Goal: Information Seeking & Learning: Learn about a topic

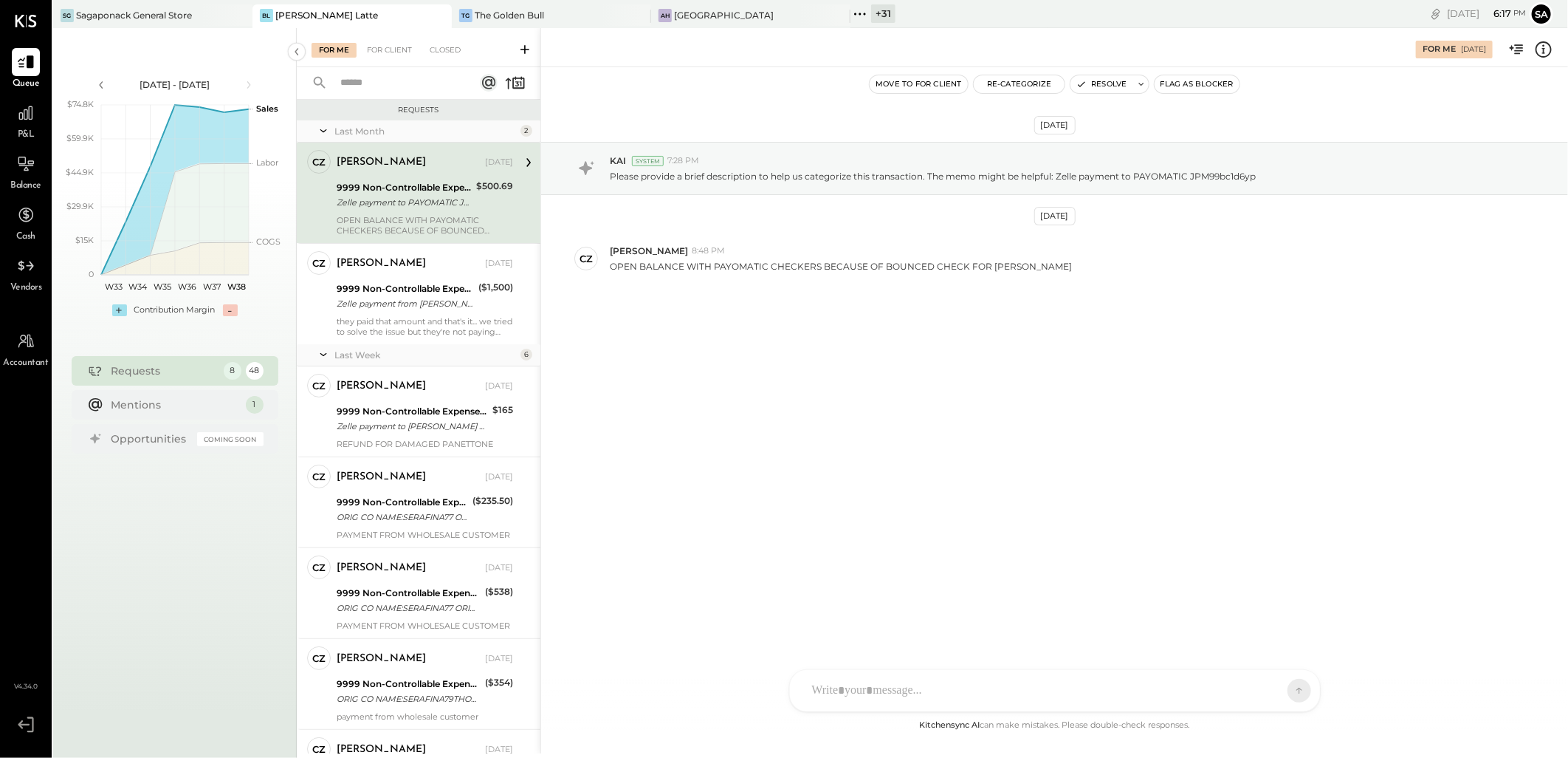
click at [438, 16] on icon at bounding box center [438, 16] width 7 height 7
click at [438, 16] on icon at bounding box center [438, 16] width 7 height 7
click at [114, 11] on div "Sagaponack General Store" at bounding box center [134, 15] width 116 height 13
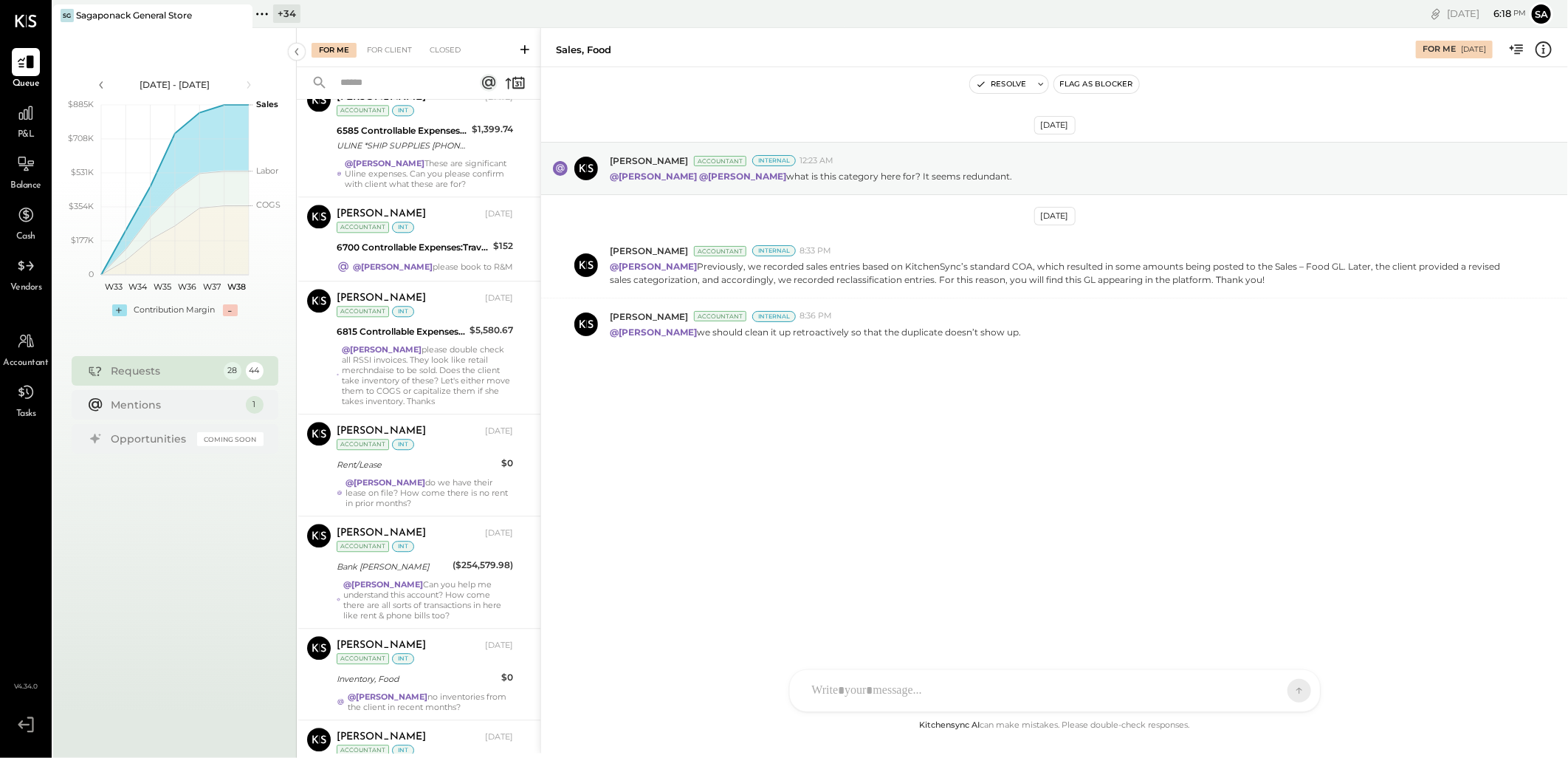
scroll to position [2354, 0]
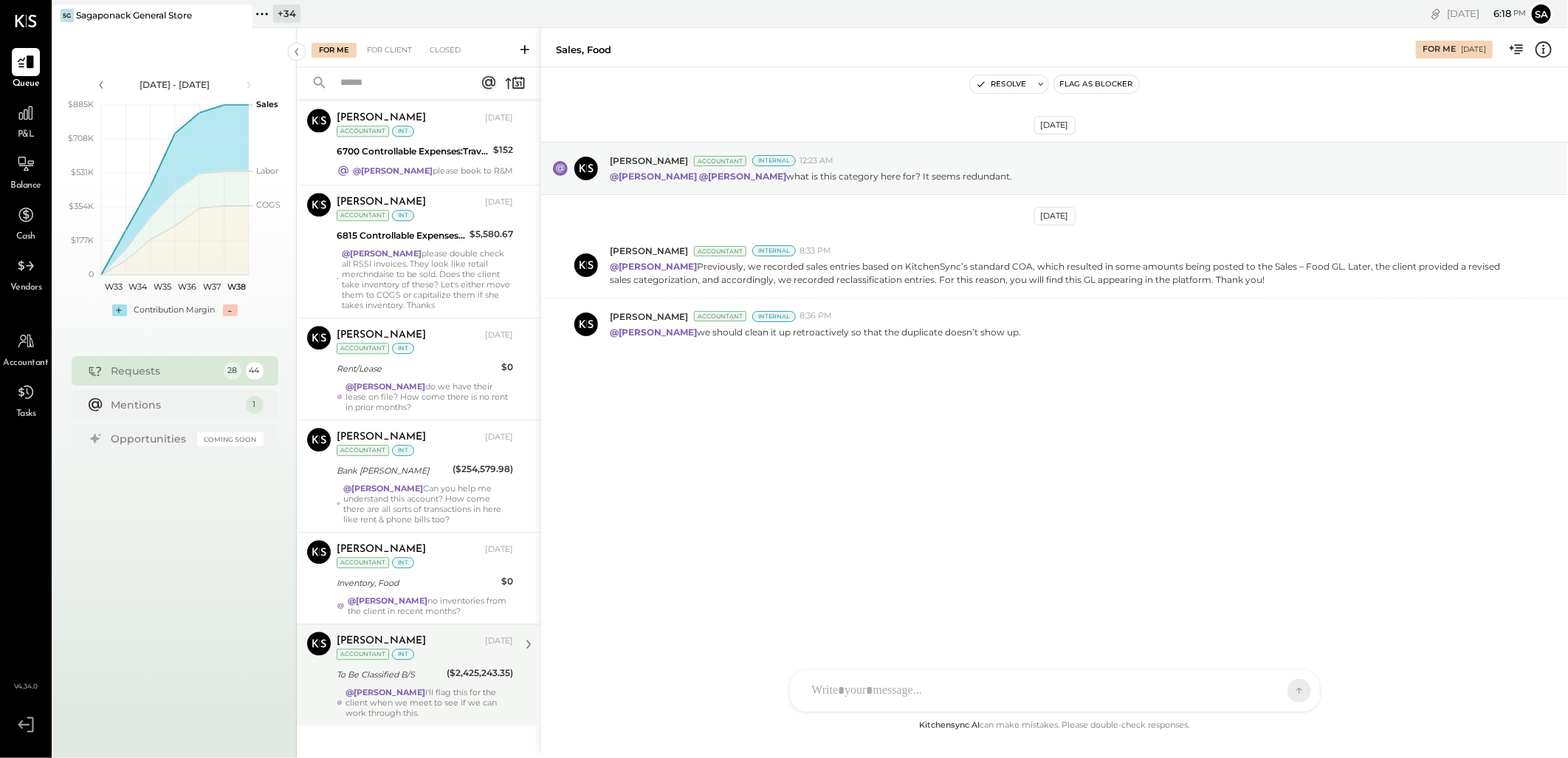
click at [421, 687] on div "@Janvi Soni I'll flag this for the client when we meet to see if we can work th…" at bounding box center [429, 702] width 167 height 31
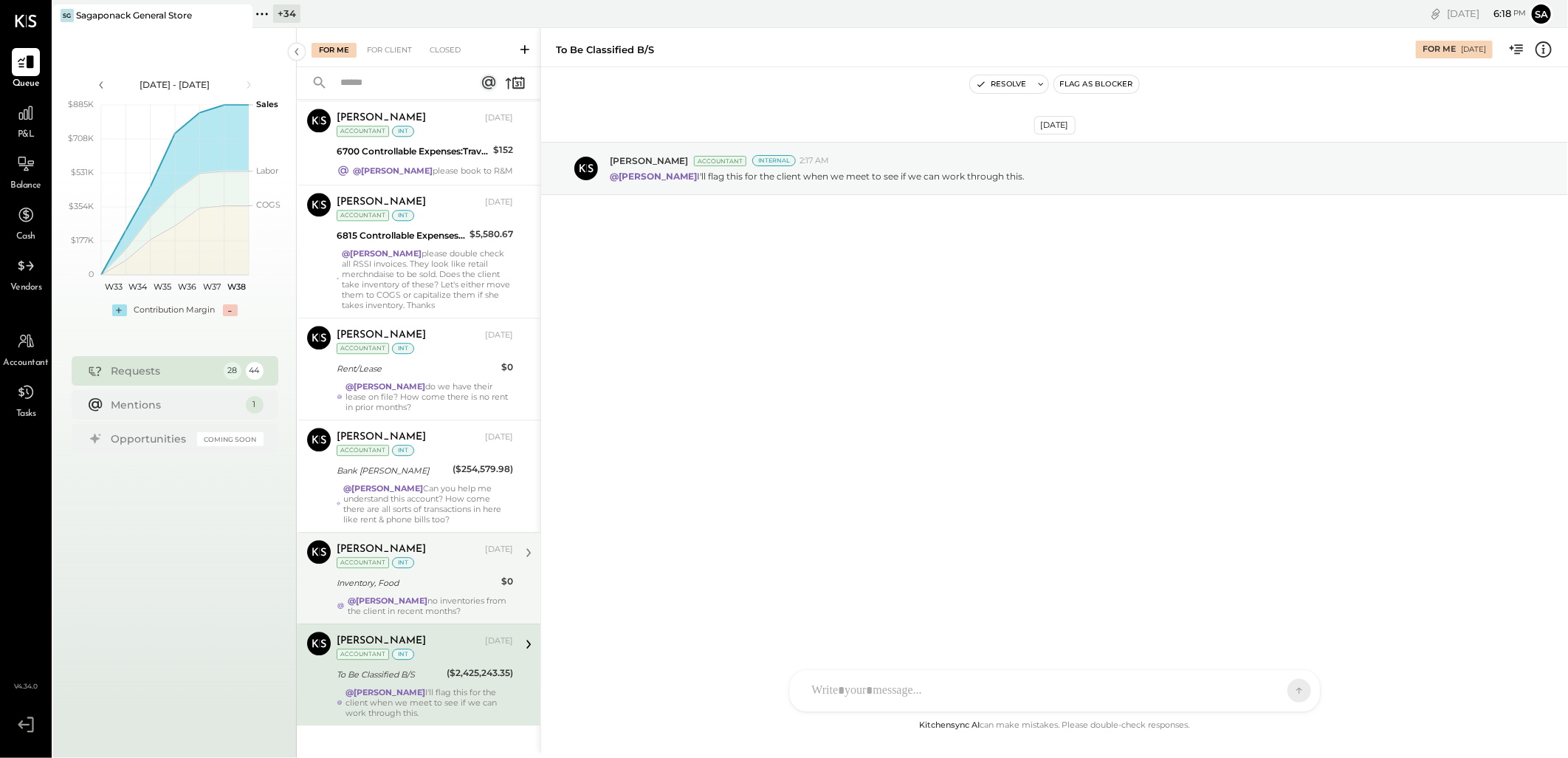
click at [424, 595] on div "@Janvi Soni no inventories from the client in recent months?" at bounding box center [430, 605] width 165 height 21
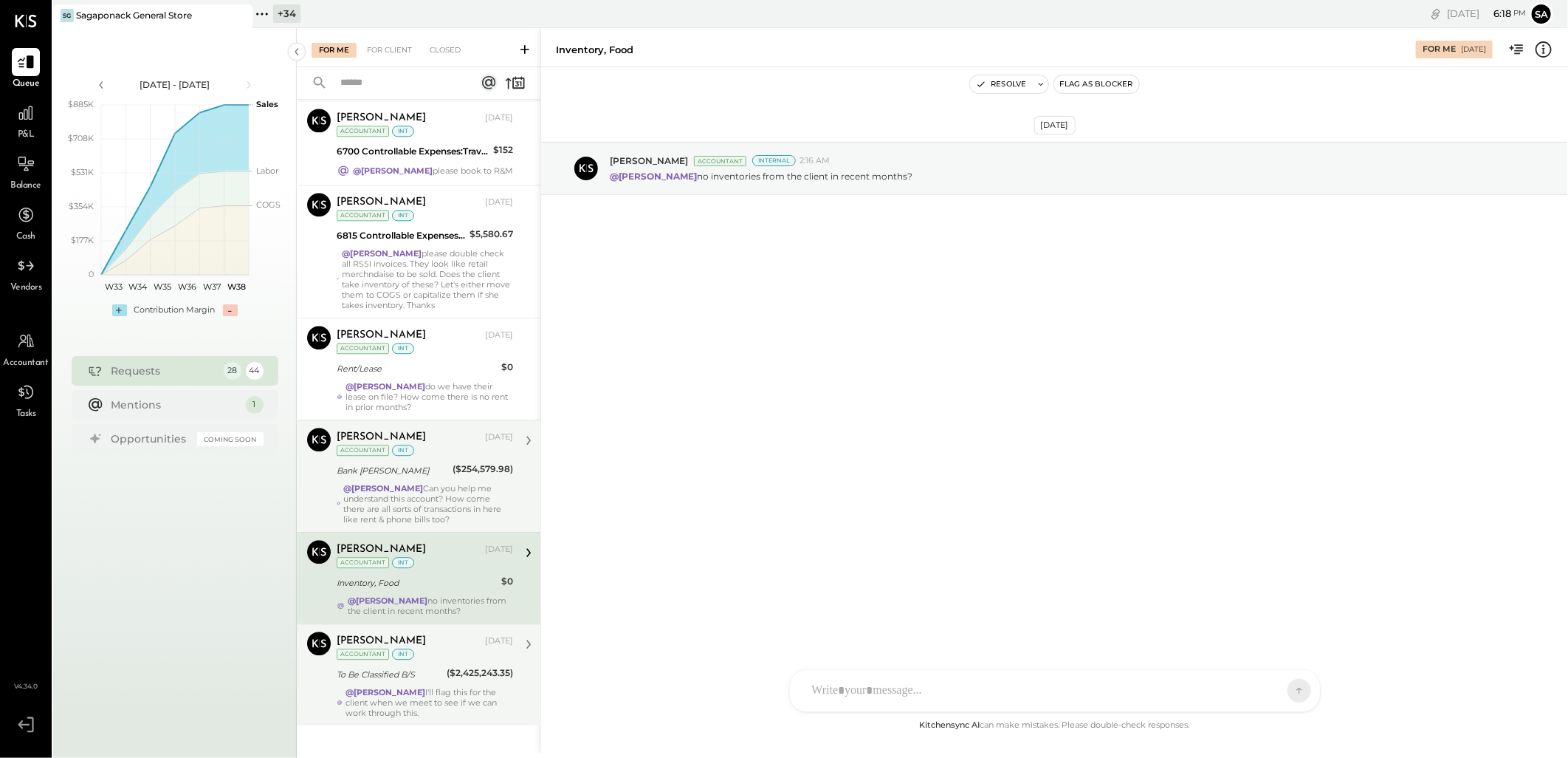
click at [364, 483] on div "@Janvi Soni Can you help me understand this account? How come there are all sor…" at bounding box center [428, 504] width 170 height 42
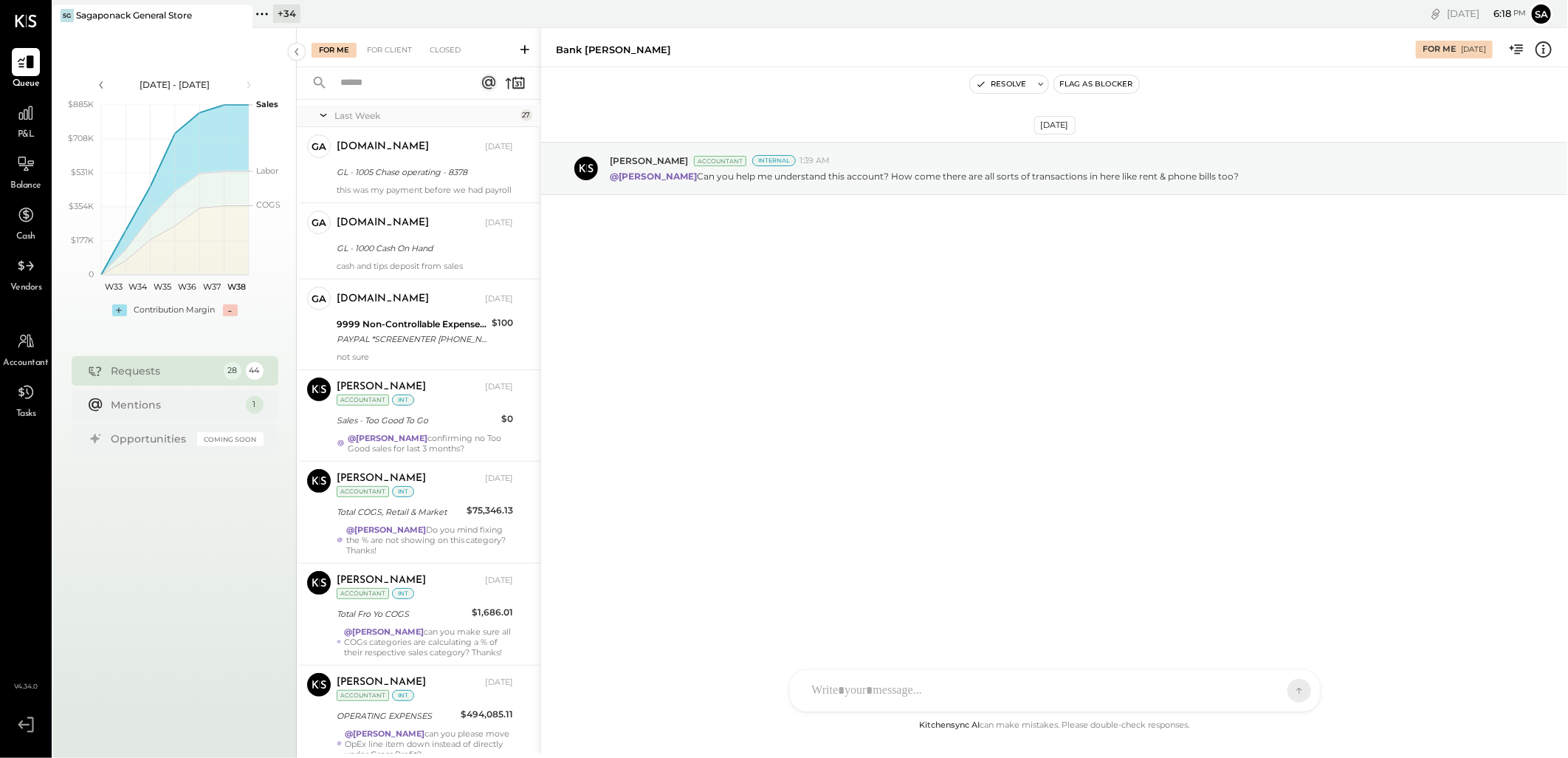
scroll to position [222, 0]
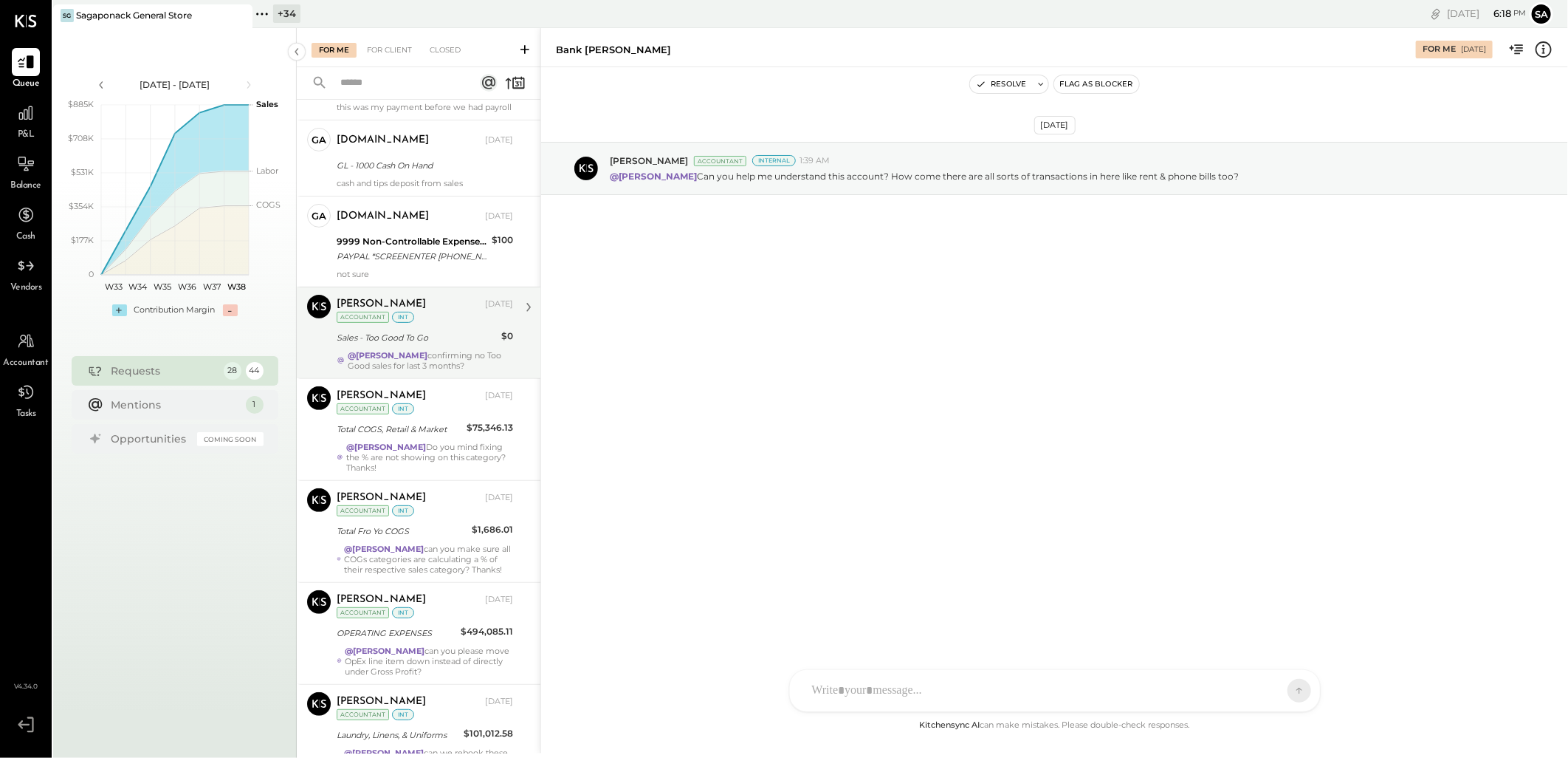
click at [432, 341] on div "Sales - Too Good To Go" at bounding box center [416, 337] width 160 height 15
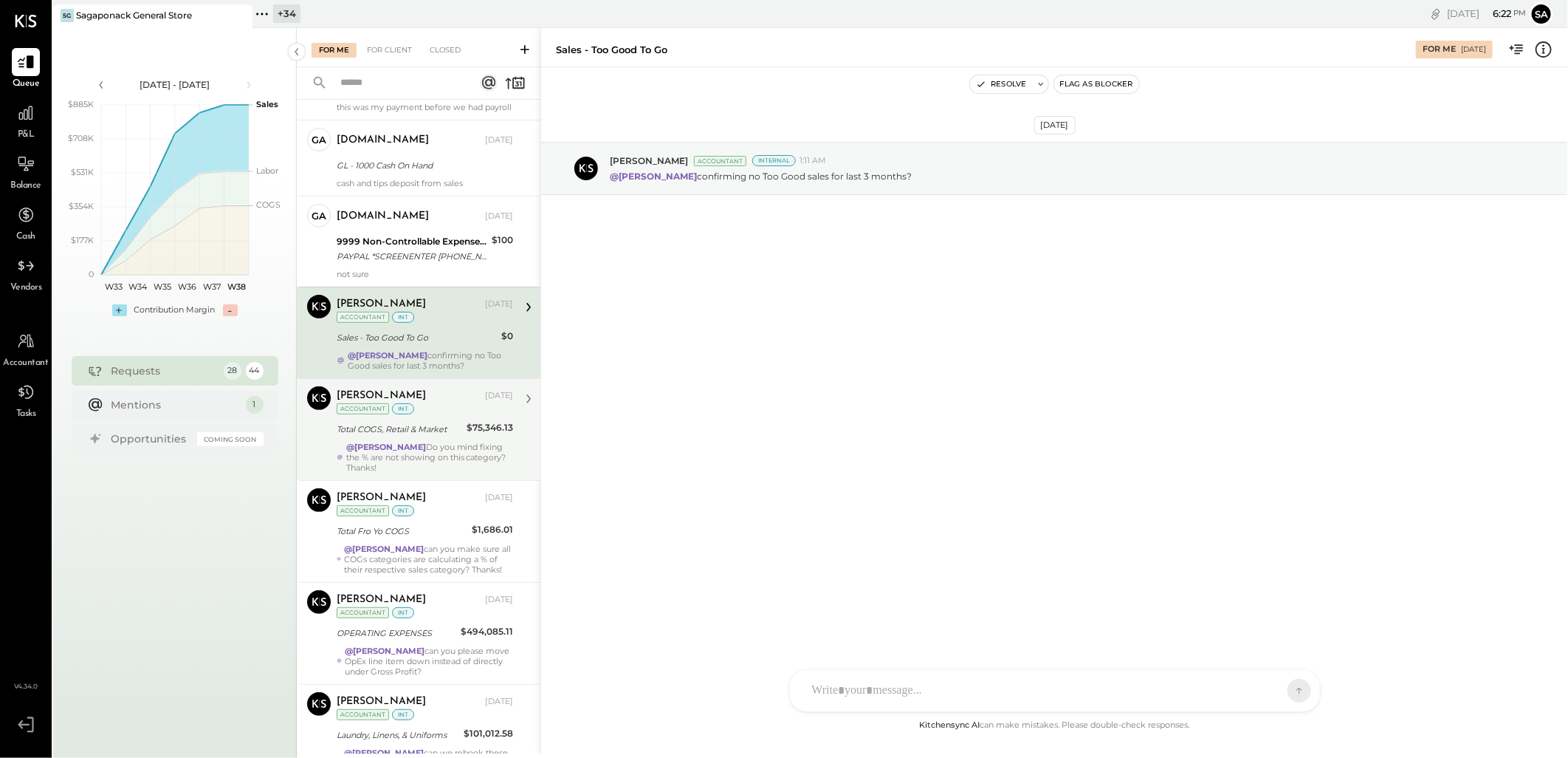
click at [378, 436] on div "Total COGS, Retail & Market" at bounding box center [399, 429] width 126 height 15
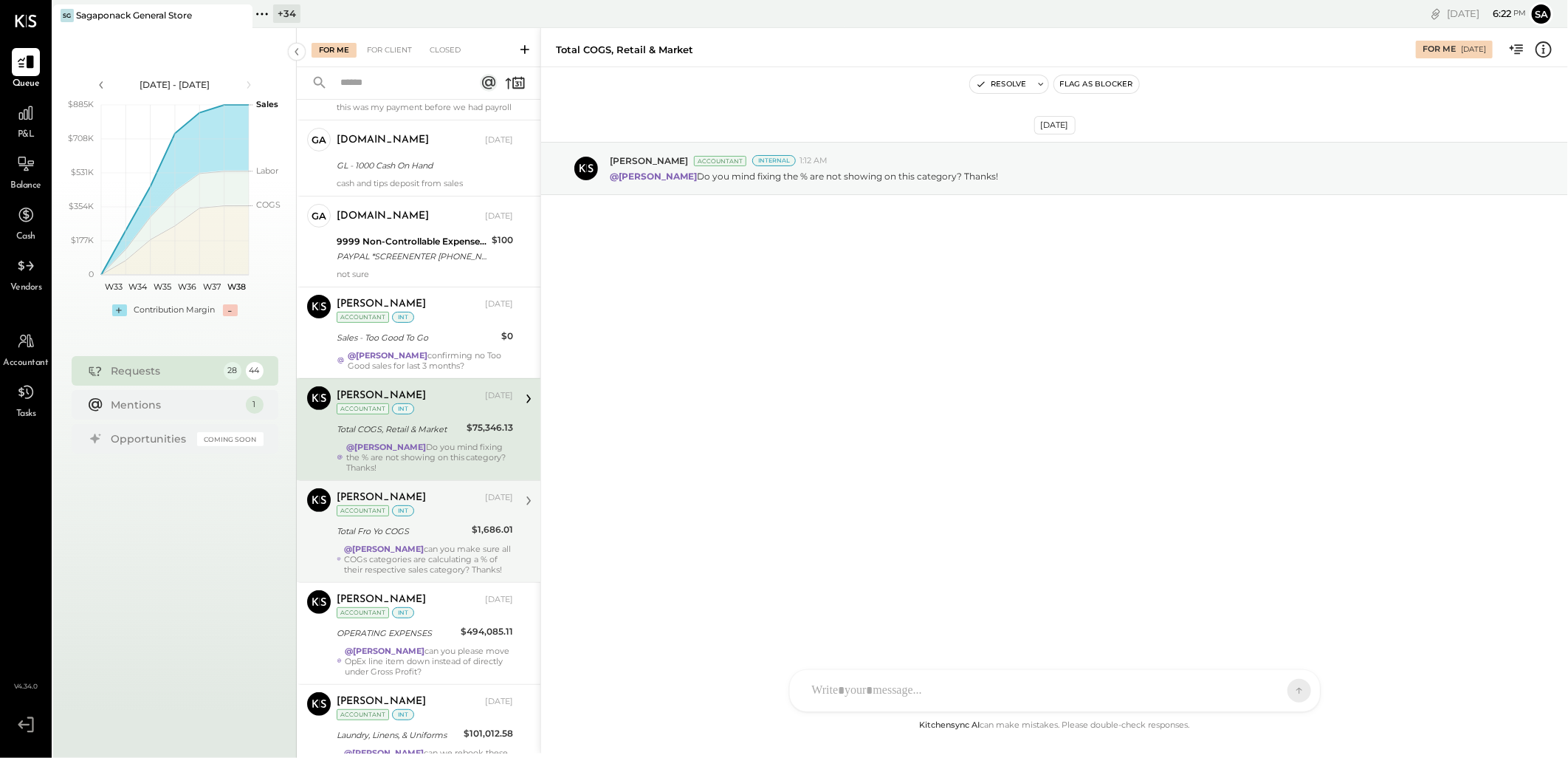
click at [403, 538] on div "Total Fro Yo COGS" at bounding box center [402, 531] width 131 height 15
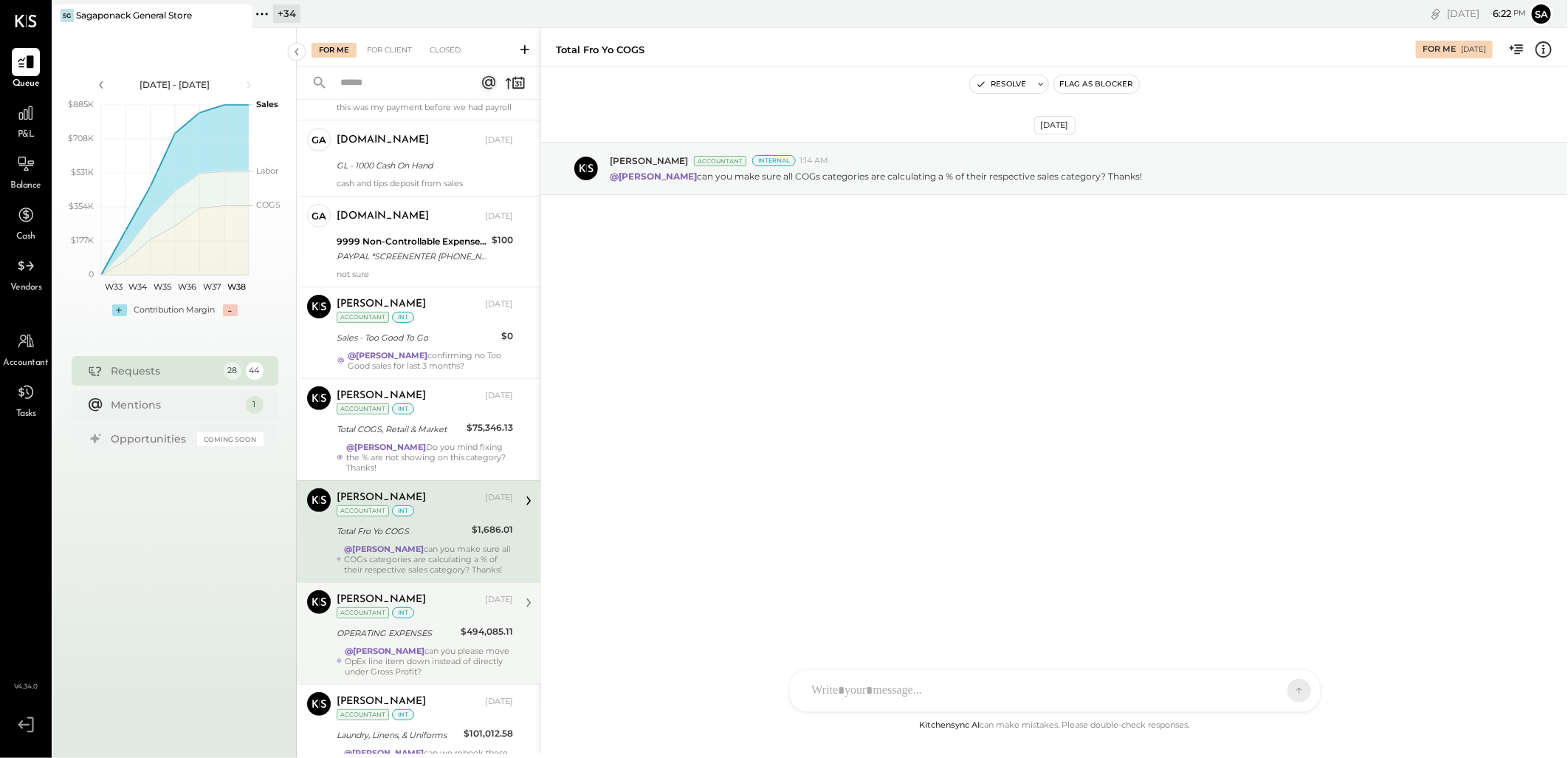
click at [423, 653] on div "Margot Bloch Sep 12, 2025 Accountant int OPERATING EXPENSES $494,085.11 @Janvi …" at bounding box center [424, 633] width 176 height 86
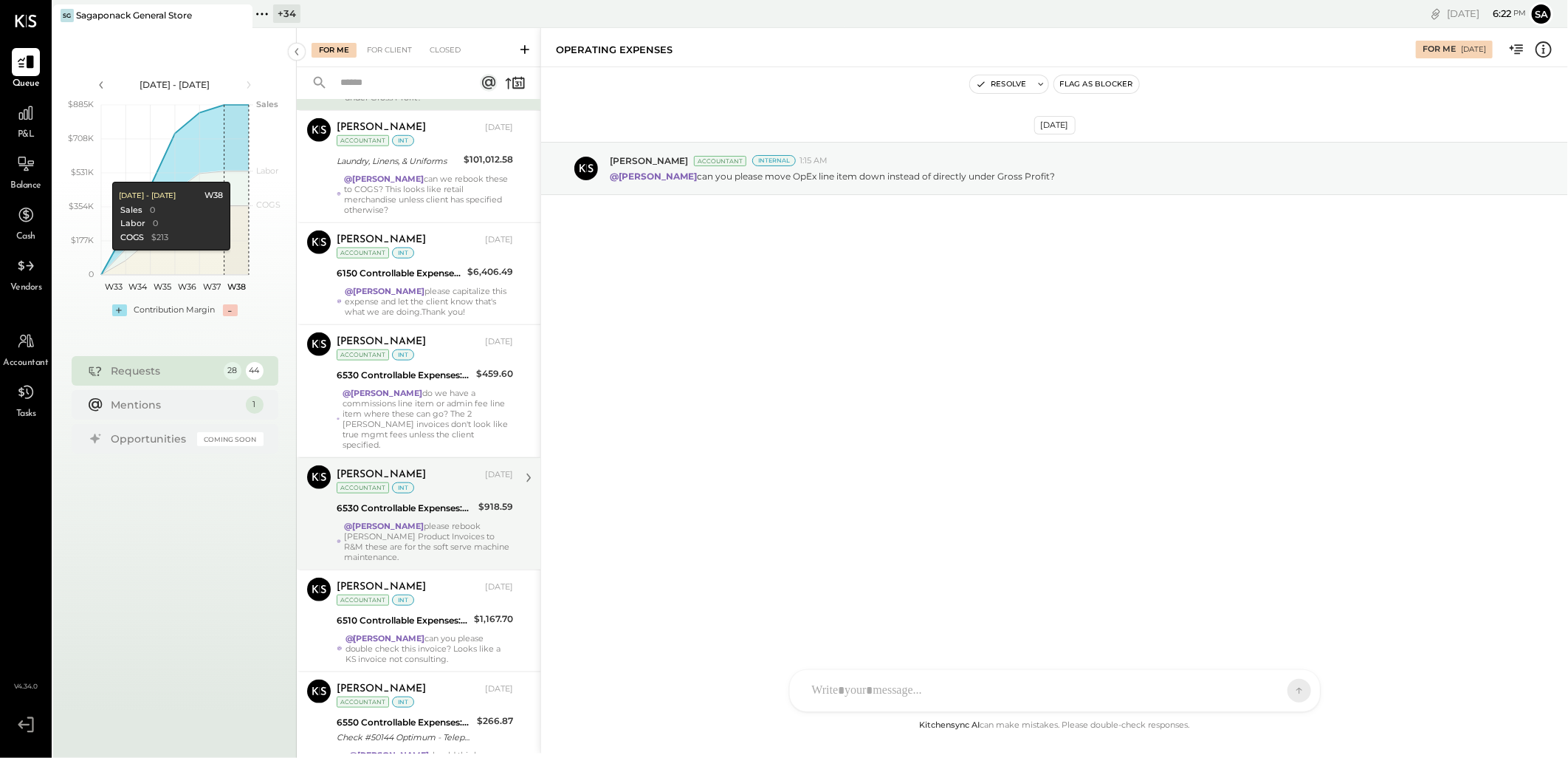
scroll to position [877, 0]
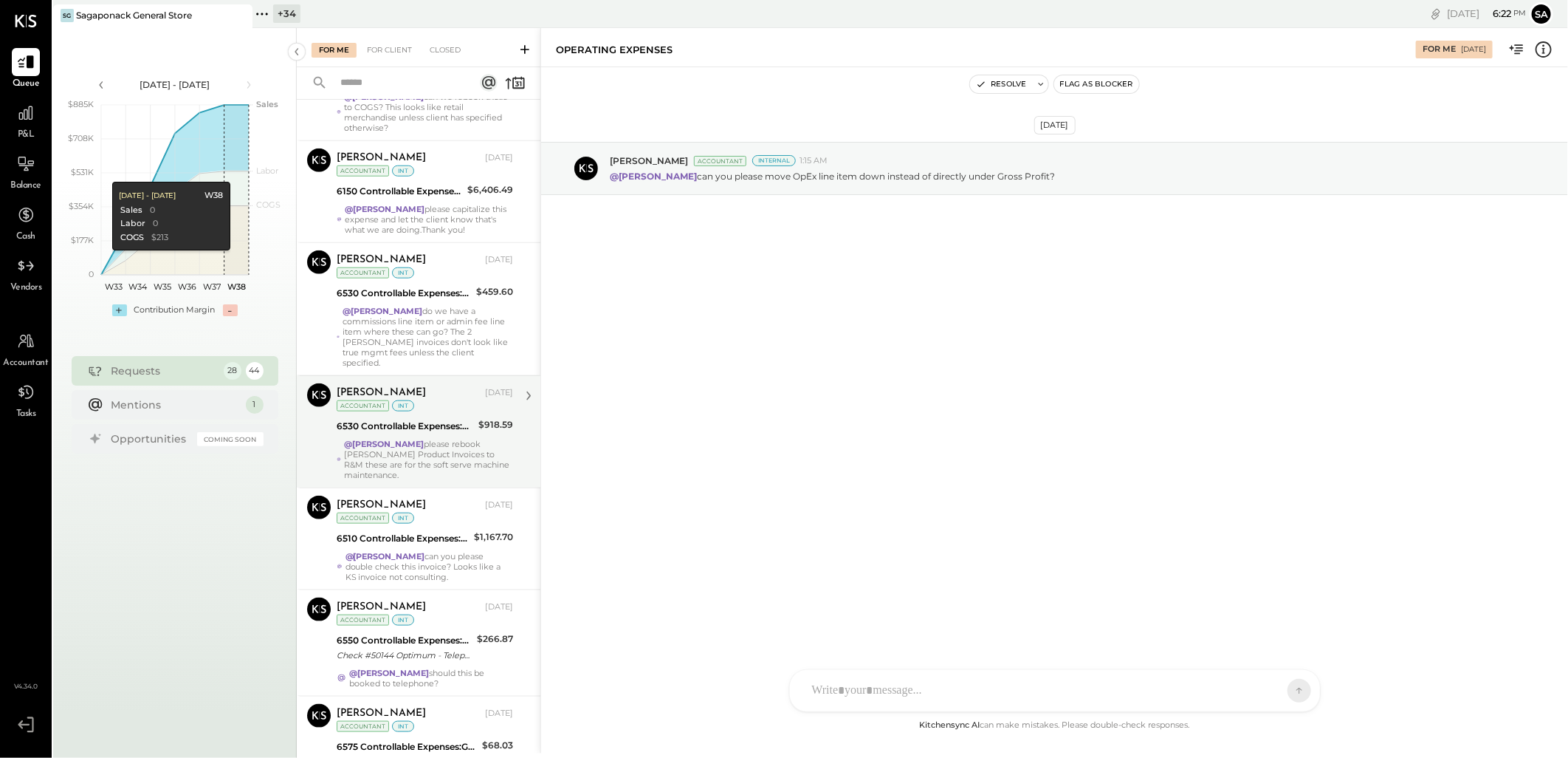
click at [414, 448] on div "@[PERSON_NAME] please rebook [PERSON_NAME] Product Invoices to R&M these are fo…" at bounding box center [428, 459] width 169 height 42
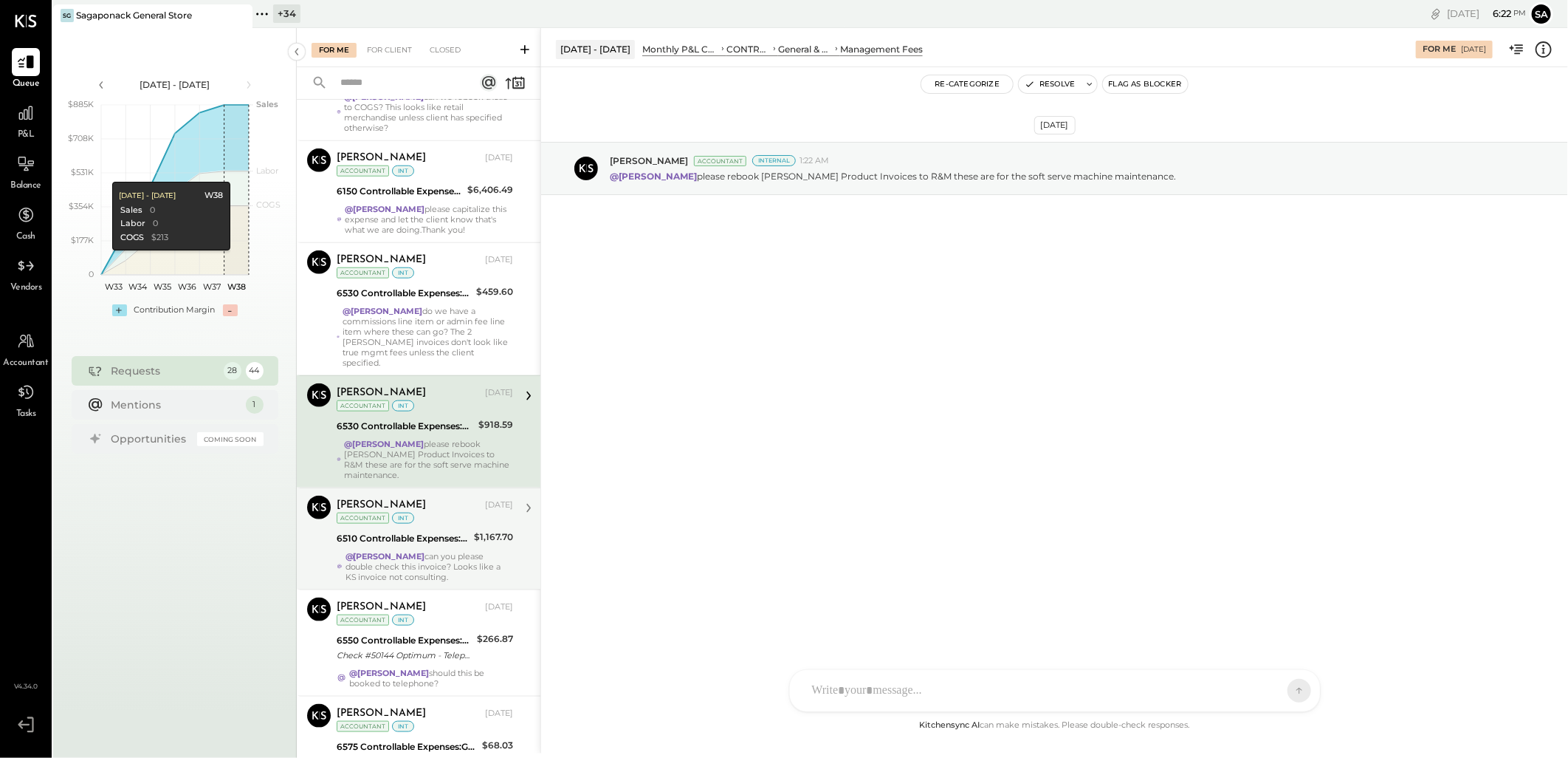
click at [438, 508] on div "Margot Bloch Sep 12, 2025 Accountant int 6510 Controllable Expenses:General & A…" at bounding box center [424, 539] width 176 height 86
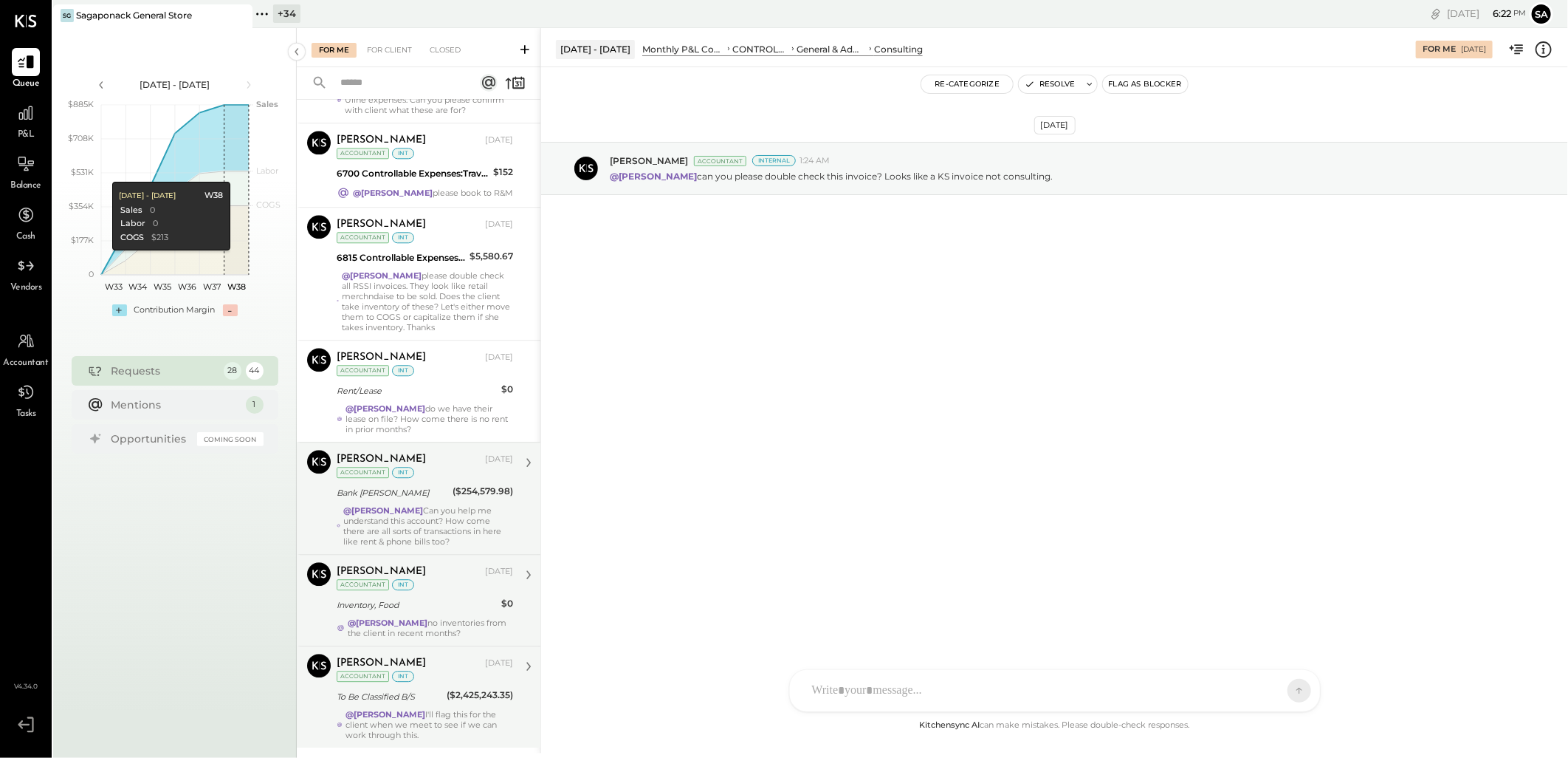
scroll to position [2354, 0]
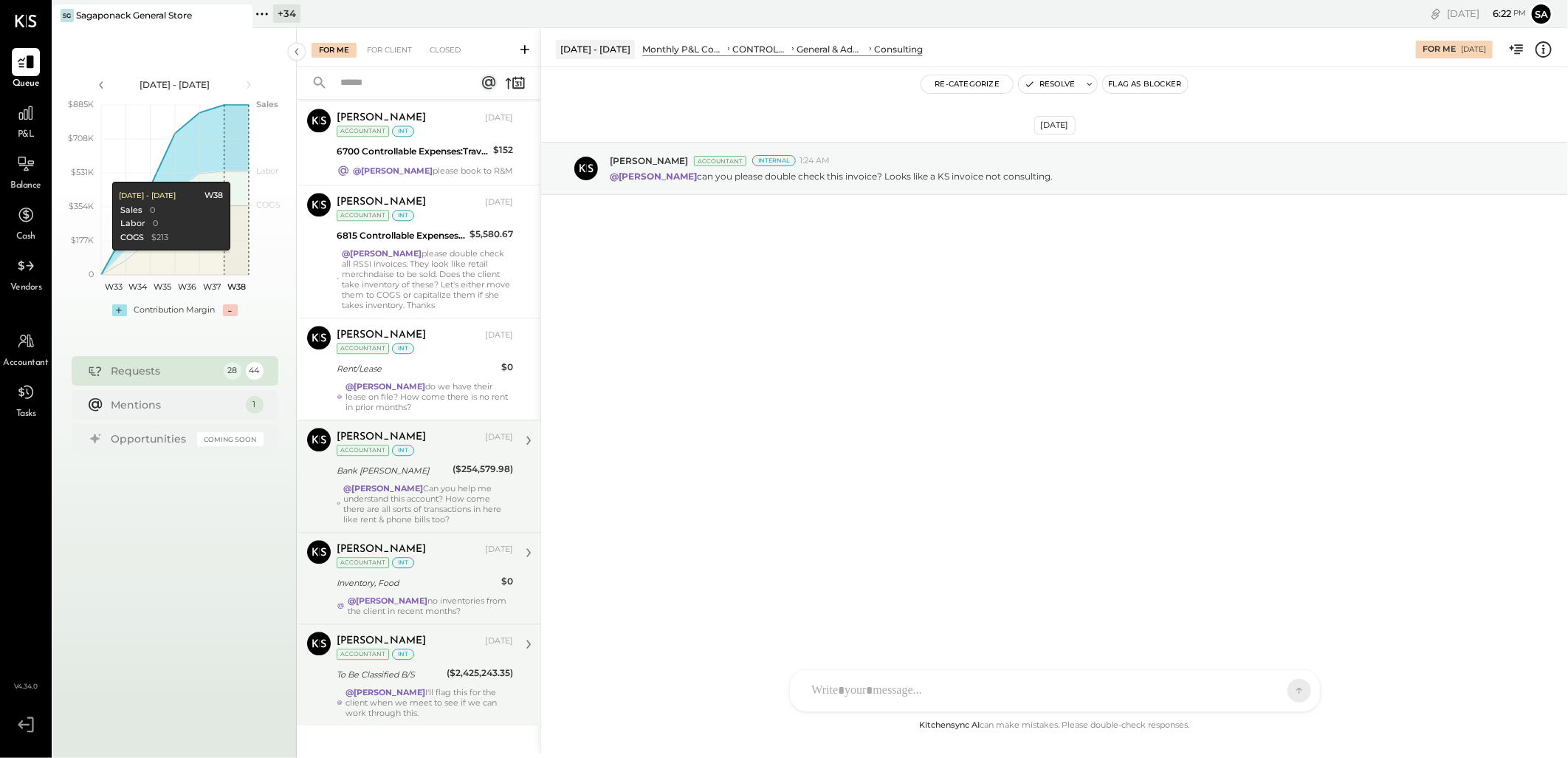
click at [438, 463] on div "Bank [PERSON_NAME]" at bounding box center [392, 471] width 112 height 15
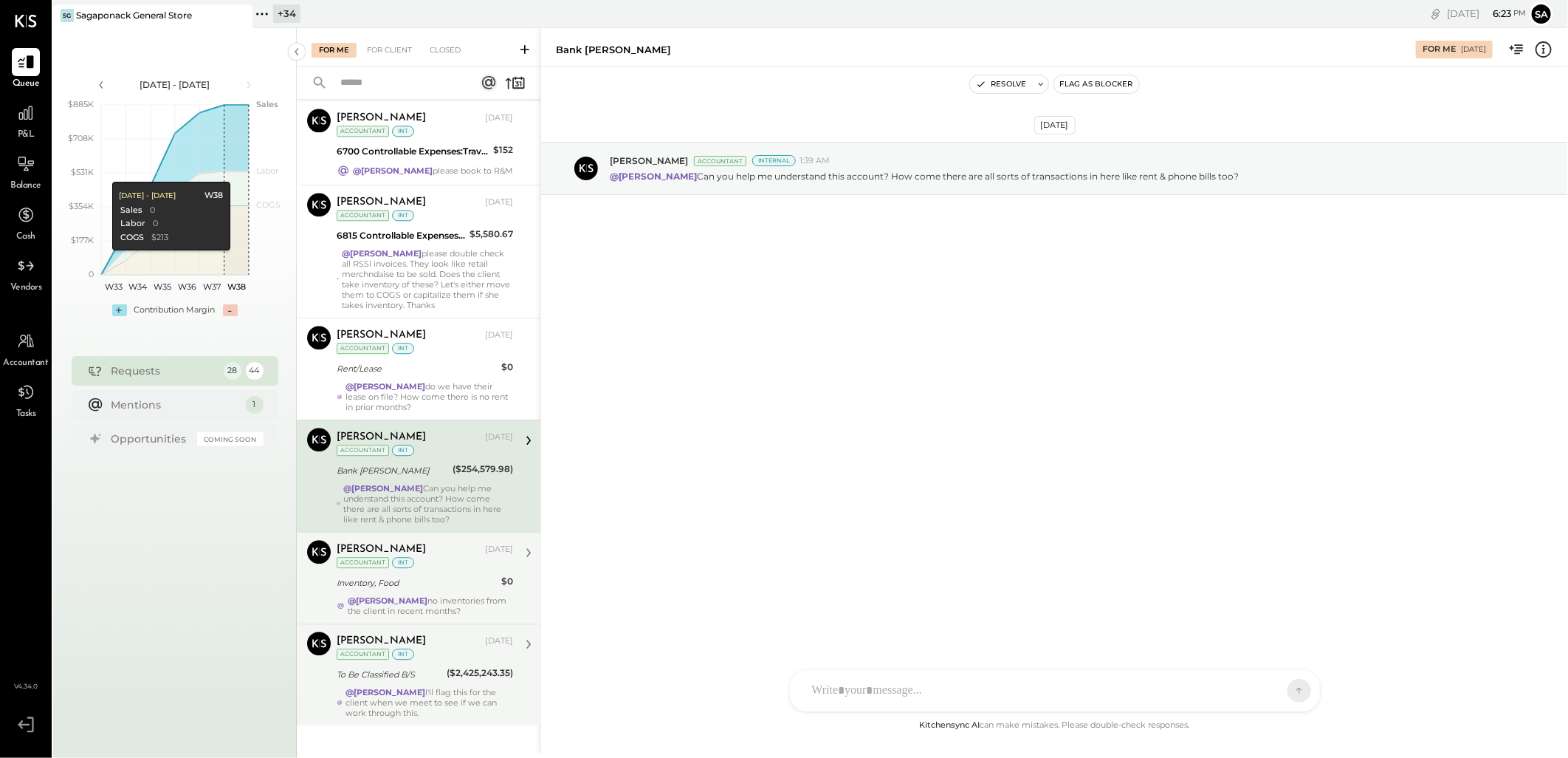
click at [403, 542] on div "[PERSON_NAME]" at bounding box center [409, 550] width 145 height 15
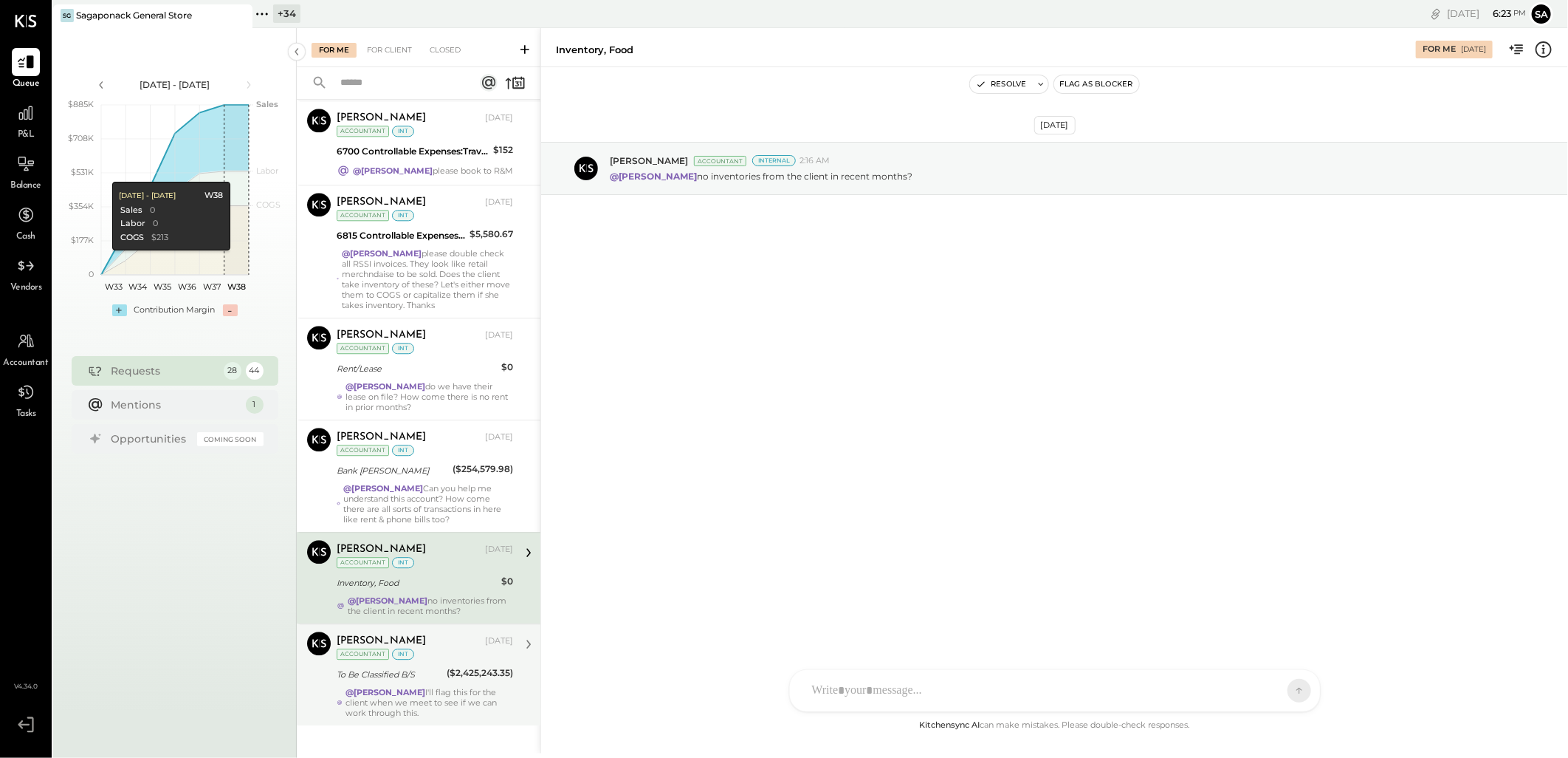
click at [409, 666] on div "[PERSON_NAME] [DATE] Accountant int To Be Classified B/S ($2,425,243.35) @[PERS…" at bounding box center [424, 675] width 176 height 86
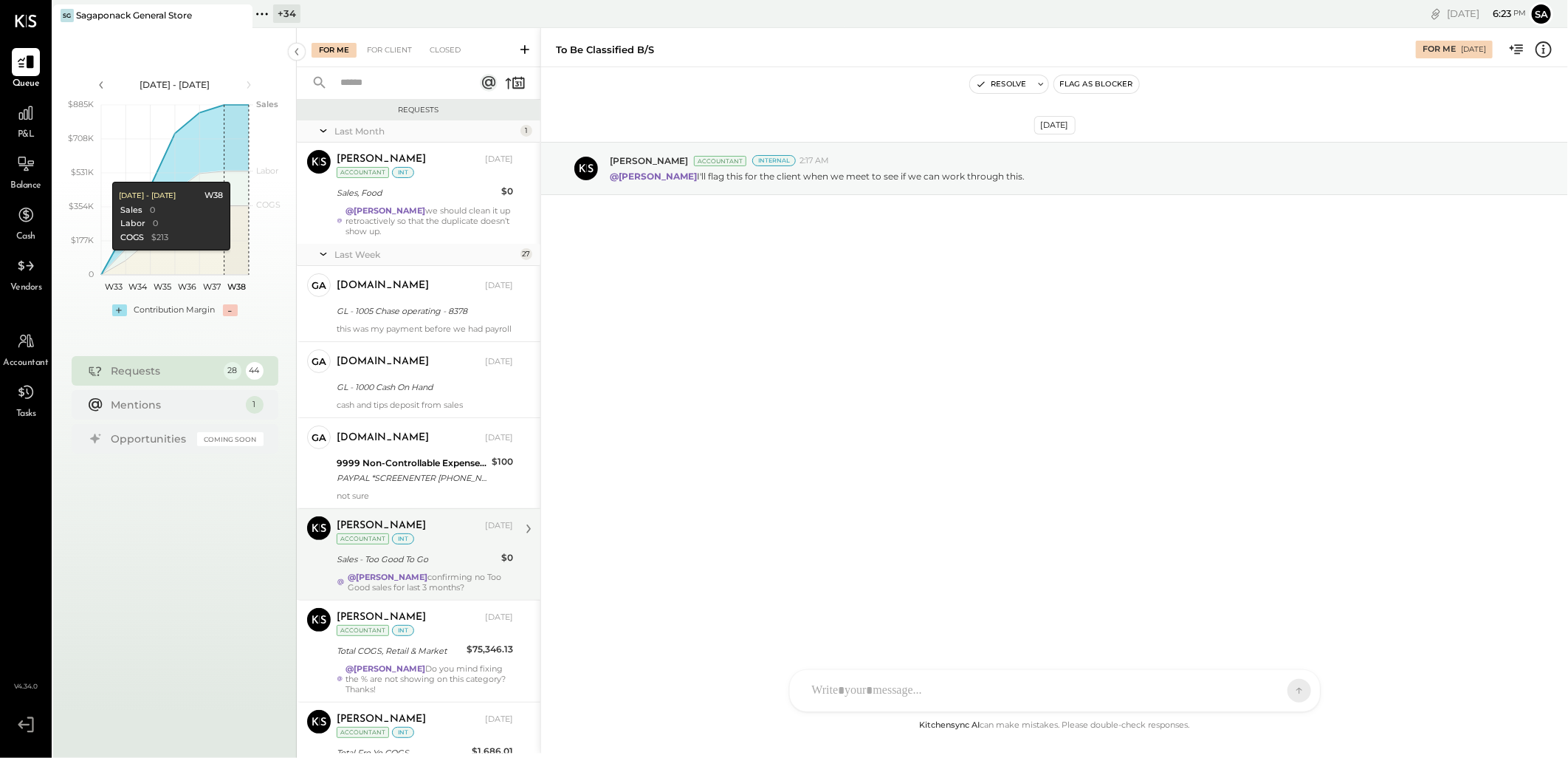
click at [393, 592] on div "@Janvi Soni confirming no Too Good sales for last 3 months?" at bounding box center [430, 582] width 165 height 21
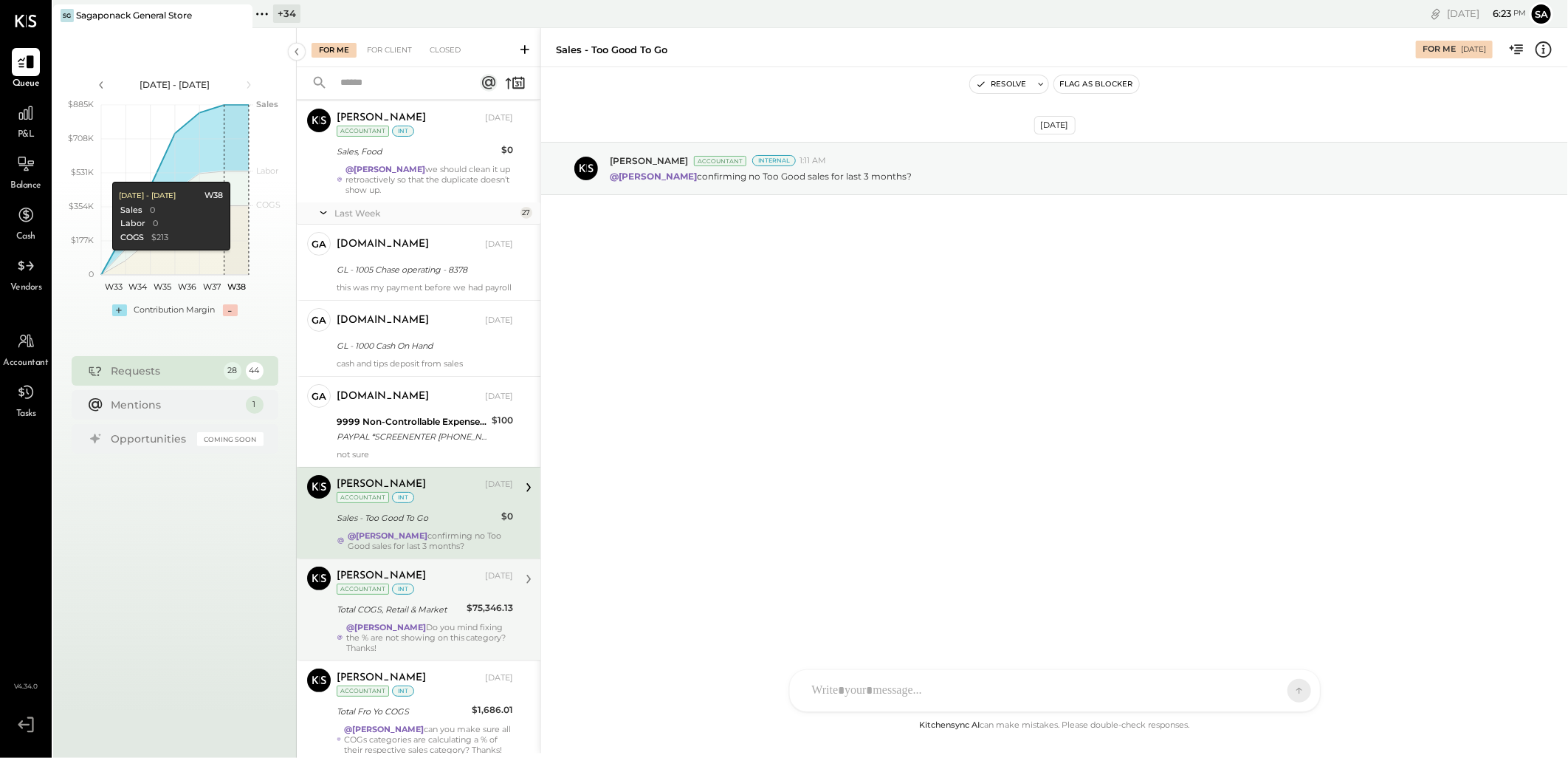
scroll to position [82, 0]
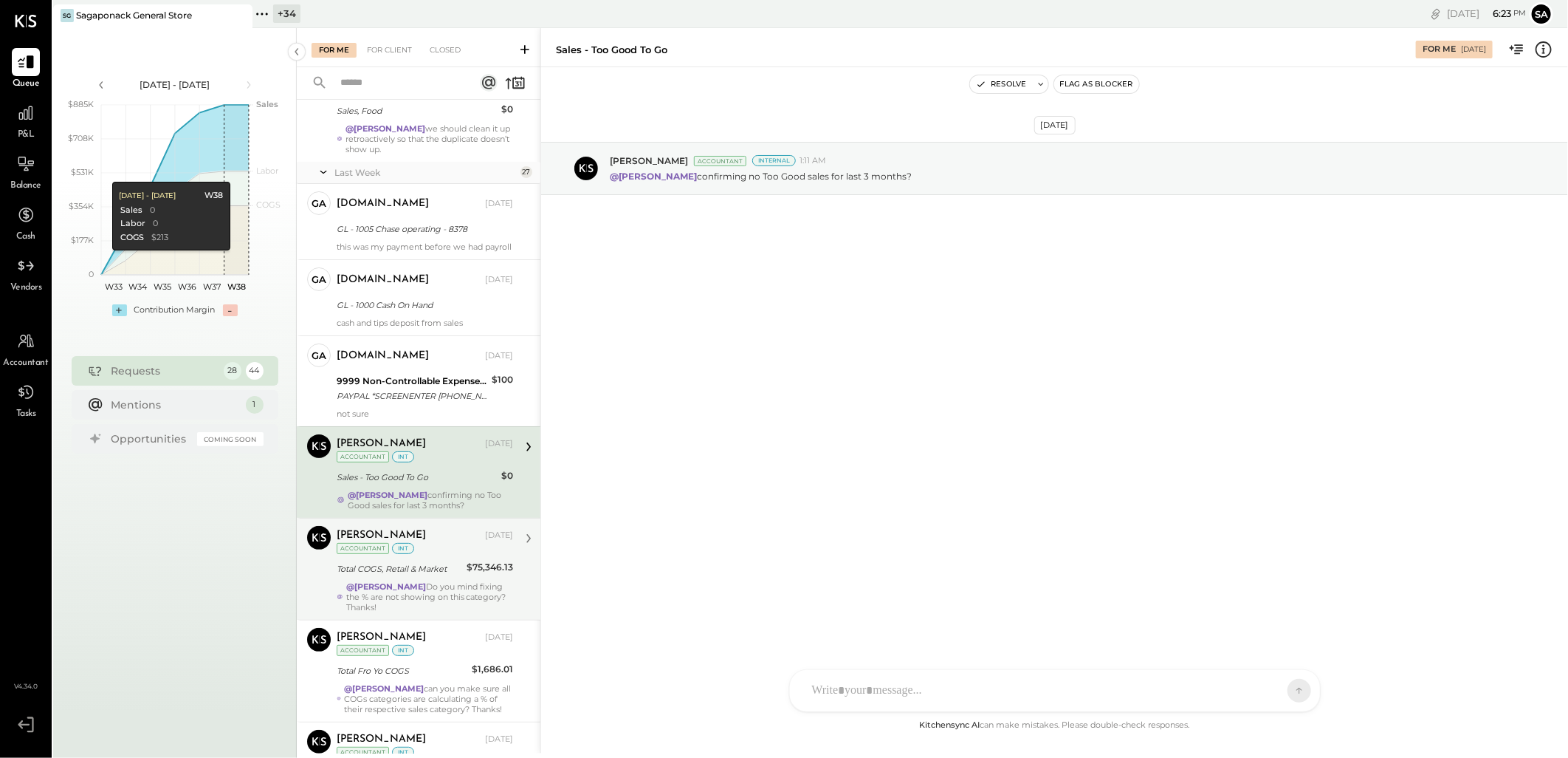
click at [400, 611] on div "@Janvi Soni Do you mind fixing the % are not showing on this category? Thanks!" at bounding box center [429, 597] width 167 height 31
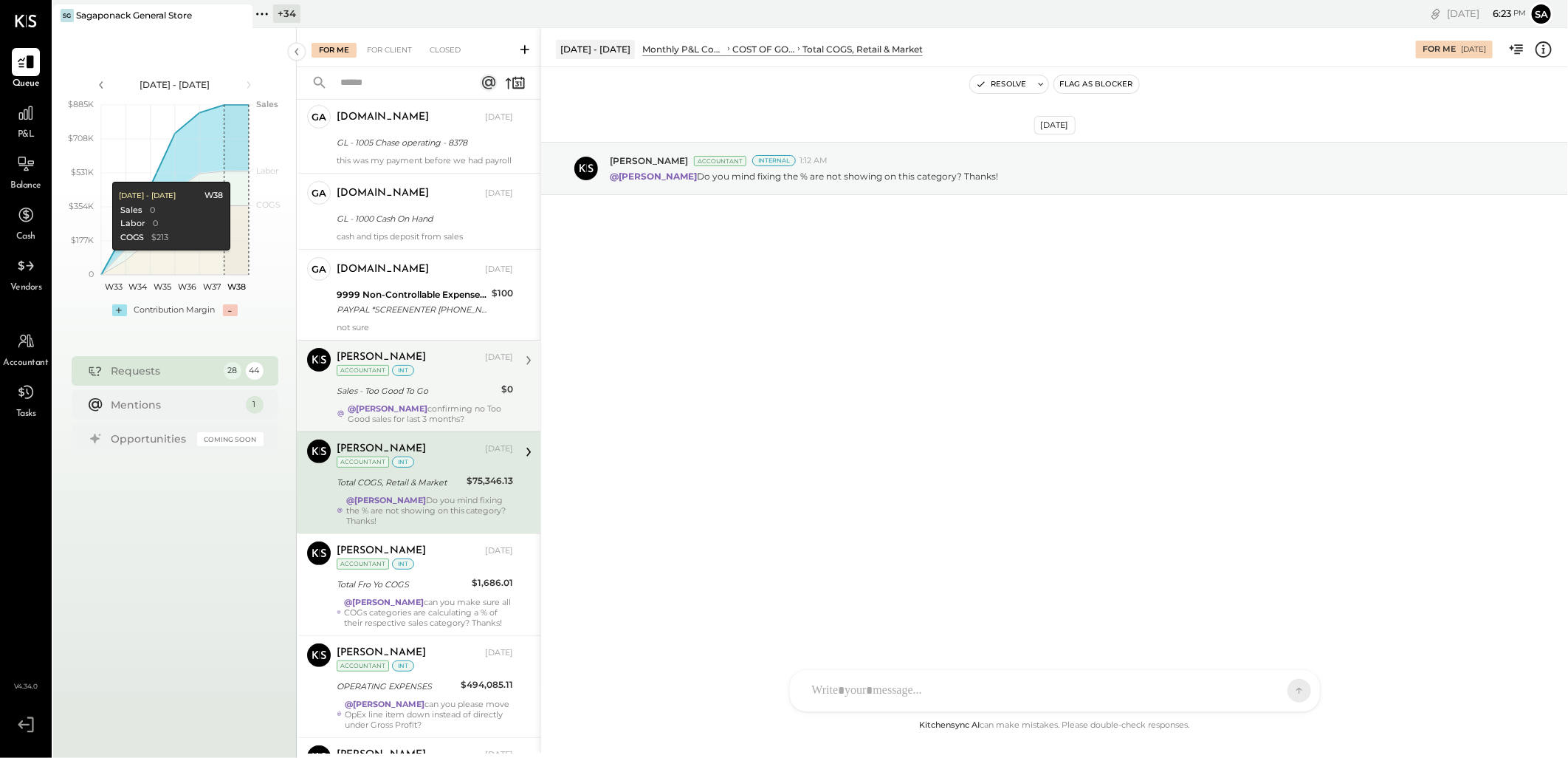
scroll to position [246, 0]
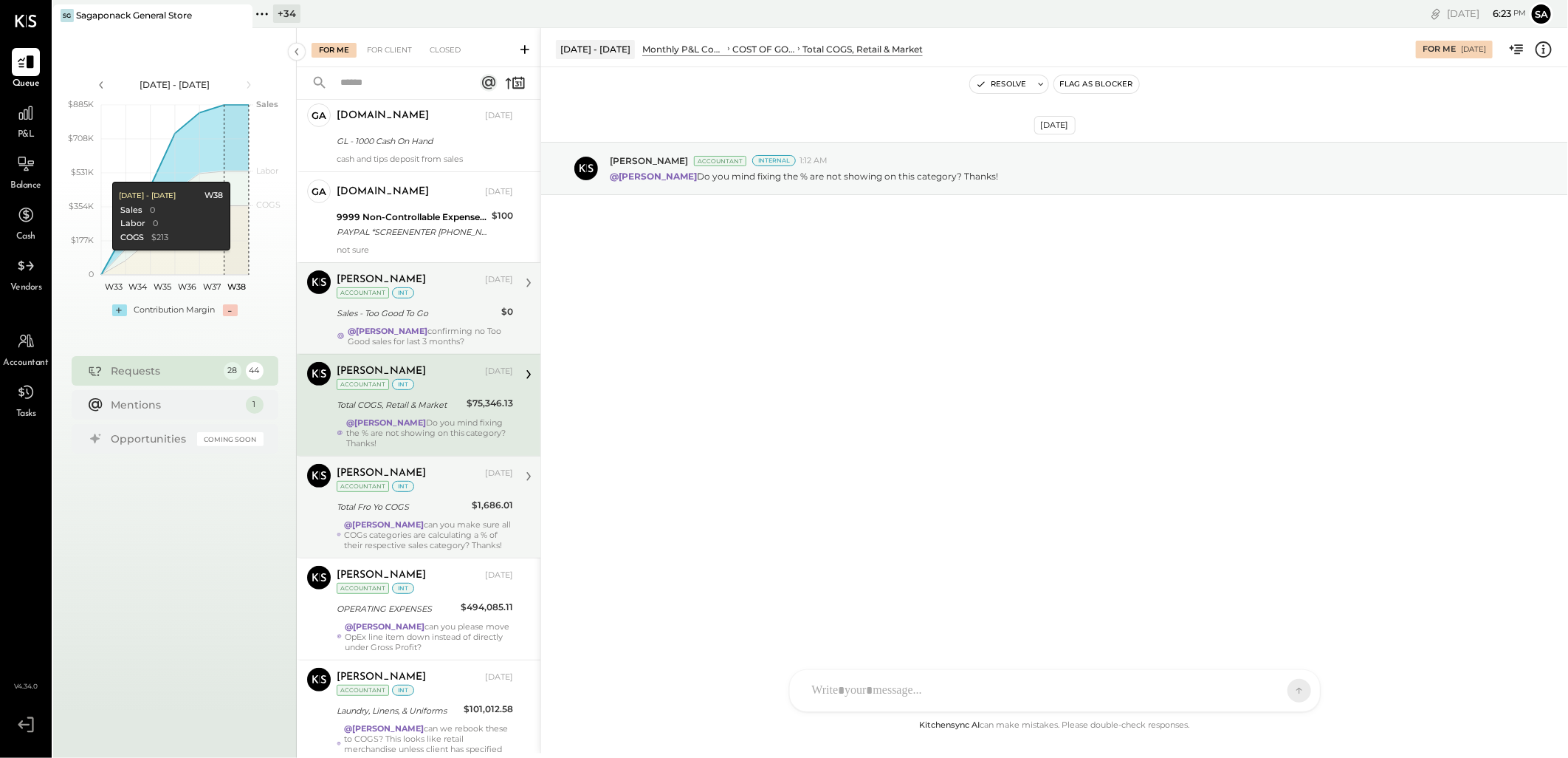
click at [443, 514] on div "Total Fro Yo COGS" at bounding box center [402, 506] width 131 height 15
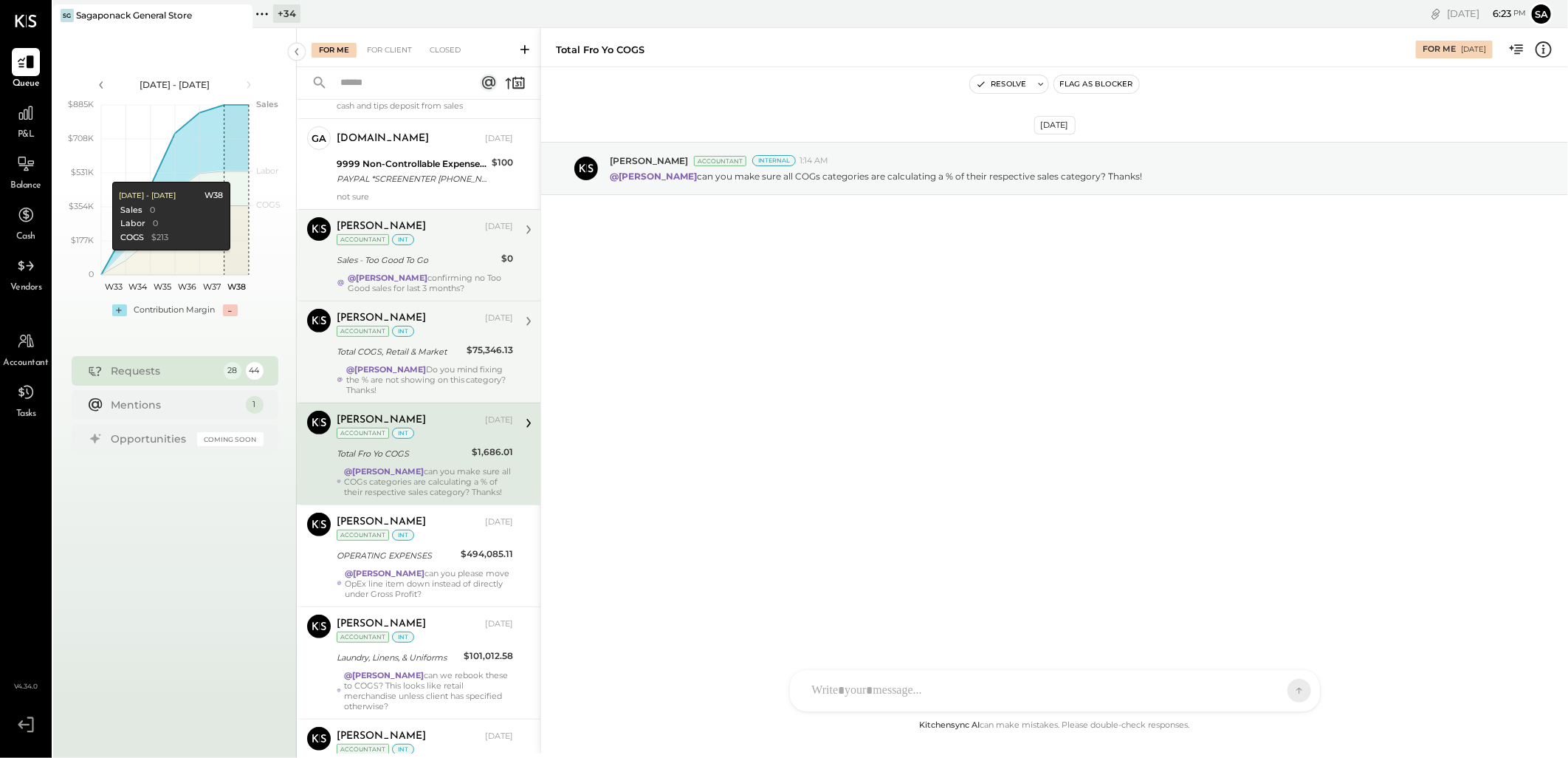
scroll to position [328, 0]
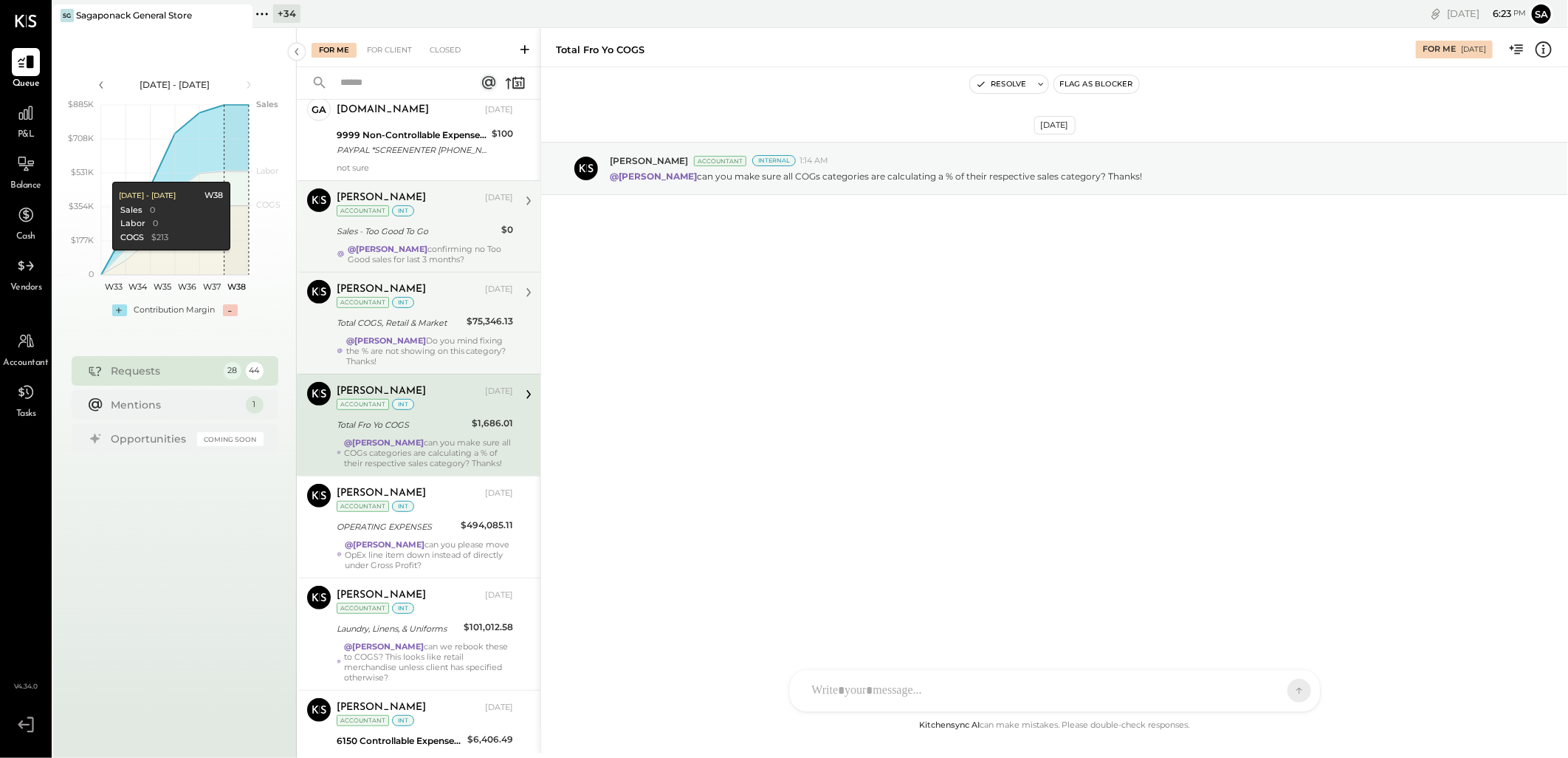
click at [443, 514] on div "Margot Bloch Sep 12, 2025 Accountant int" at bounding box center [424, 499] width 176 height 31
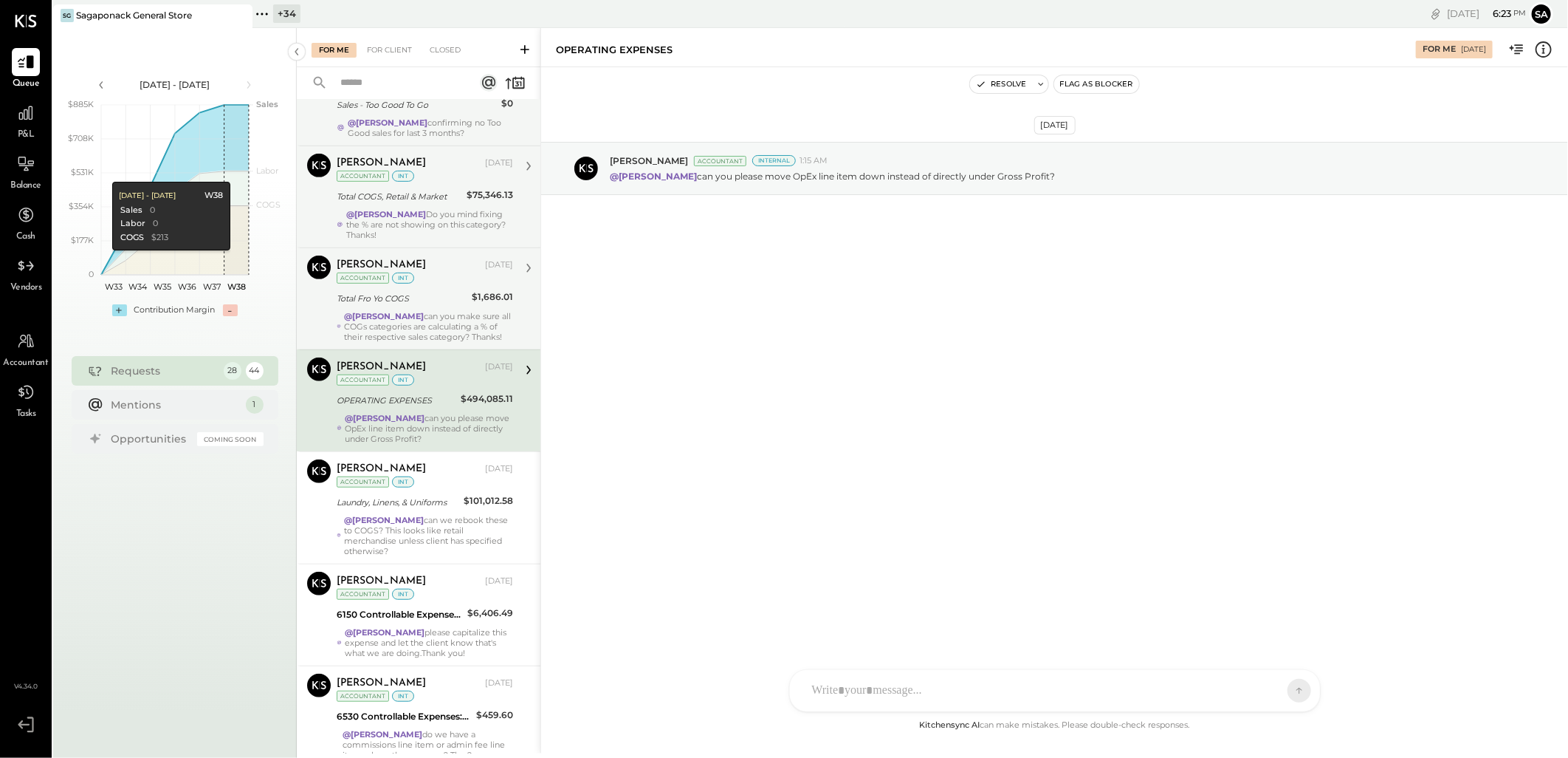
scroll to position [492, 0]
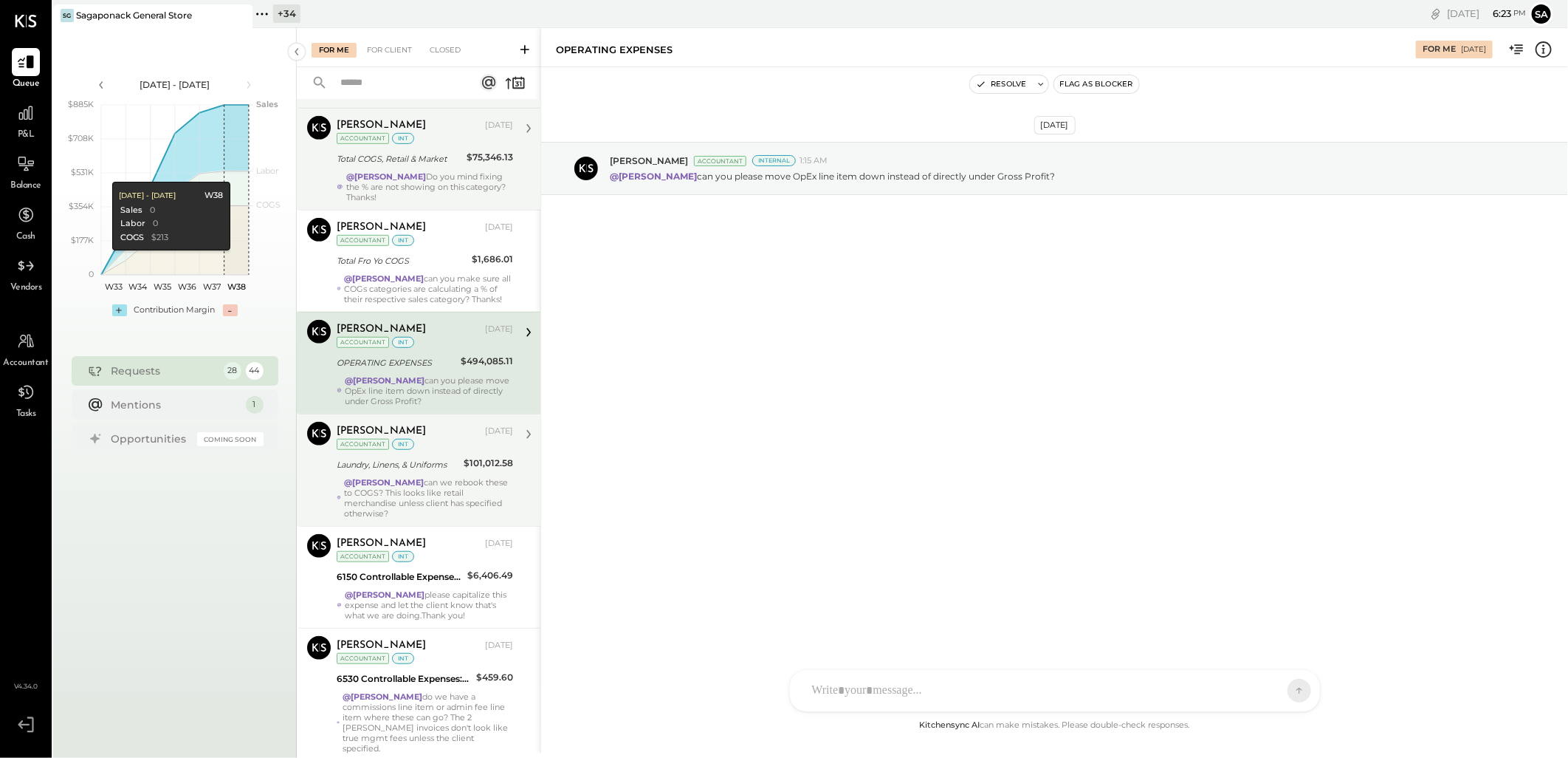
click at [445, 497] on div "@Janvi Soni can we rebook these to COGS? This looks like retail merchandise unl…" at bounding box center [428, 498] width 169 height 42
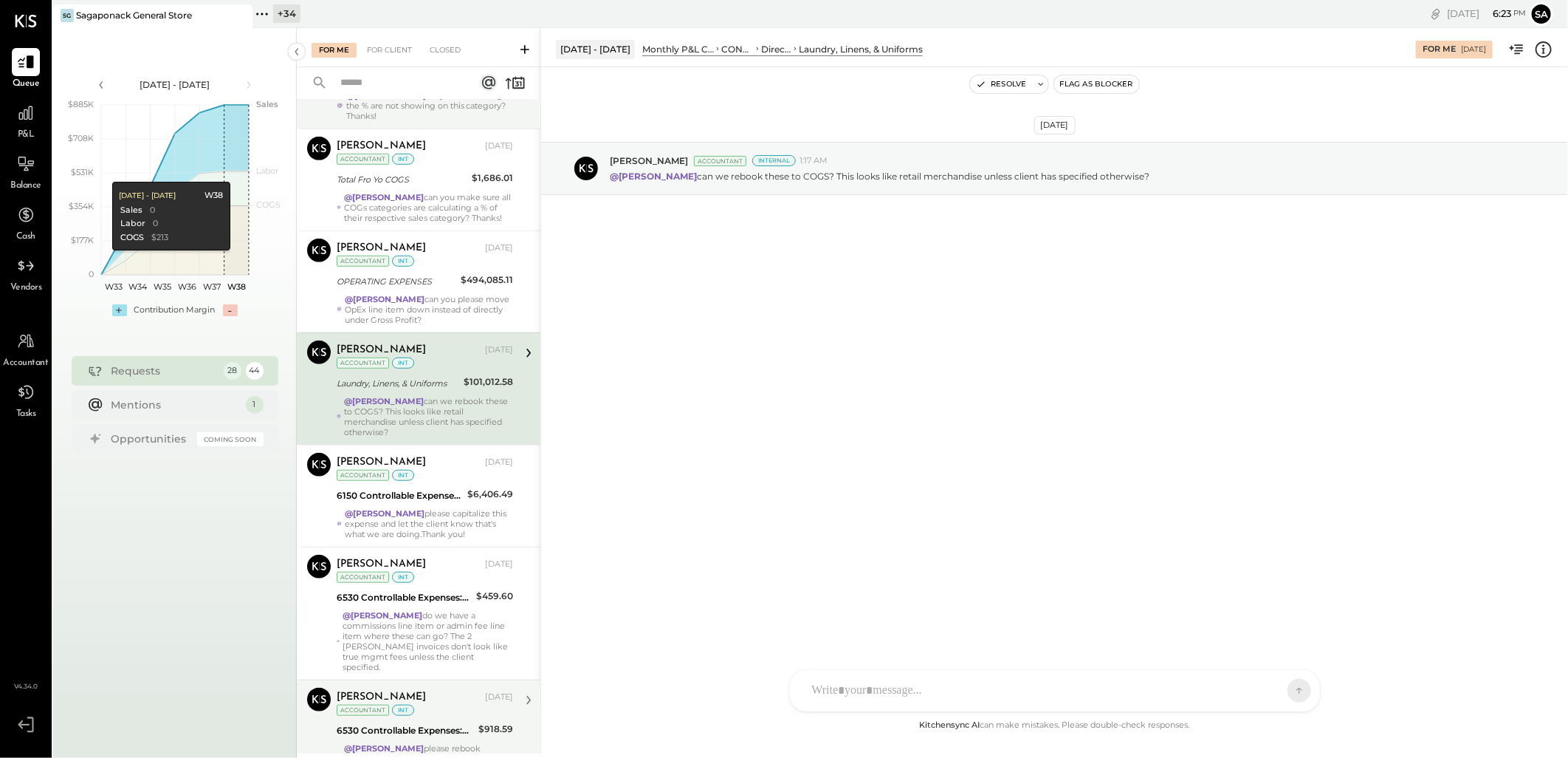
scroll to position [574, 0]
click at [438, 423] on div "@Janvi Soni can we rebook these to COGS? This looks like retail merchandise unl…" at bounding box center [428, 416] width 169 height 42
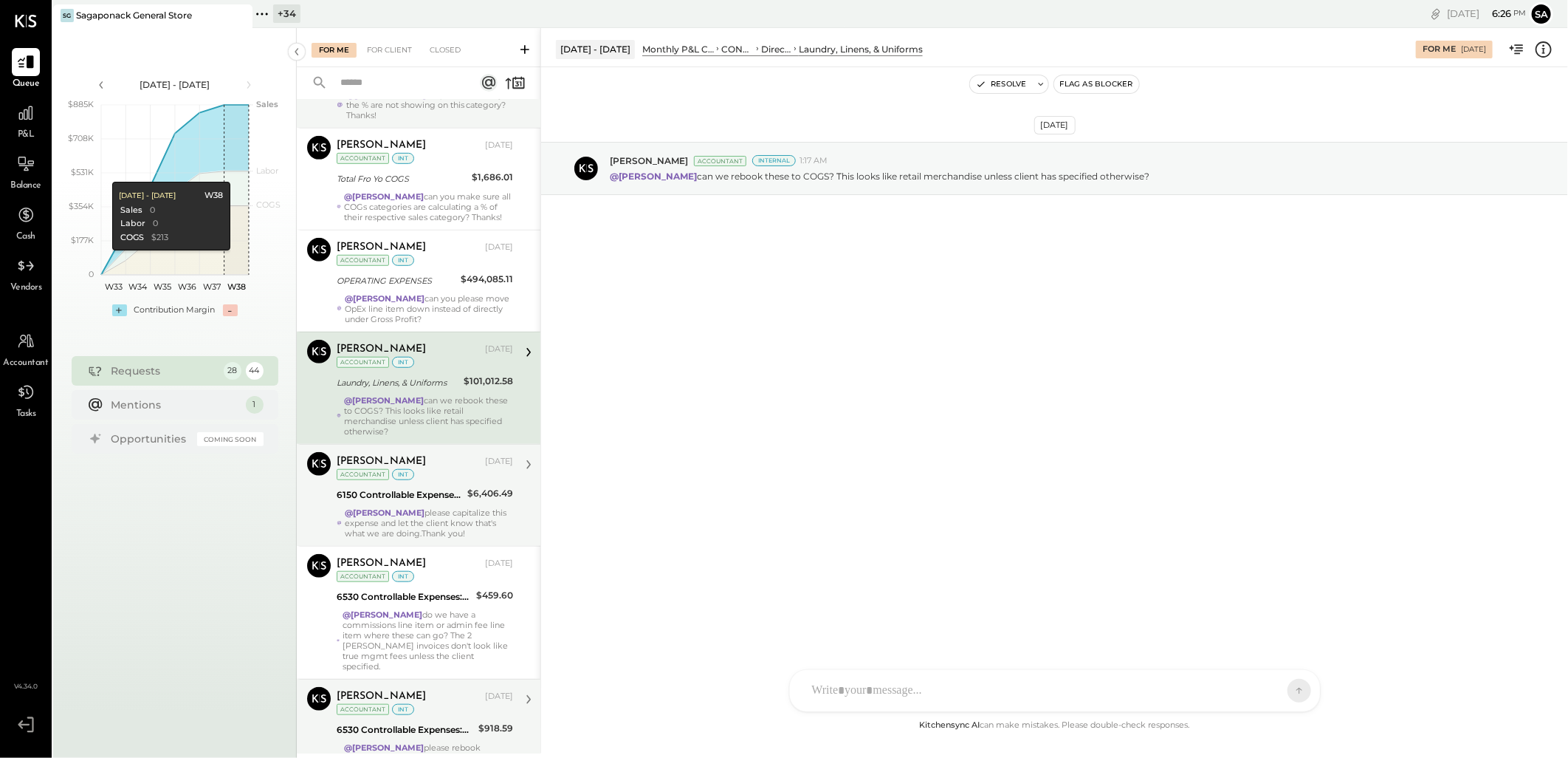
click at [394, 515] on strong "@[PERSON_NAME]" at bounding box center [384, 512] width 80 height 10
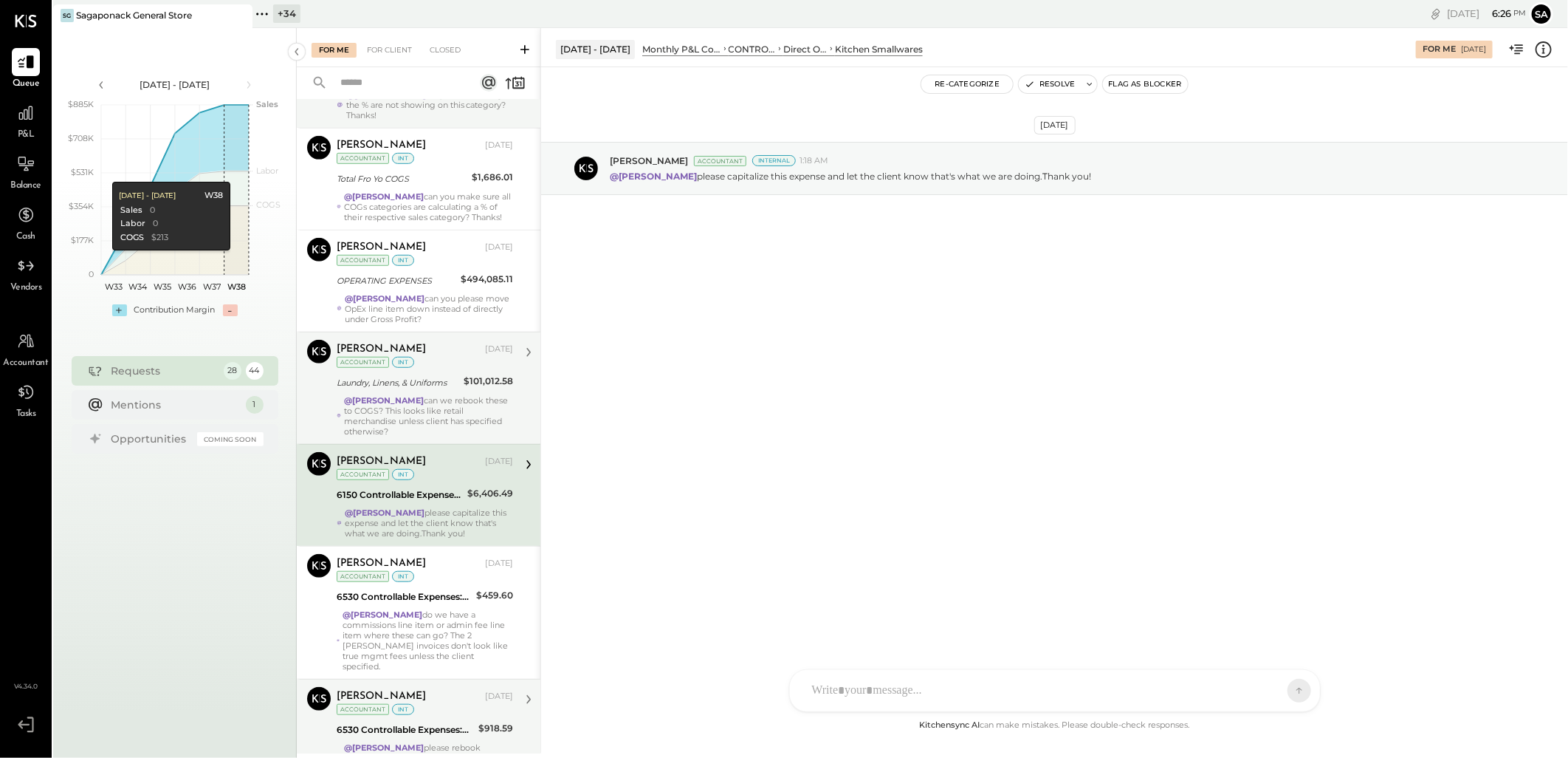
click at [403, 503] on div "6150 Controllable Expenses:Direct Operating Expenses:Kitchen Smallwares" at bounding box center [400, 495] width 127 height 18
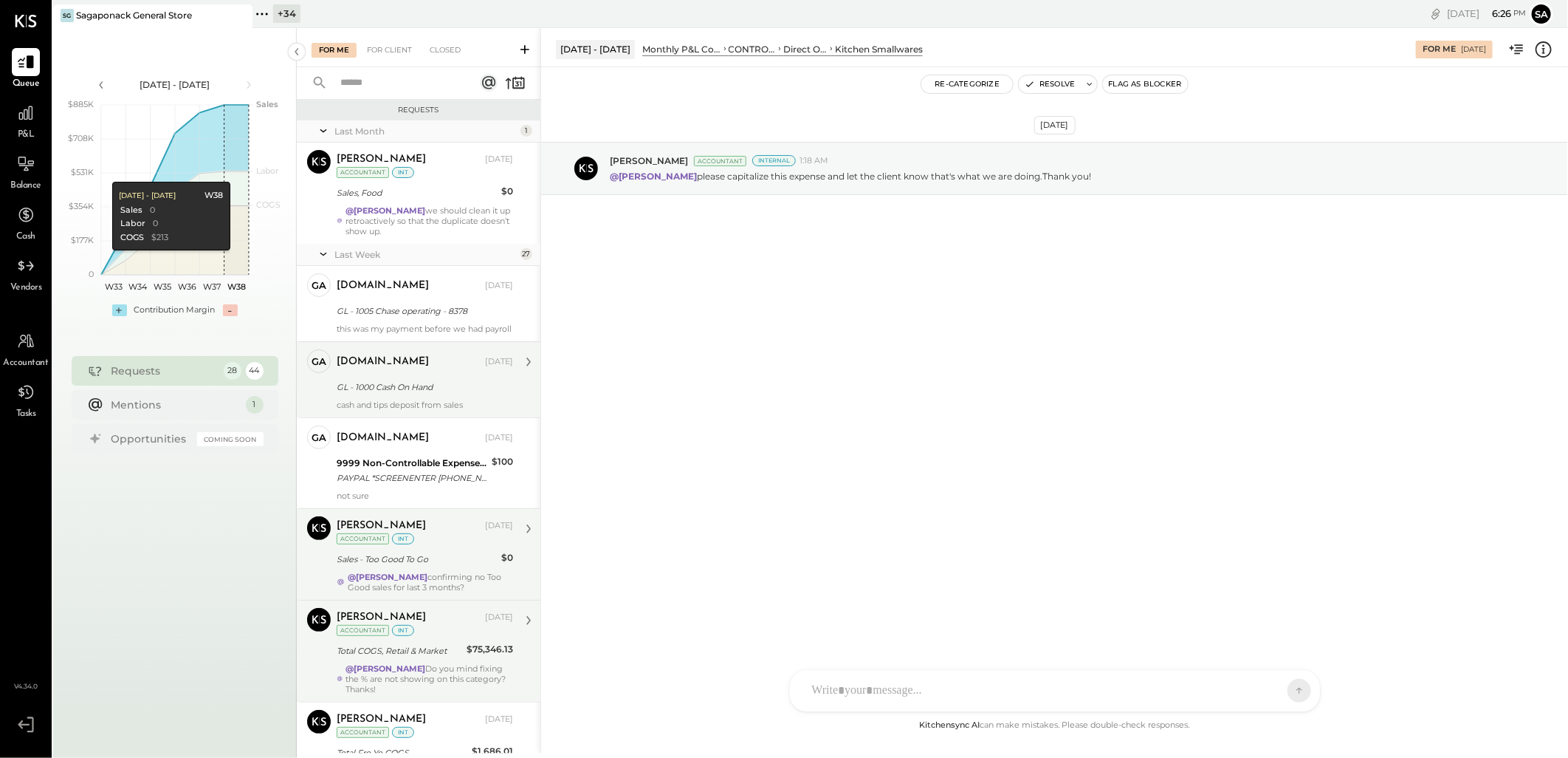
scroll to position [164, 0]
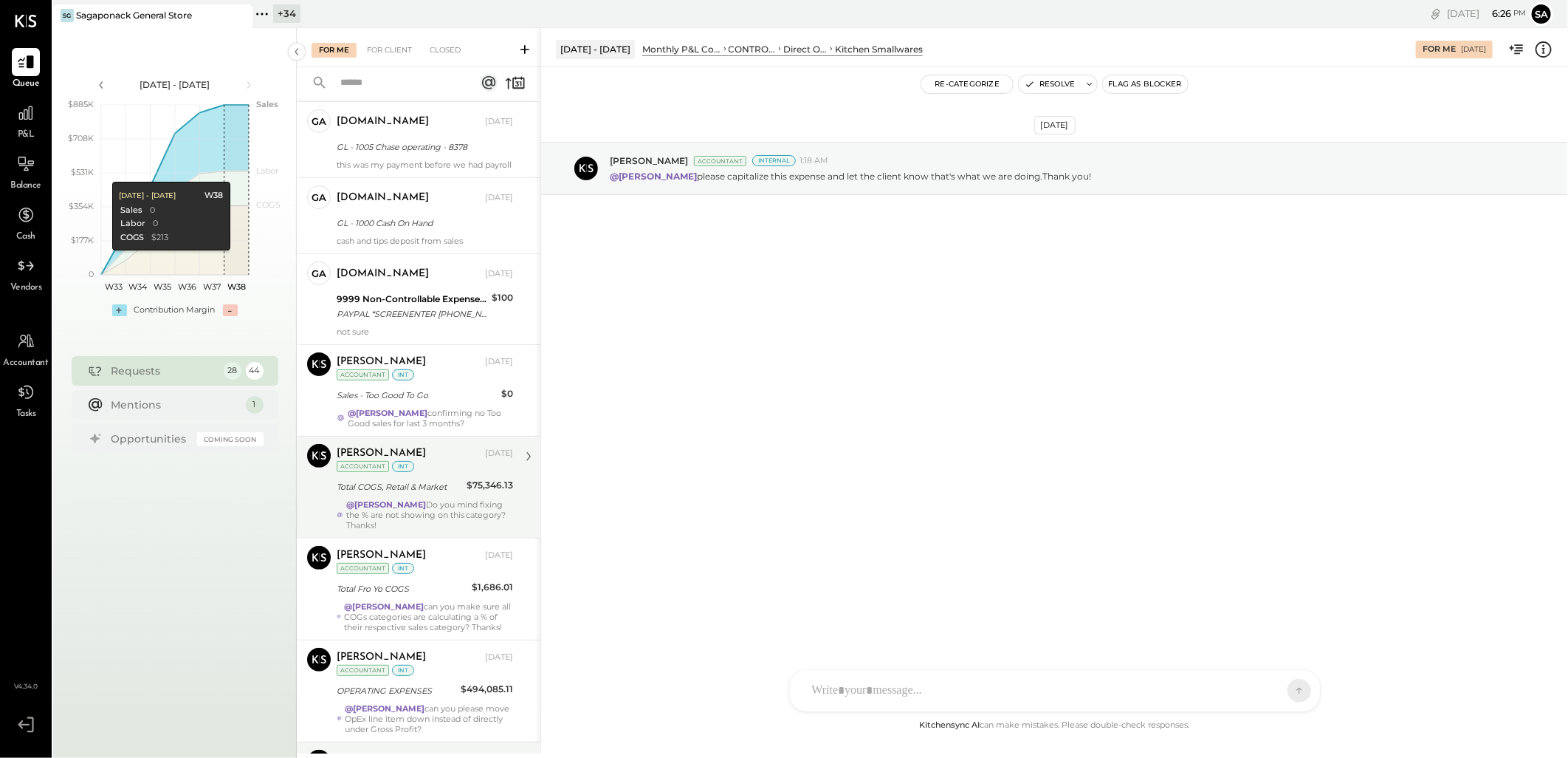
drag, startPoint x: 437, startPoint y: 418, endPoint x: 502, endPoint y: 446, distance: 70.8
click at [437, 418] on div "@Janvi Soni confirming no Too Good sales for last 3 months?" at bounding box center [430, 418] width 165 height 21
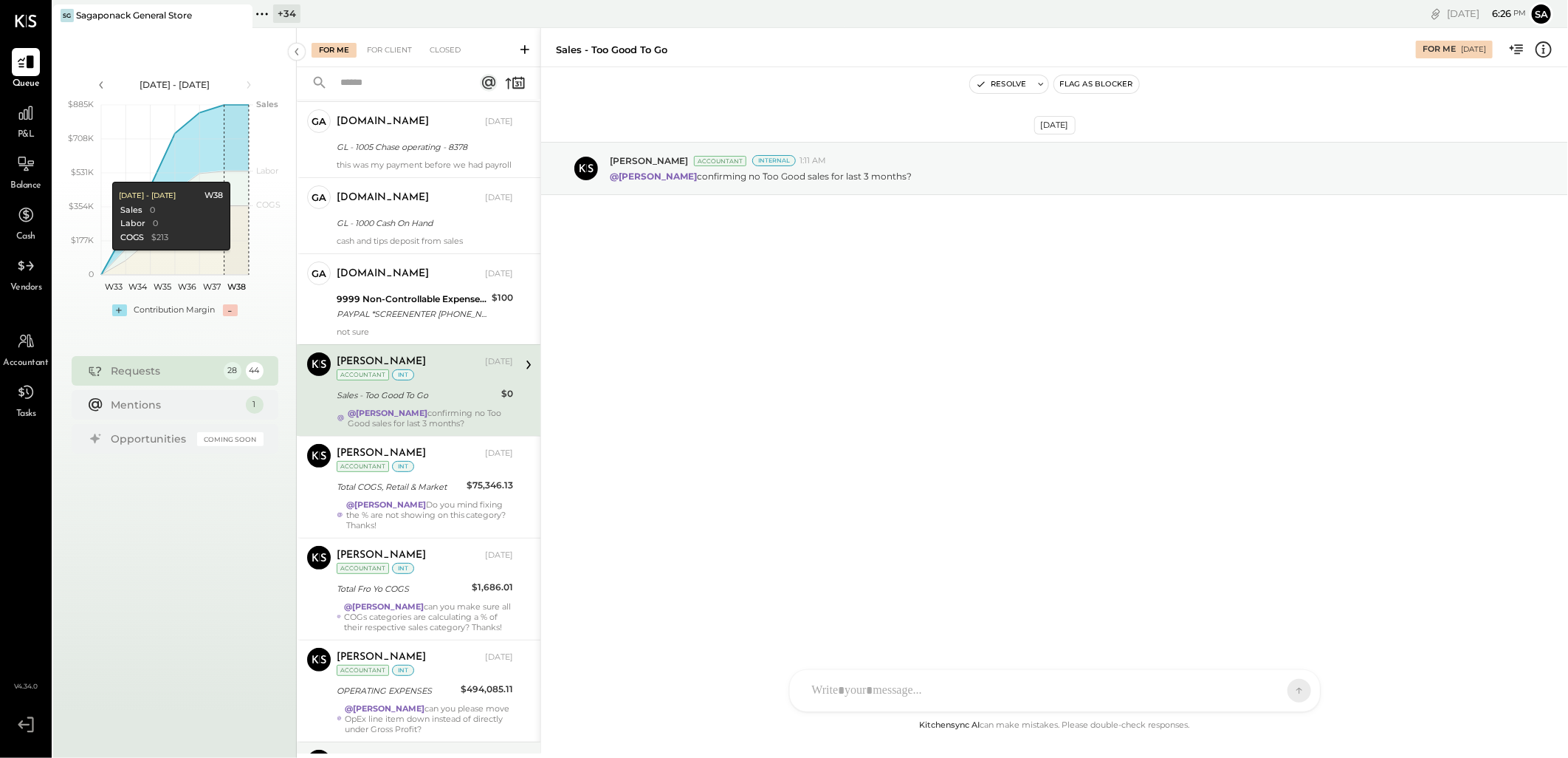
click at [877, 694] on div "SK Sarang Khandhar D daniel G gabby.green M mindy M marshall JS Janvi Soni T Th…" at bounding box center [1055, 691] width 531 height 43
click at [422, 508] on div "Margot Bloch Sep 12, 2025 Accountant int Total COGS, Retail & Market $75,346.13…" at bounding box center [424, 487] width 176 height 86
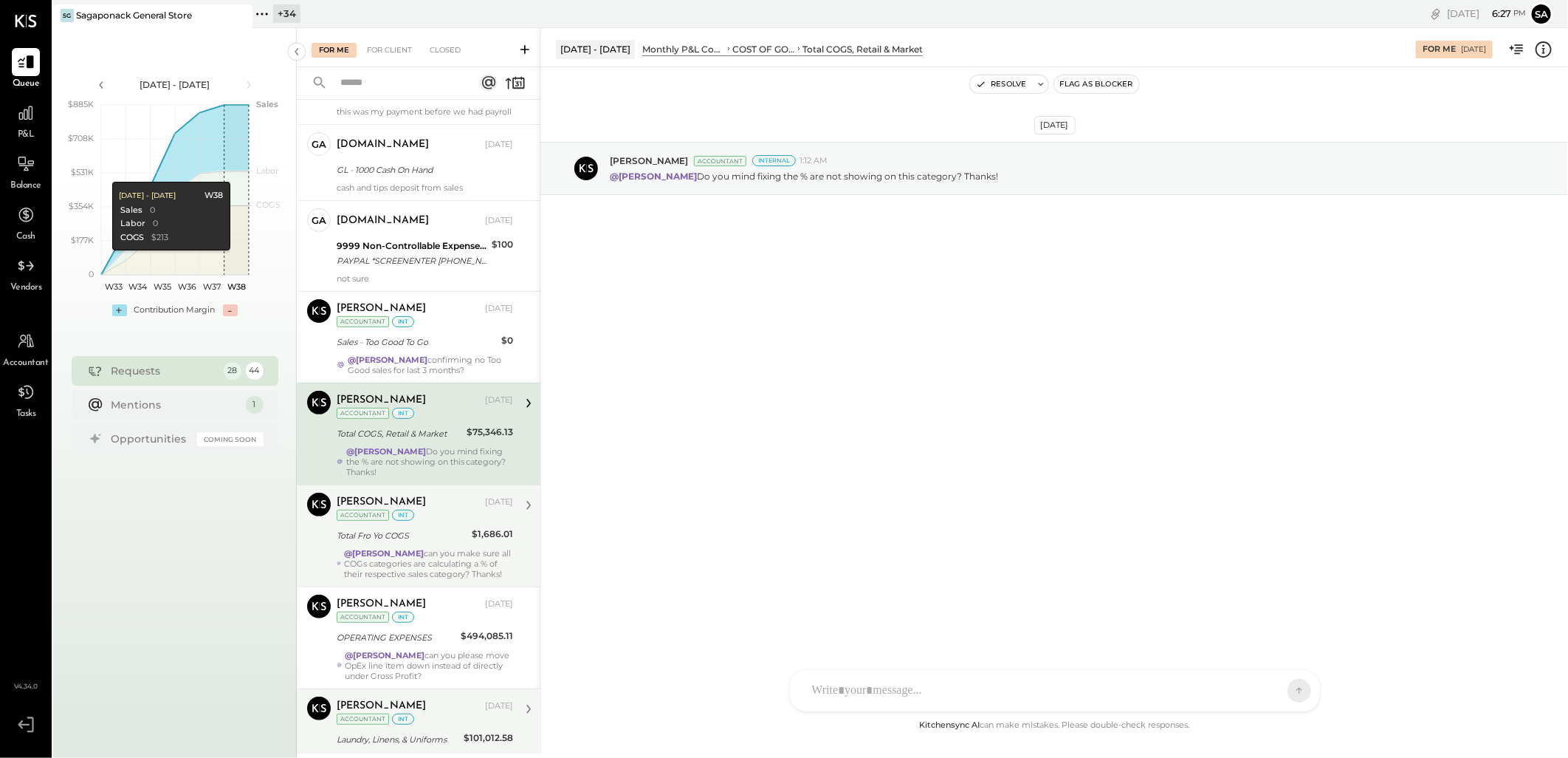
scroll to position [328, 0]
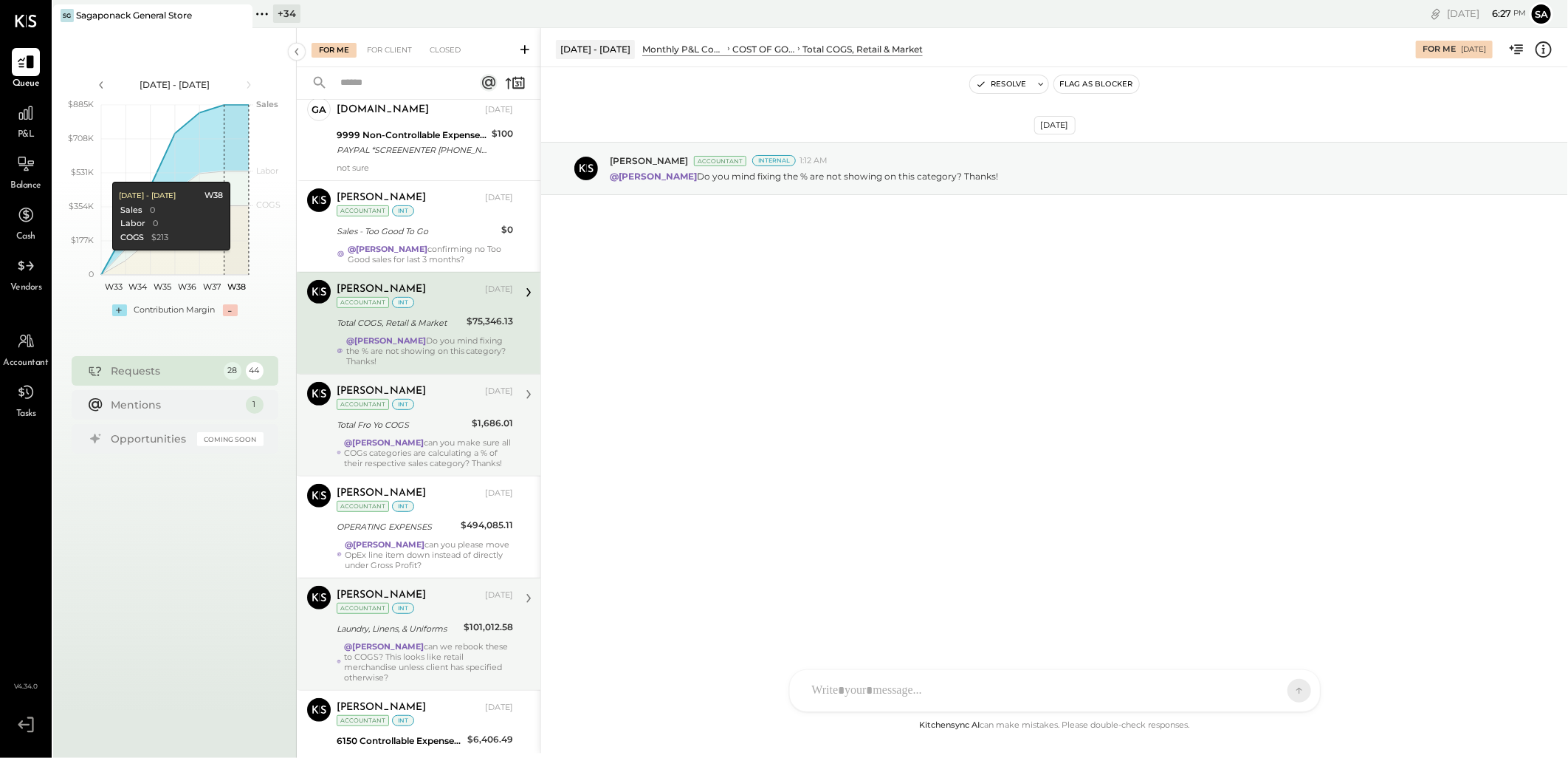
click at [409, 456] on div "@Janvi Soni can you make sure all COGs categories are calculating a % of their …" at bounding box center [428, 453] width 169 height 31
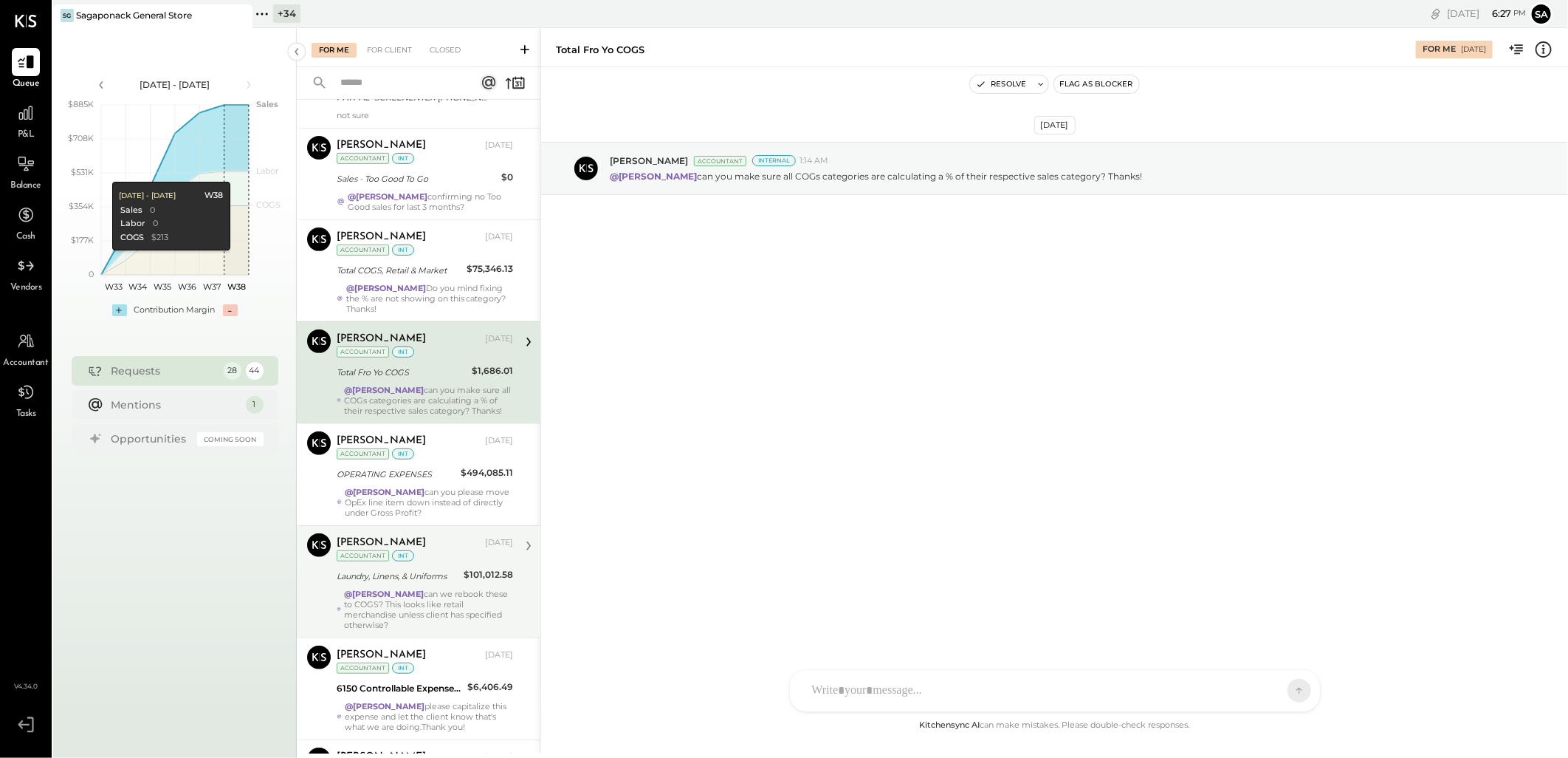
scroll to position [410, 0]
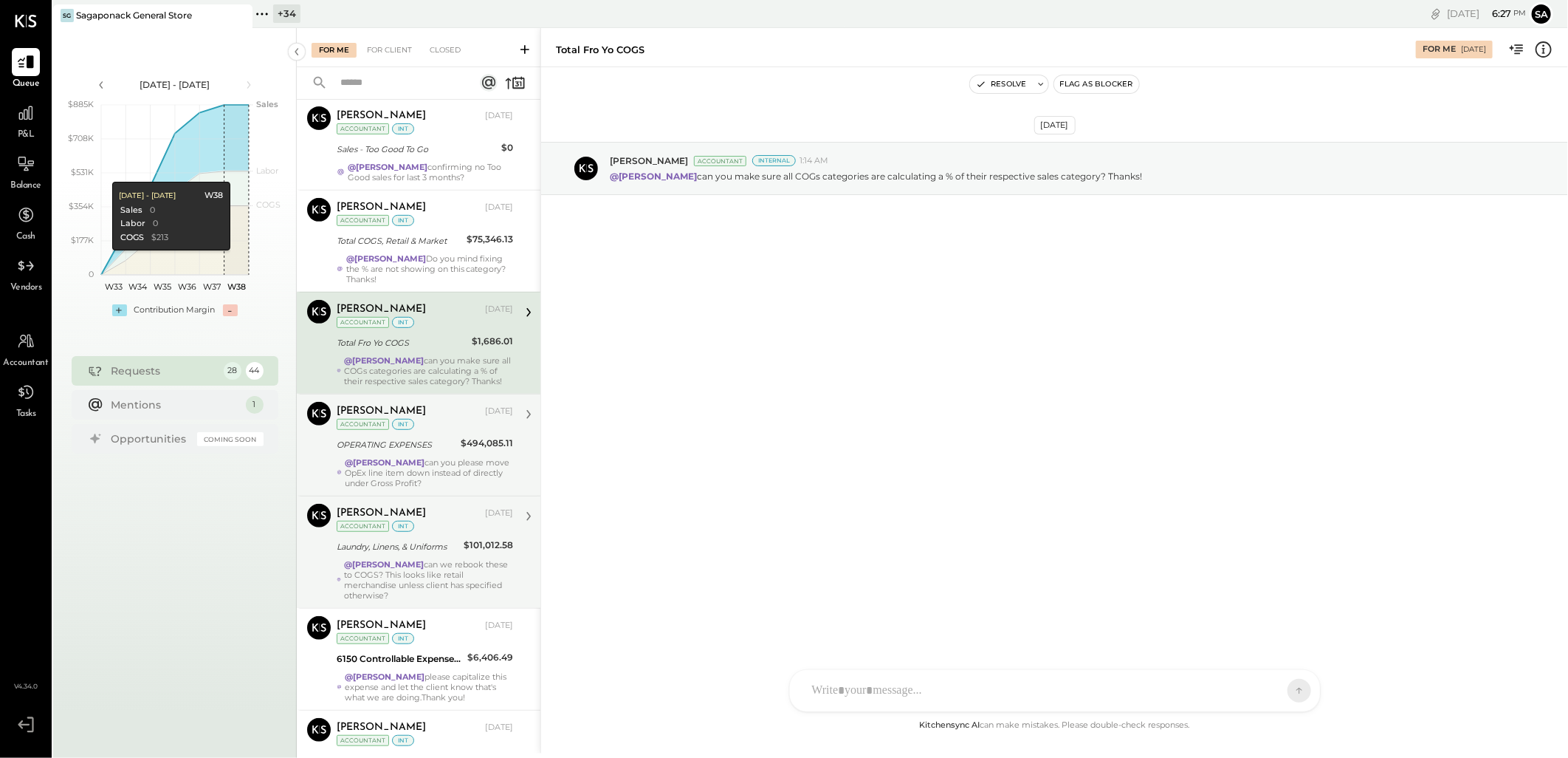
click at [461, 432] on div "Margot Bloch Sep 12, 2025 Accountant int" at bounding box center [424, 417] width 176 height 31
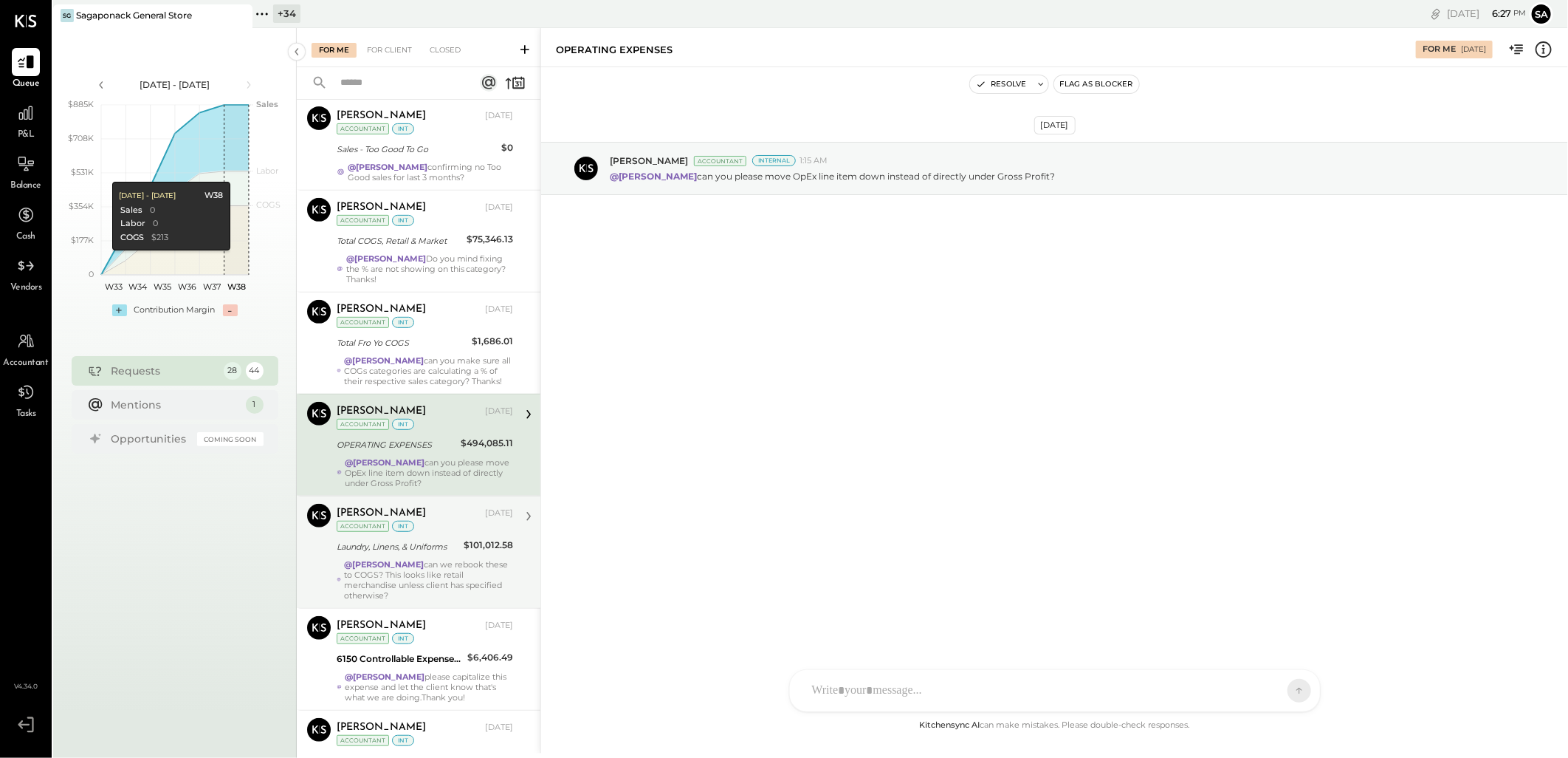
click at [460, 534] on div "Margot Bloch Sep 12, 2025 Accountant int" at bounding box center [424, 518] width 176 height 31
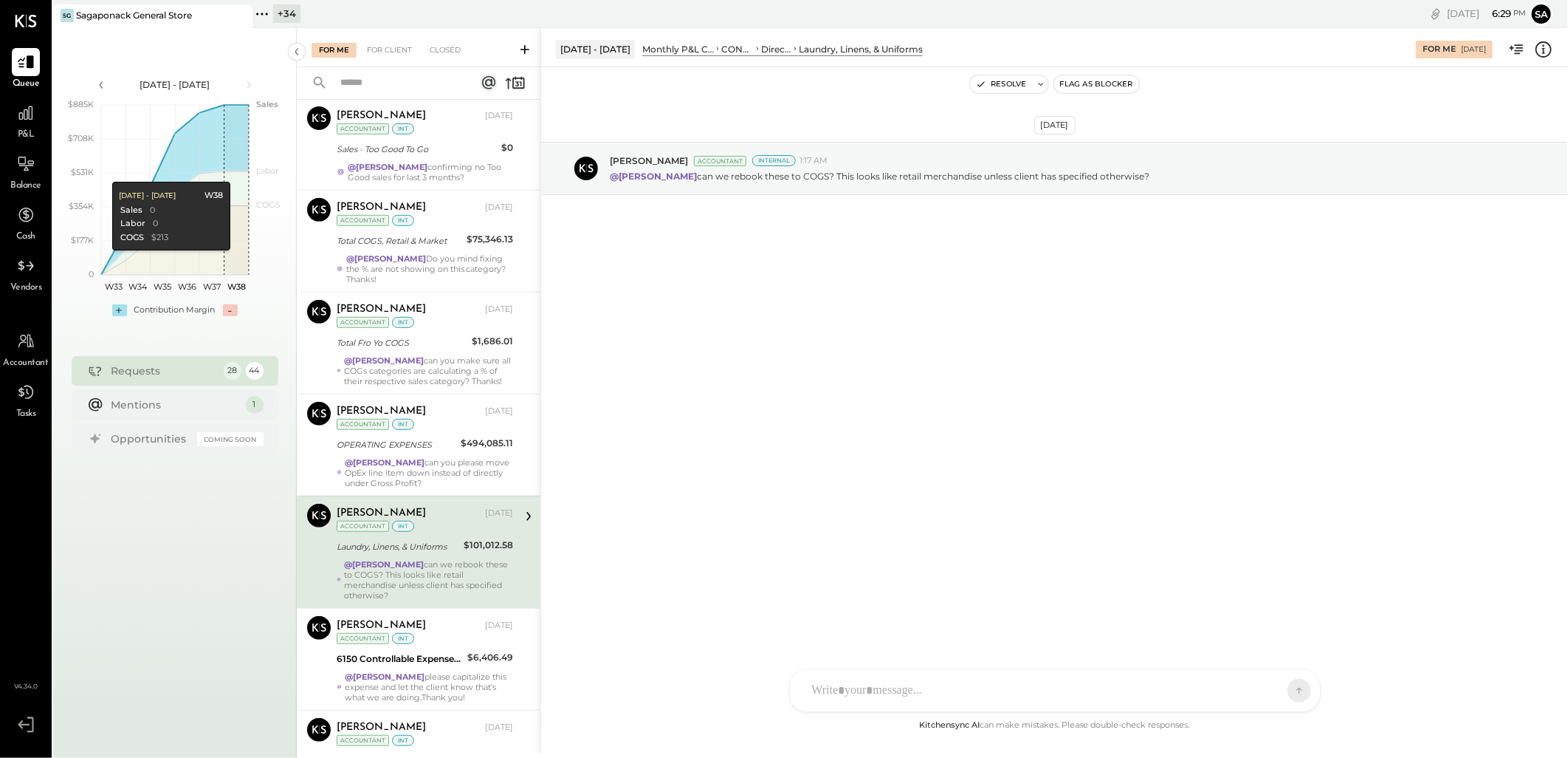
click at [851, 696] on div "SK Sarang Khandhar D daniel G gabby.green M mindy M marshall JS Janvi Soni T Th…" at bounding box center [1055, 691] width 531 height 43
click at [896, 619] on span "[PERSON_NAME]" at bounding box center [932, 622] width 116 height 14
click at [1252, 687] on span "ALL" at bounding box center [1247, 690] width 19 height 13
click at [1253, 656] on div "INTERNAL" at bounding box center [1272, 654] width 87 height 25
click at [1285, 691] on icon at bounding box center [1287, 689] width 13 height 15
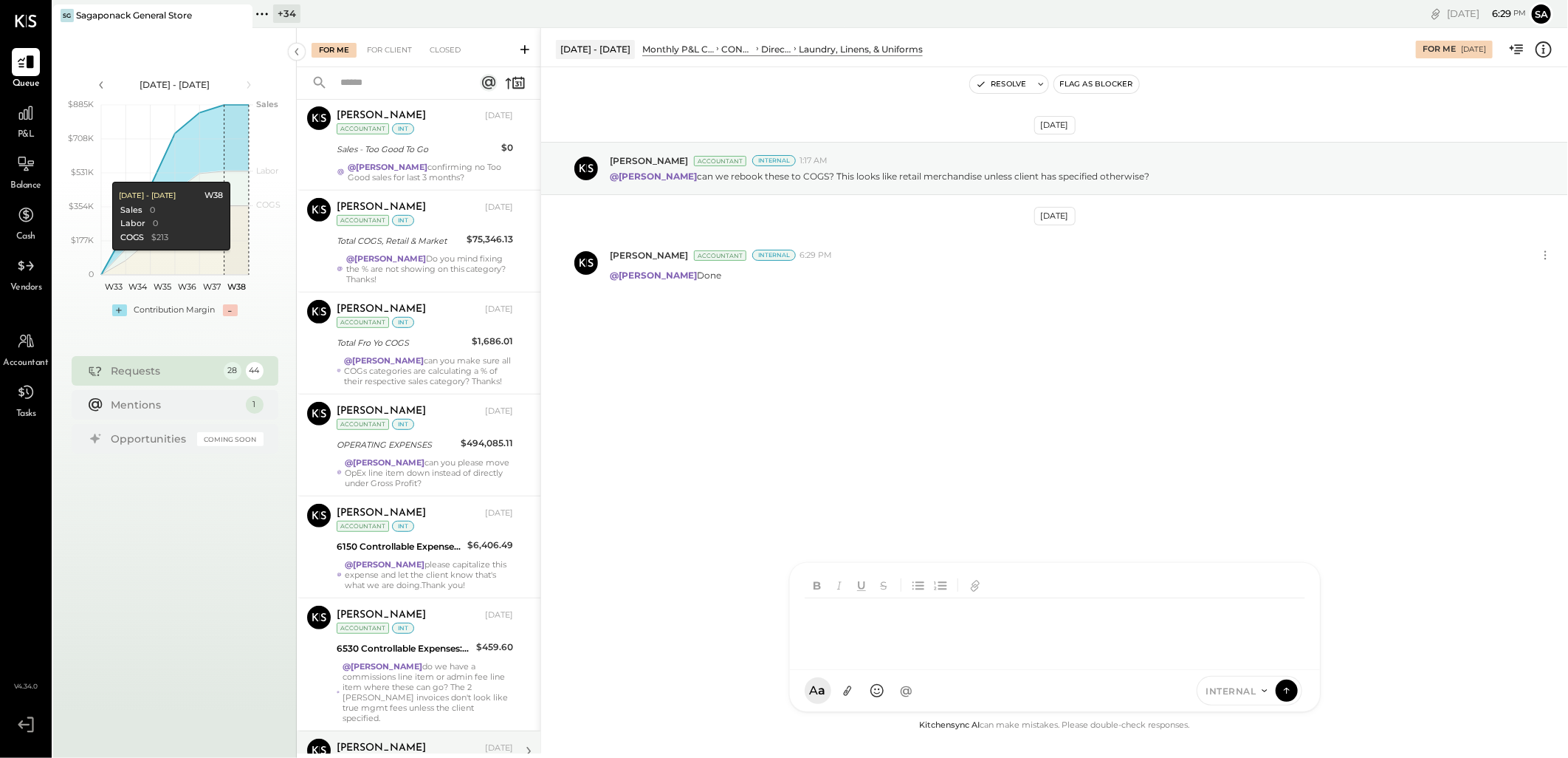
scroll to position [1013, 0]
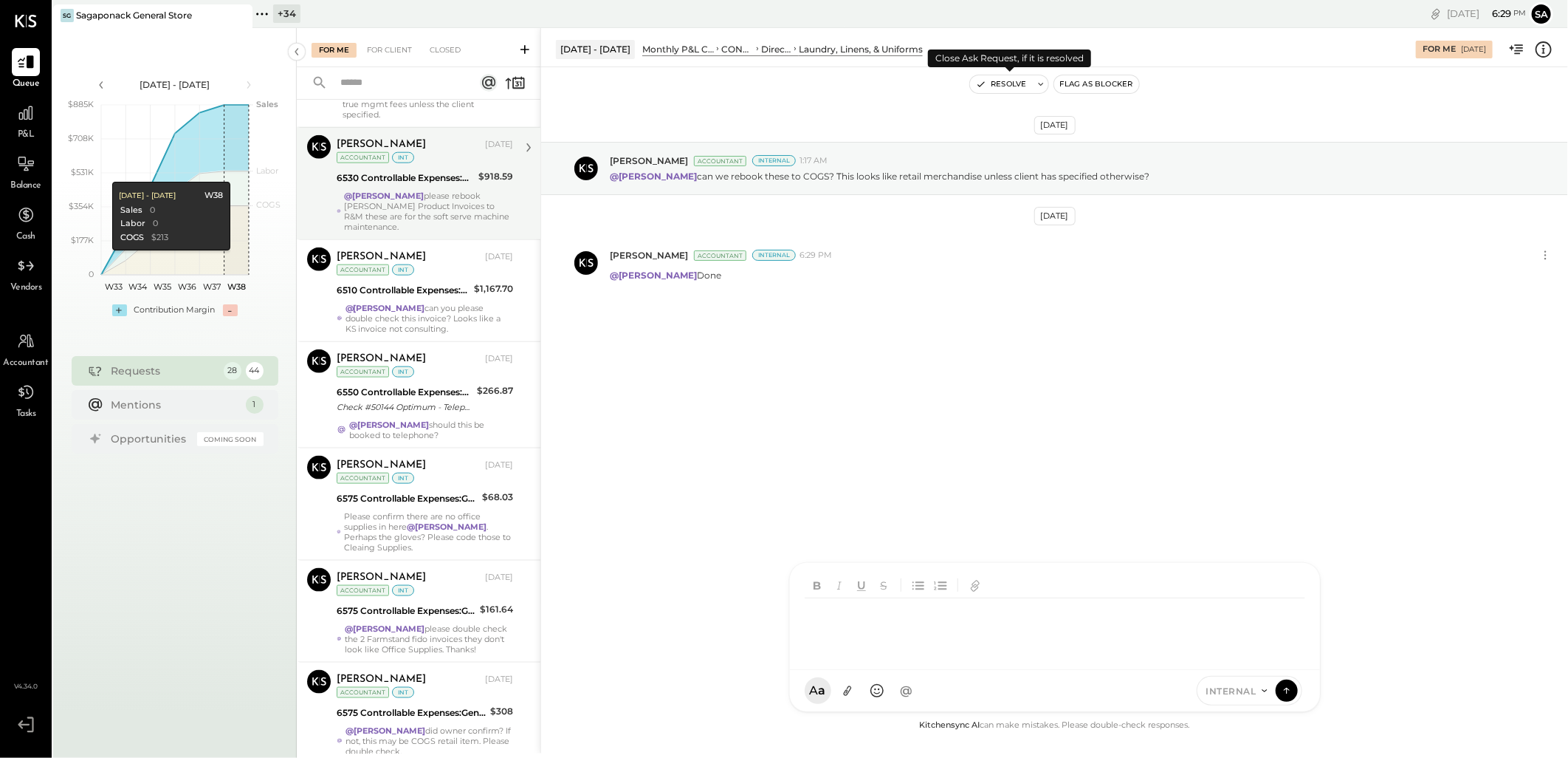
click at [1006, 84] on button "Resolve" at bounding box center [1000, 84] width 62 height 18
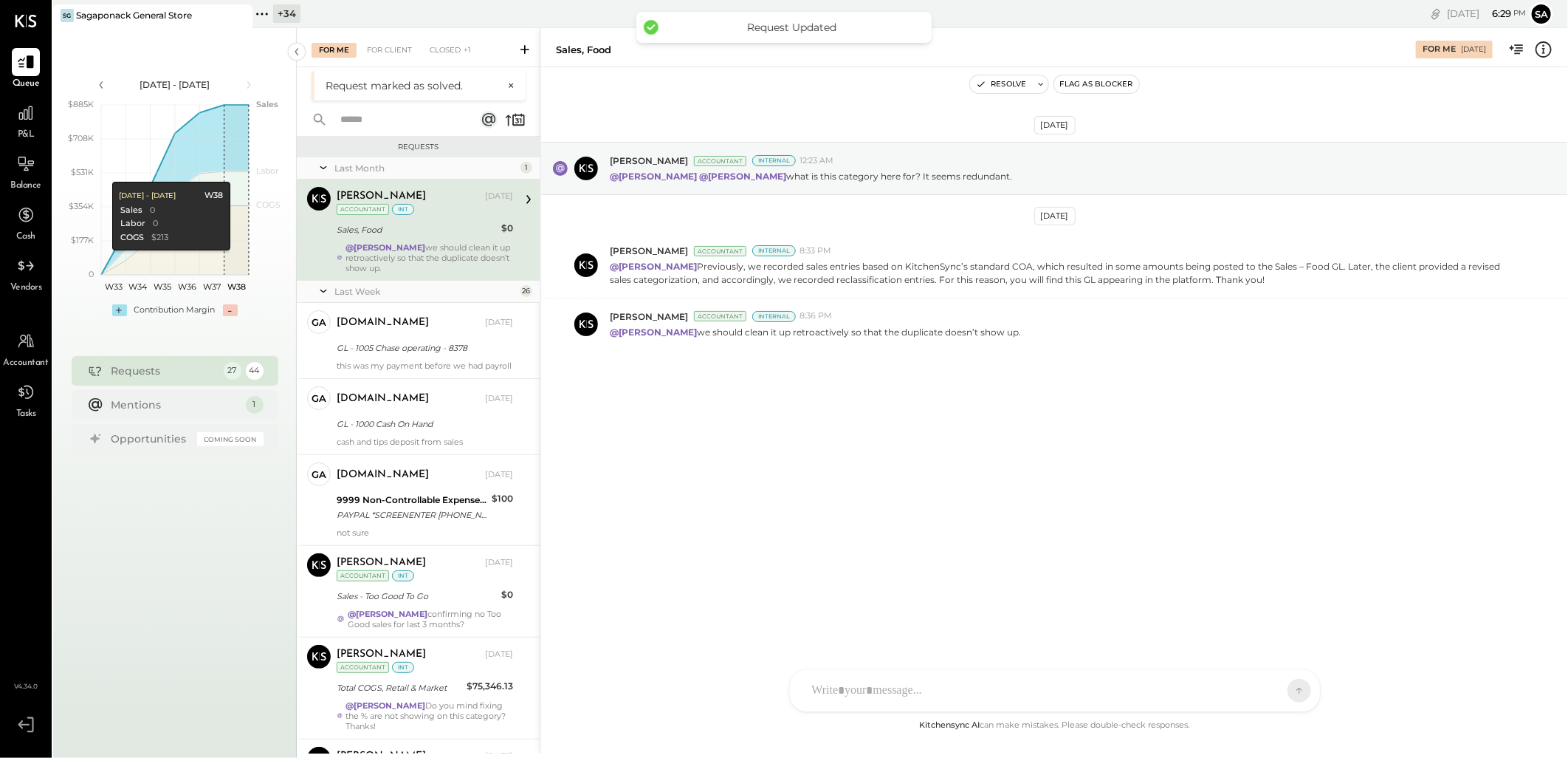
click at [416, 237] on div "Sales, Food" at bounding box center [416, 230] width 160 height 18
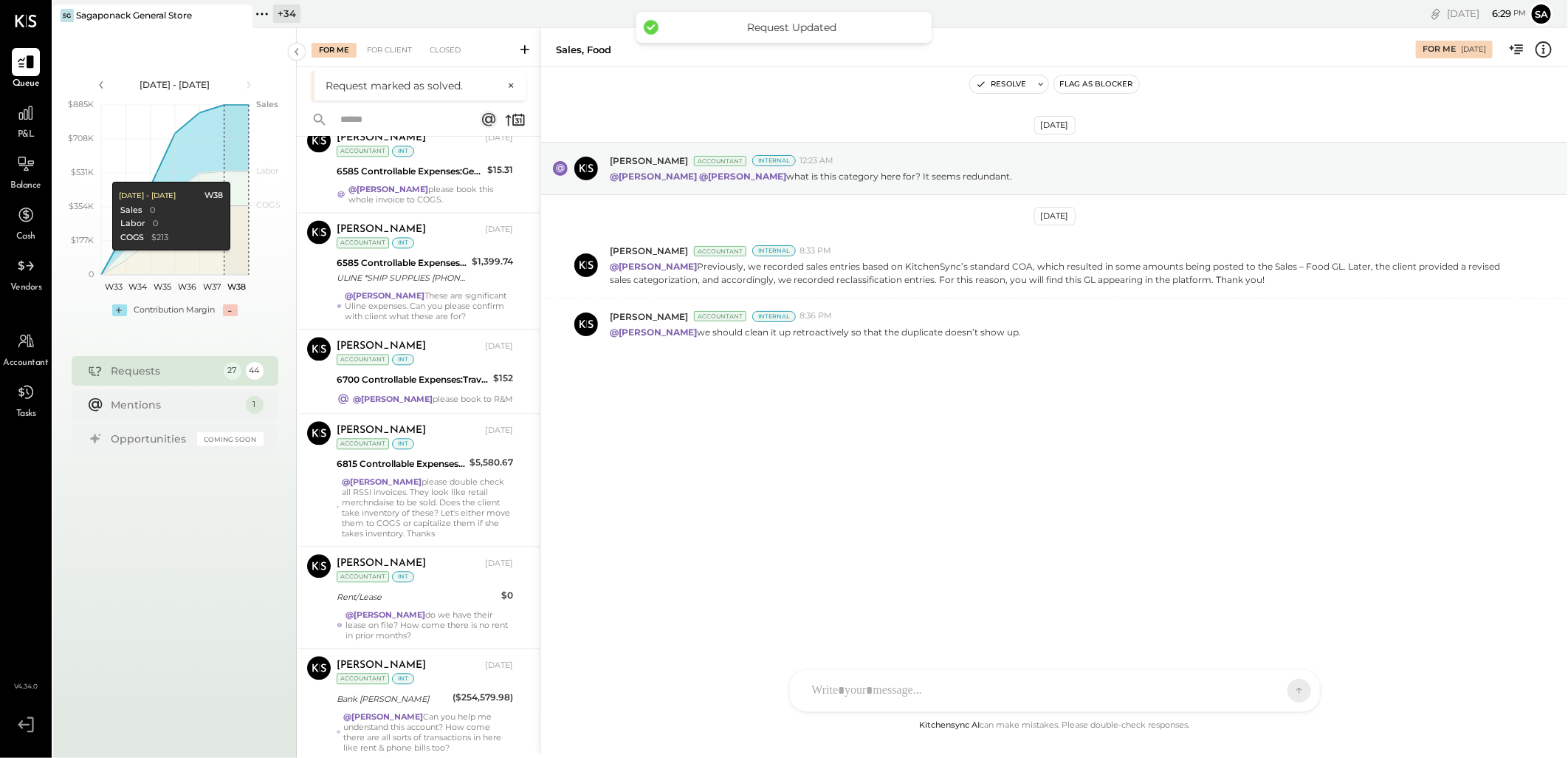
scroll to position [2252, 0]
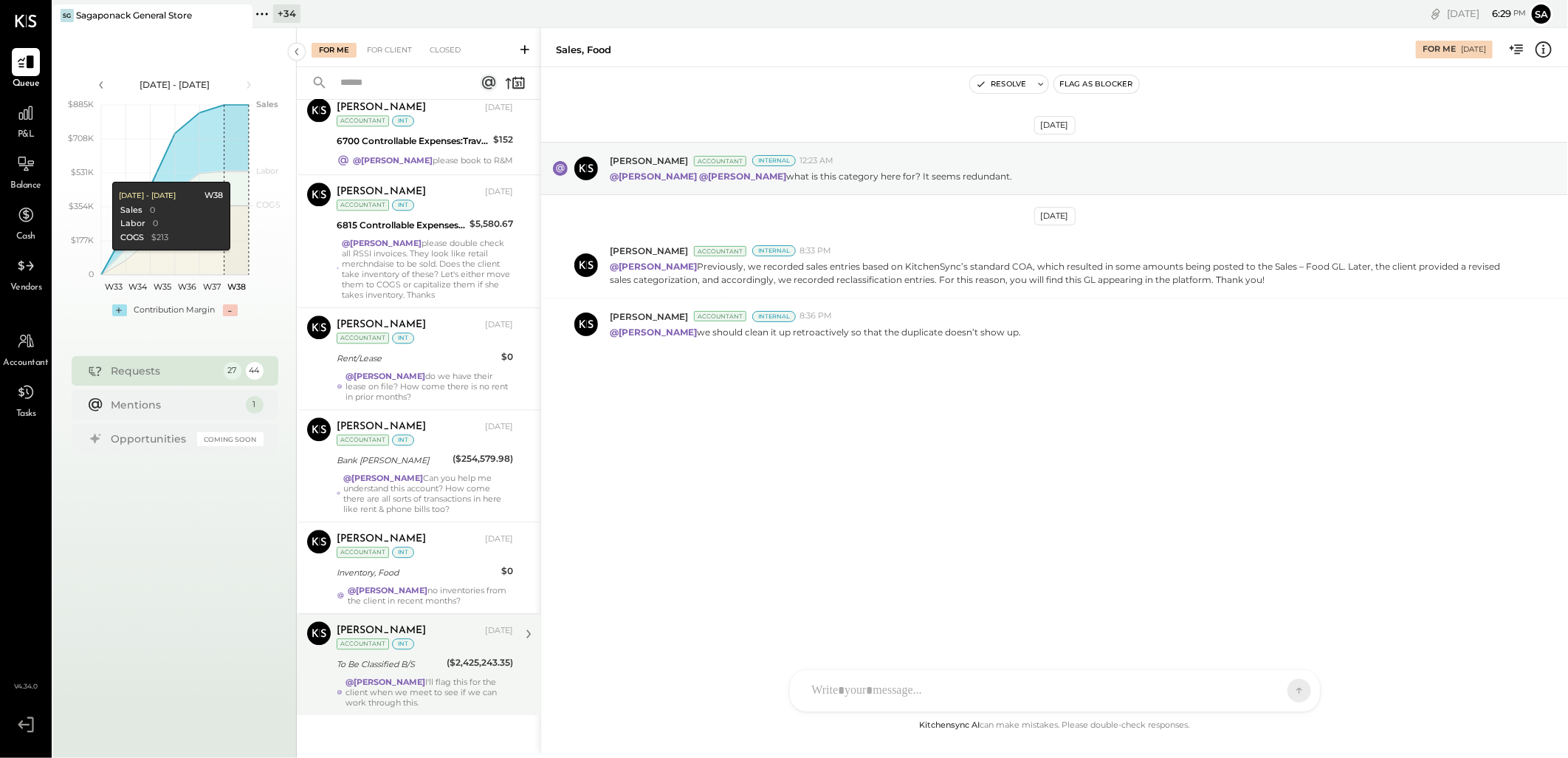
click at [400, 684] on div "@Janvi Soni I'll flag this for the client when we meet to see if we can work th…" at bounding box center [429, 692] width 167 height 31
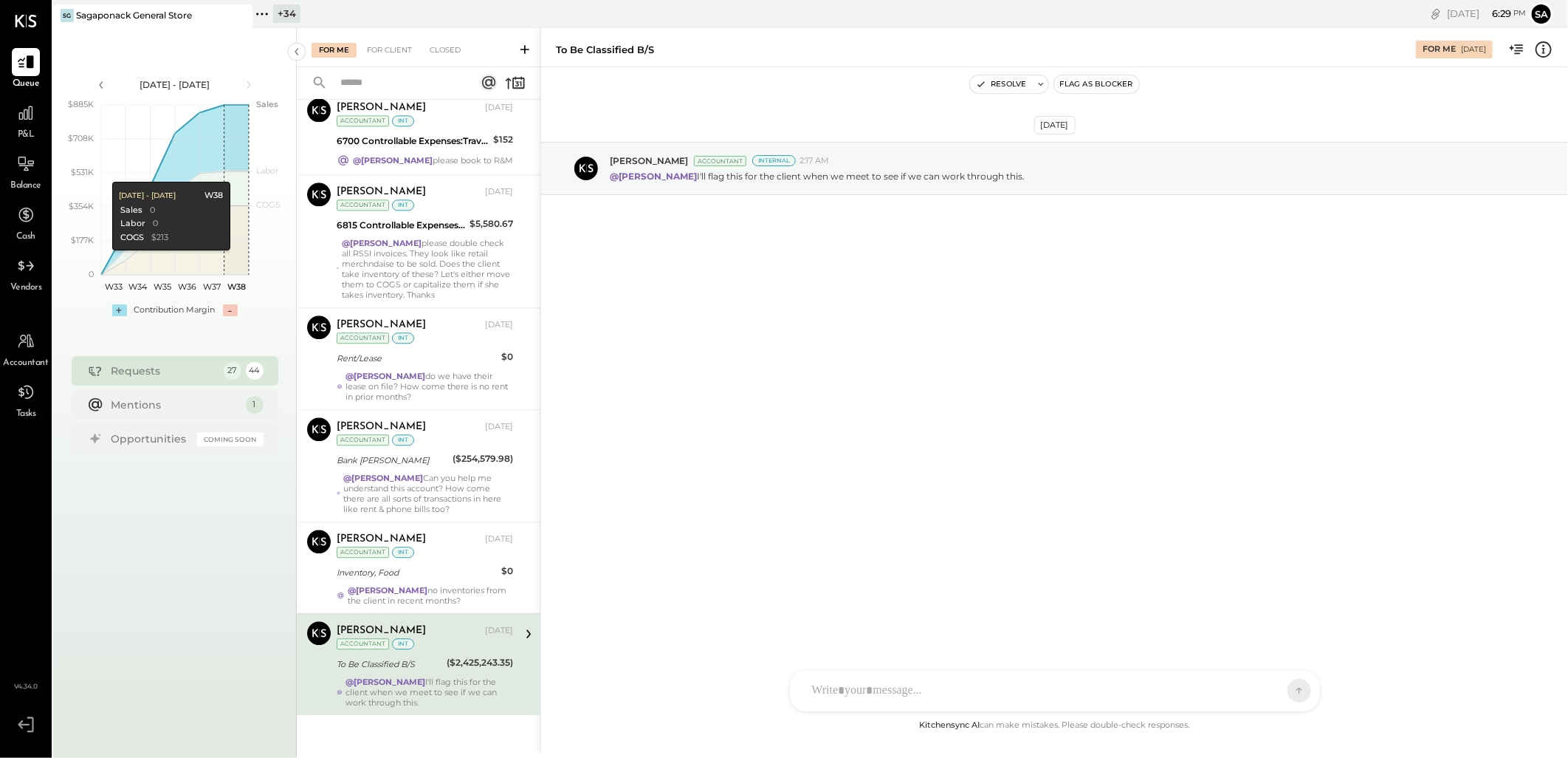
click at [421, 678] on div "@Janvi Soni I'll flag this for the client when we meet to see if we can work th…" at bounding box center [429, 692] width 167 height 31
click at [411, 570] on div "Inventory, Food" at bounding box center [416, 573] width 160 height 15
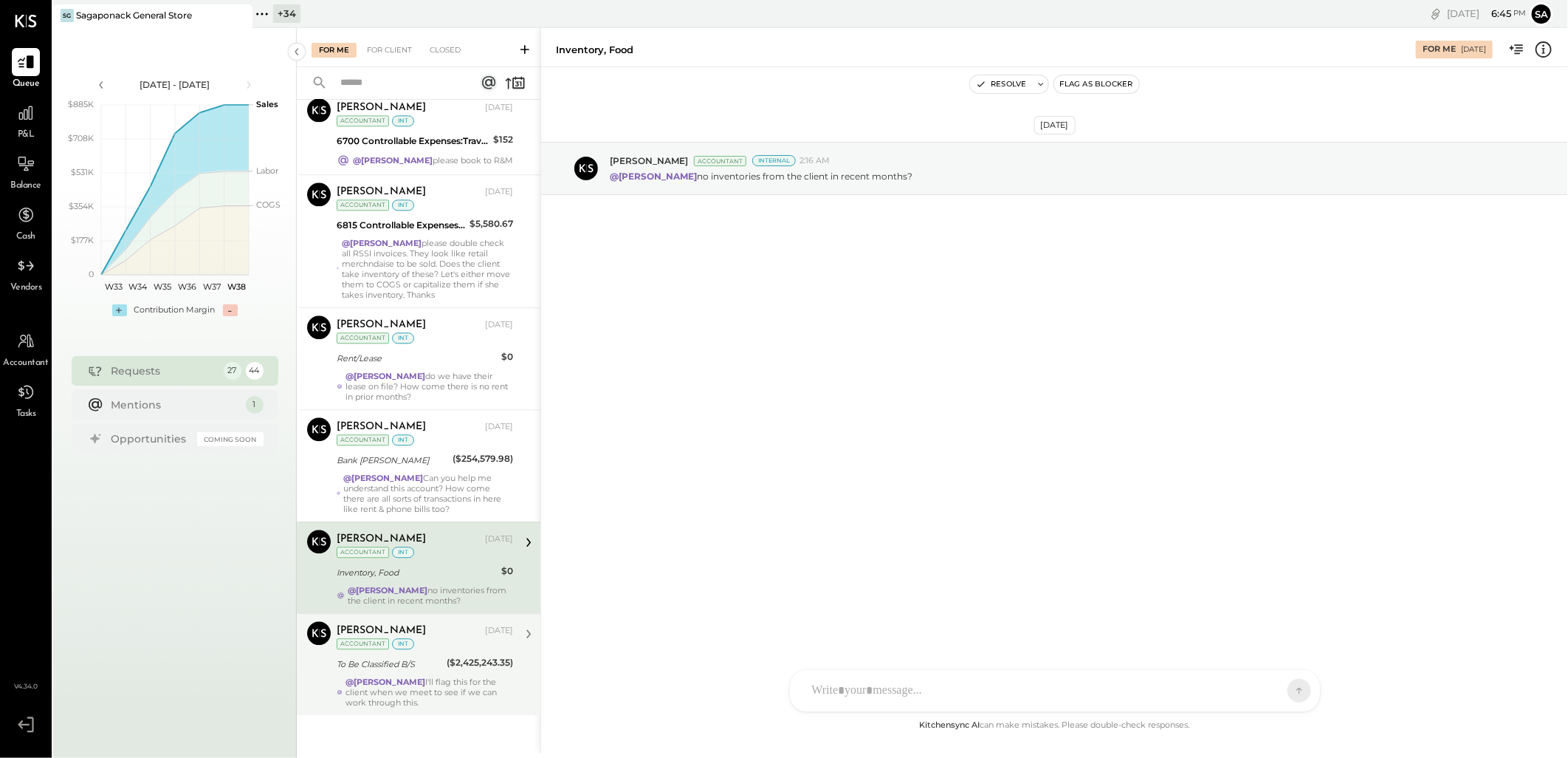
click at [871, 687] on div at bounding box center [1041, 691] width 474 height 33
click at [902, 623] on span "[PERSON_NAME]" at bounding box center [932, 622] width 116 height 14
click at [839, 690] on icon at bounding box center [847, 690] width 16 height 16
click at [934, 555] on div "**********" at bounding box center [1055, 572] width 500 height 59
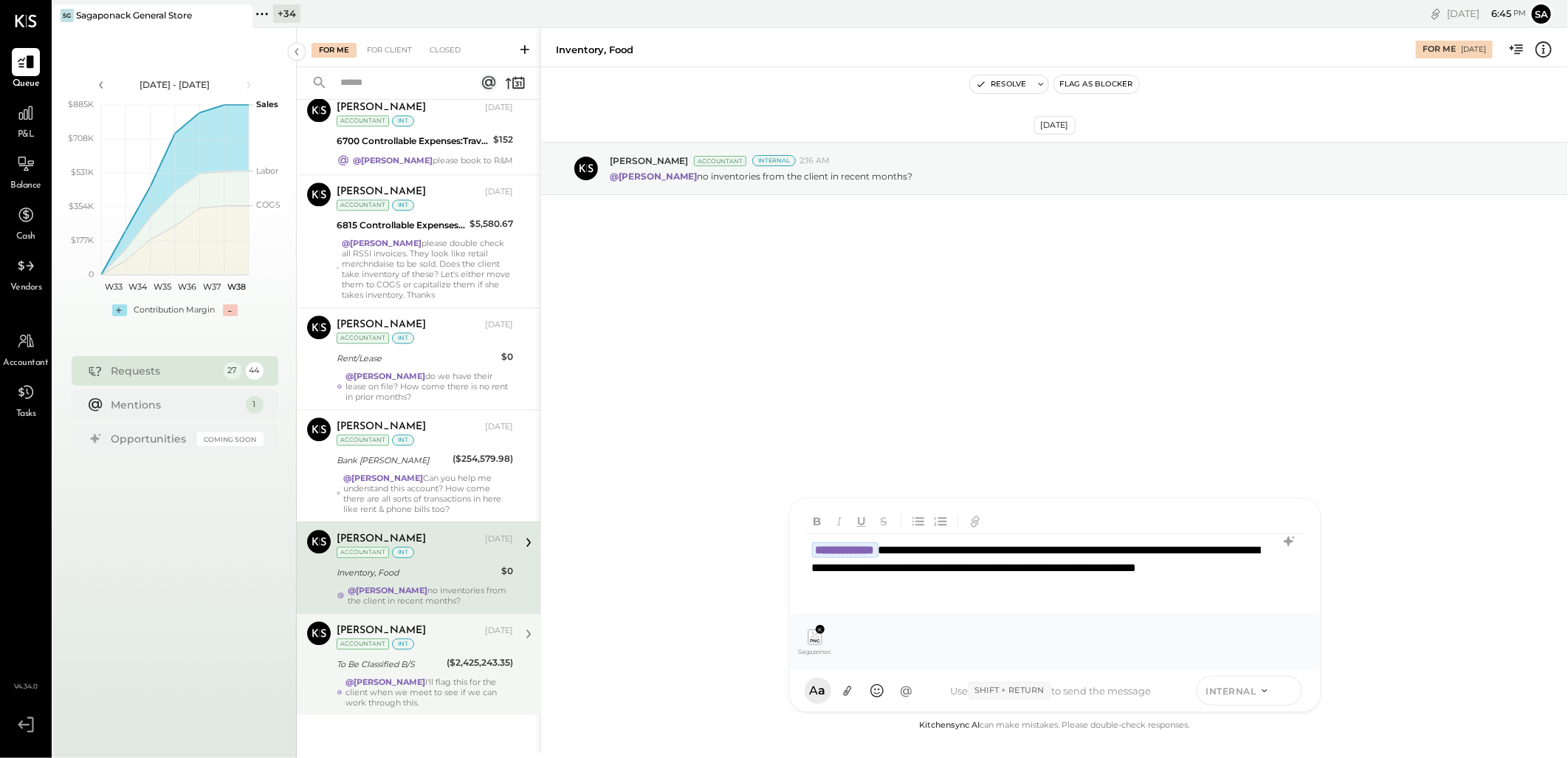
click at [1290, 692] on icon at bounding box center [1287, 689] width 13 height 15
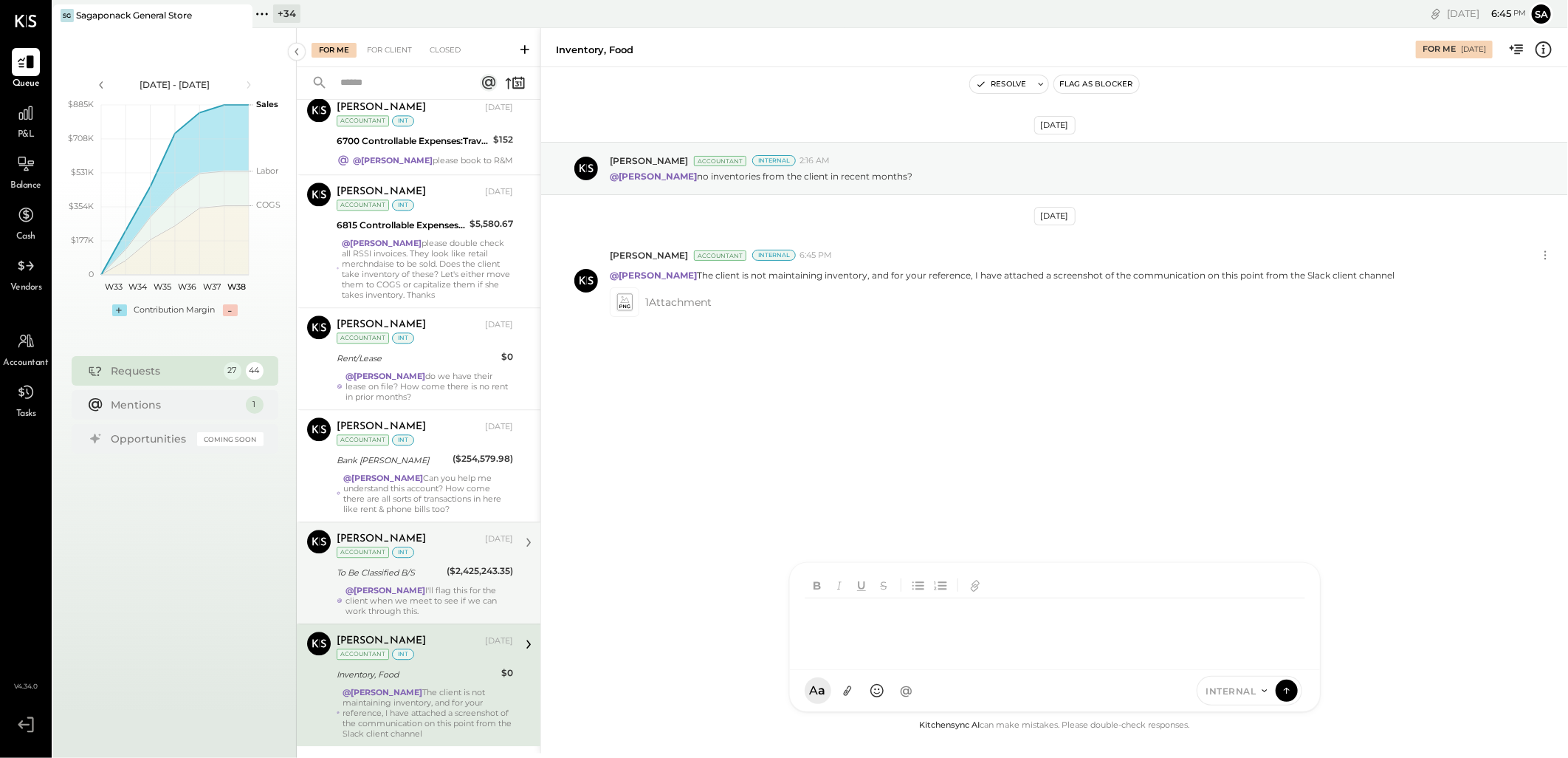
scroll to position [2260, 0]
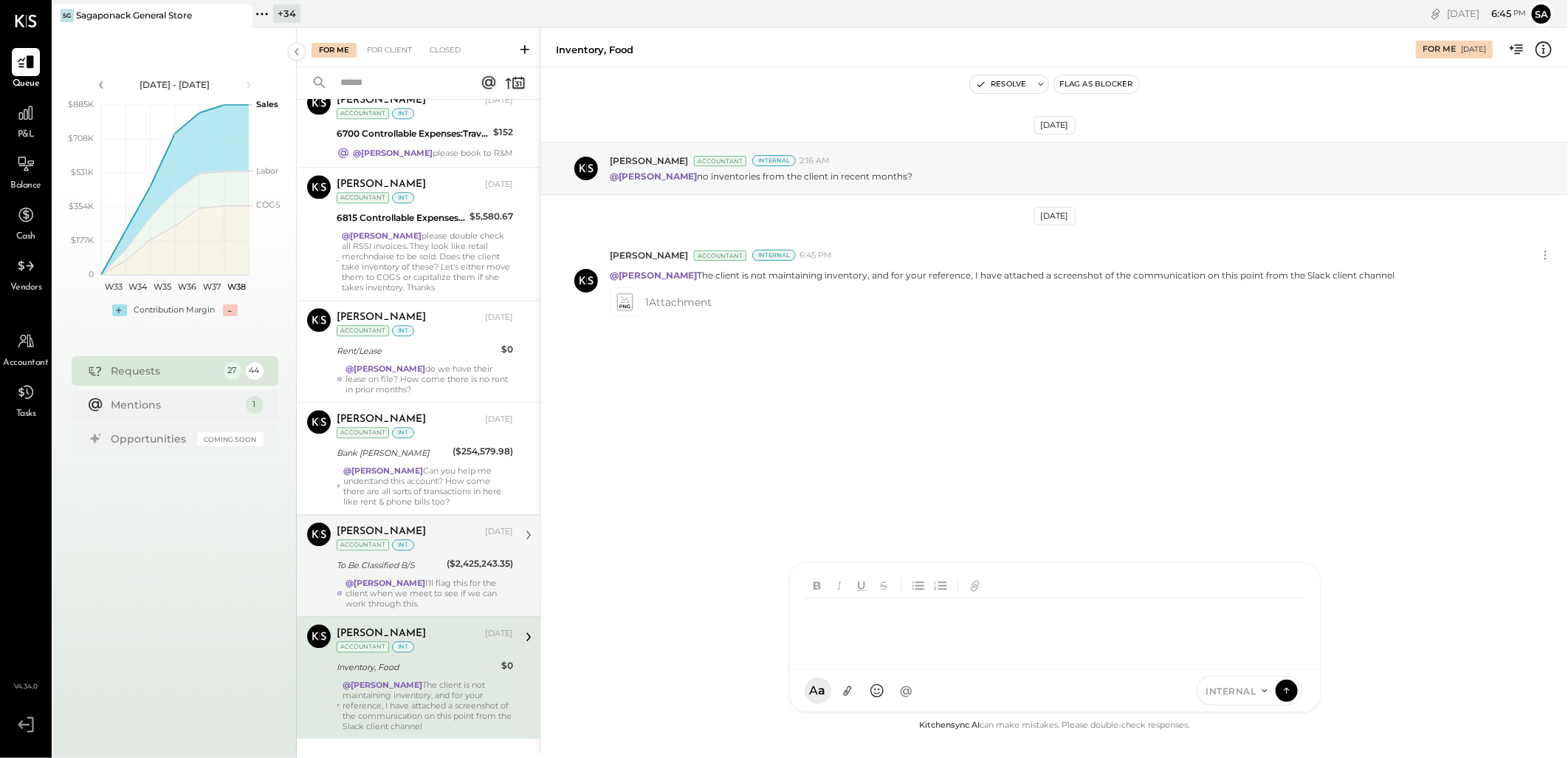
click at [454, 570] on div "Margot Bloch Sep 12, 2025 Accountant int To Be Classified B/S ($2,425,243.35) @…" at bounding box center [424, 565] width 176 height 86
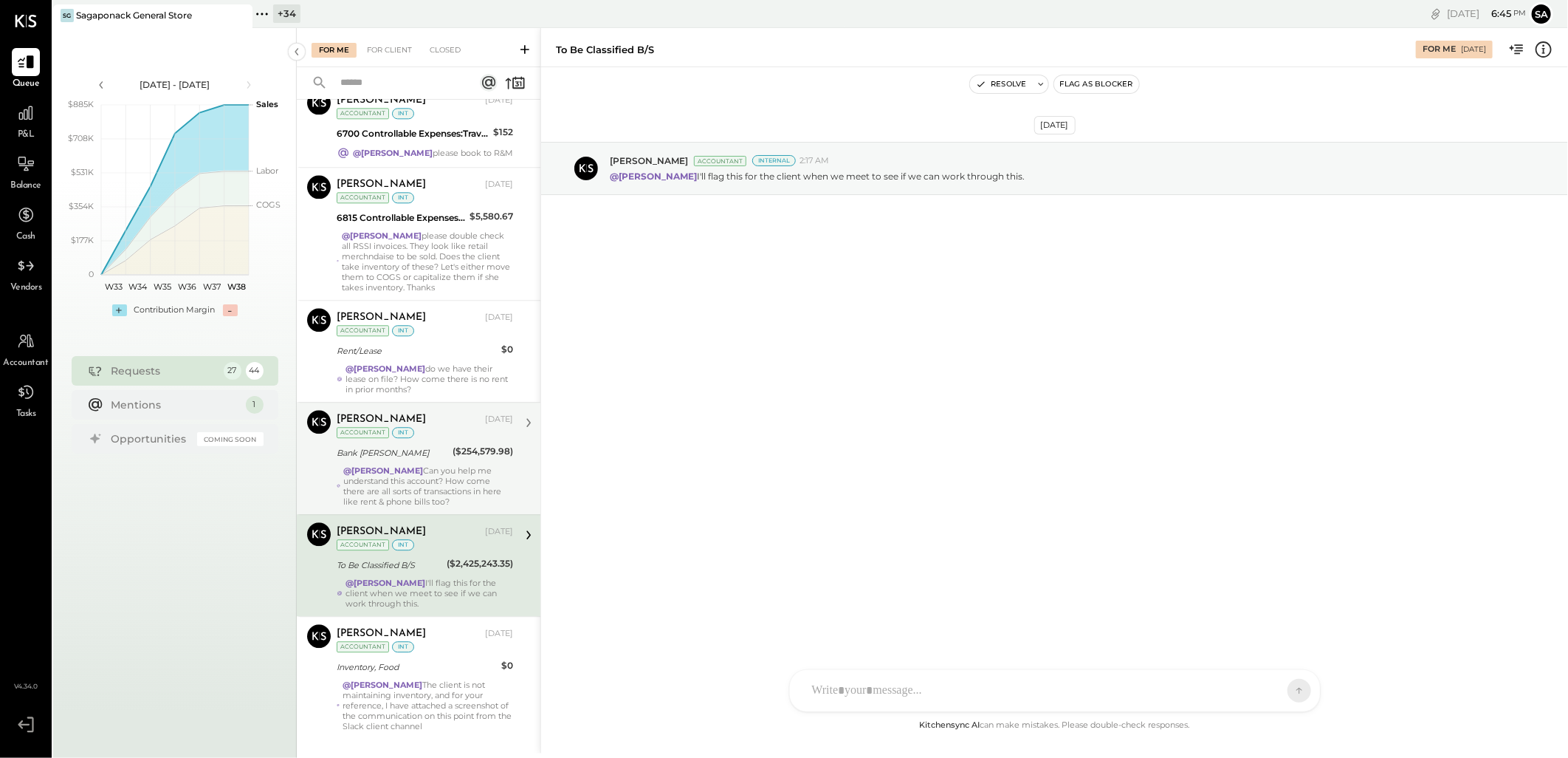
click at [435, 465] on div "@Janvi Soni Can you help me understand this account? How come there are all sor…" at bounding box center [428, 486] width 170 height 42
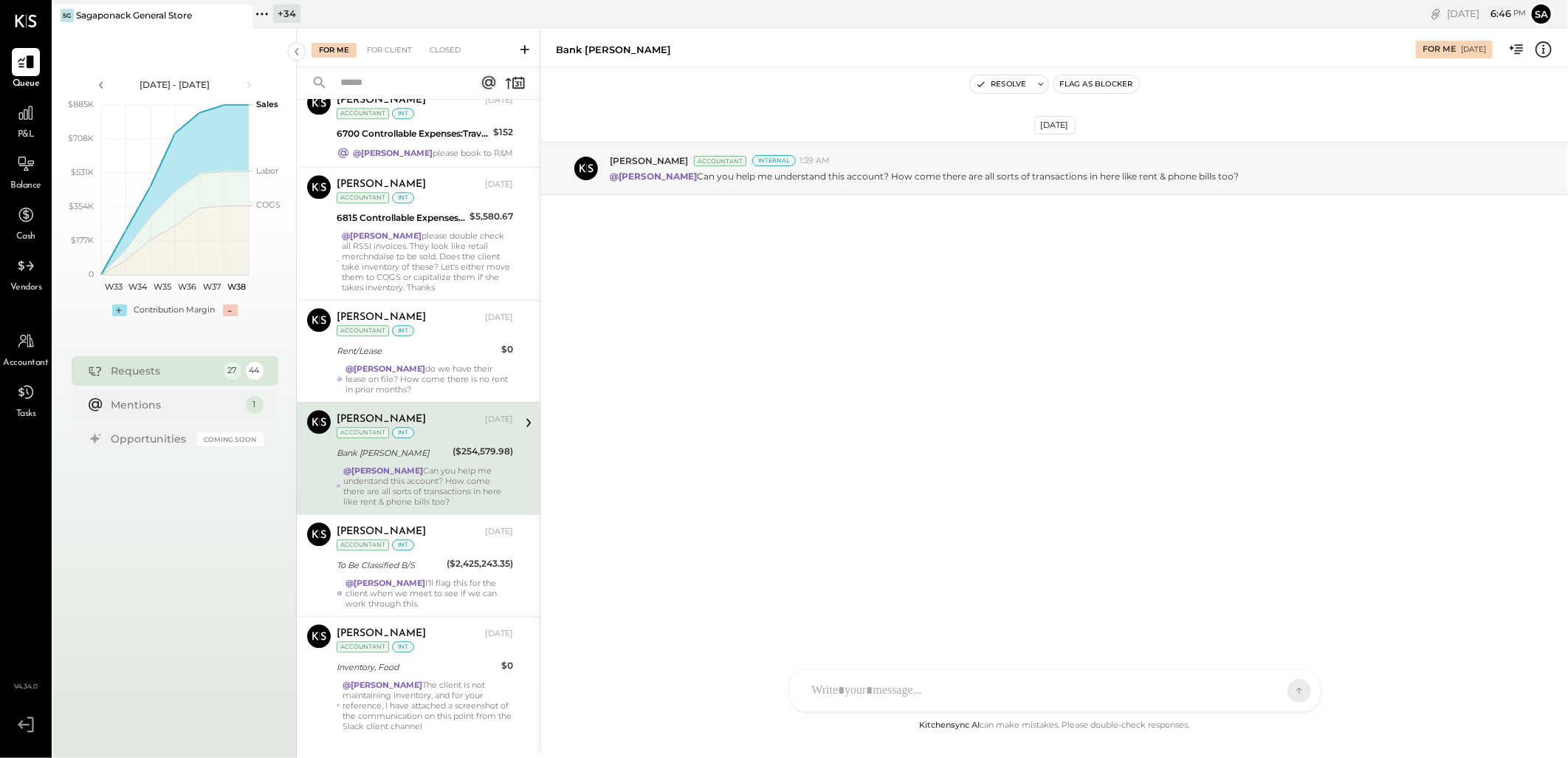
drag, startPoint x: 899, startPoint y: 689, endPoint x: 851, endPoint y: 707, distance: 51.3
click at [898, 688] on div at bounding box center [1041, 691] width 474 height 33
click at [842, 614] on div at bounding box center [1055, 627] width 500 height 59
type input "*****"
click at [910, 628] on span "[PERSON_NAME]" at bounding box center [932, 622] width 116 height 14
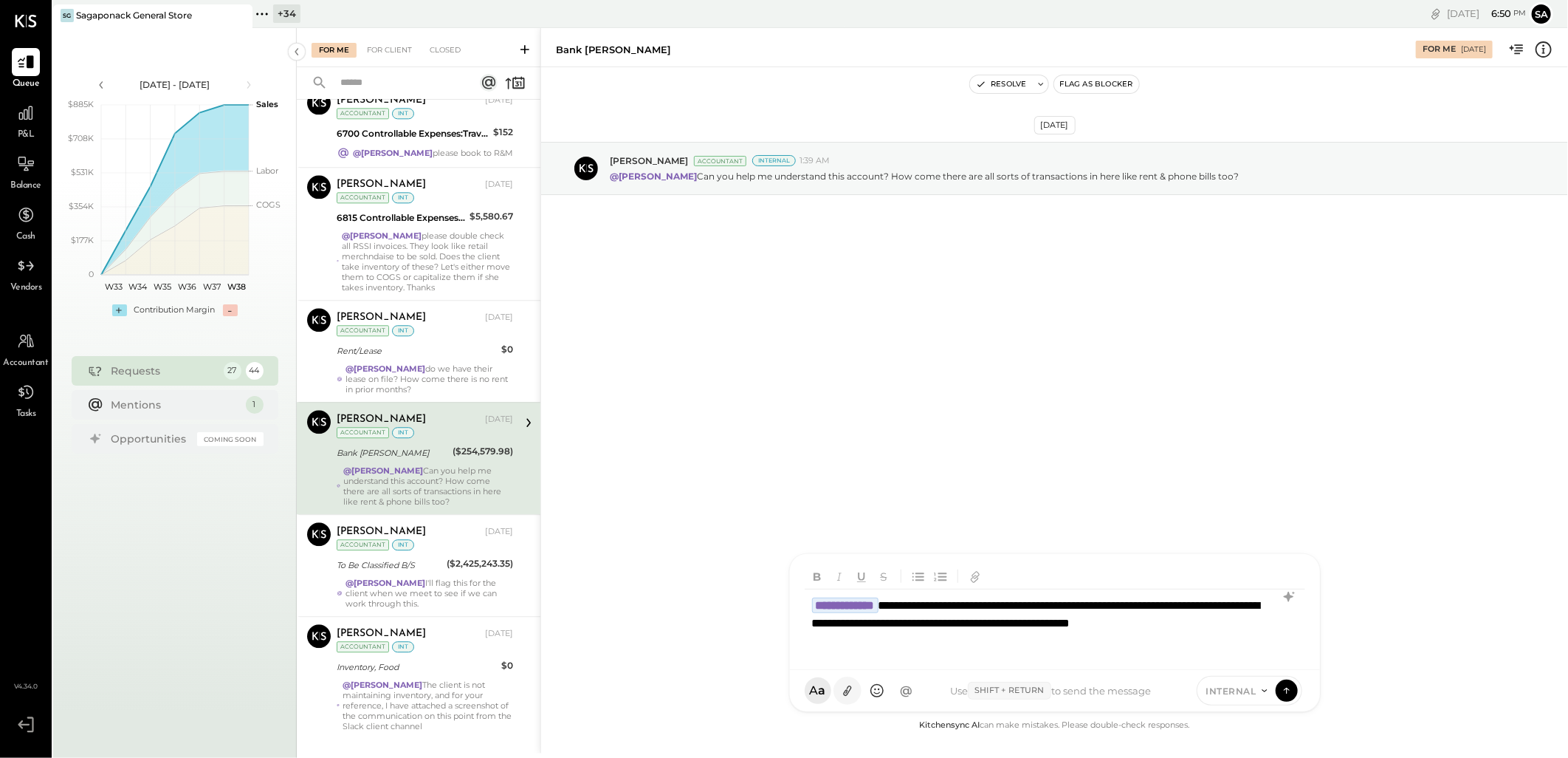
click at [848, 690] on icon at bounding box center [847, 690] width 16 height 16
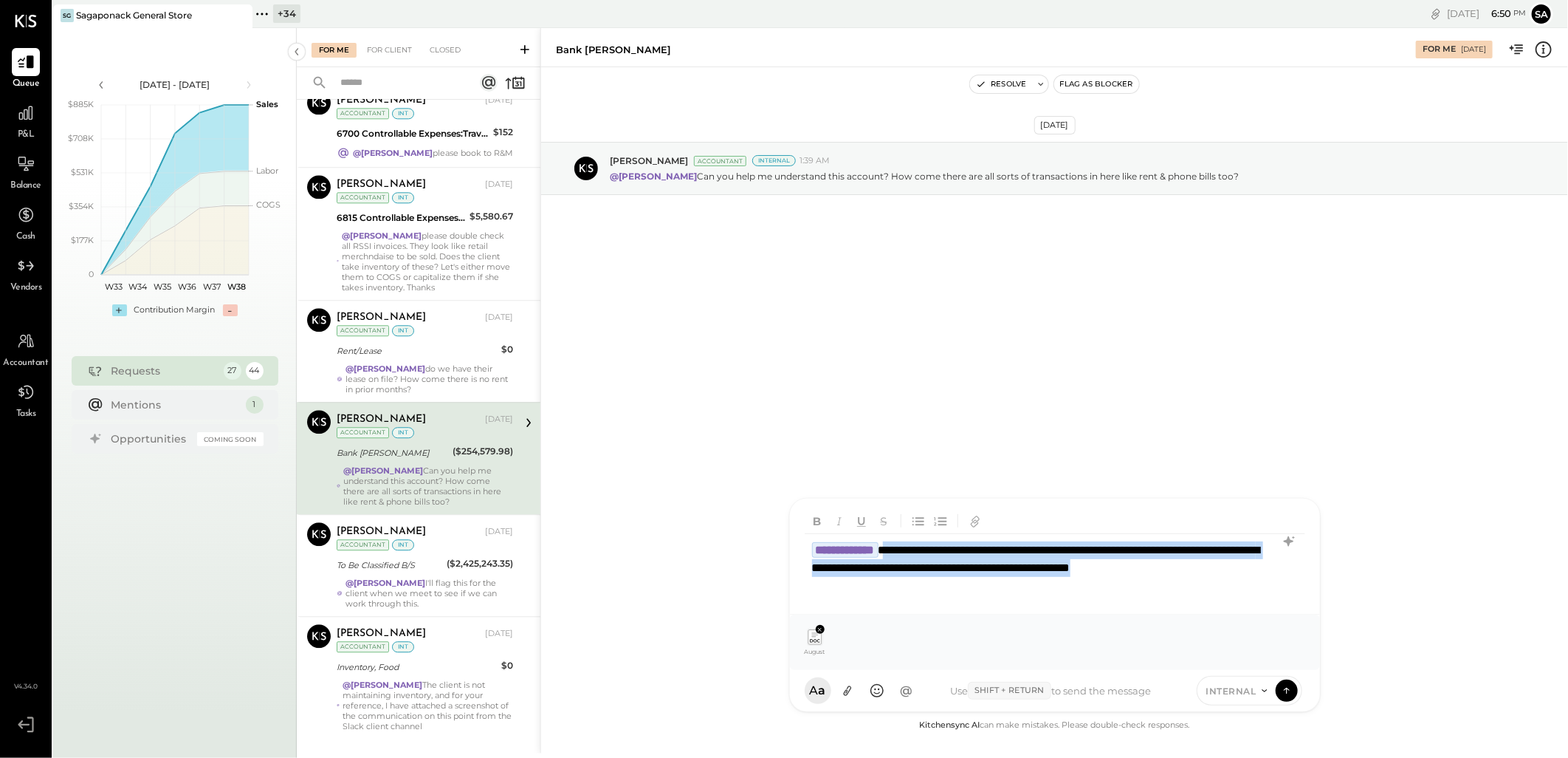
drag, startPoint x: 921, startPoint y: 551, endPoint x: 970, endPoint y: 580, distance: 56.9
click at [970, 580] on div "**********" at bounding box center [1055, 567] width 500 height 68
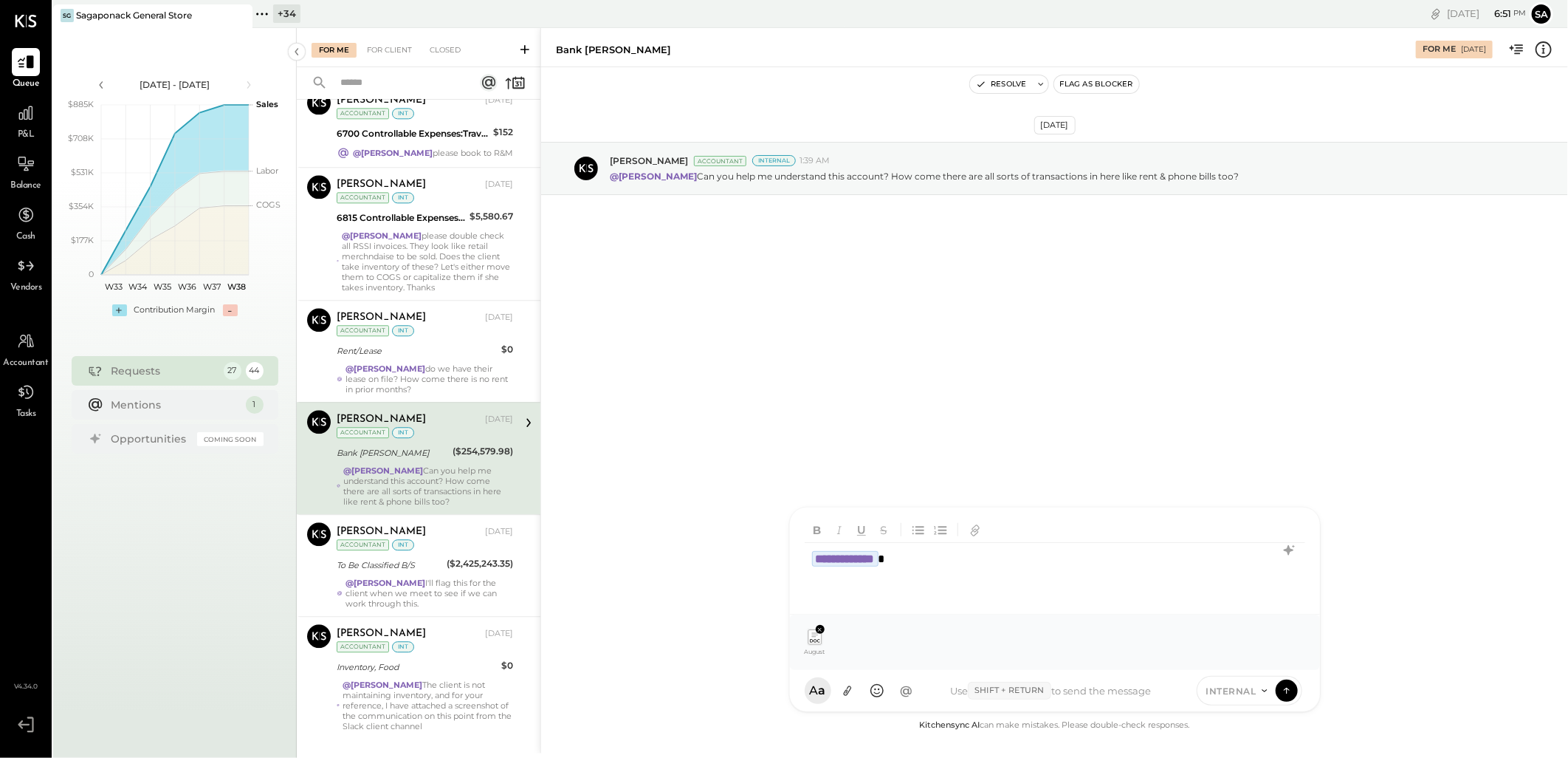
click at [945, 565] on div "**********" at bounding box center [1055, 572] width 500 height 59
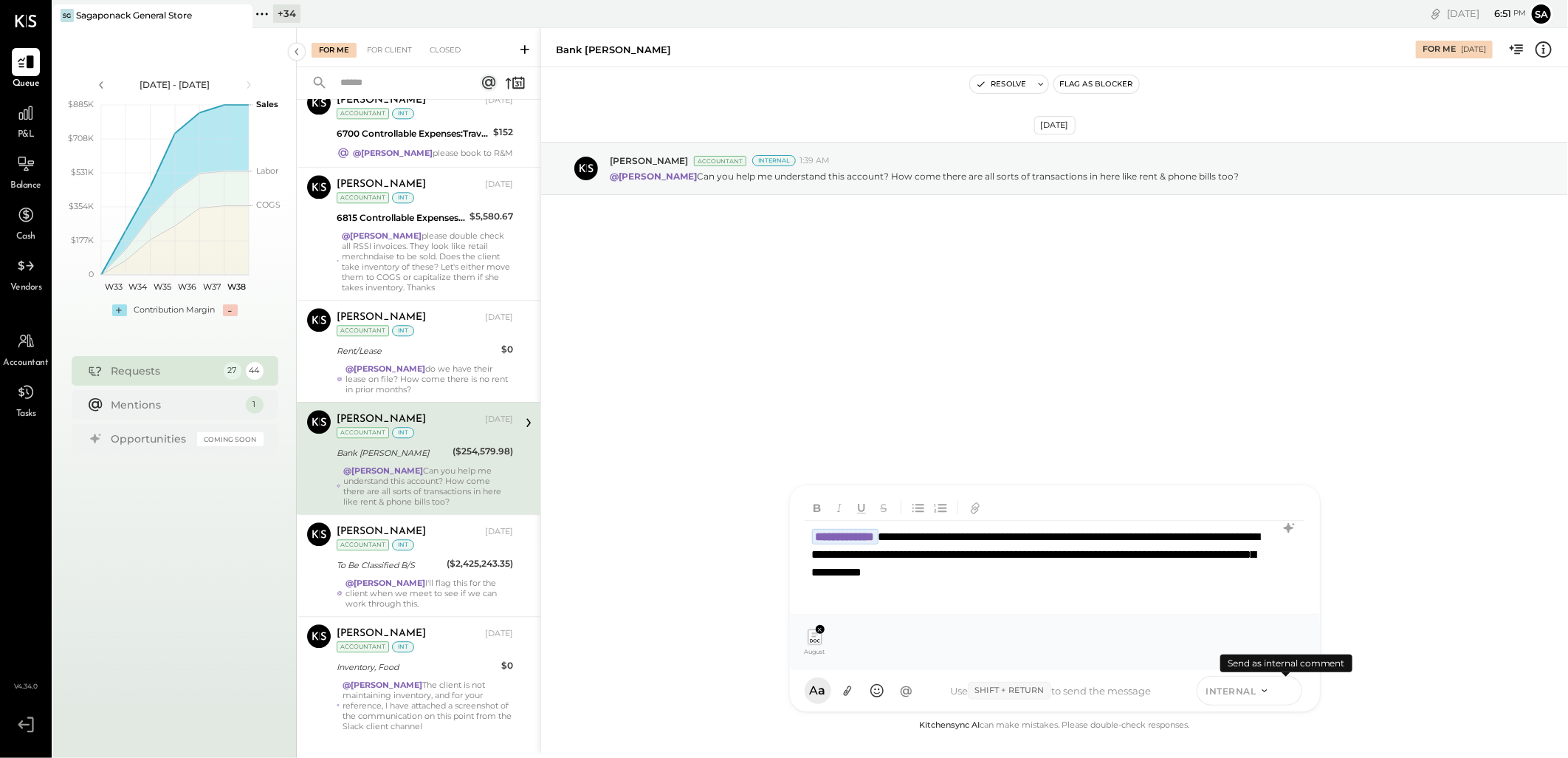
click at [1289, 690] on icon at bounding box center [1287, 689] width 13 height 15
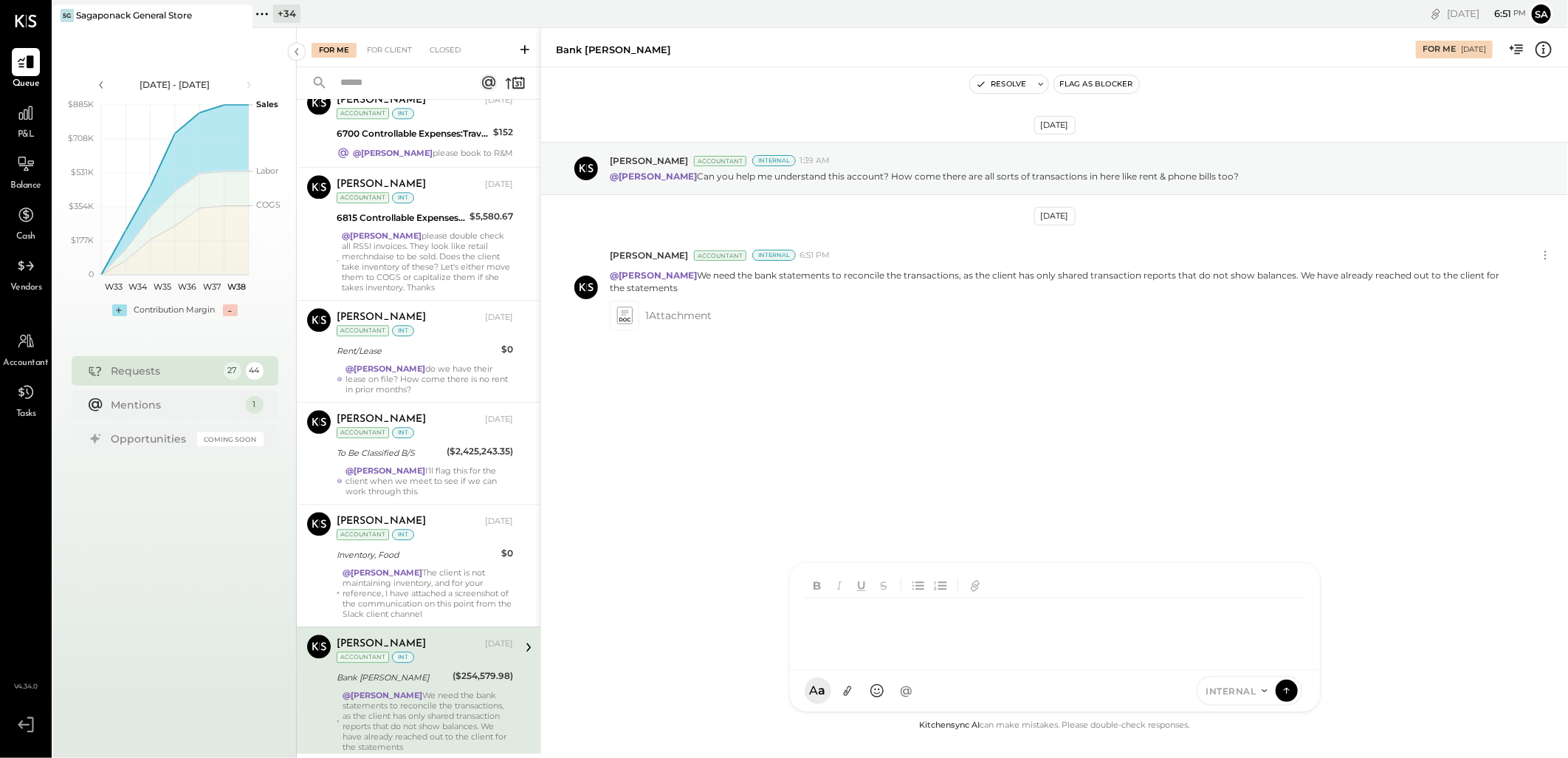
scroll to position [2284, 0]
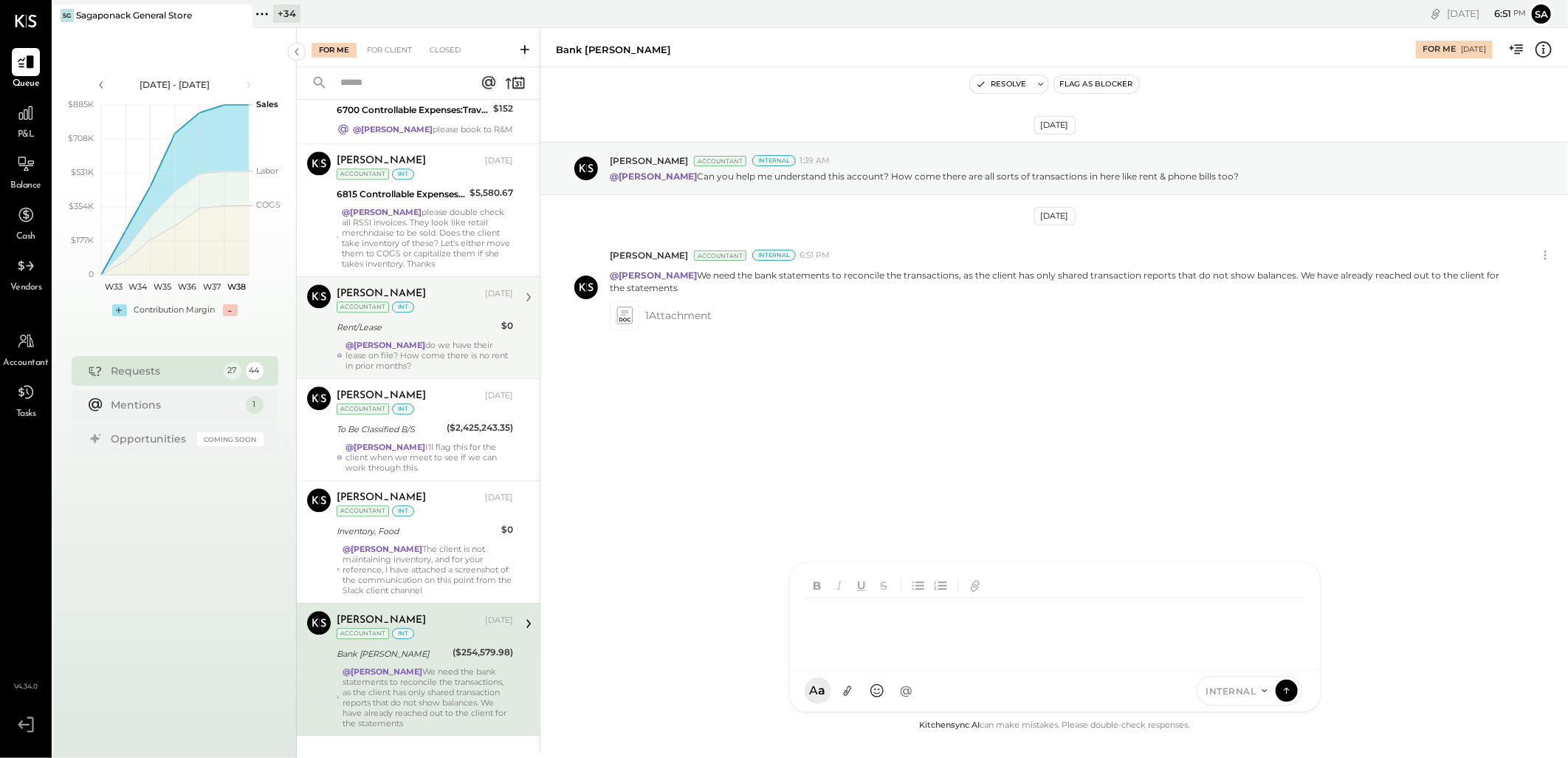
click at [400, 322] on div "Rent/Lease" at bounding box center [416, 327] width 160 height 15
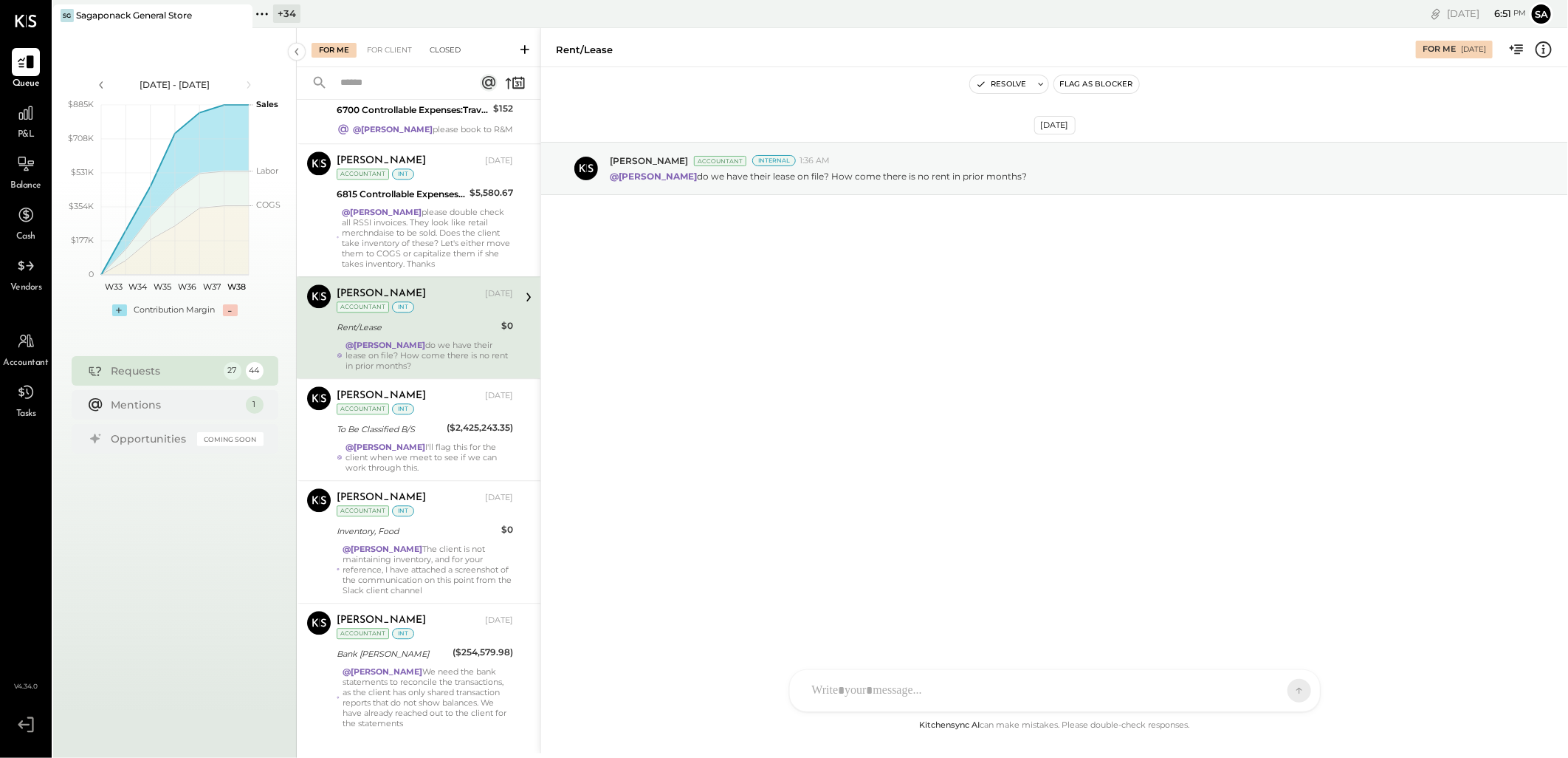
click at [443, 56] on div "Closed" at bounding box center [444, 51] width 45 height 15
click at [438, 48] on div "Closed" at bounding box center [444, 51] width 45 height 15
click at [448, 48] on div "Closed" at bounding box center [444, 51] width 45 height 15
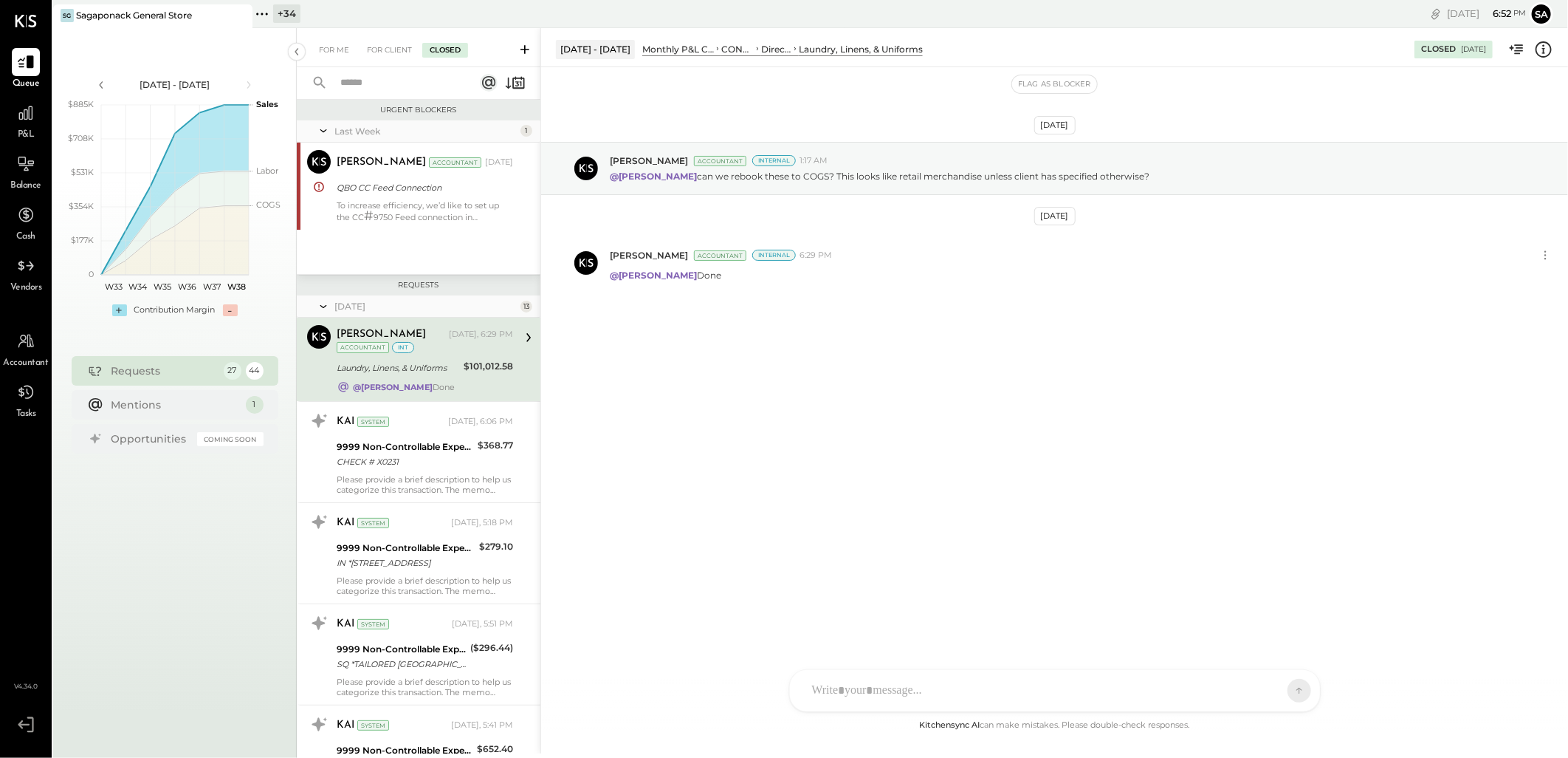
click at [382, 80] on input "text" at bounding box center [398, 83] width 134 height 25
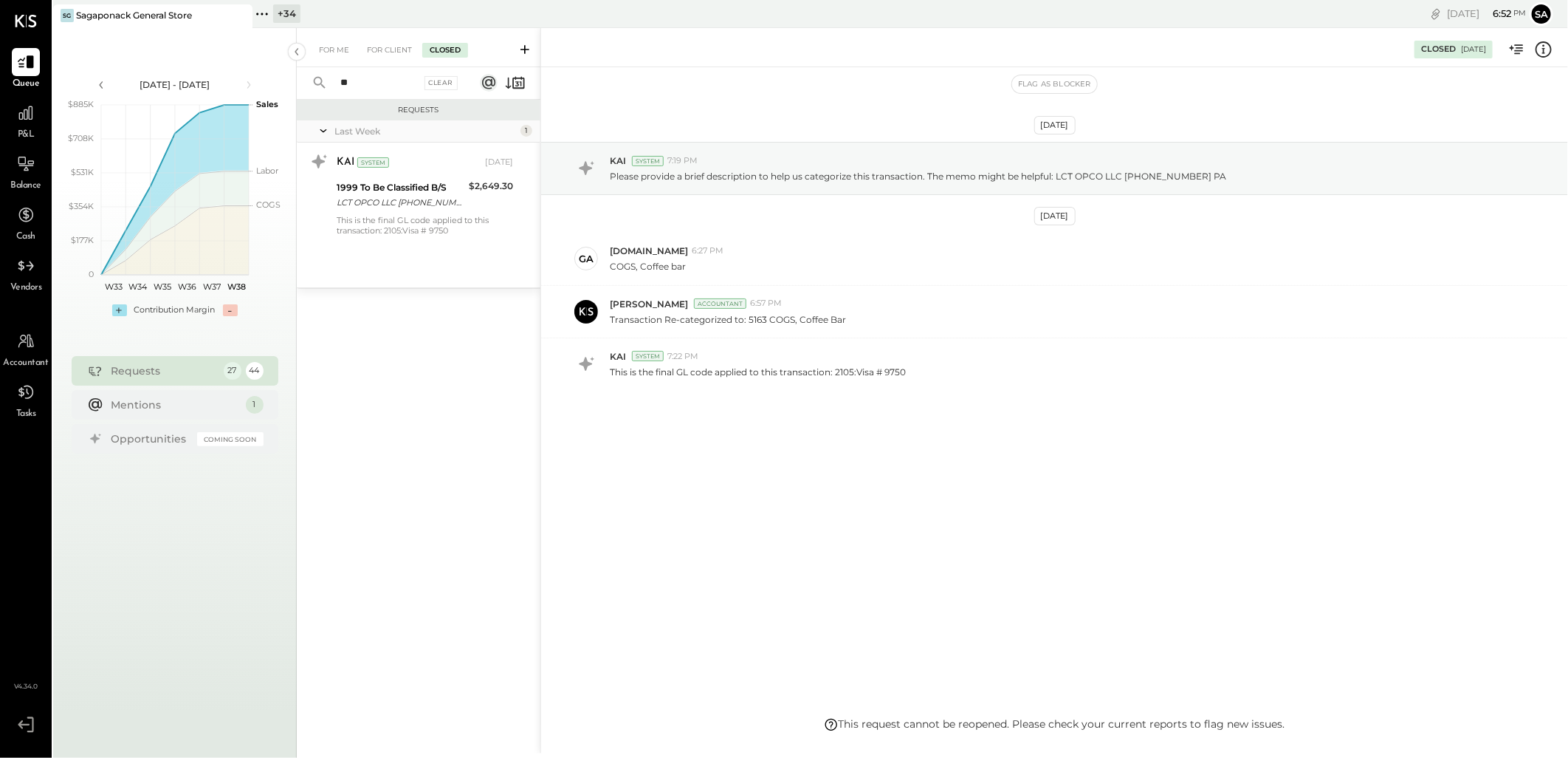
type input "*"
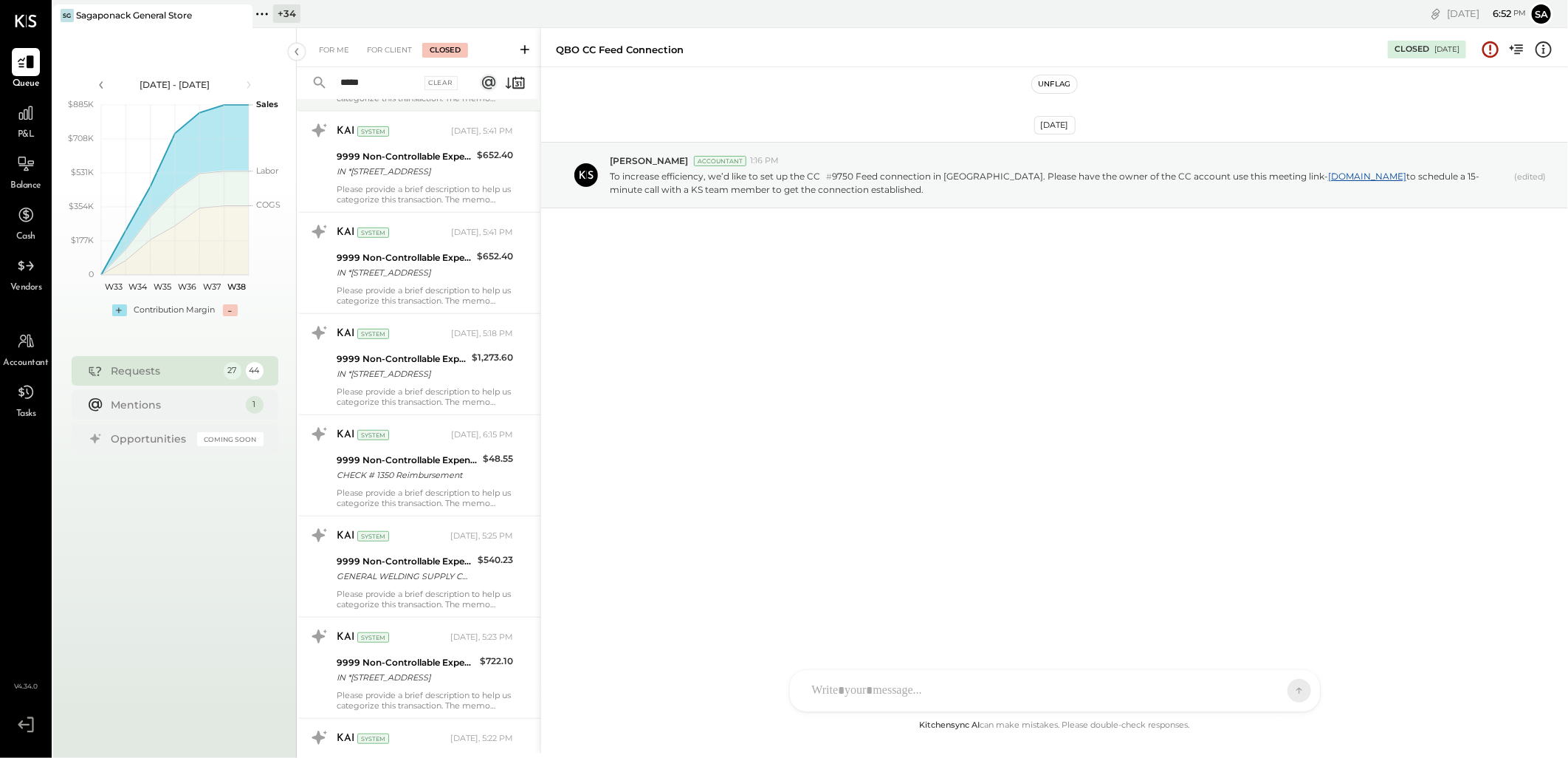
scroll to position [485, 0]
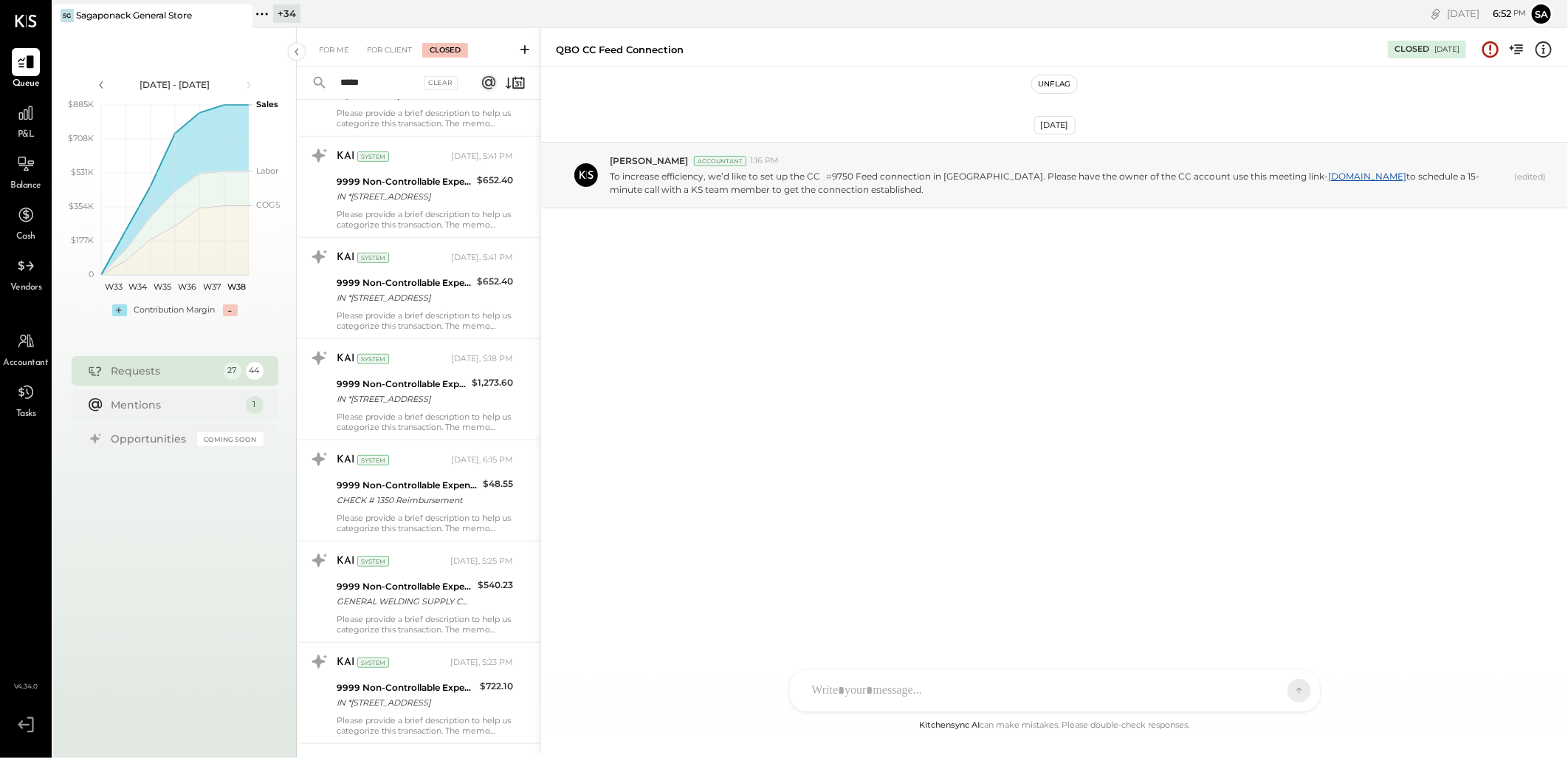
click at [394, 80] on input "*****" at bounding box center [376, 83] width 89 height 25
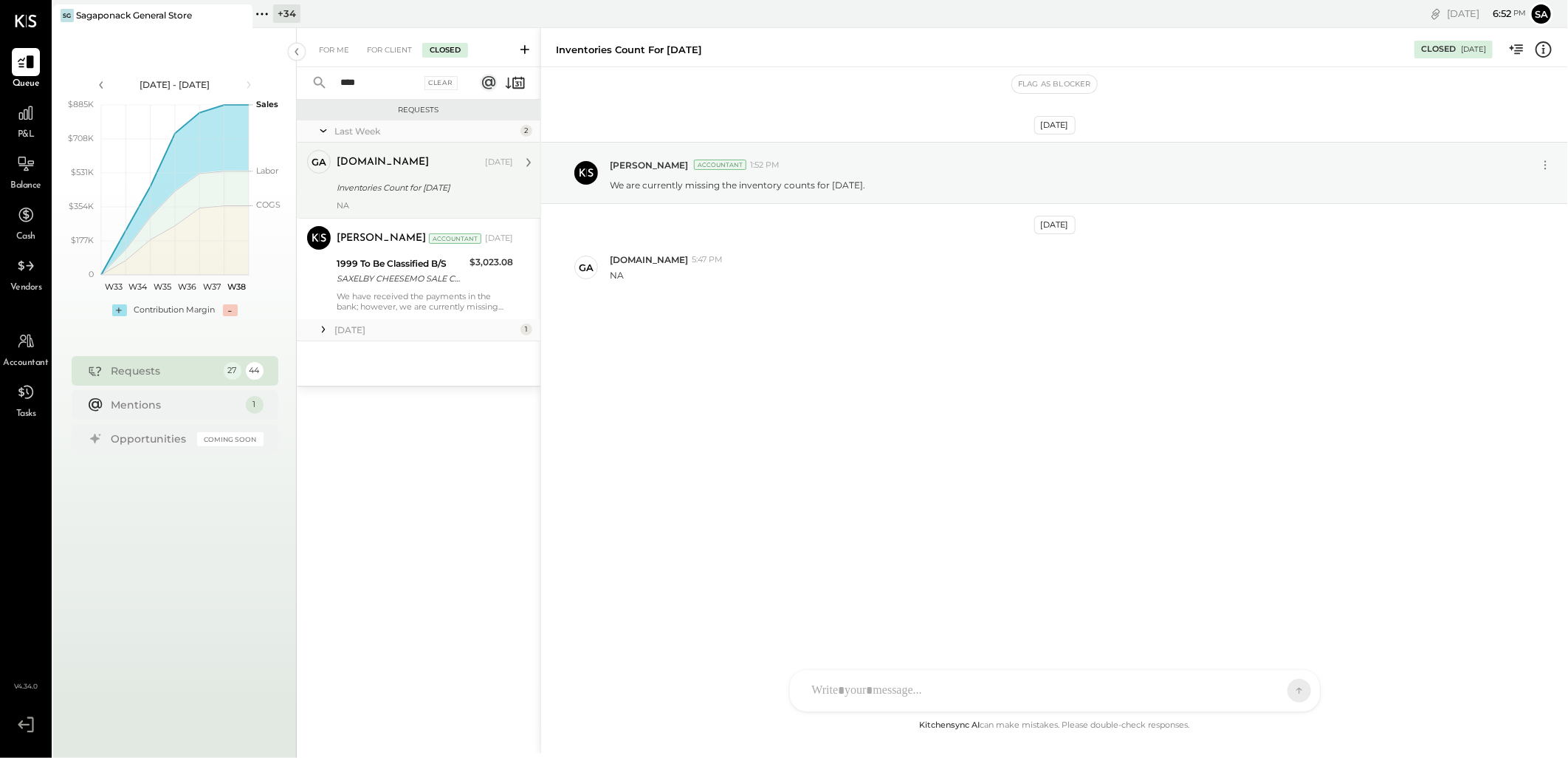
type input "****"
click at [400, 182] on div "Inventories Count for April, 2025" at bounding box center [422, 188] width 172 height 15
click at [321, 326] on icon at bounding box center [324, 329] width 15 height 15
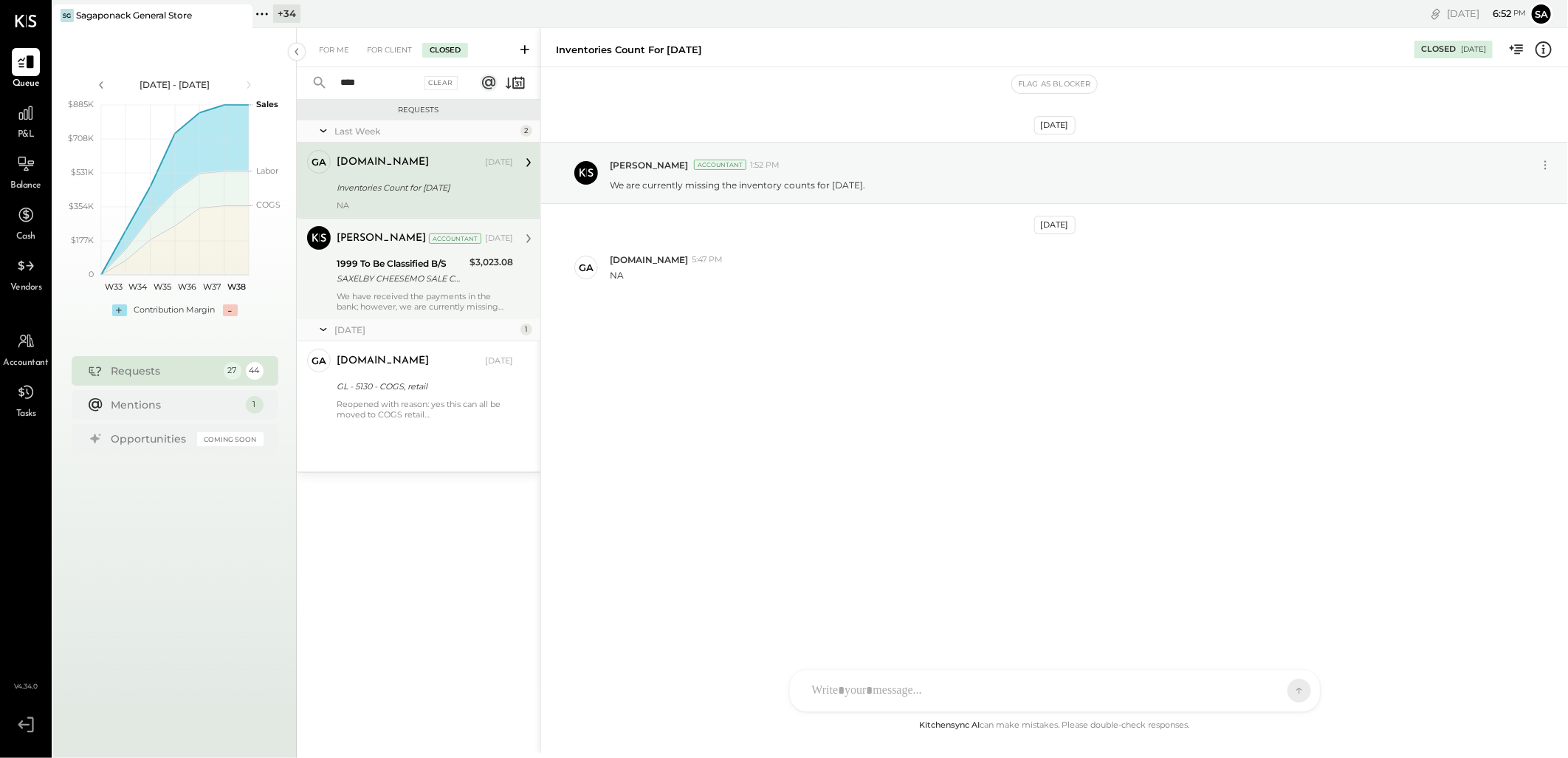
click at [409, 304] on div "We have received the payments in the bank; however, we are currently missing th…" at bounding box center [424, 302] width 176 height 21
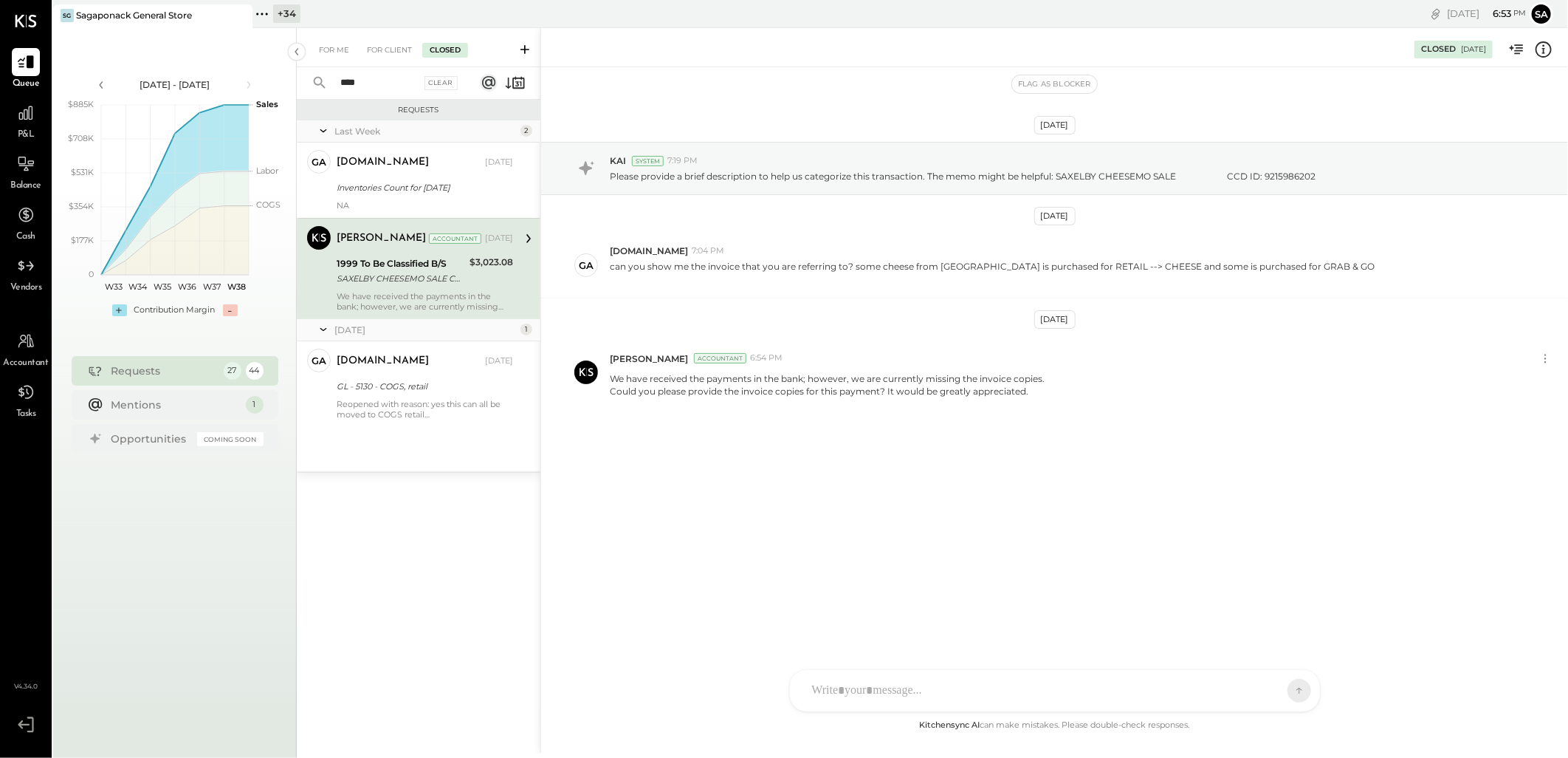
click at [393, 53] on div "For Client" at bounding box center [389, 51] width 60 height 15
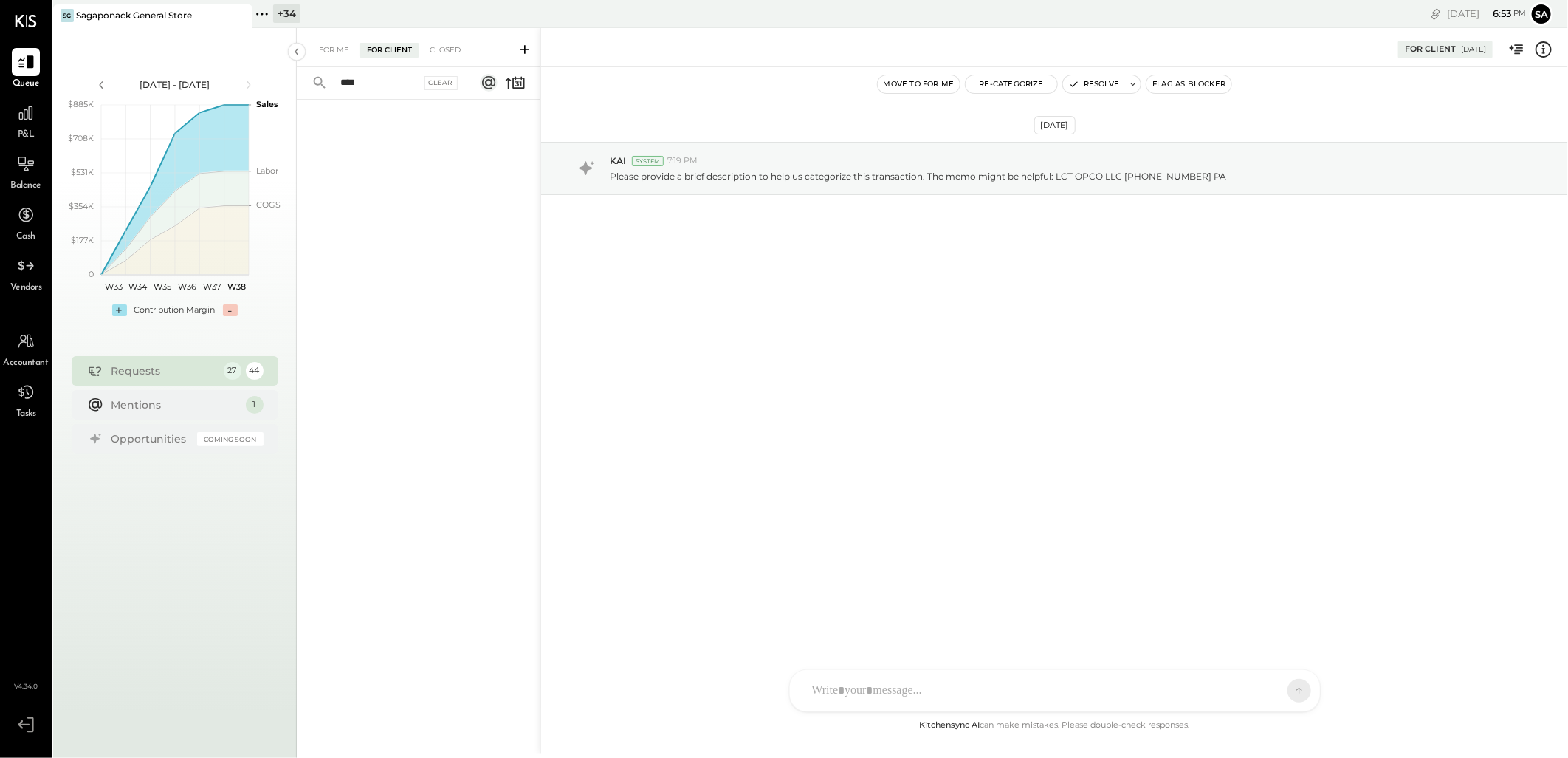
click at [366, 81] on input "****" at bounding box center [376, 83] width 89 height 25
click at [290, 15] on div "+ 34" at bounding box center [287, 13] width 28 height 19
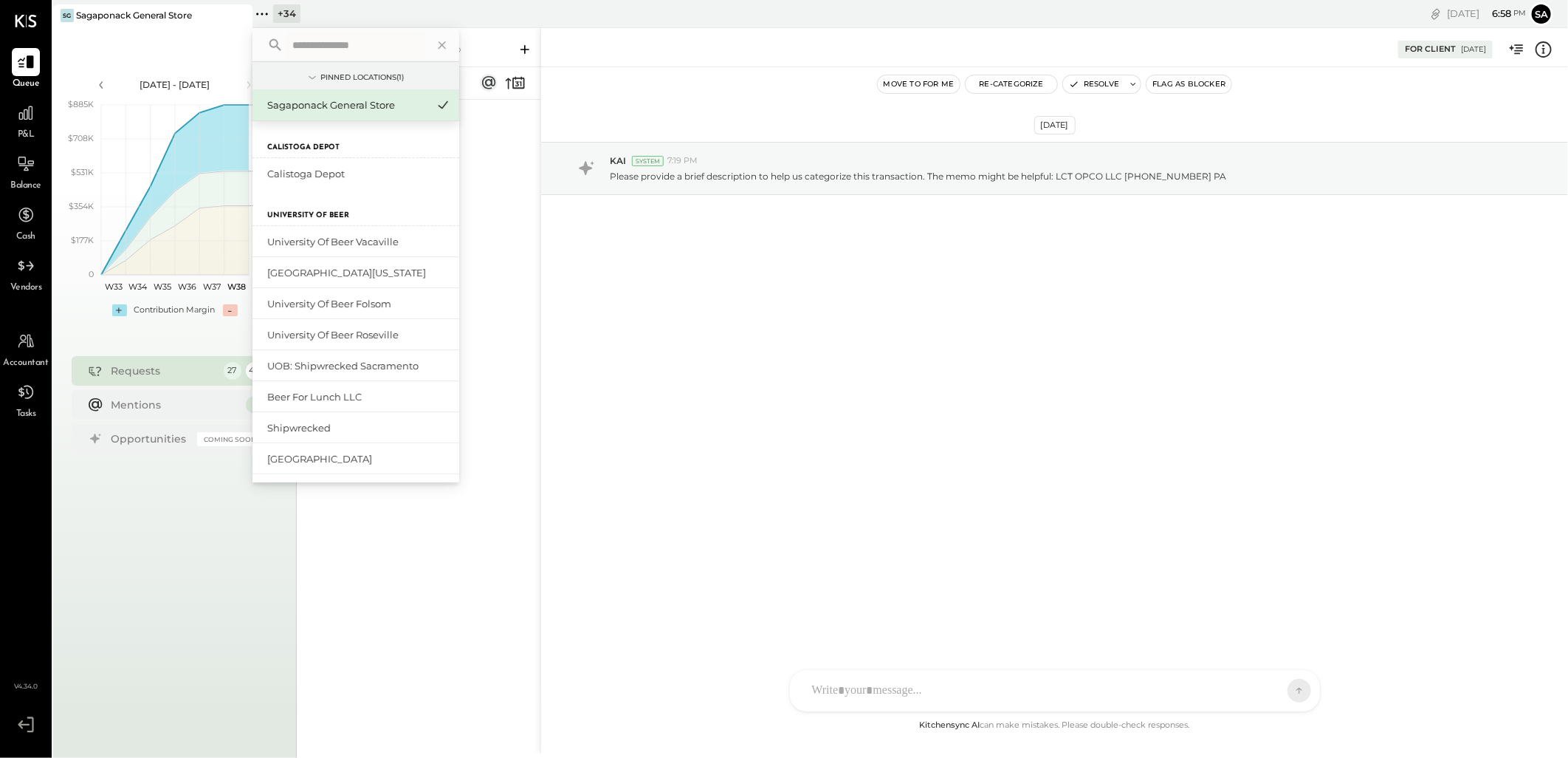
click at [330, 48] on input "text" at bounding box center [355, 45] width 137 height 27
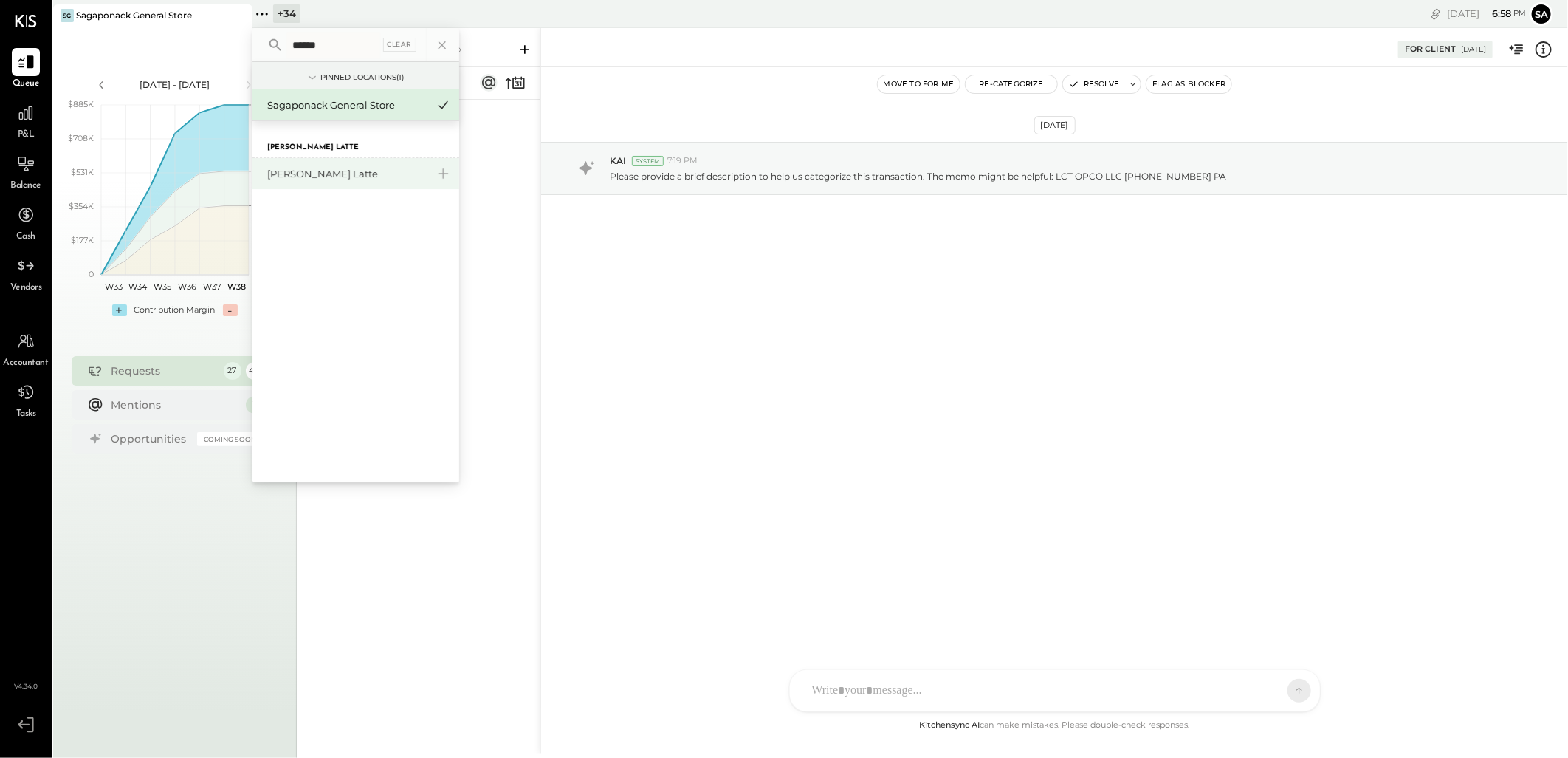
type input "******"
click at [312, 173] on div "[PERSON_NAME] Latte" at bounding box center [347, 173] width 159 height 14
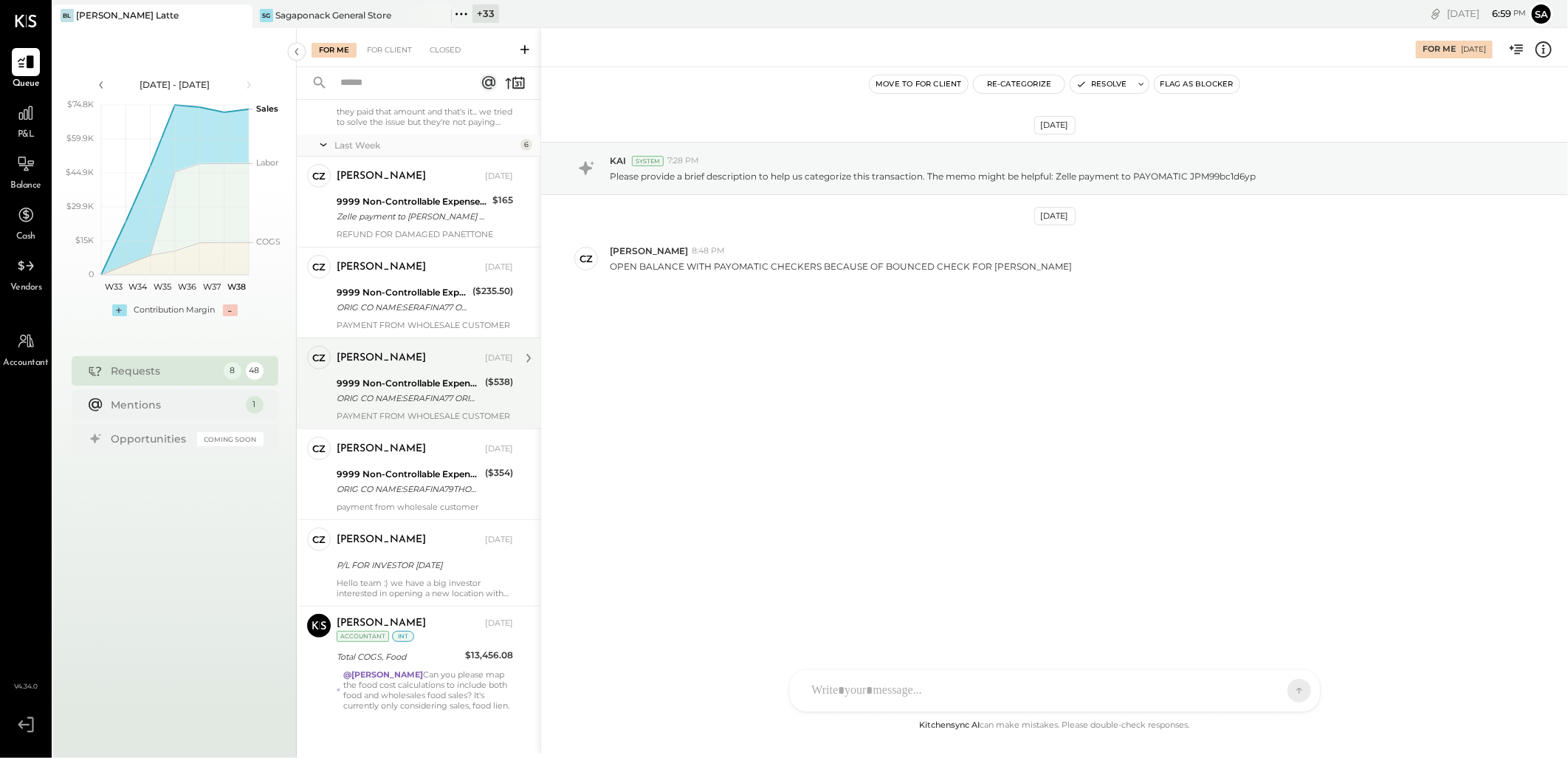
scroll to position [229, 0]
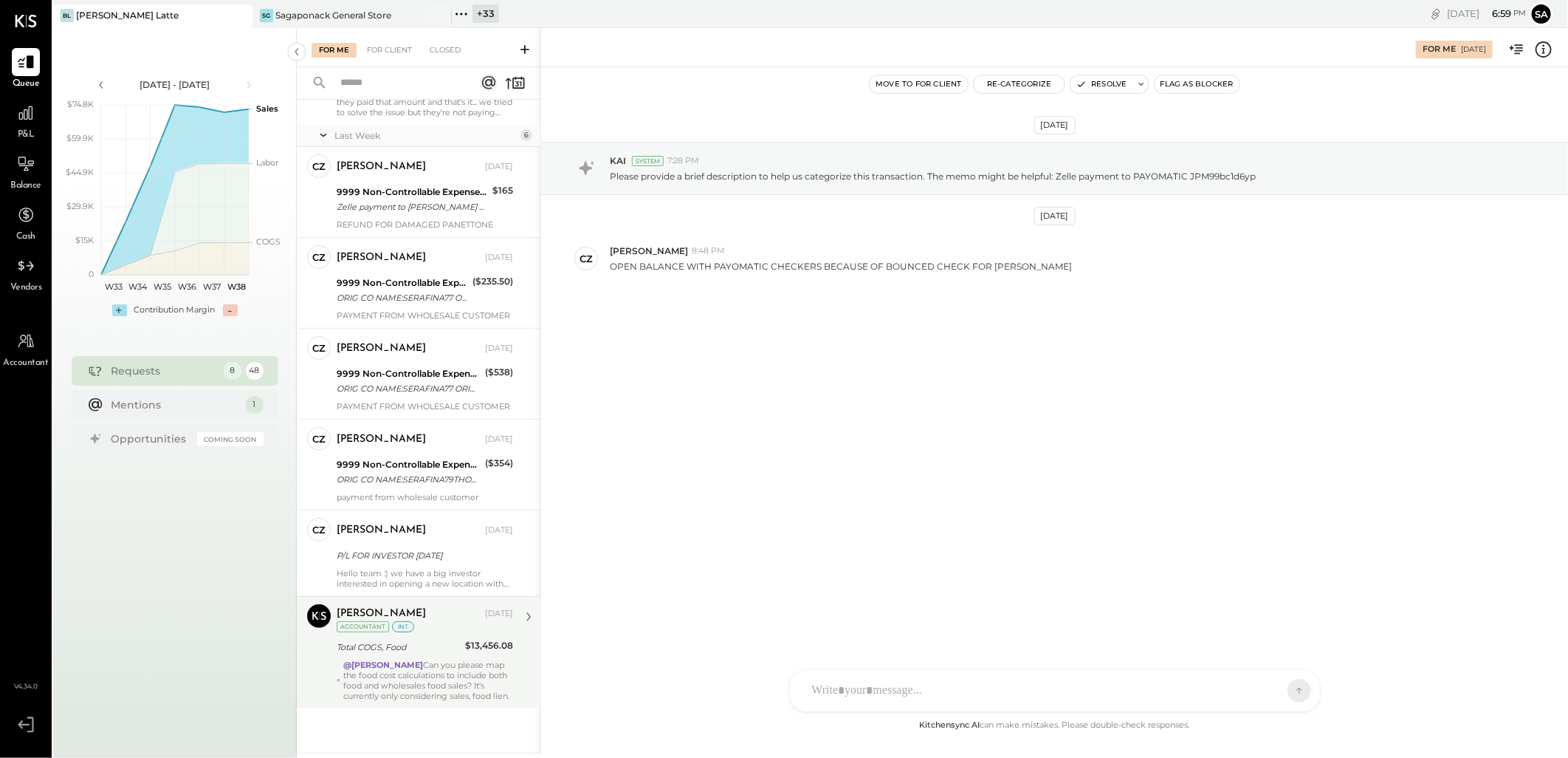
click at [437, 660] on div "@Sarang Khandhar Can you please map the food cost calculations to include both …" at bounding box center [428, 681] width 170 height 42
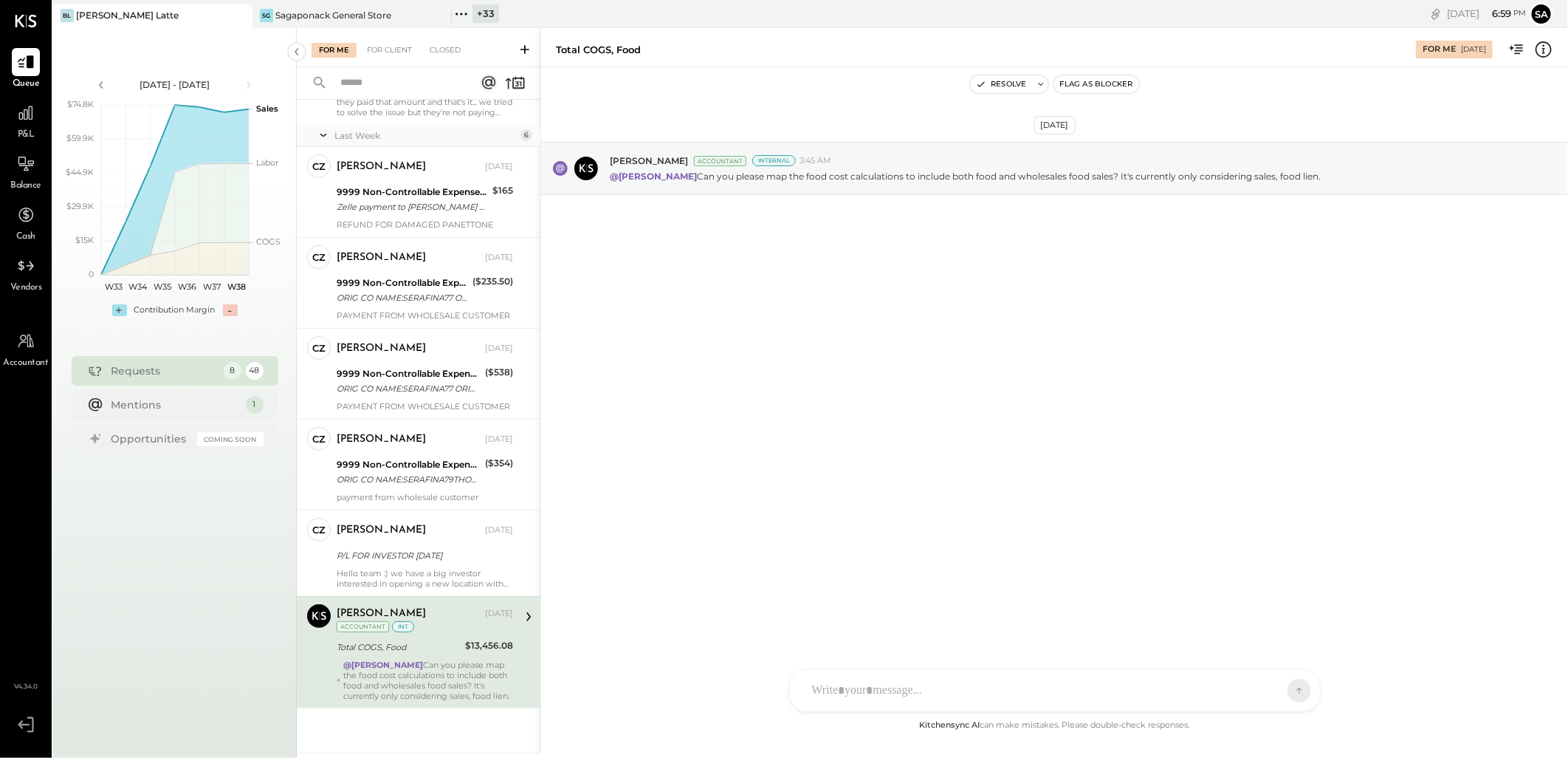
click at [871, 690] on div at bounding box center [1041, 691] width 474 height 33
click at [13, 121] on div at bounding box center [26, 113] width 28 height 28
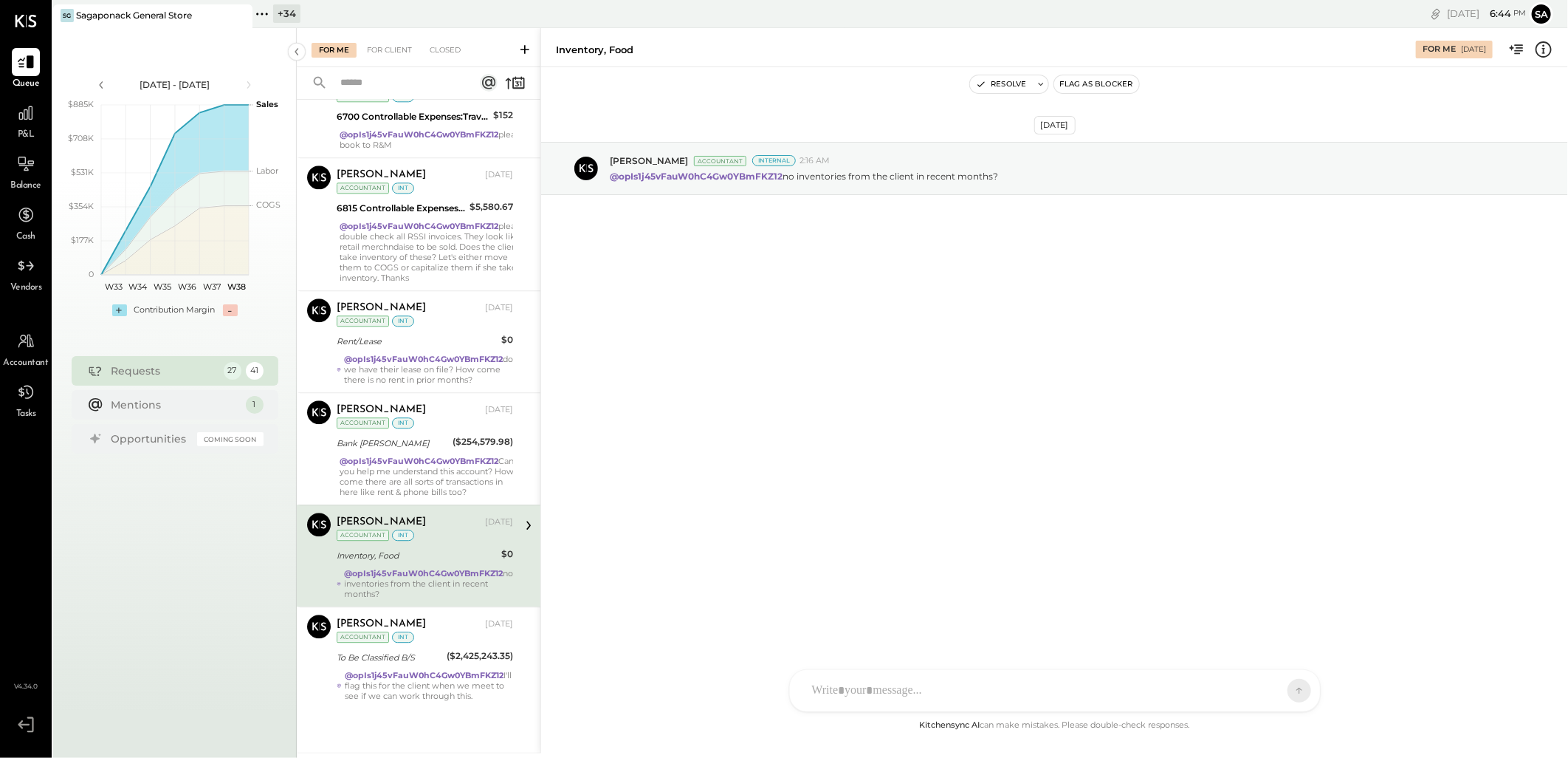
scroll to position [2253, 0]
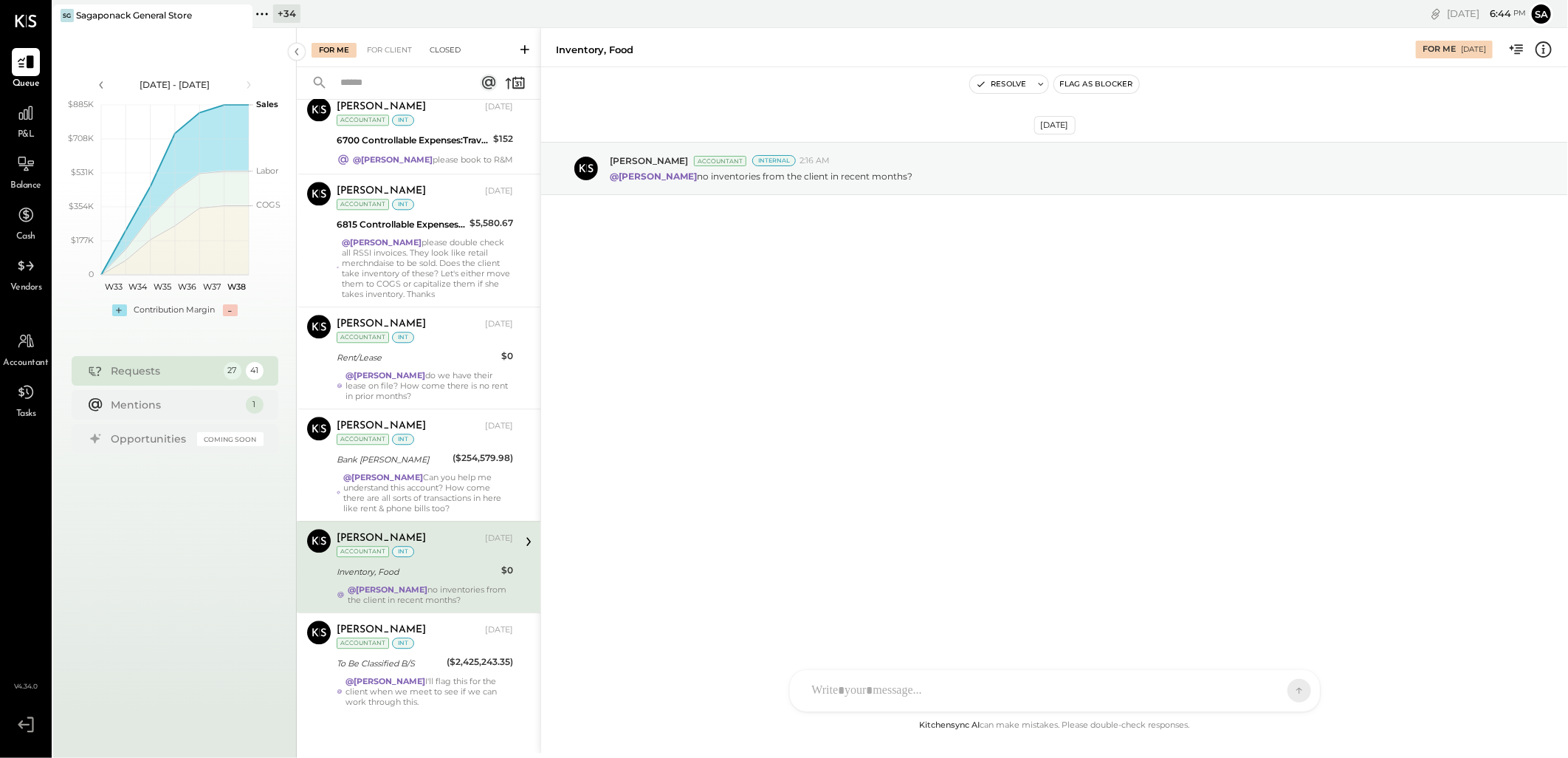
click at [455, 43] on div "Closed" at bounding box center [444, 51] width 45 height 15
click at [440, 51] on div "Closed" at bounding box center [444, 51] width 45 height 15
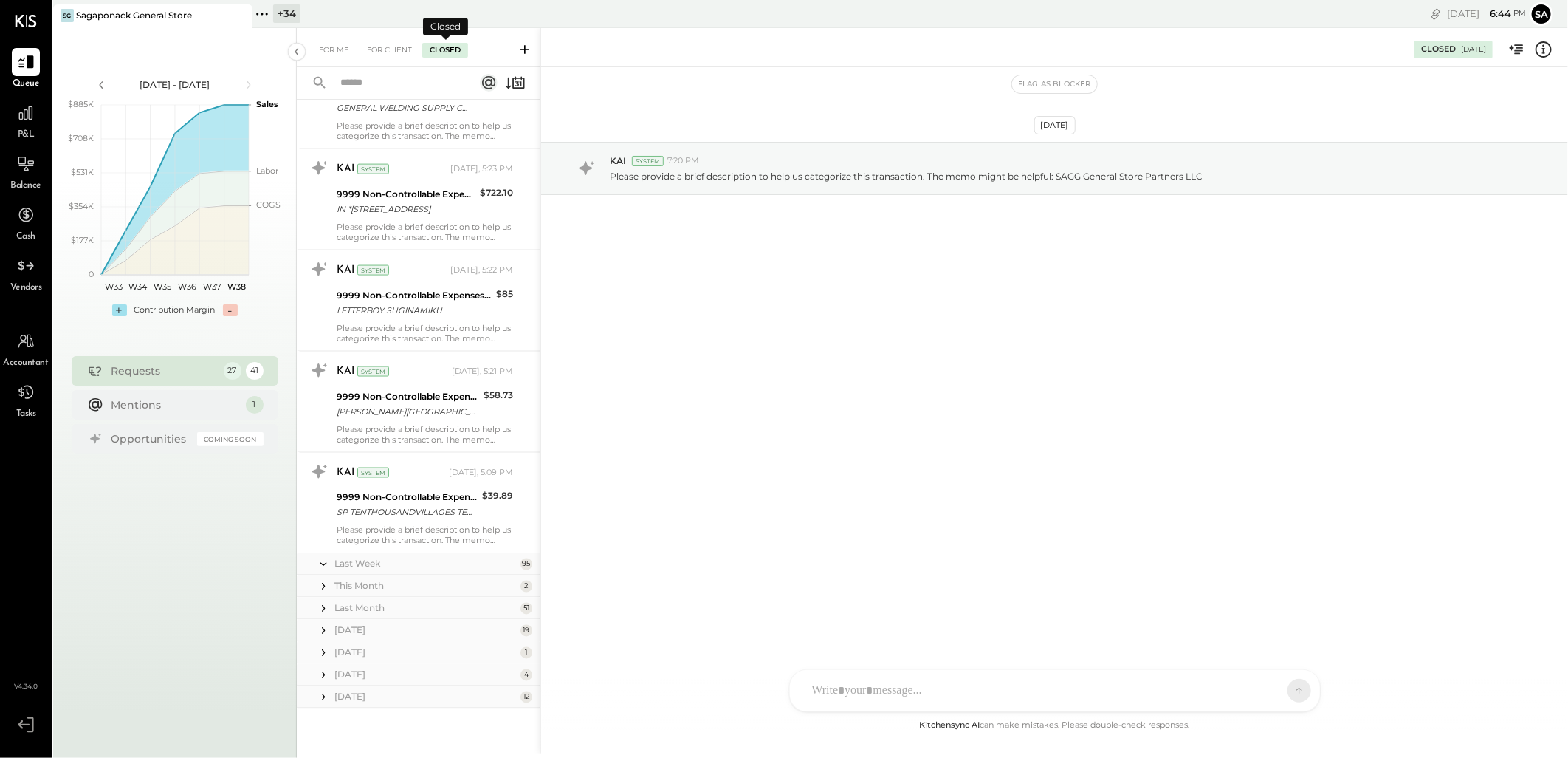
scroll to position [632, 0]
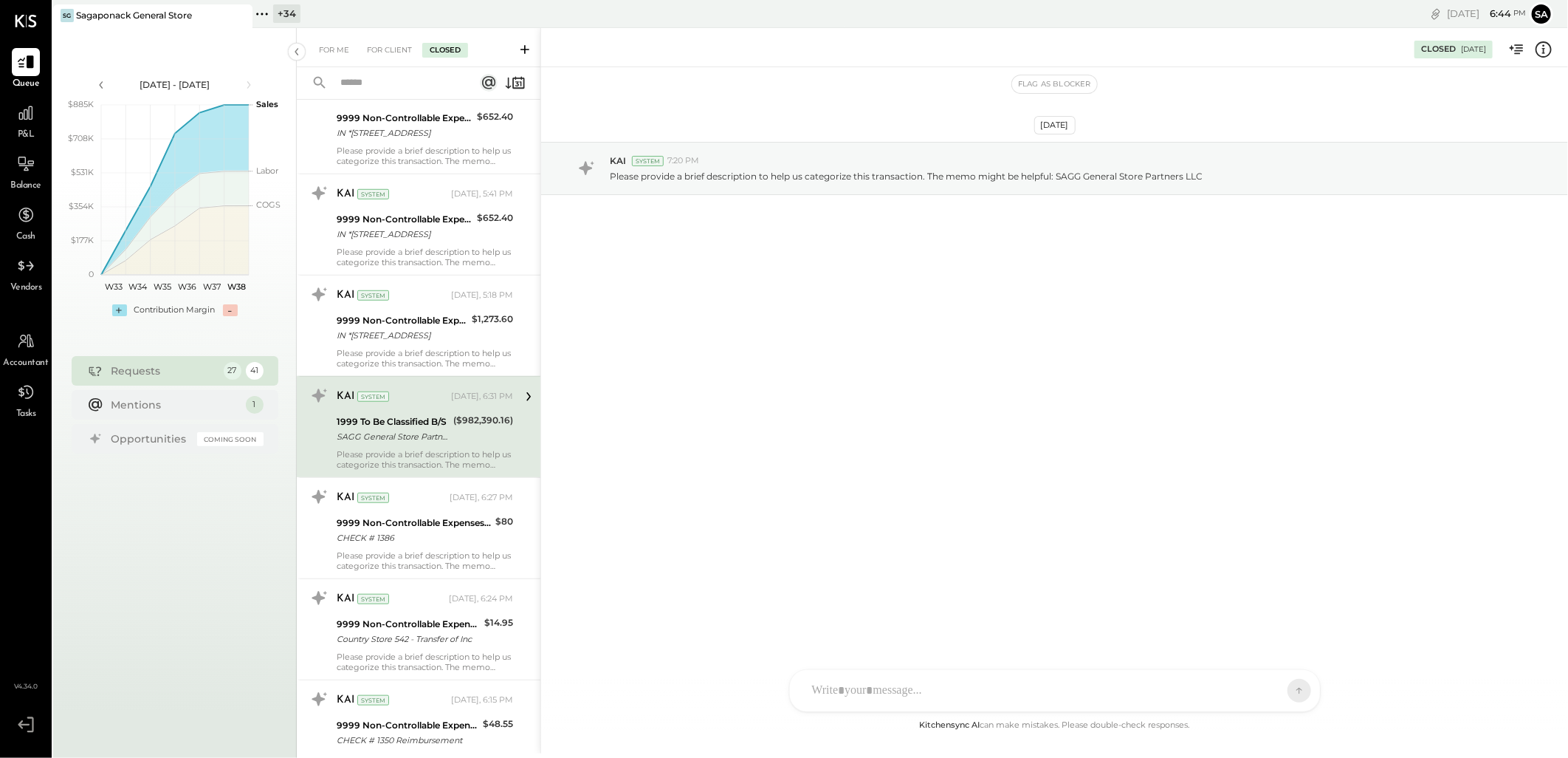
click at [391, 74] on input "text" at bounding box center [398, 83] width 134 height 25
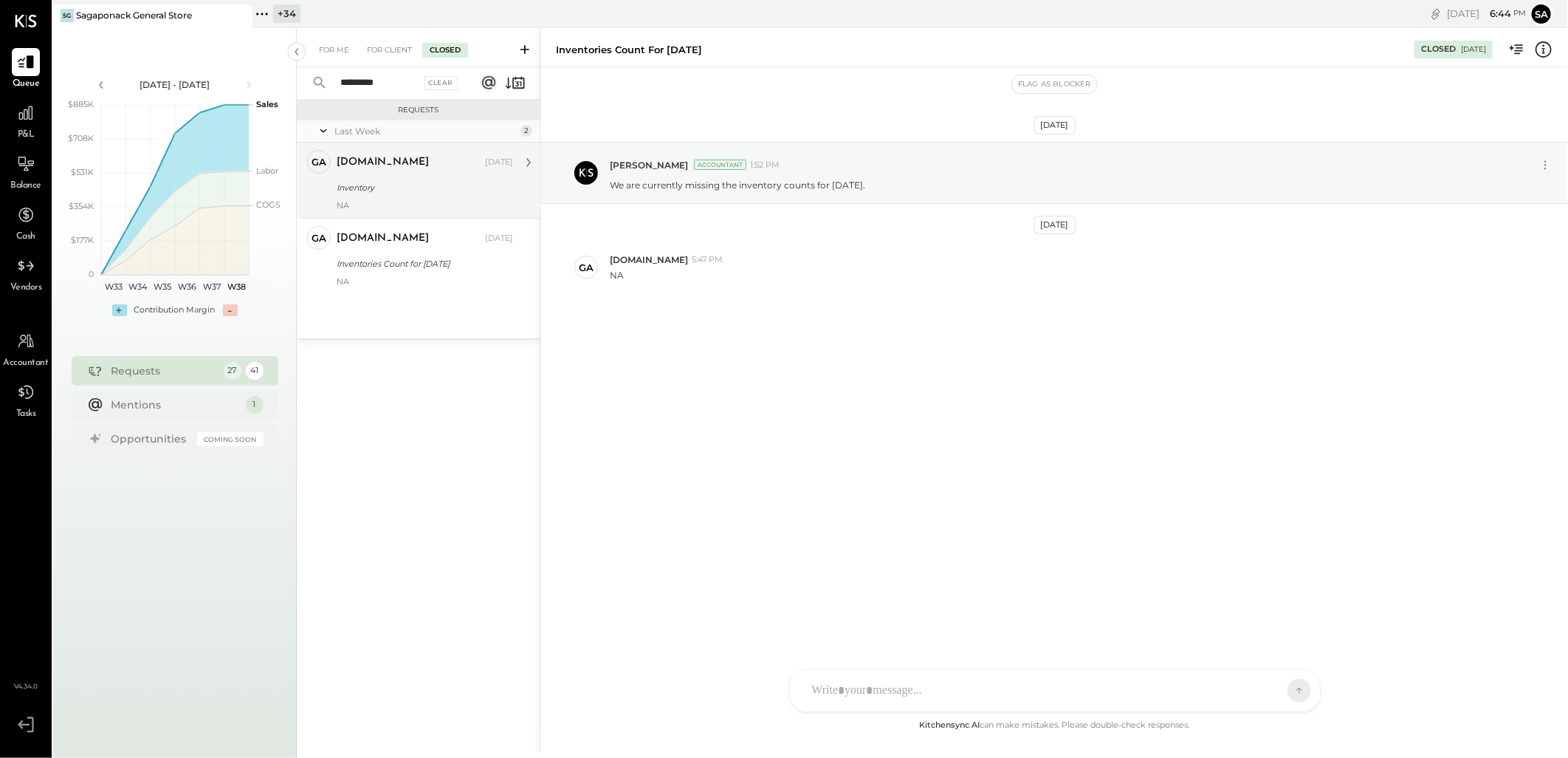
type input "*********"
click at [388, 179] on div "Inventory" at bounding box center [422, 188] width 172 height 18
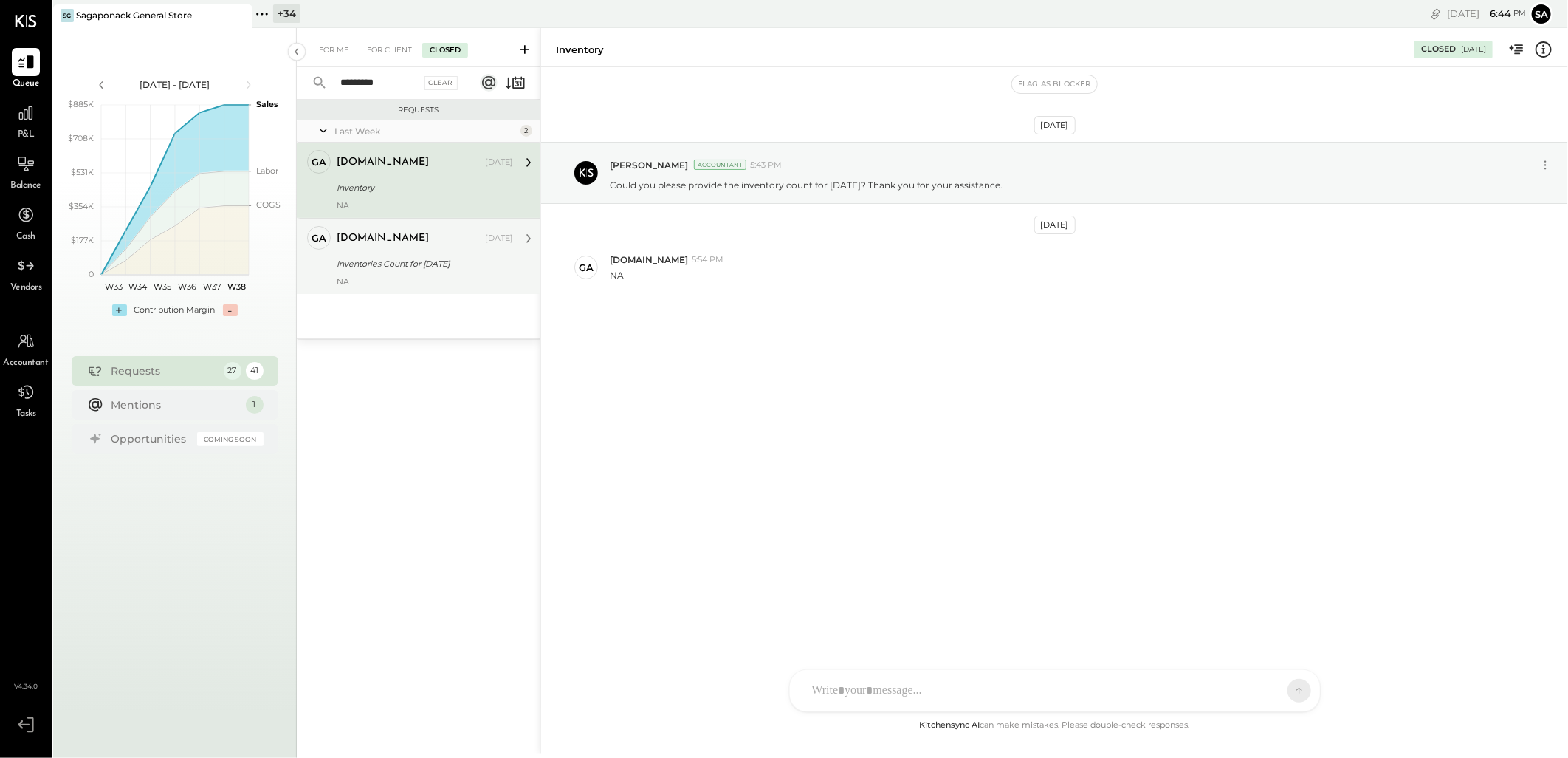
click at [403, 278] on div "NA" at bounding box center [424, 281] width 176 height 10
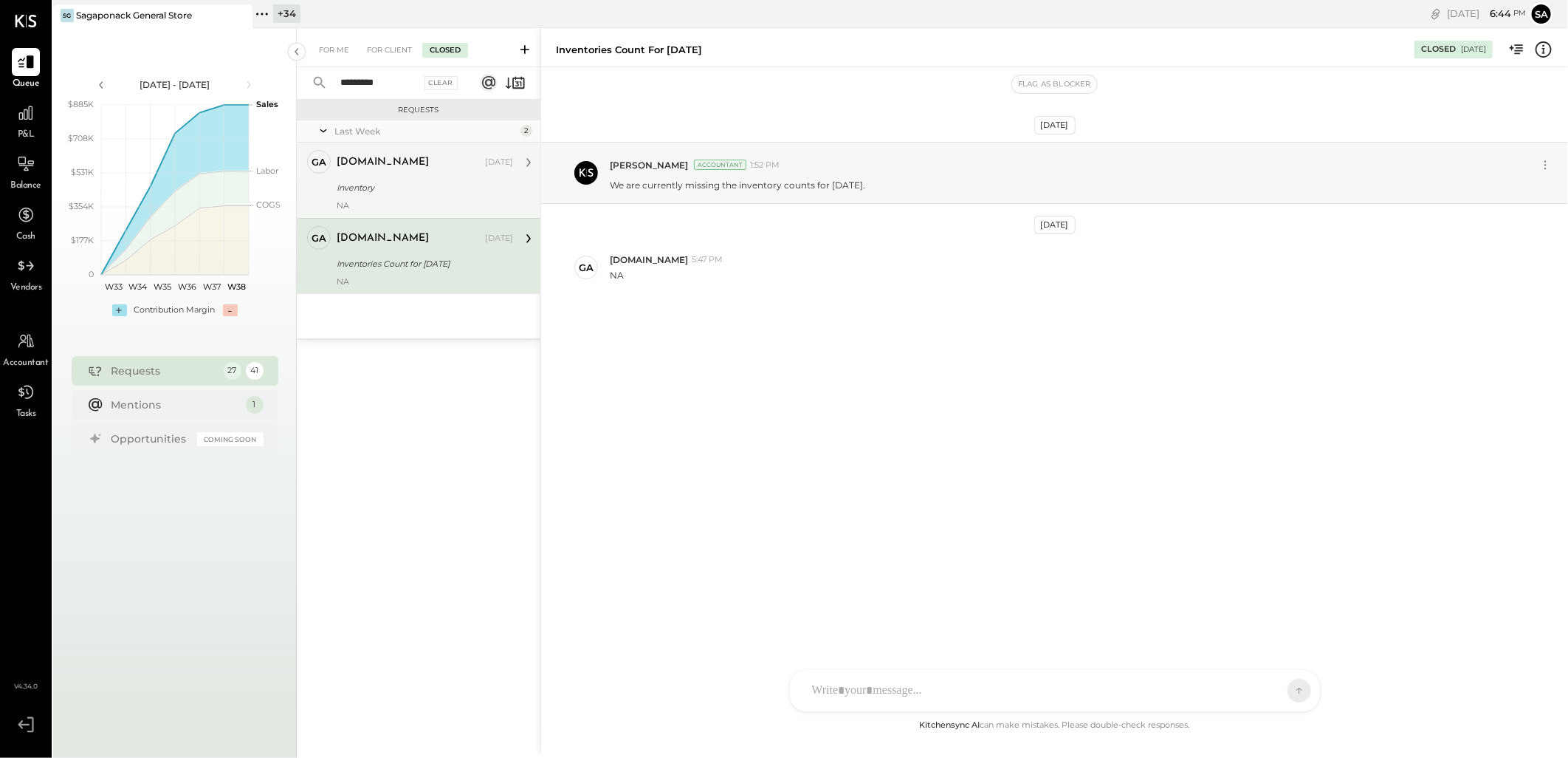
click at [384, 158] on div "[DOMAIN_NAME]" at bounding box center [383, 162] width 92 height 15
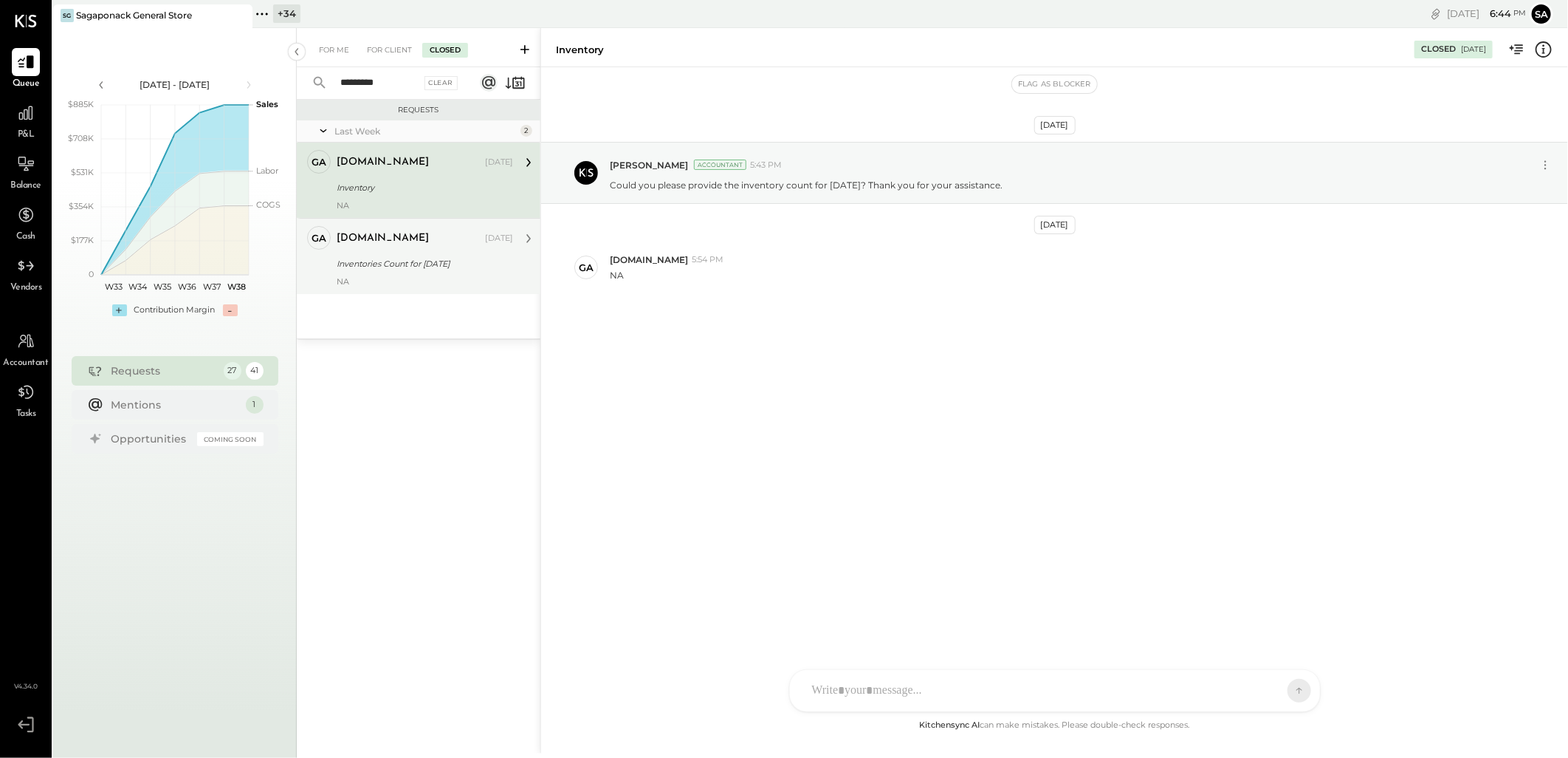
click at [409, 270] on div "Inventories Count for [DATE]" at bounding box center [422, 264] width 172 height 15
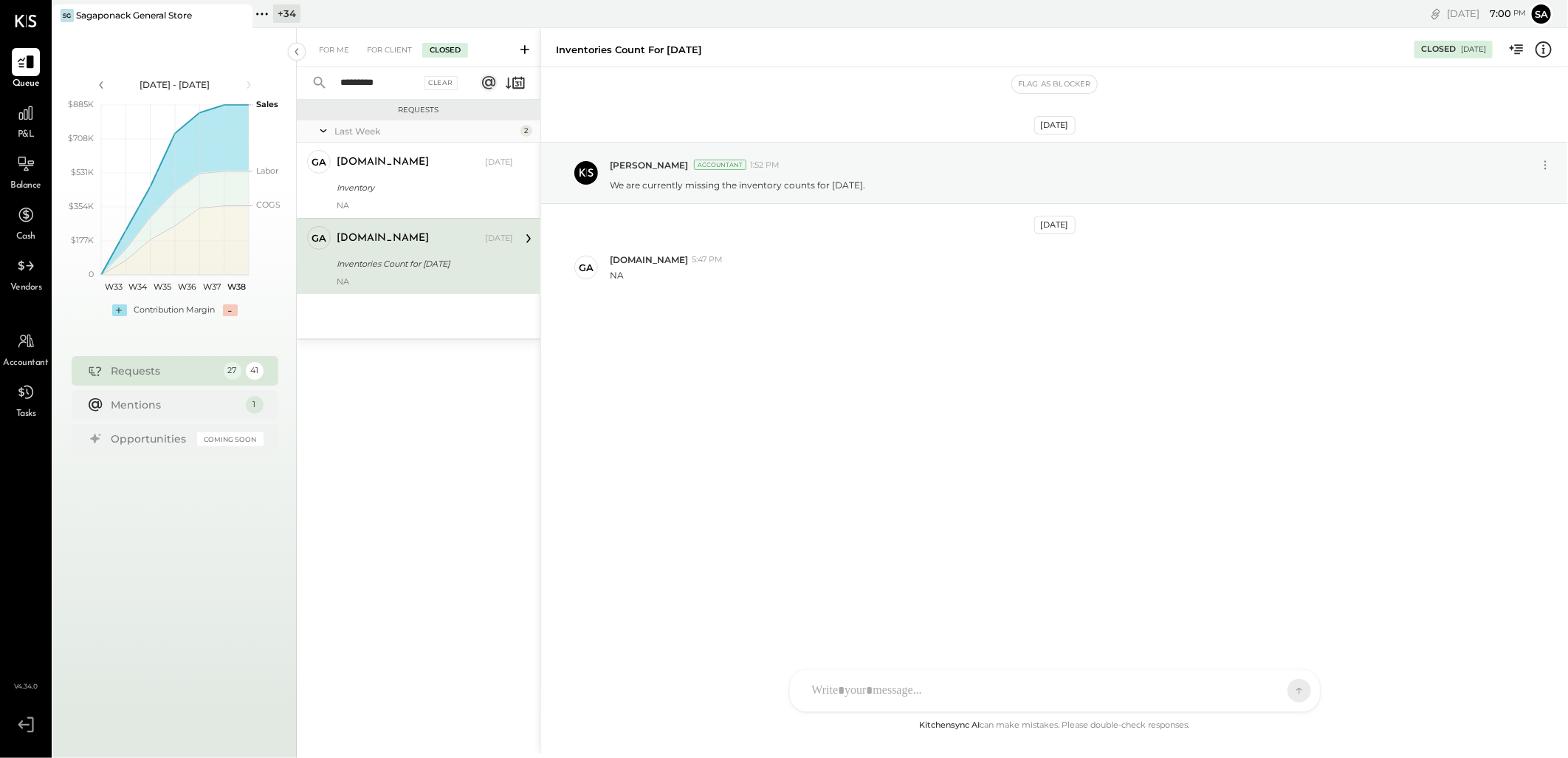
drag, startPoint x: 333, startPoint y: 54, endPoint x: 348, endPoint y: 100, distance: 48.4
click at [333, 54] on div "For Me" at bounding box center [334, 51] width 45 height 15
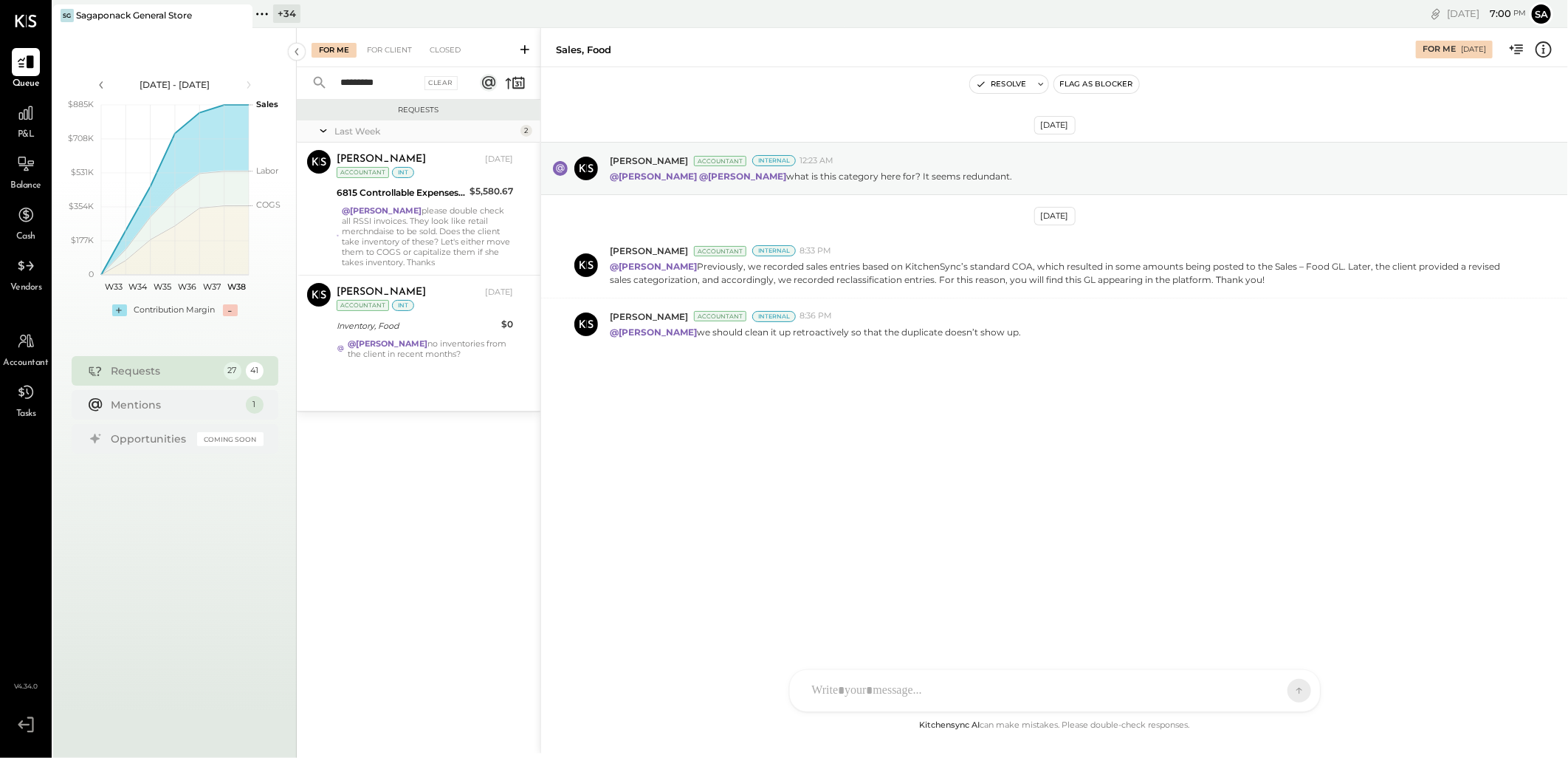
click at [460, 78] on div "********* Clear" at bounding box center [388, 83] width 183 height 32
click at [445, 81] on div "Clear" at bounding box center [441, 83] width 34 height 14
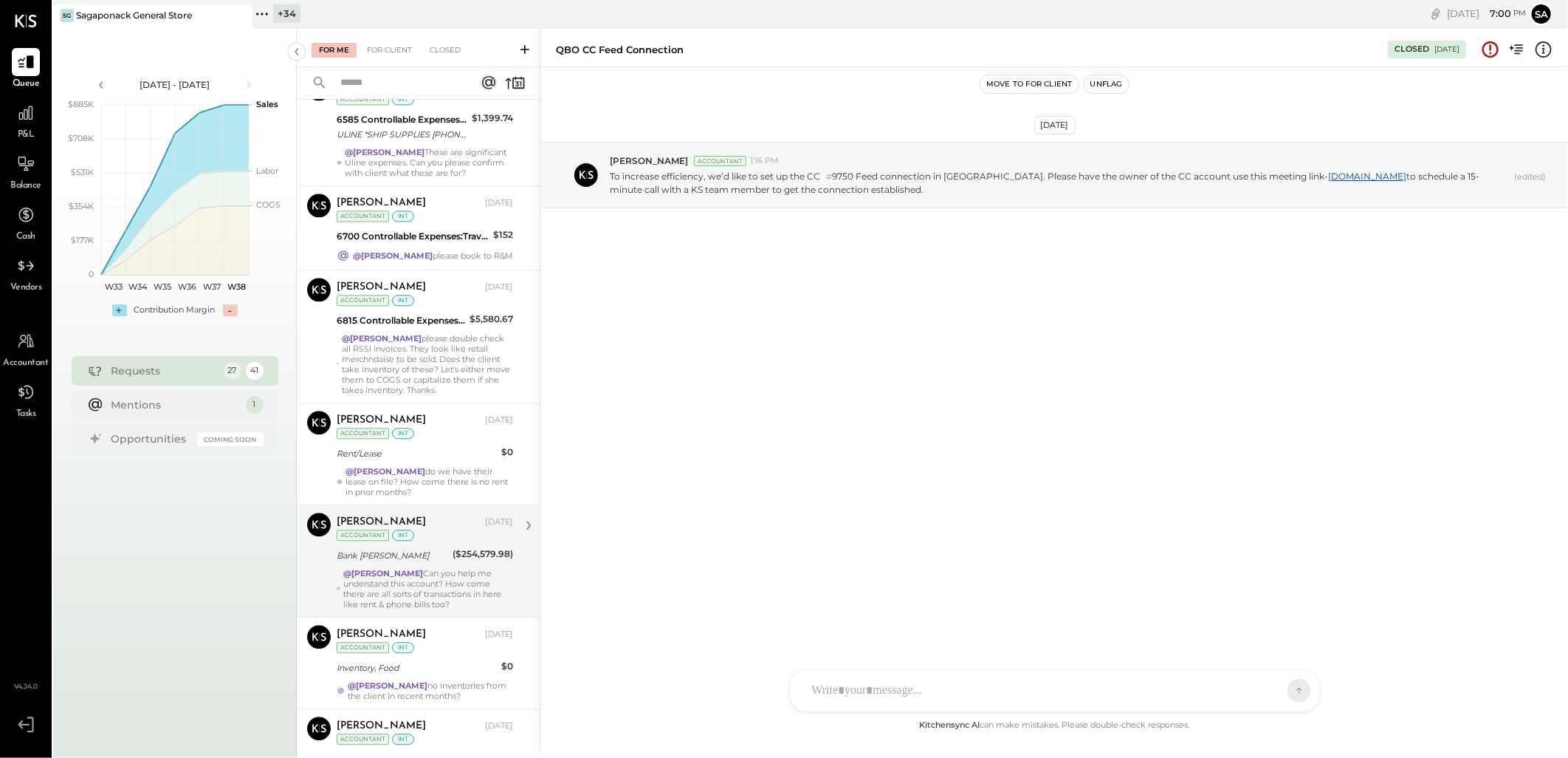
scroll to position [2252, 0]
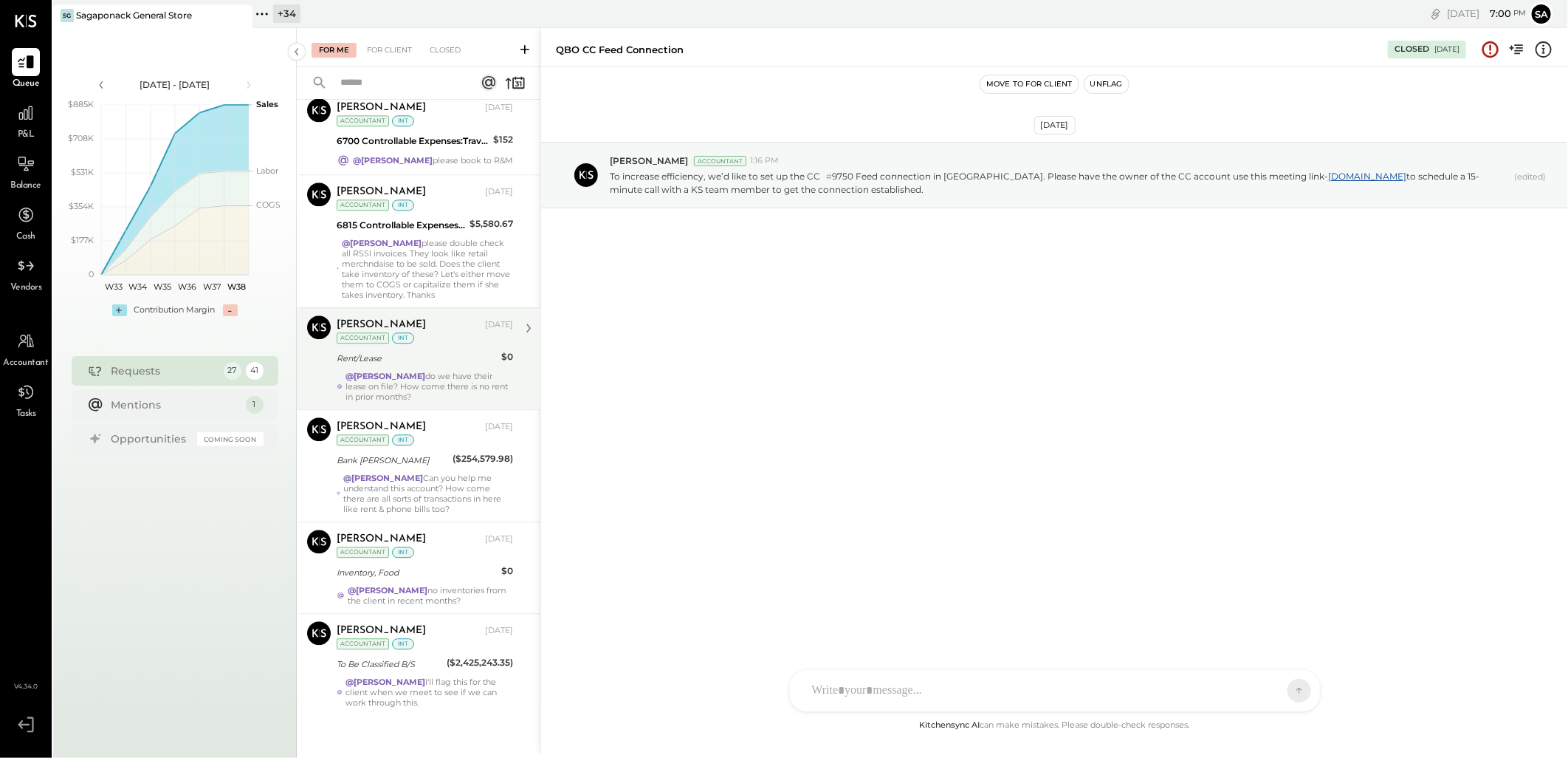
drag, startPoint x: 432, startPoint y: 356, endPoint x: 441, endPoint y: 352, distance: 9.8
click at [432, 355] on div "Rent/Lease" at bounding box center [416, 358] width 160 height 15
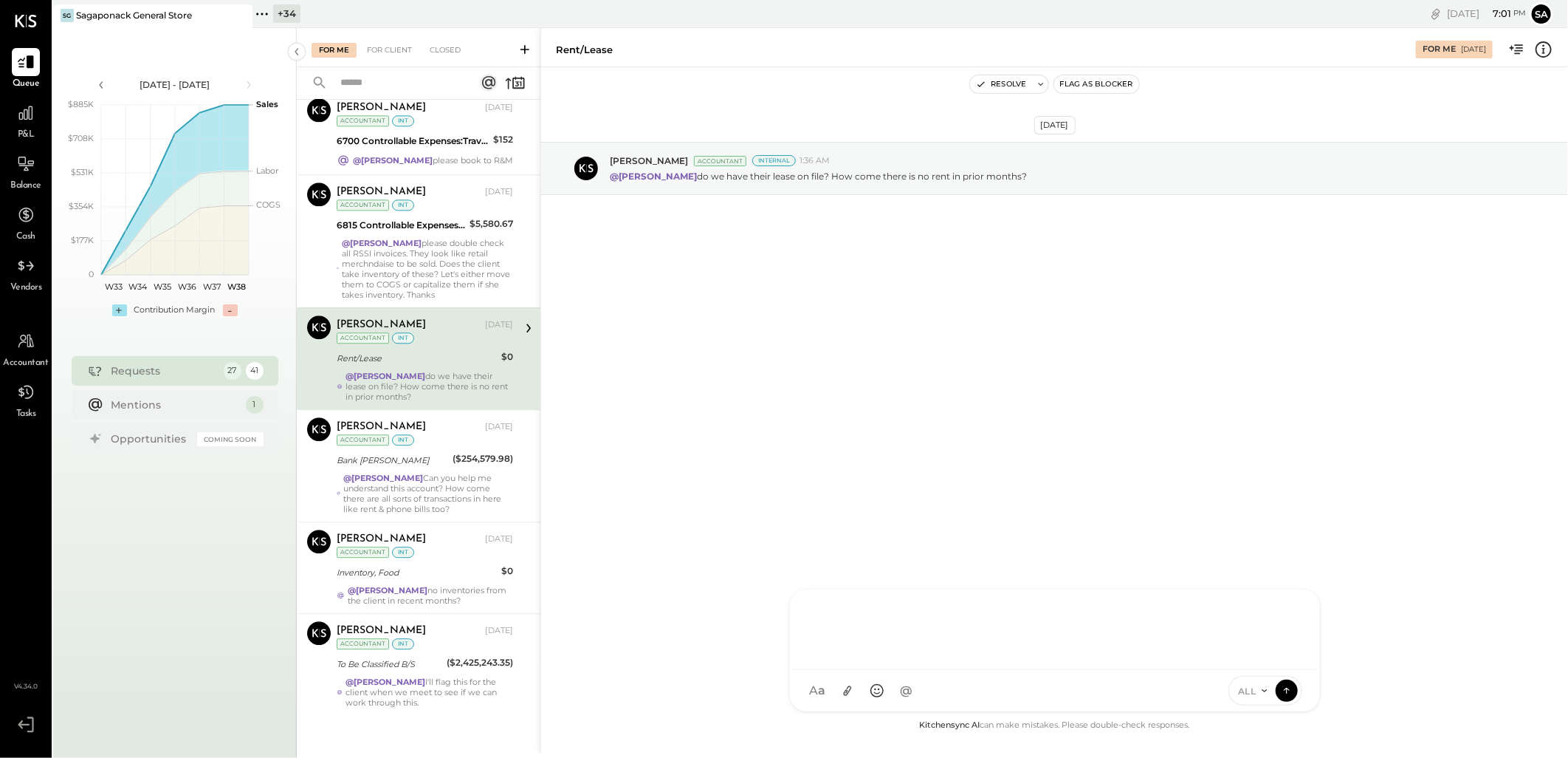
click at [859, 696] on div "SK Sarang Khandhar D daniel G gabby.green M mindy M marshall JS Janvi Soni T Th…" at bounding box center [1055, 650] width 531 height 124
click at [915, 625] on span "[PERSON_NAME]" at bounding box center [932, 622] width 116 height 14
click at [850, 692] on icon at bounding box center [847, 690] width 16 height 16
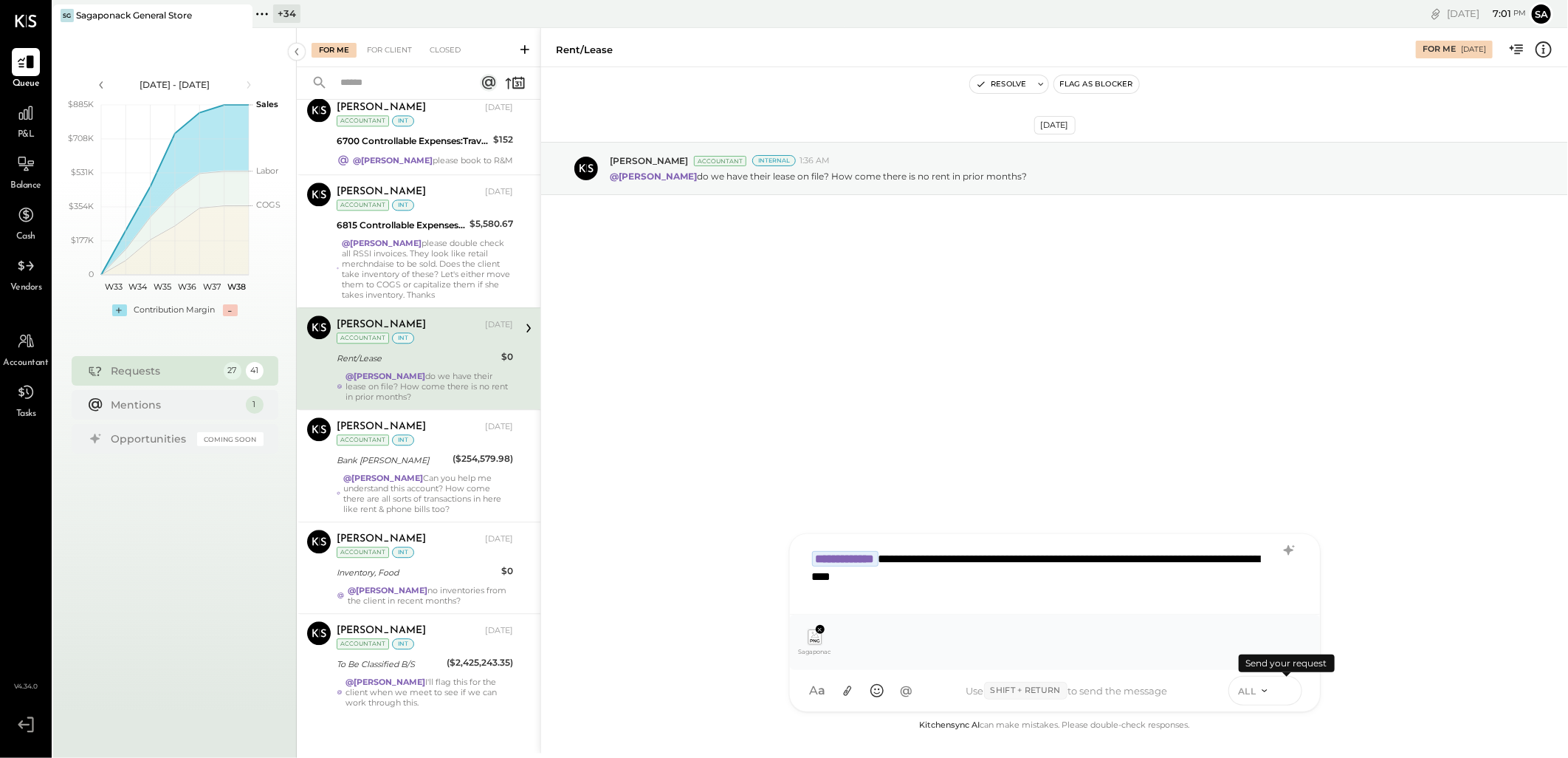
click at [1286, 697] on icon at bounding box center [1287, 689] width 13 height 15
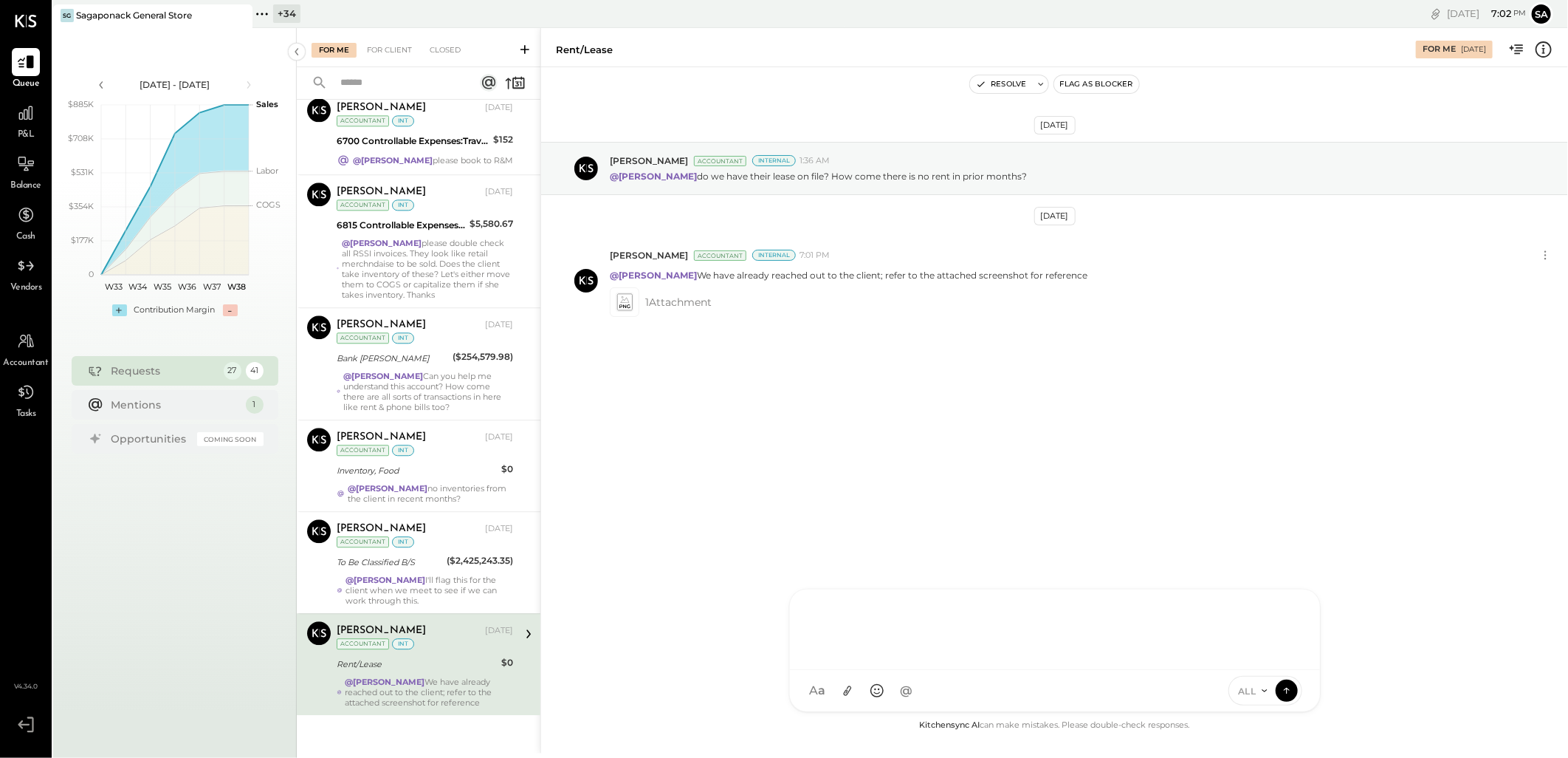
scroll to position [2177, 0]
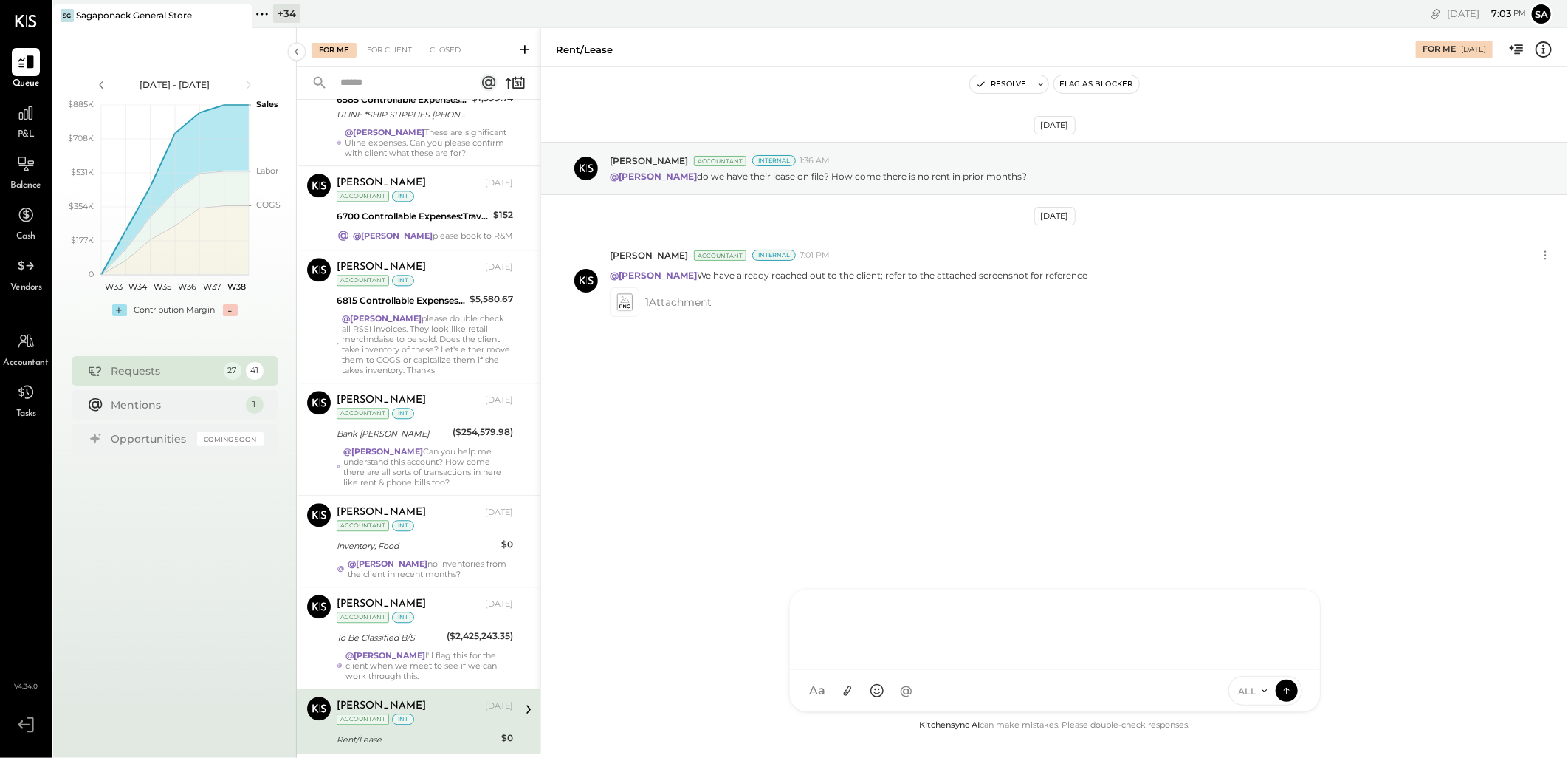
click at [838, 647] on div at bounding box center [1055, 627] width 500 height 59
click at [1261, 692] on icon at bounding box center [1264, 690] width 12 height 12
click at [1250, 657] on div "INTERNAL" at bounding box center [1272, 654] width 87 height 25
click at [845, 695] on icon at bounding box center [847, 690] width 16 height 16
click at [1290, 692] on icon at bounding box center [1287, 689] width 13 height 15
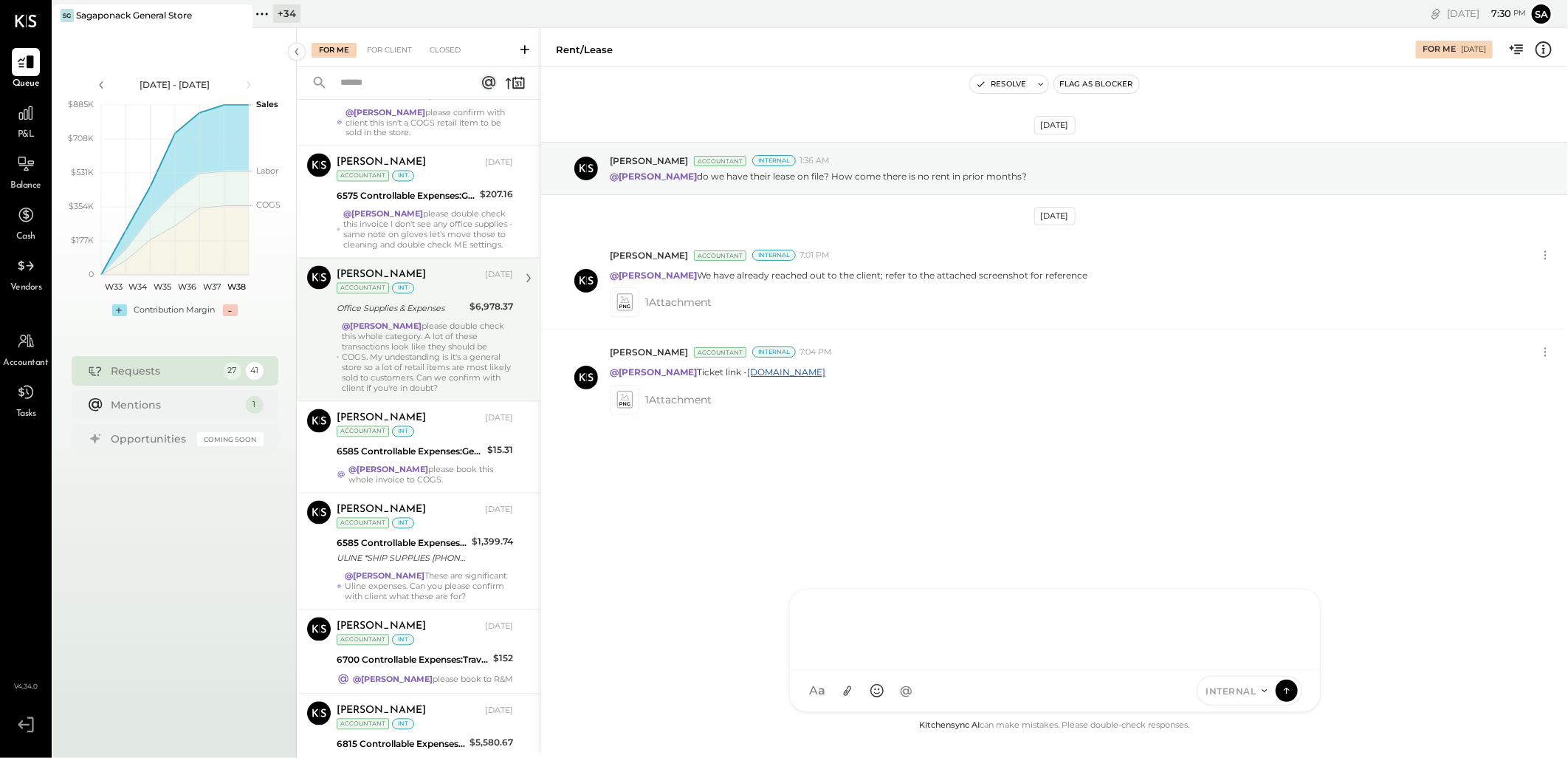
scroll to position [2242, 0]
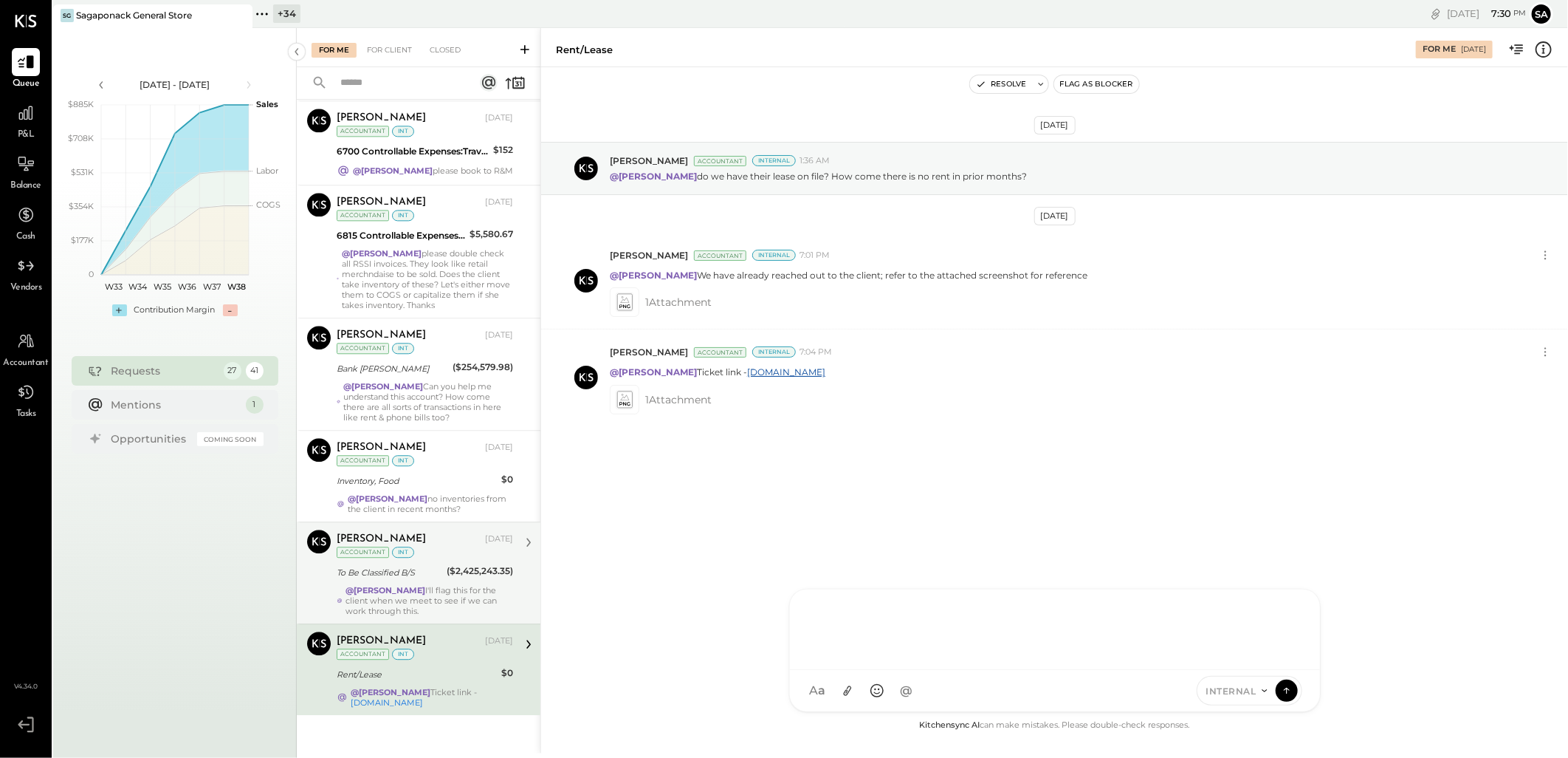
drag, startPoint x: 416, startPoint y: 582, endPoint x: 416, endPoint y: 558, distance: 24.0
click at [416, 585] on div "@Janvi Soni I'll flag this for the client when we meet to see if we can work th…" at bounding box center [429, 601] width 167 height 31
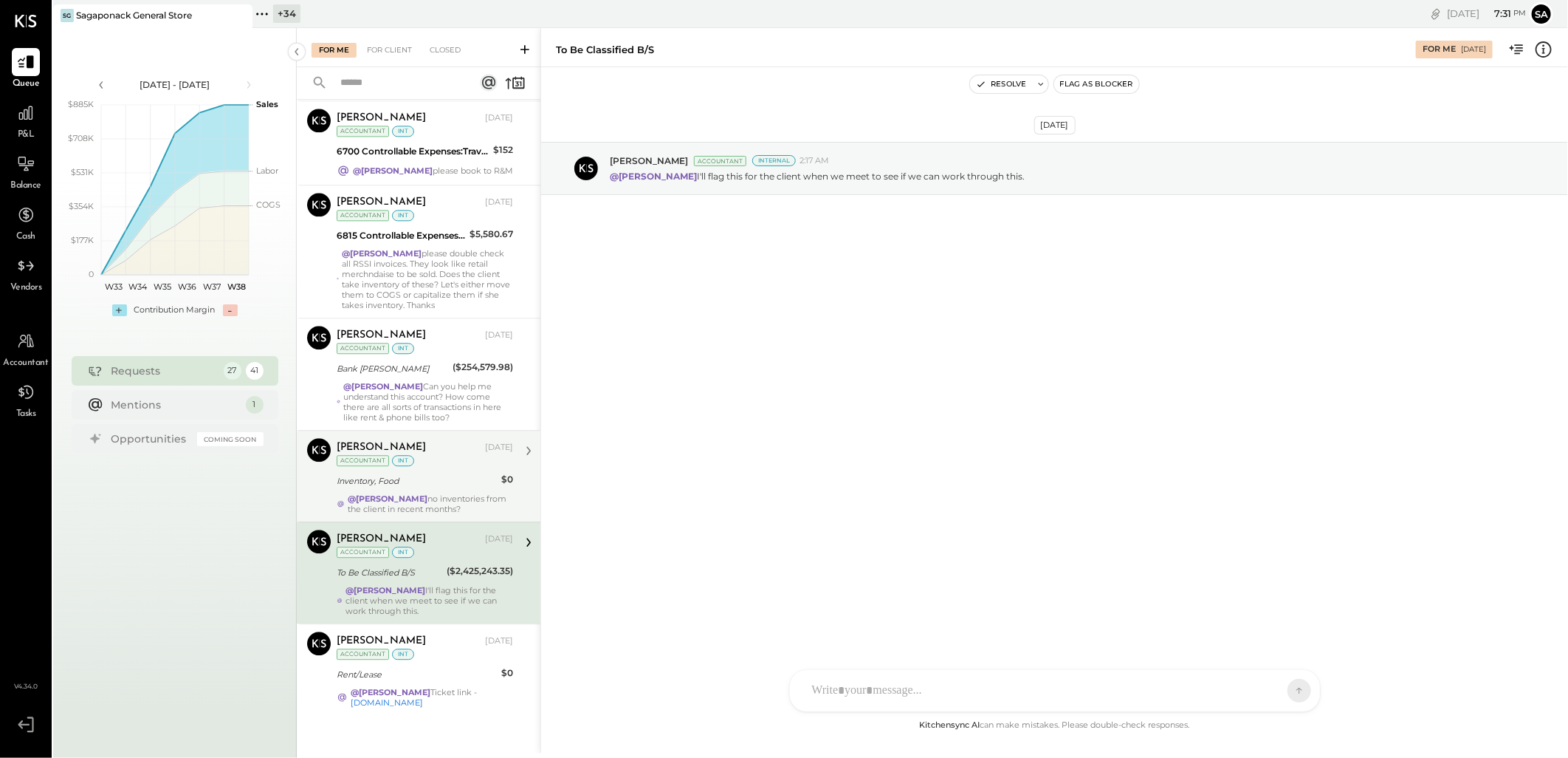
click at [455, 479] on div "Inventory, Food" at bounding box center [416, 481] width 160 height 15
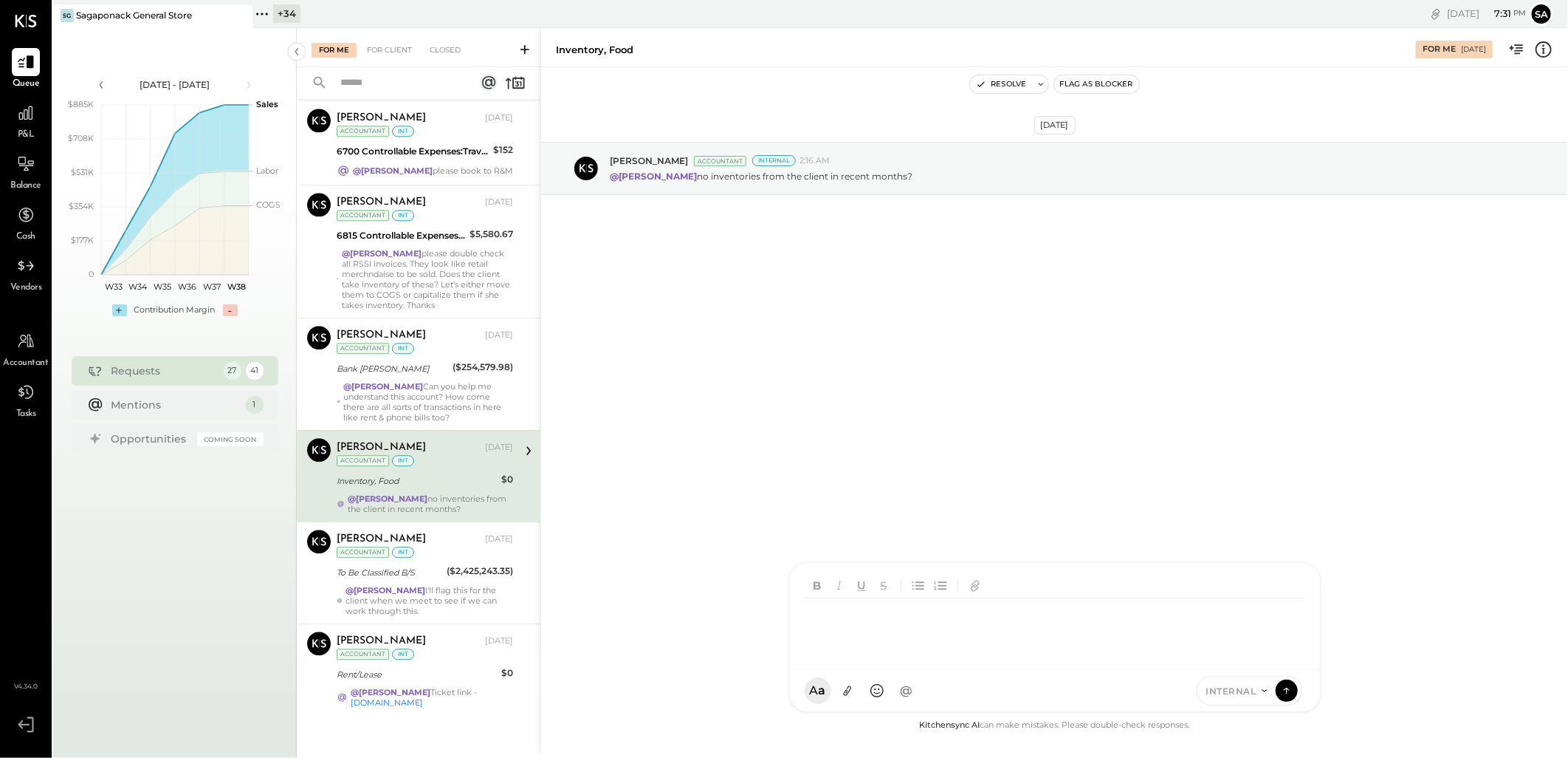
click at [850, 692] on div "SK Sarang Khandhar D daniel G gabby.green M mindy M marshall JS Janvi Soni T Th…" at bounding box center [1055, 637] width 531 height 150
type input "****"
click at [887, 625] on span "[PERSON_NAME]" at bounding box center [932, 622] width 116 height 14
click at [850, 689] on icon at bounding box center [847, 691] width 8 height 10
click at [949, 576] on div "**********" at bounding box center [1055, 572] width 500 height 59
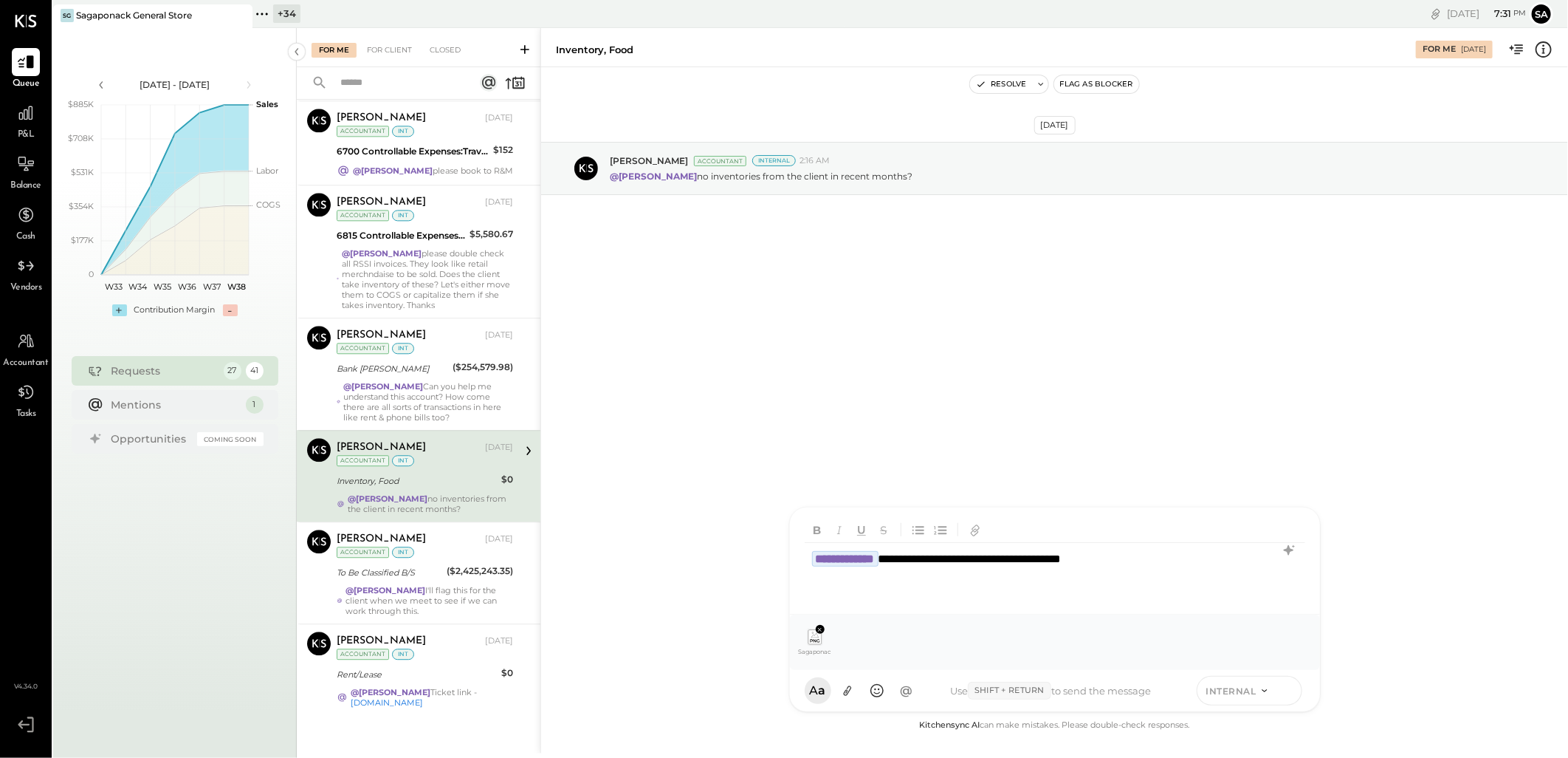
click at [1285, 692] on icon at bounding box center [1287, 689] width 13 height 15
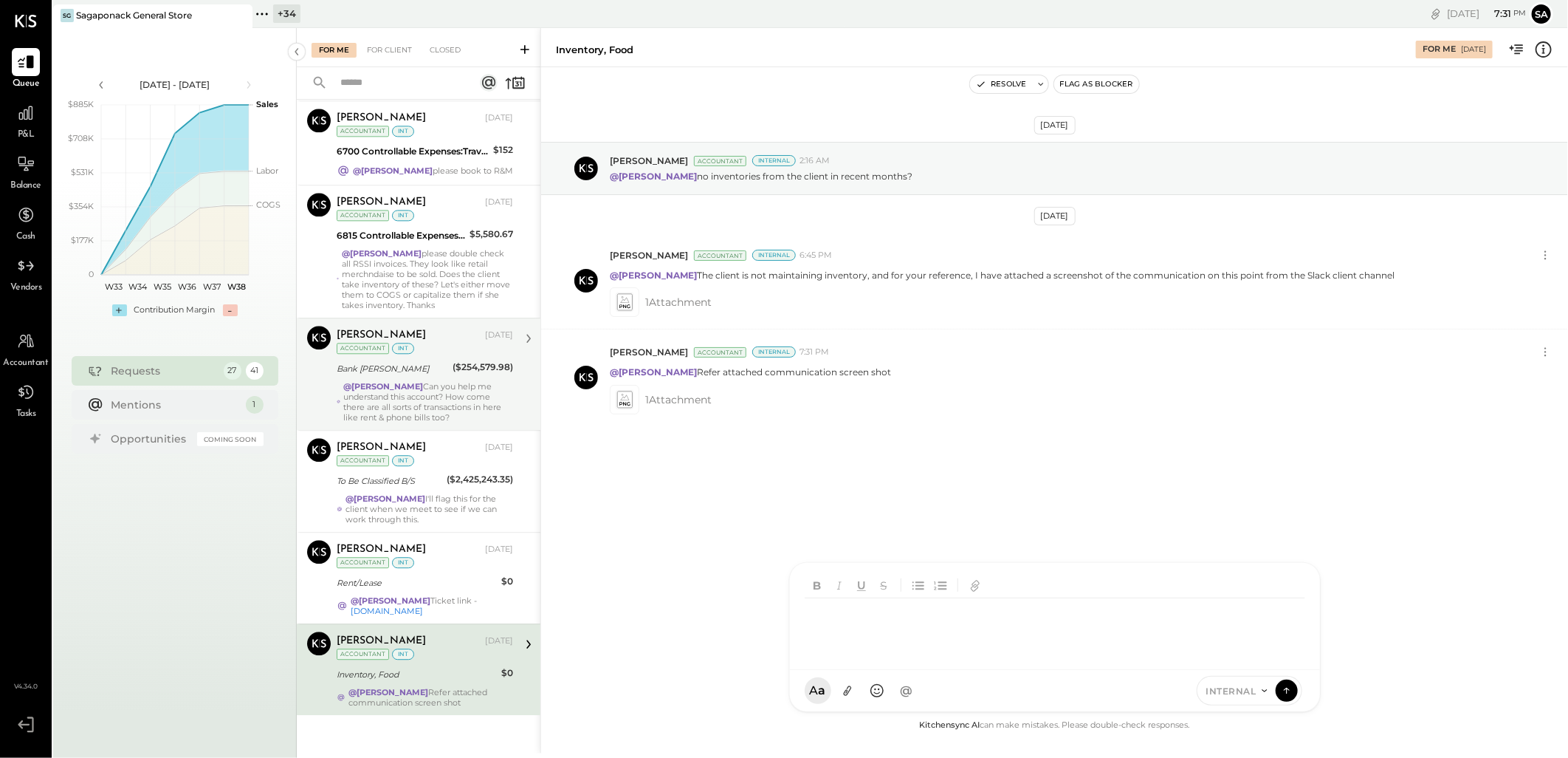
click at [428, 400] on div "@Janvi Soni Can you help me understand this account? How come there are all sor…" at bounding box center [428, 402] width 170 height 42
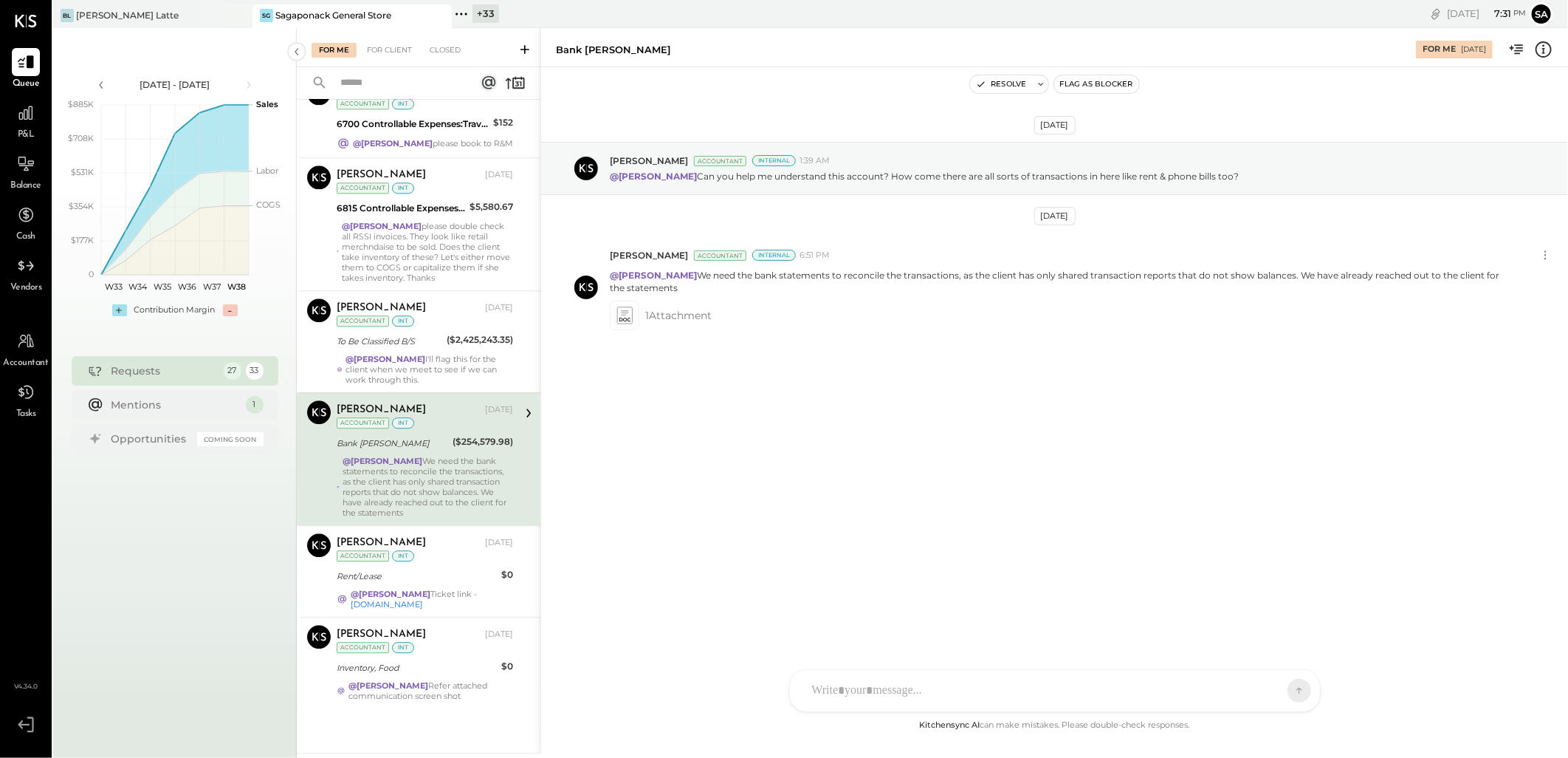
scroll to position [2263, 0]
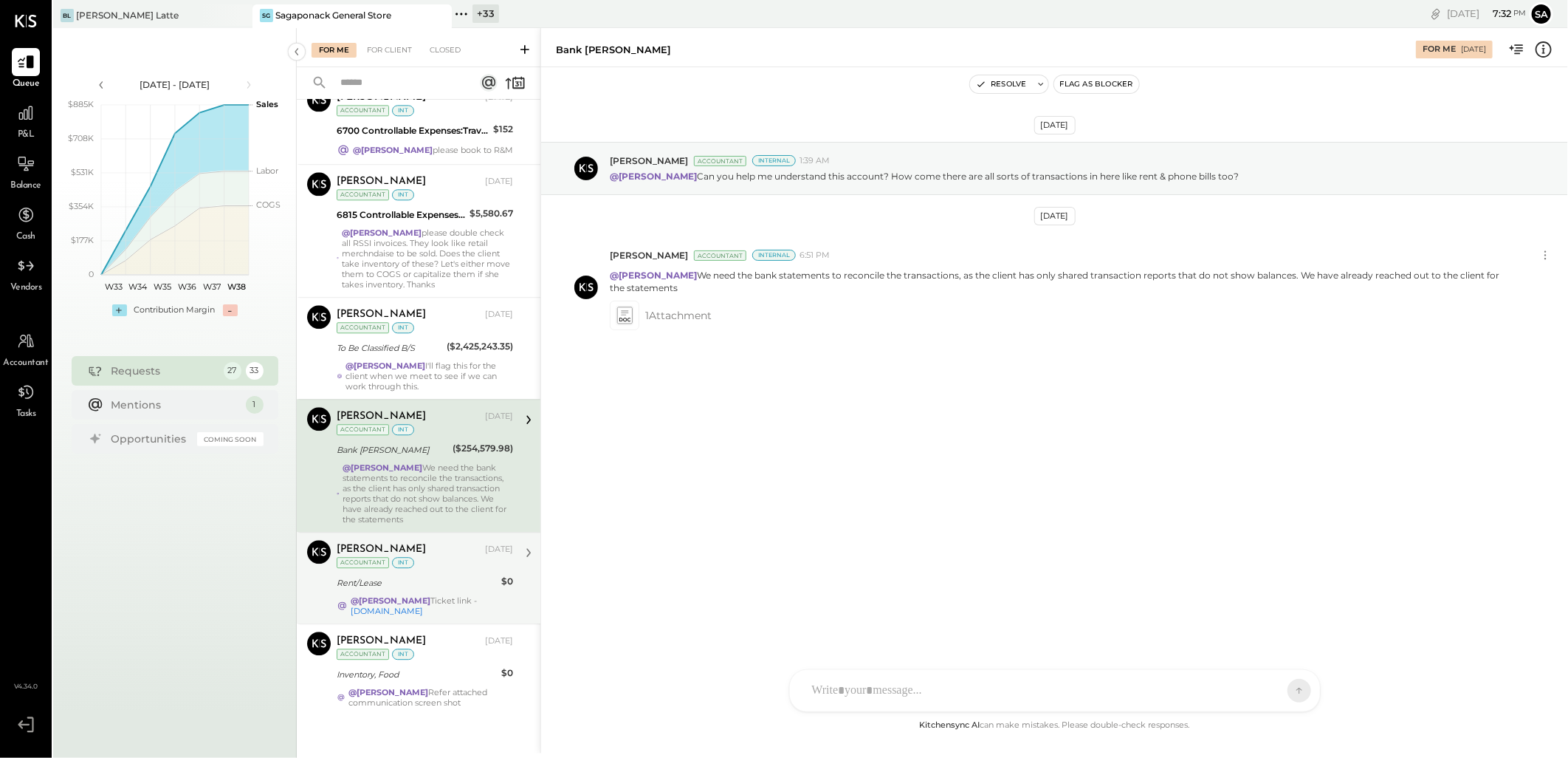
click at [420, 563] on div "Sarang Khandhar Sep 12, 2025 Accountant int" at bounding box center [424, 555] width 176 height 31
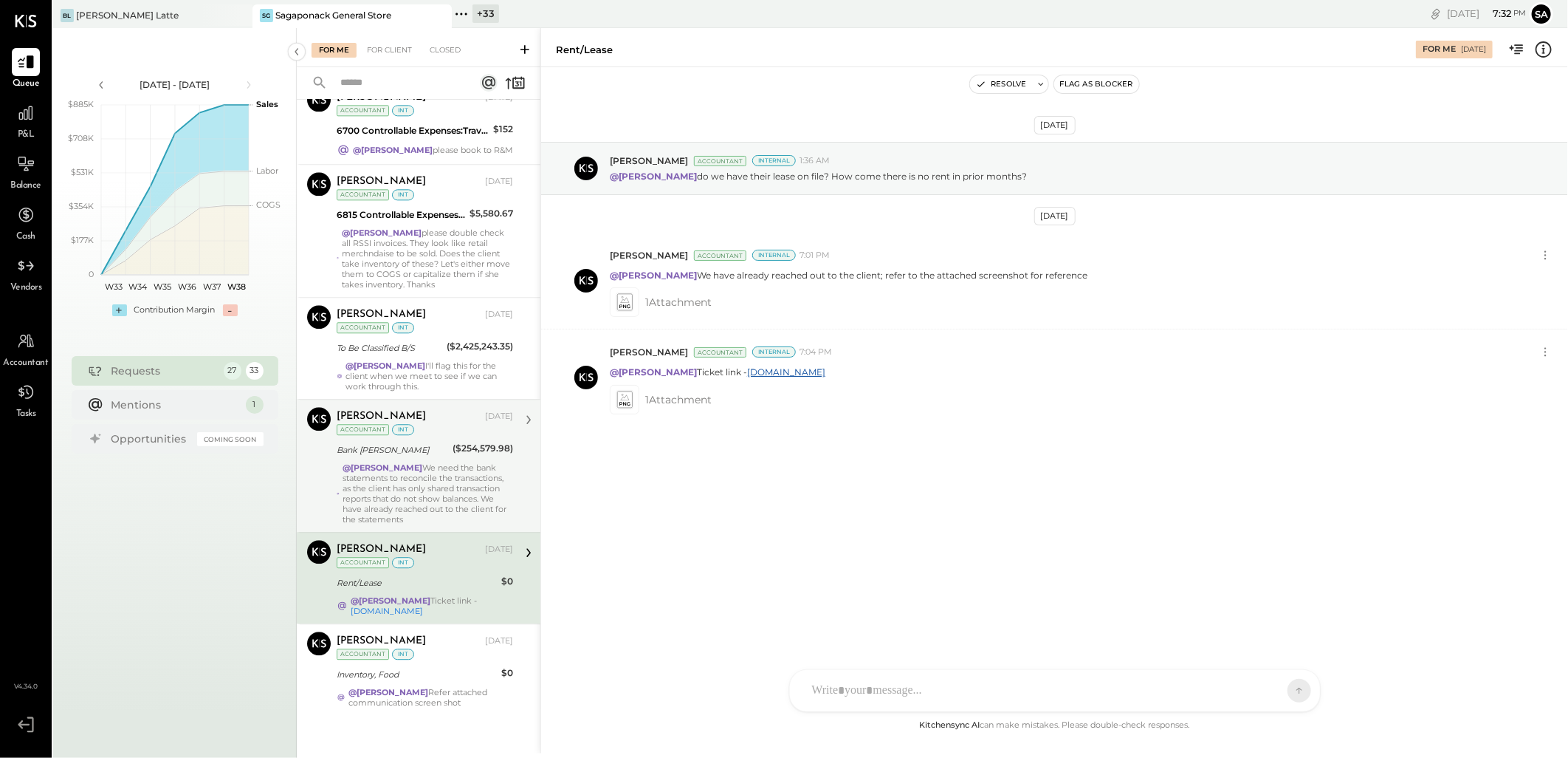
click at [426, 448] on div "Bank [PERSON_NAME]" at bounding box center [392, 450] width 112 height 15
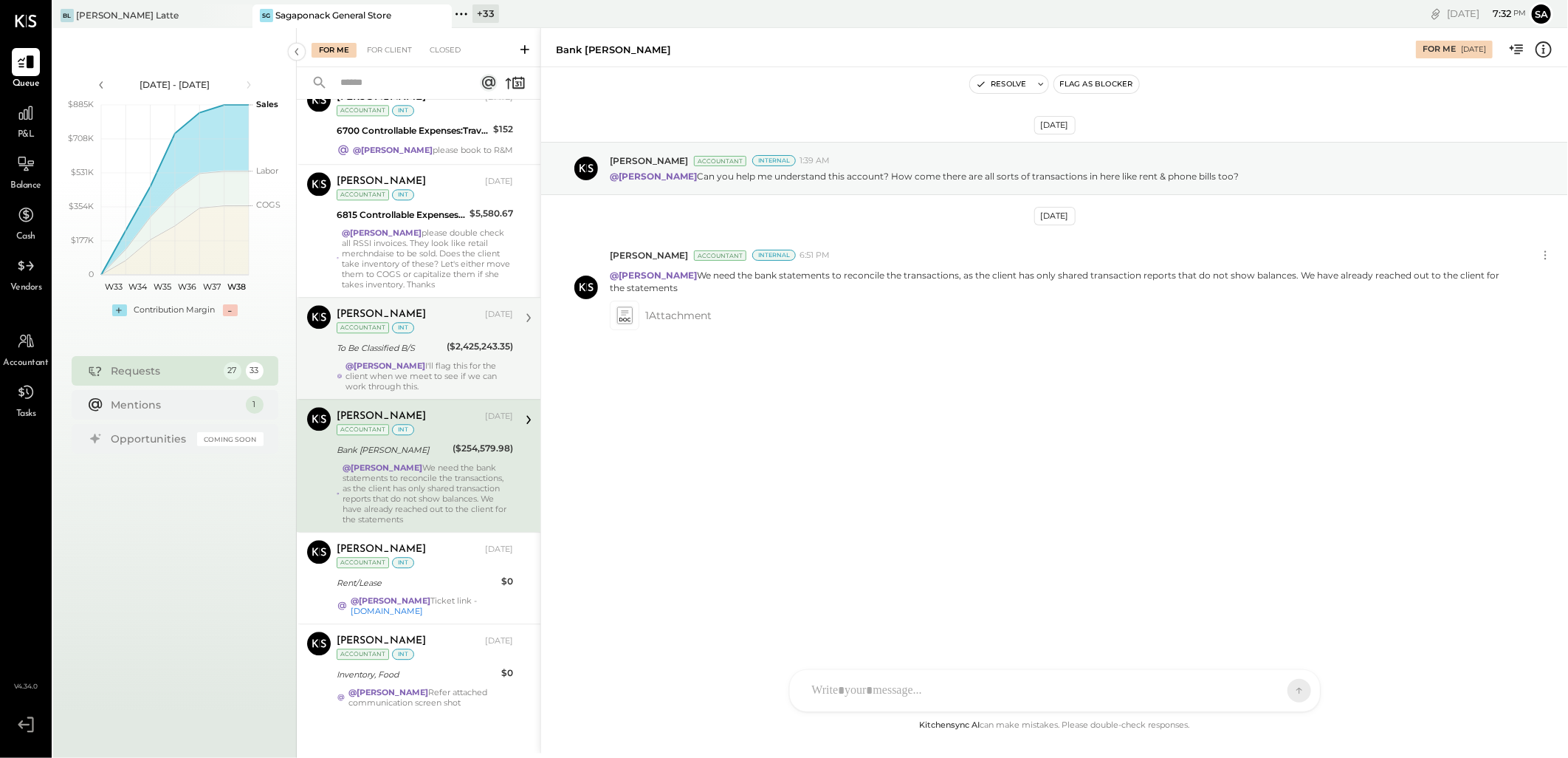
click at [429, 340] on div "To Be Classified B/S" at bounding box center [389, 348] width 106 height 15
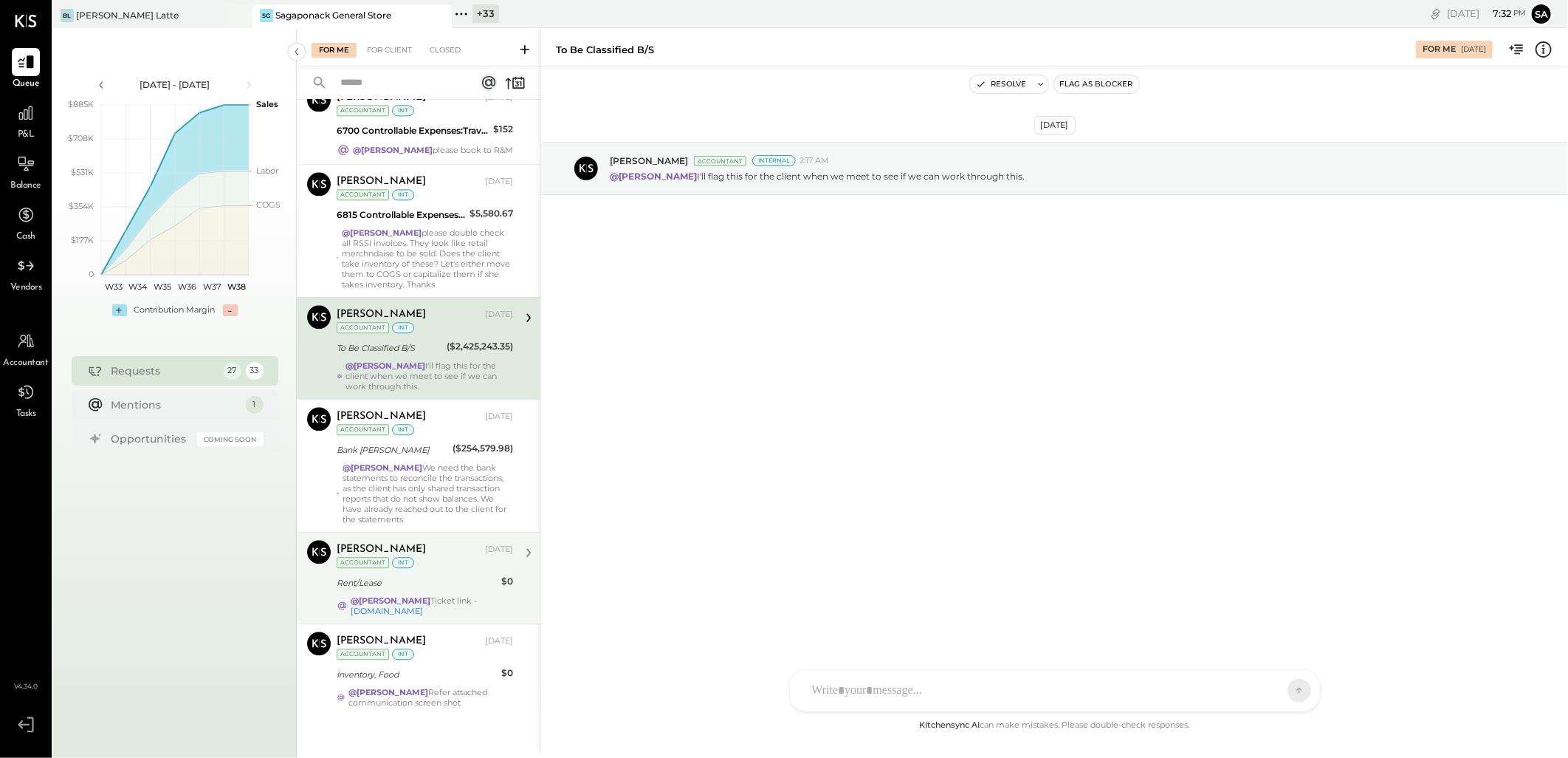
scroll to position [2181, 0]
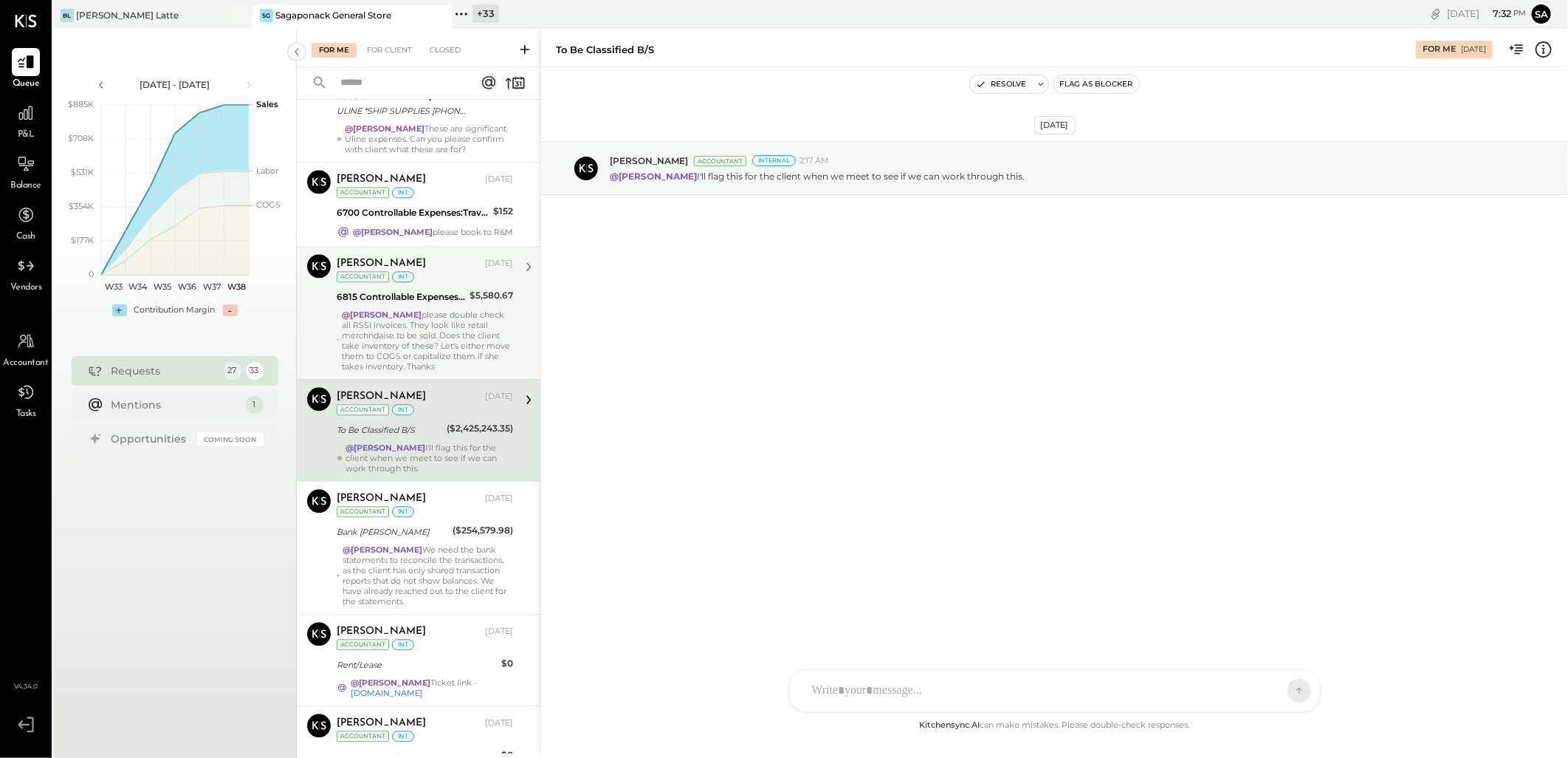
click at [444, 322] on div "@Janvi Soni please double check all RSSI invoices. They look like retail merchn…" at bounding box center [427, 340] width 171 height 62
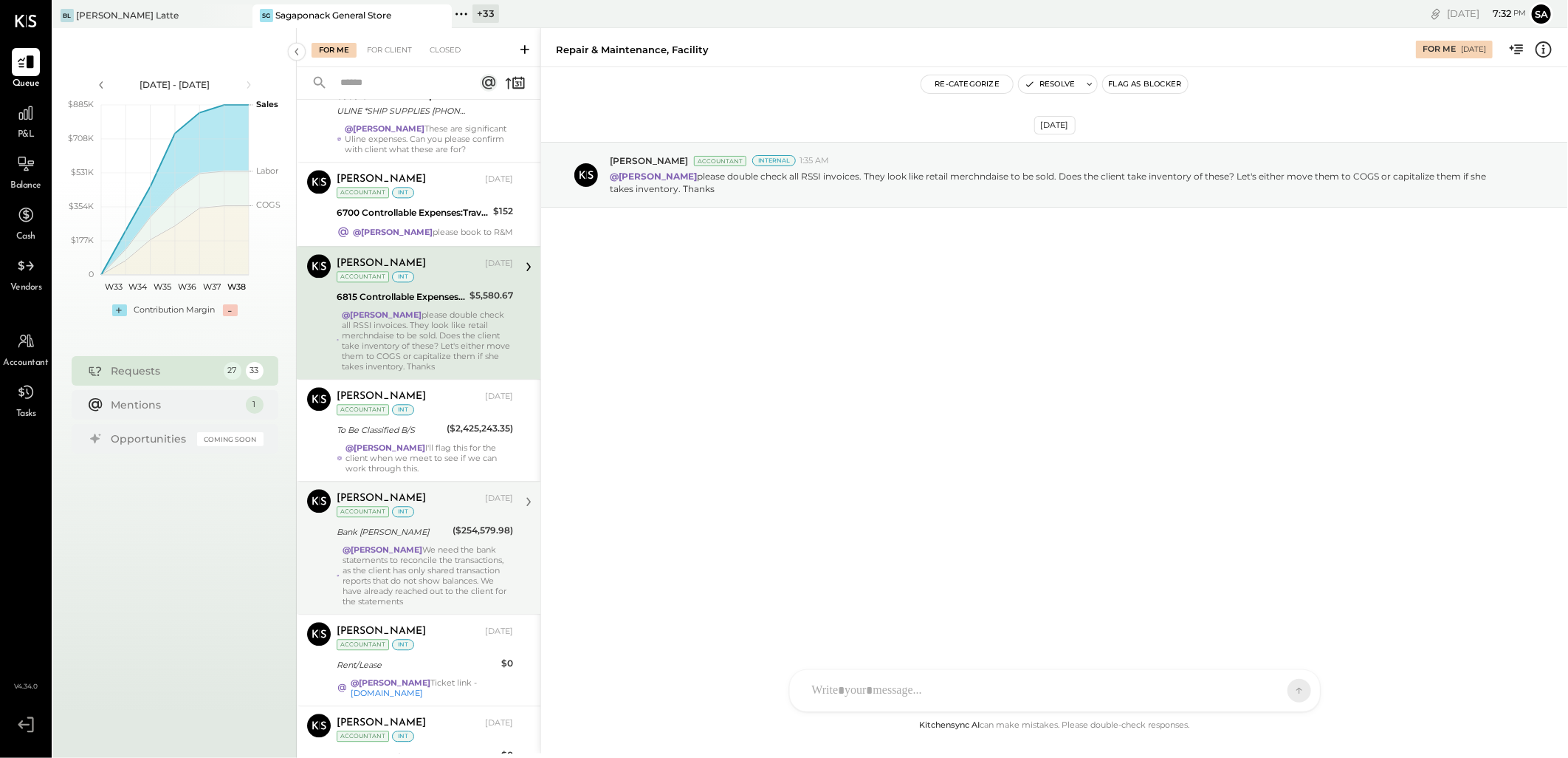
scroll to position [2099, 0]
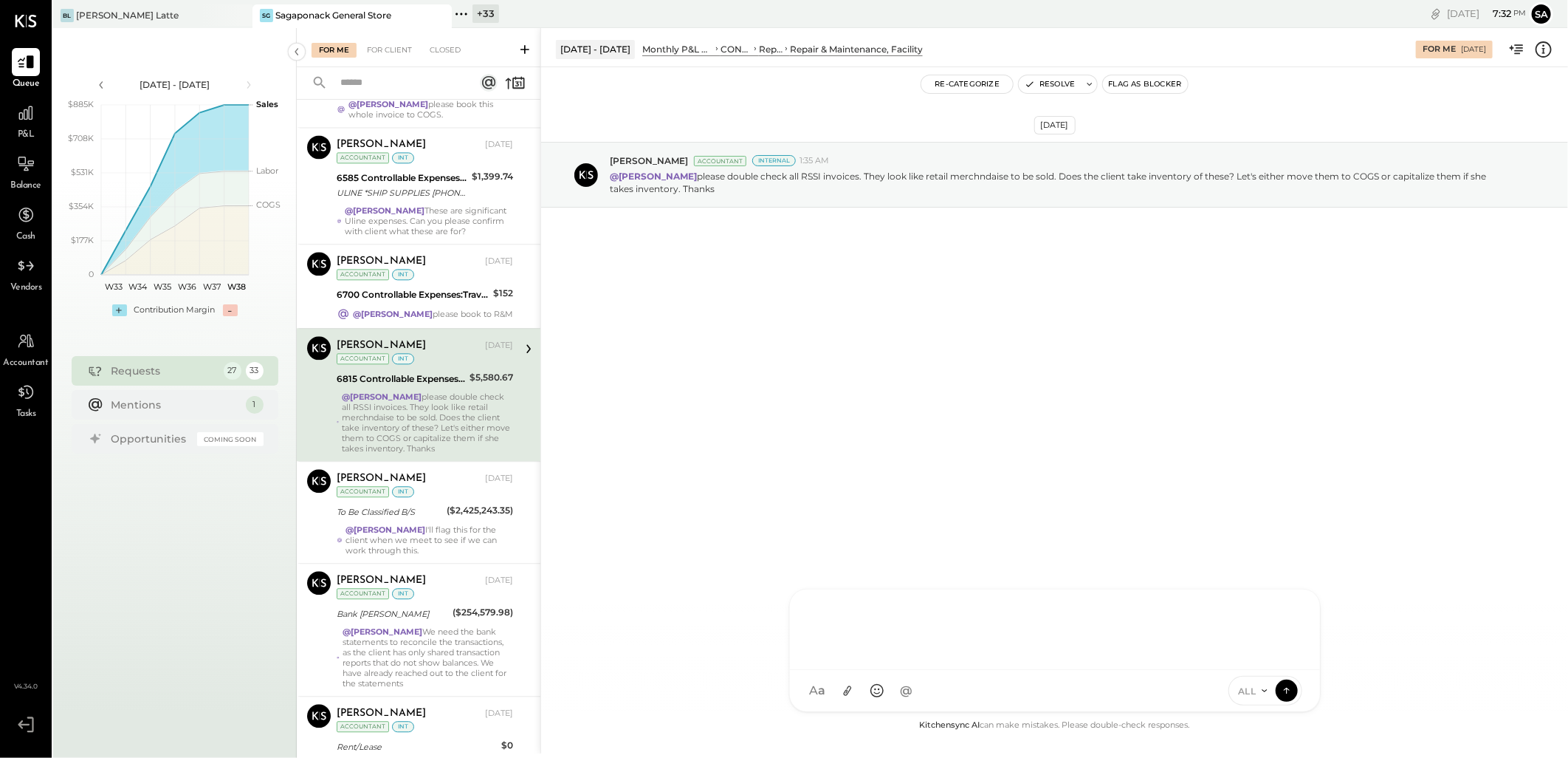
click at [881, 657] on div at bounding box center [1055, 627] width 500 height 59
click at [465, 392] on div "@Janvi Soni please double check all RSSI invoices. They look like retail merchn…" at bounding box center [427, 422] width 171 height 62
click at [431, 421] on div "@Janvi Soni please double check all RSSI invoices. They look like retail merchn…" at bounding box center [427, 422] width 171 height 62
click at [526, 344] on icon at bounding box center [528, 348] width 4 height 9
click at [1539, 47] on icon at bounding box center [1543, 50] width 19 height 19
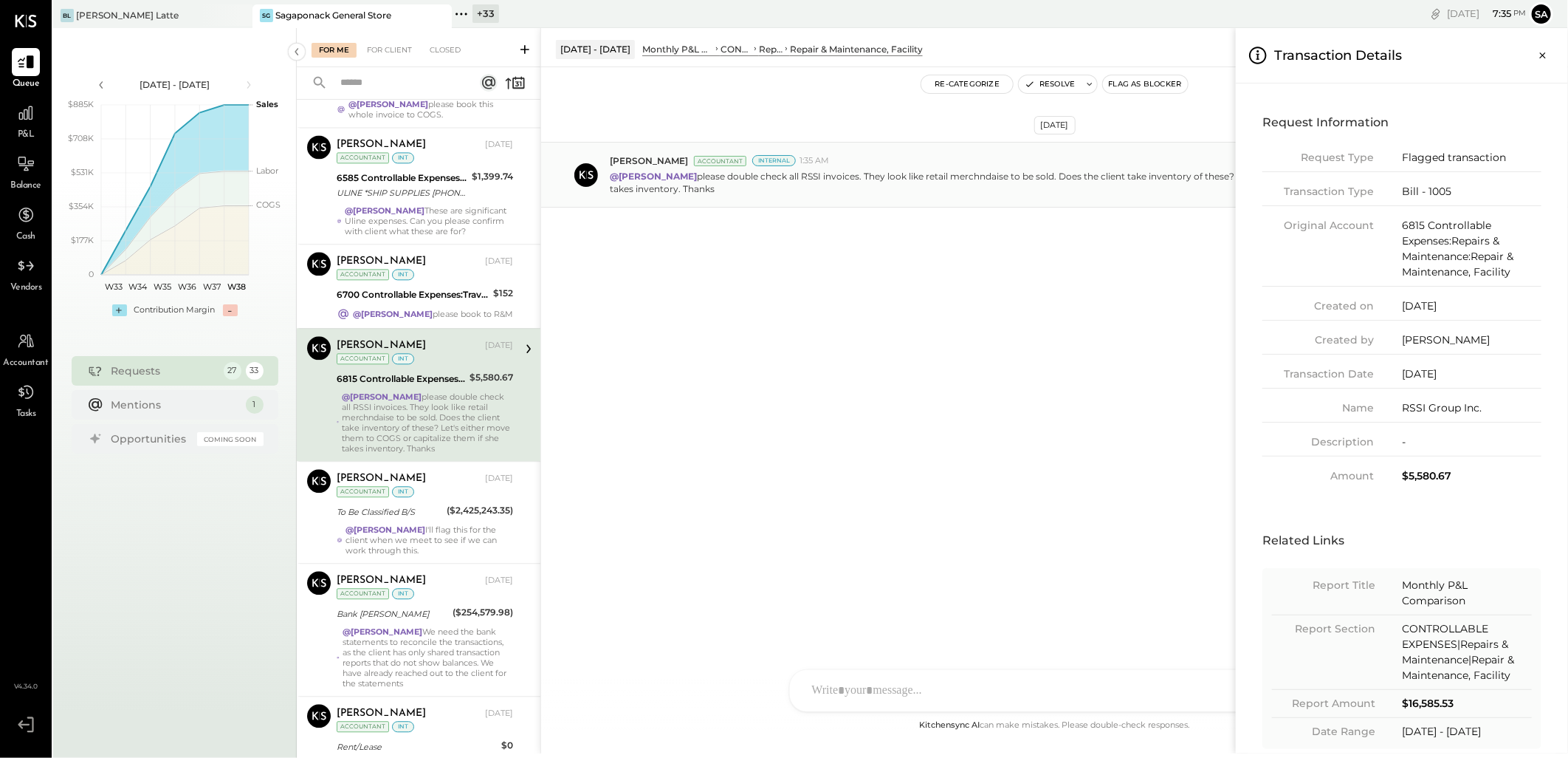
drag, startPoint x: 1543, startPoint y: 54, endPoint x: 1413, endPoint y: 162, distance: 169.0
click at [1543, 54] on icon "Close panel" at bounding box center [1543, 55] width 6 height 6
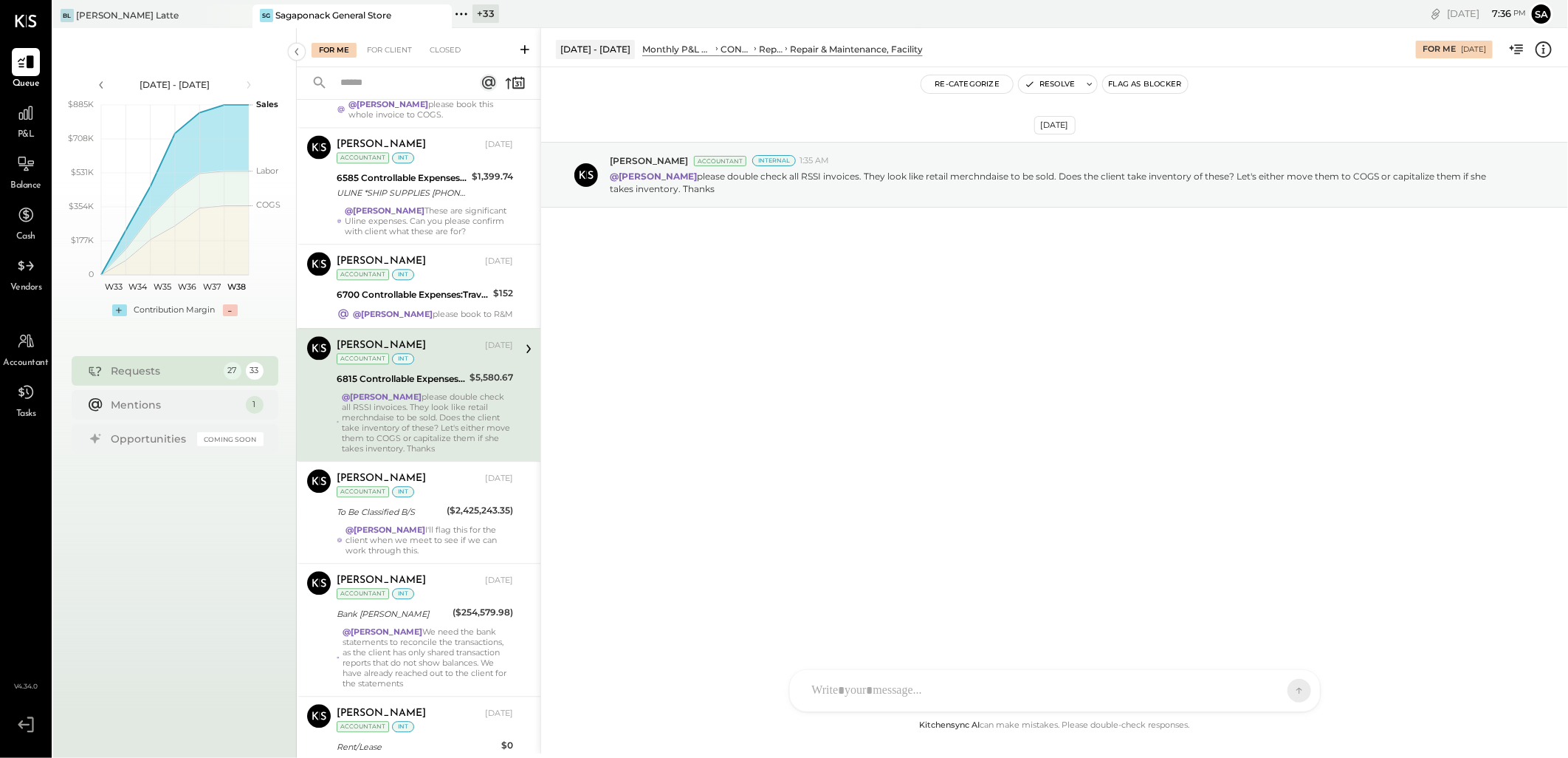
click at [852, 696] on div "SK Sarang Khandhar D daniel G gabby.green M mindy M marshall JS Janvi Soni T Th…" at bounding box center [1055, 691] width 531 height 43
click at [896, 621] on span "[PERSON_NAME]" at bounding box center [932, 622] width 116 height 14
click at [1260, 690] on icon at bounding box center [1264, 690] width 12 height 12
click at [1257, 660] on div "INTERNAL" at bounding box center [1272, 654] width 87 height 25
click at [1278, 689] on button at bounding box center [1287, 689] width 22 height 22
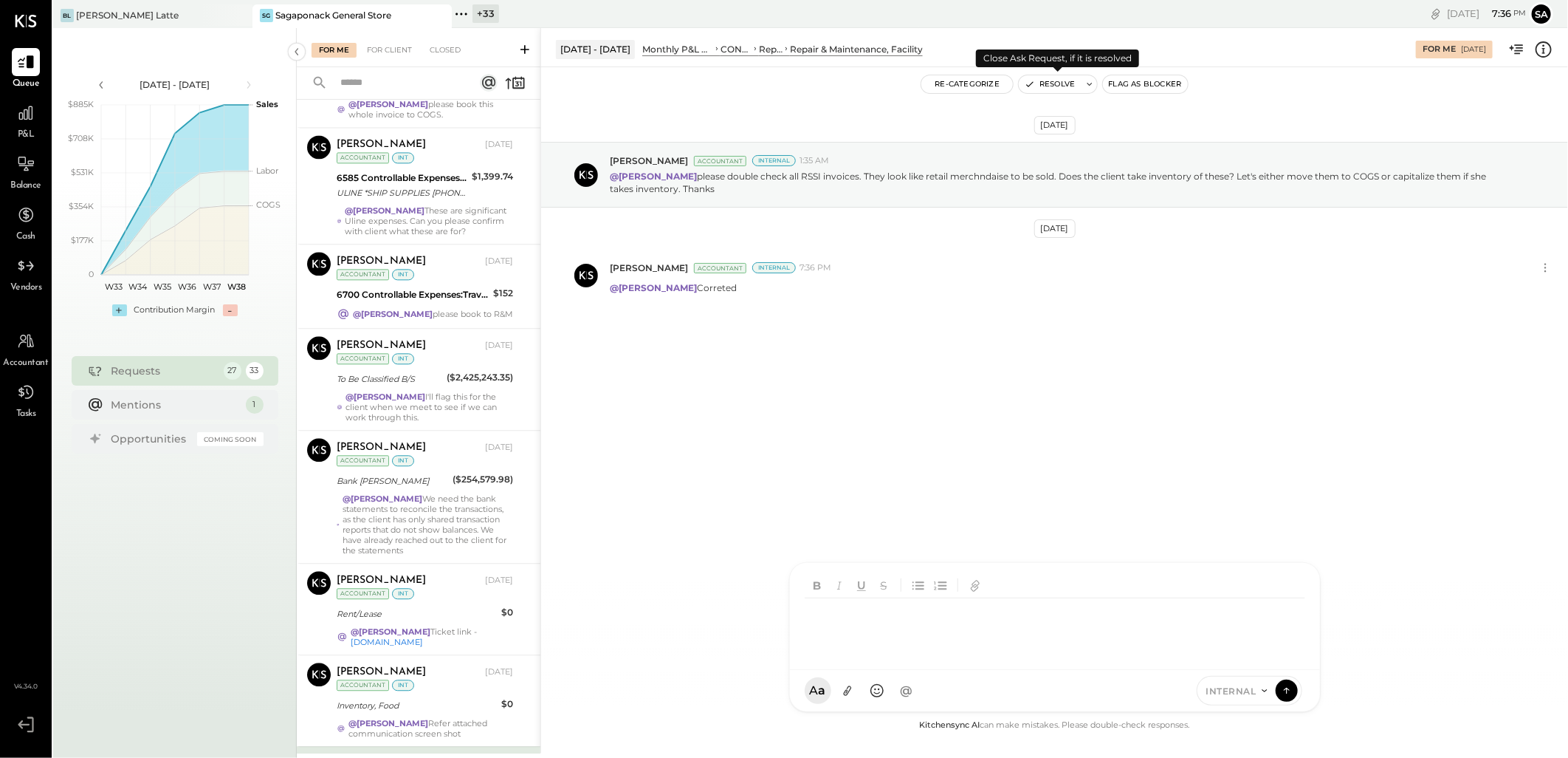
click at [1050, 85] on button "Resolve" at bounding box center [1049, 84] width 62 height 18
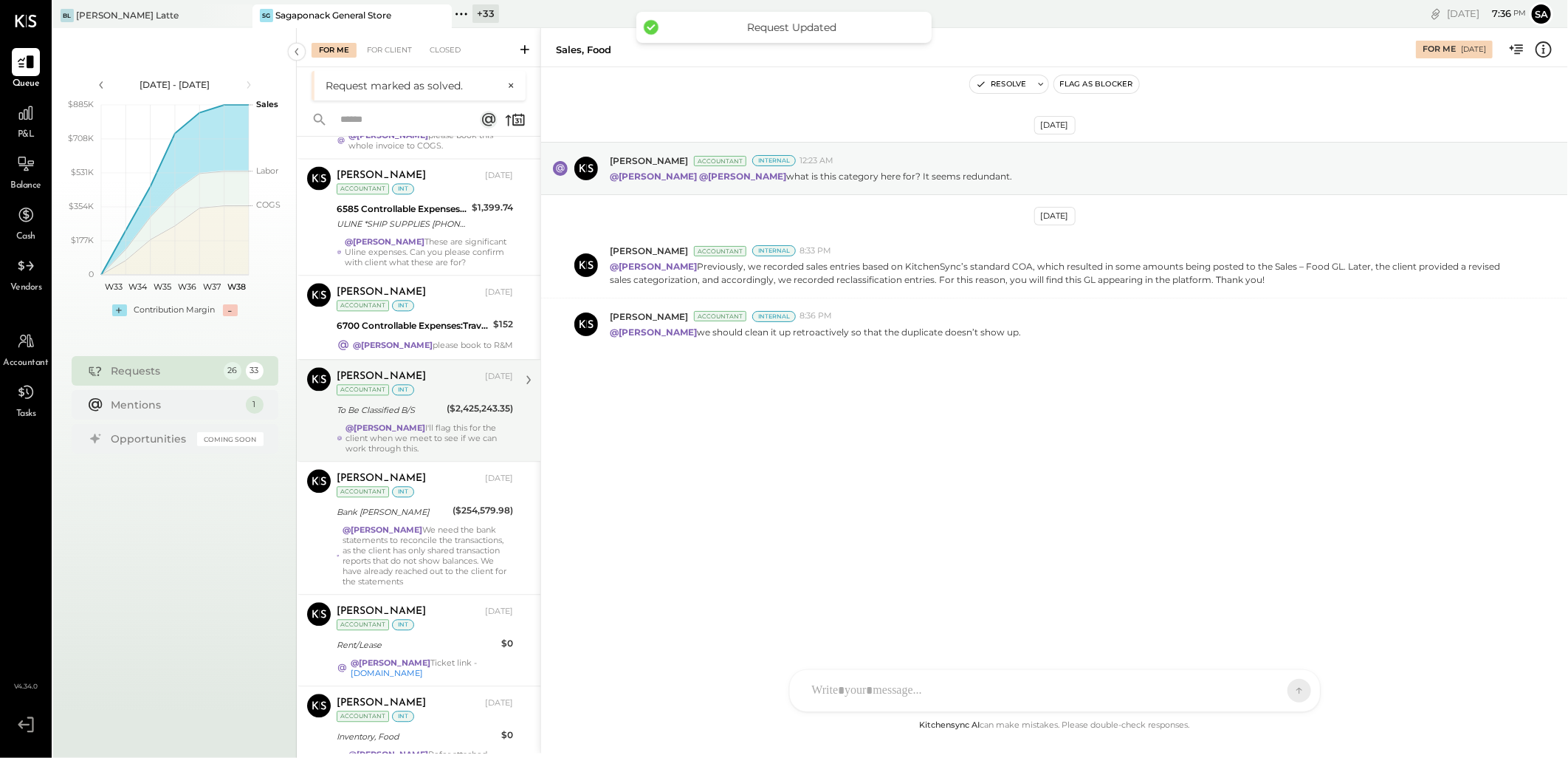
scroll to position [2130, 0]
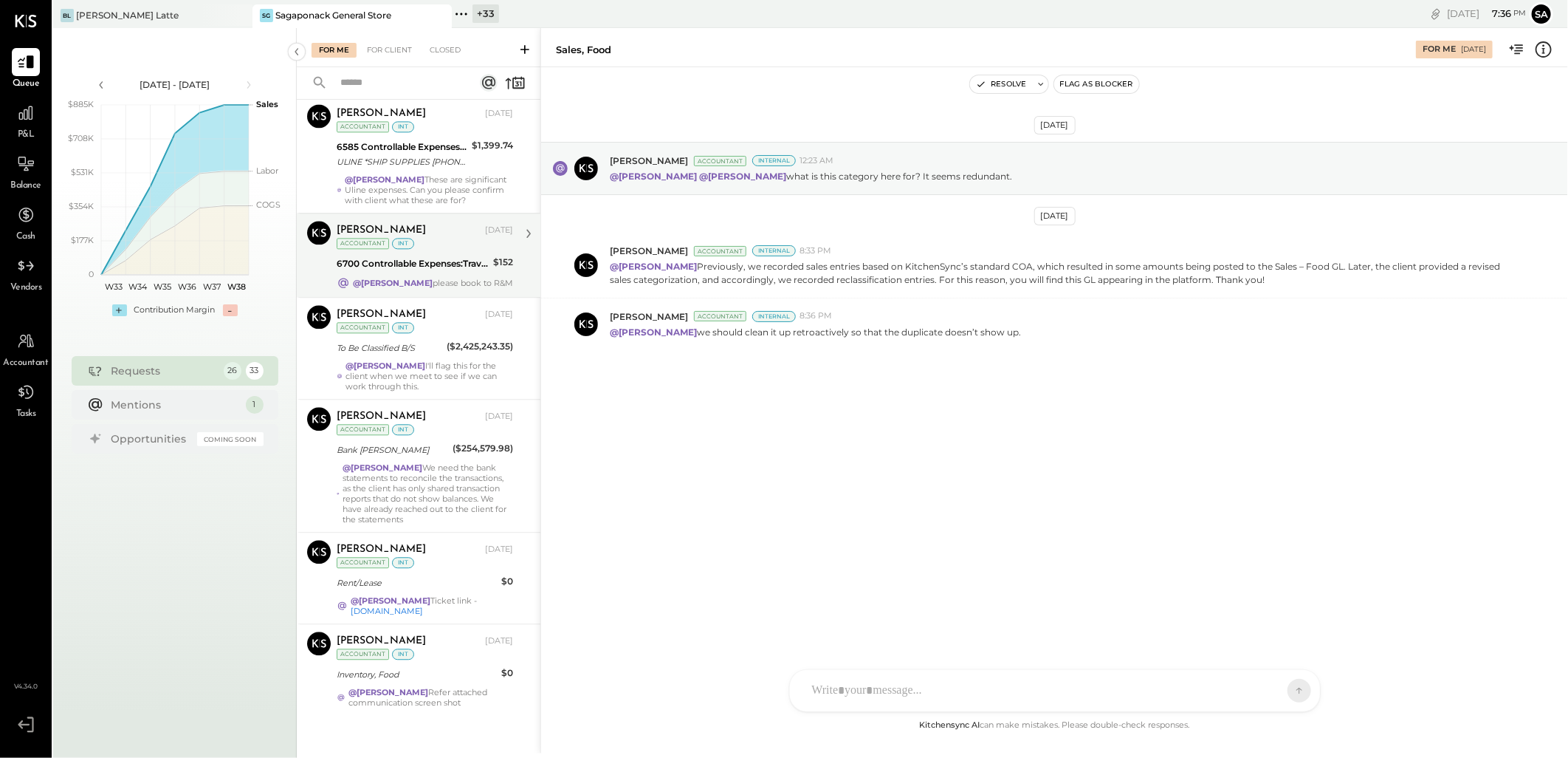
click at [415, 256] on div "6700 Controllable Expenses:Travel, Meals, & Entertainment" at bounding box center [412, 264] width 152 height 15
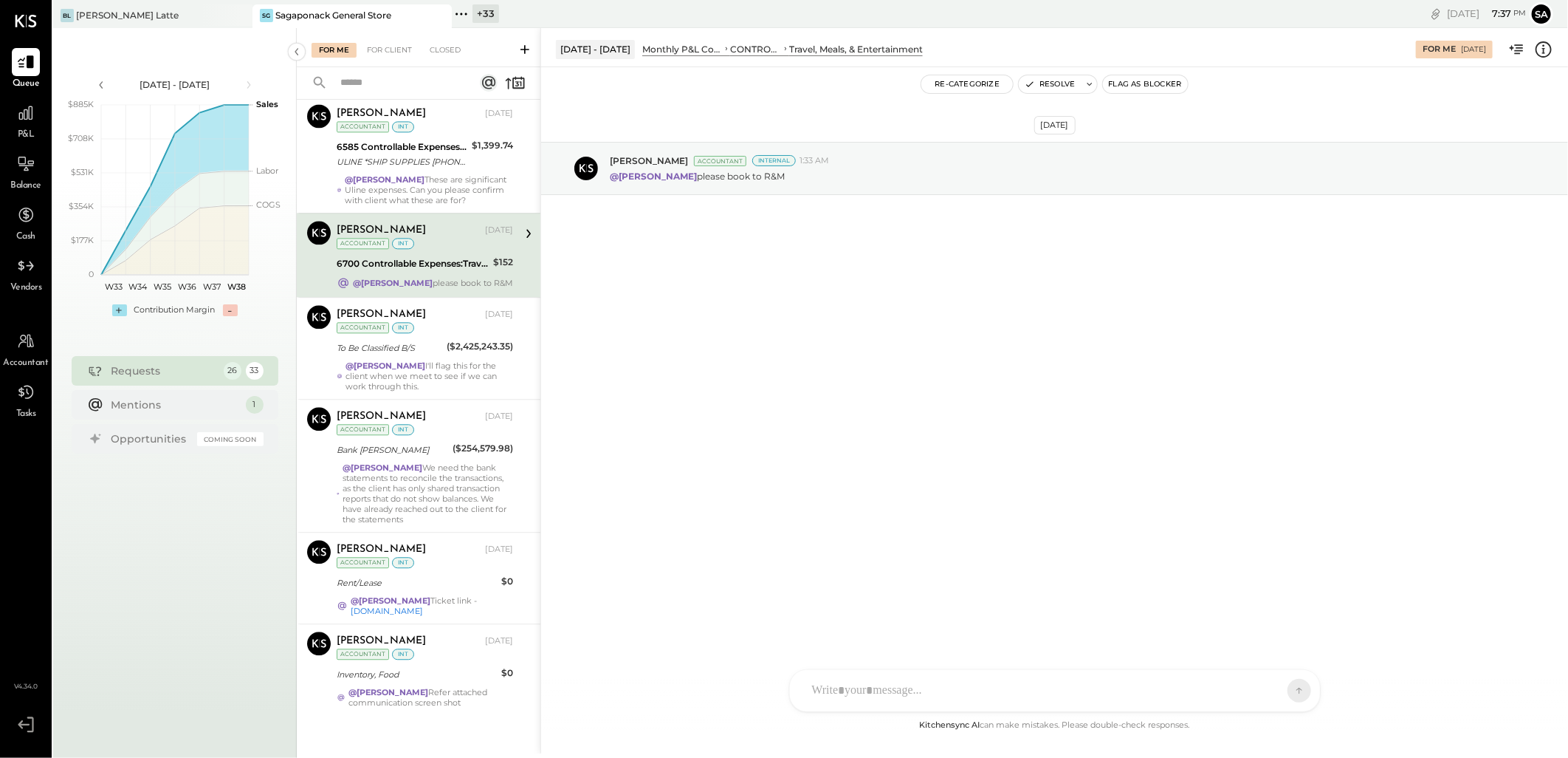
click at [867, 675] on div at bounding box center [1041, 691] width 474 height 33
type input "****"
click at [906, 626] on span "[PERSON_NAME]" at bounding box center [932, 622] width 116 height 14
click at [1281, 689] on icon at bounding box center [1287, 689] width 13 height 15
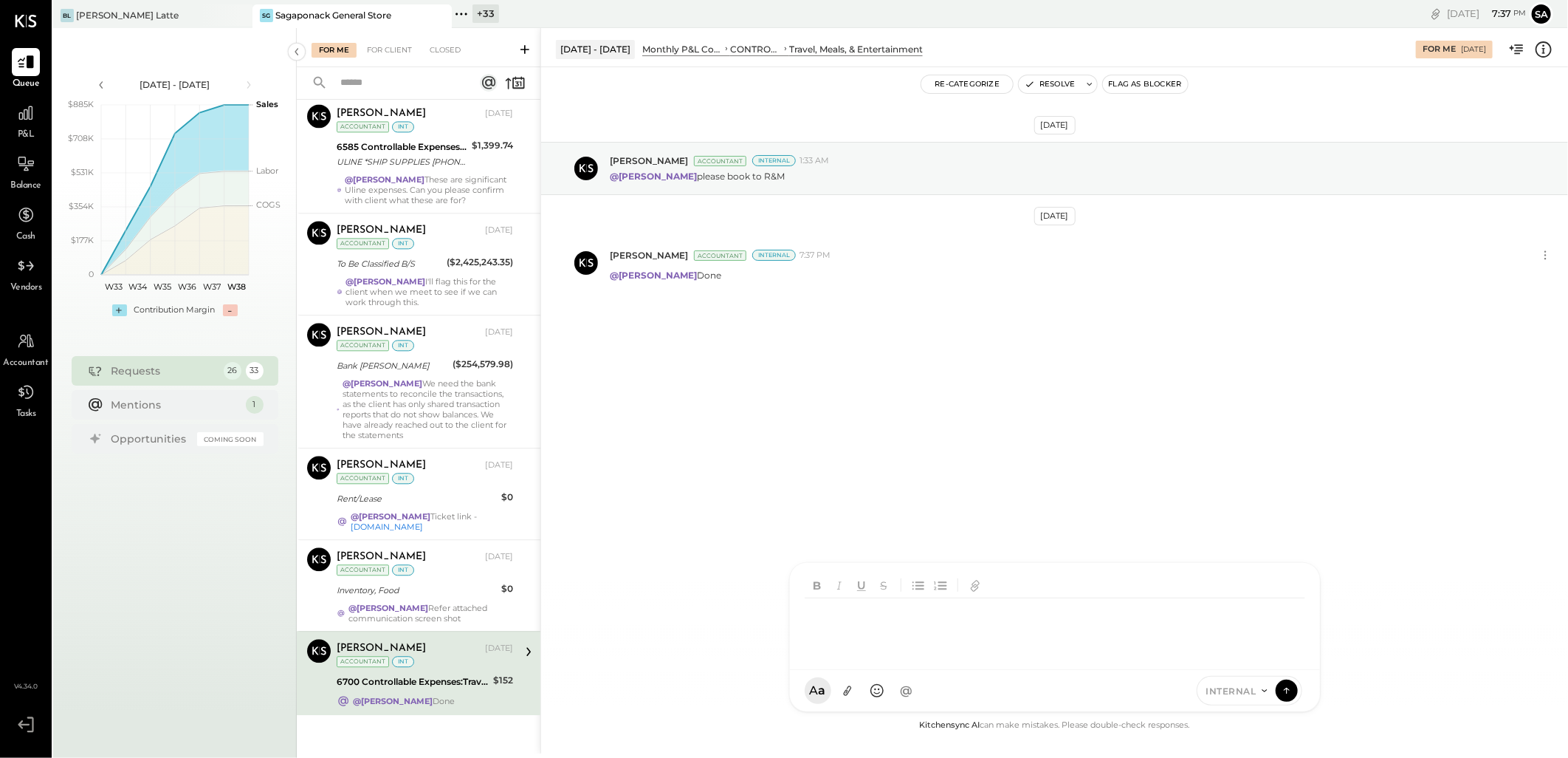
scroll to position [2101, 0]
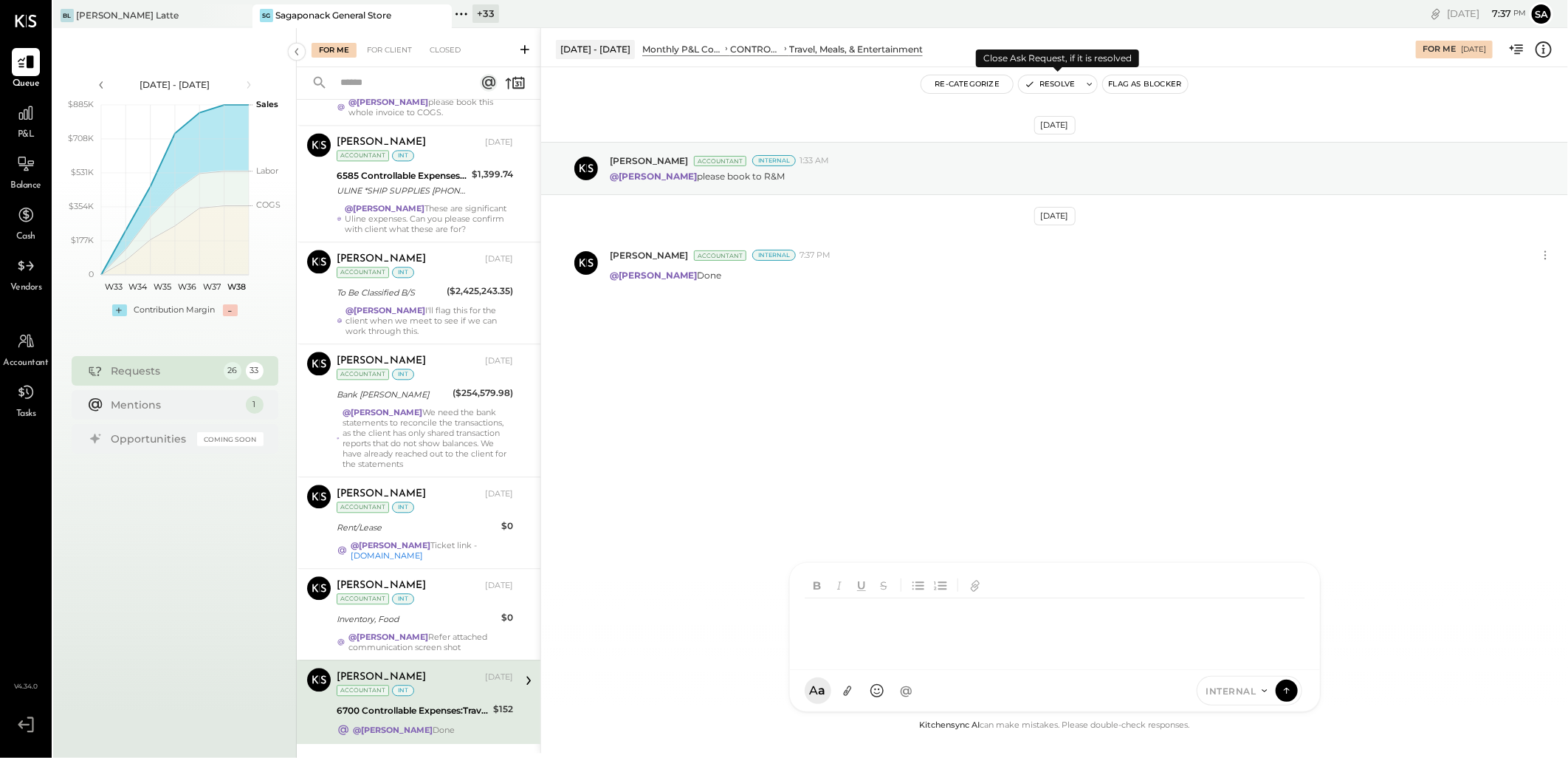
click at [1045, 83] on button "Resolve" at bounding box center [1049, 84] width 62 height 18
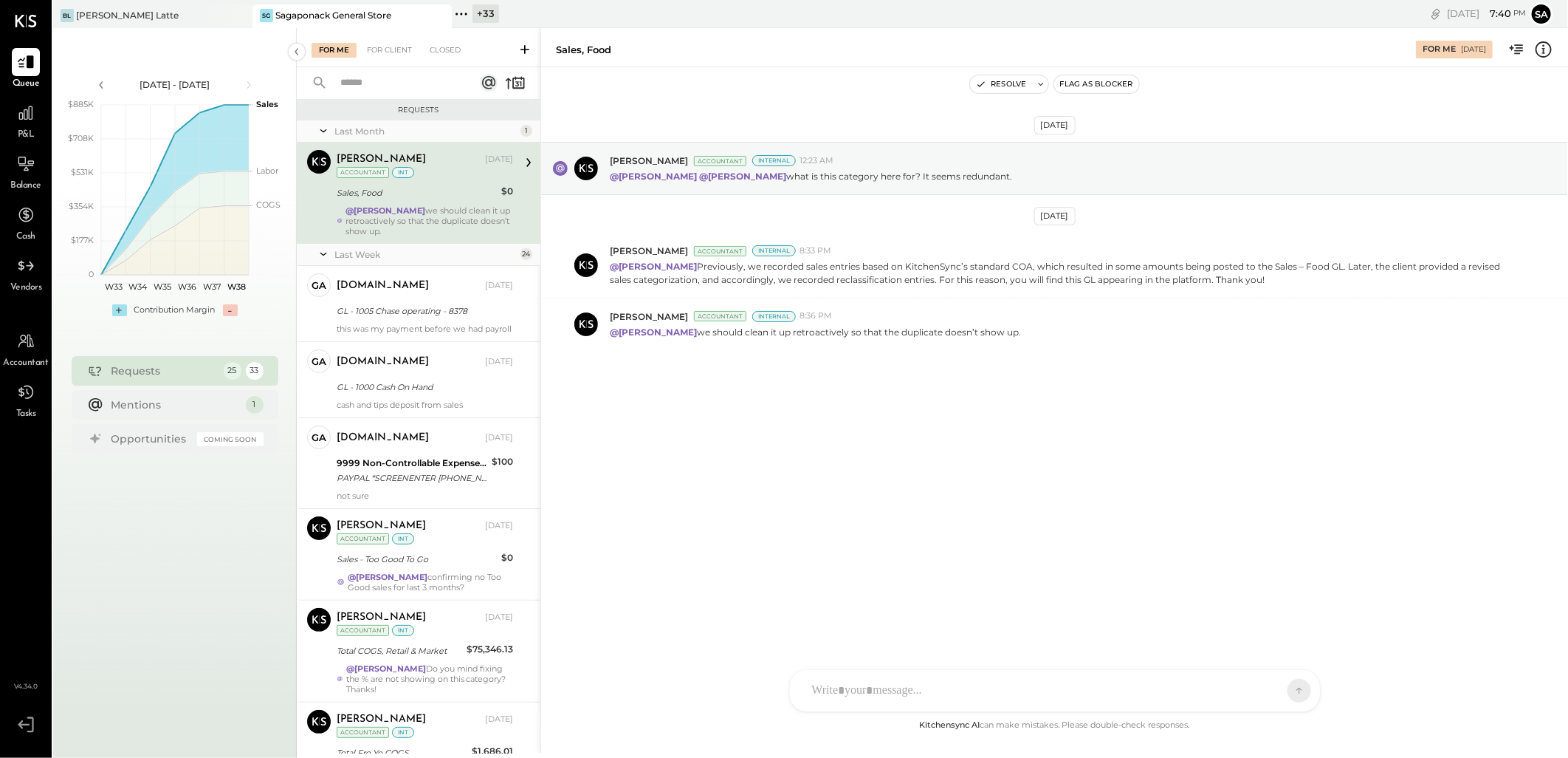
click at [776, 449] on div "Aug 31st, 2025 Alex Racioppi Accountant Internal 12:23 AM @Sarang Khandhar @Jan…" at bounding box center [1055, 282] width 1027 height 357
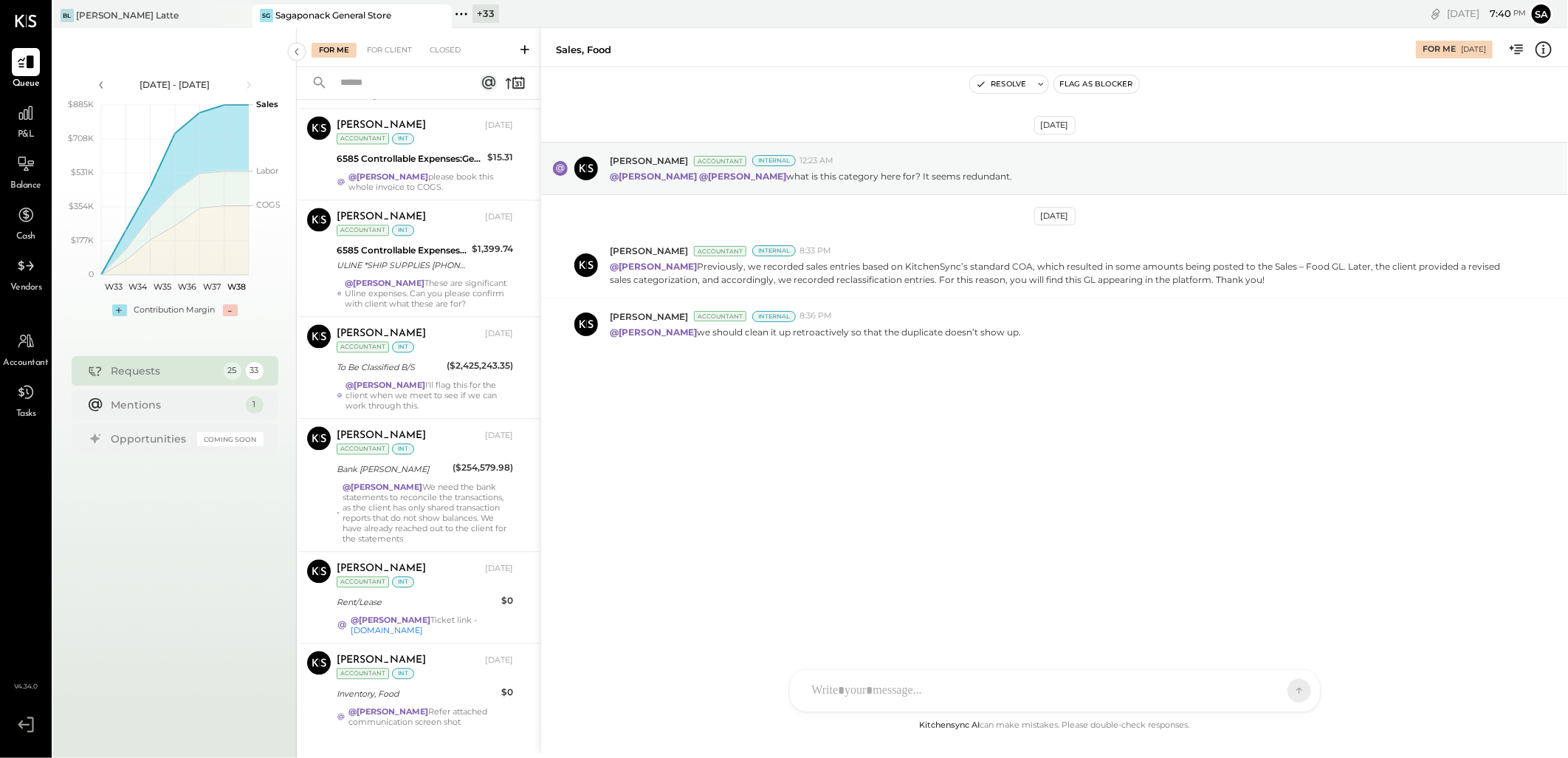
scroll to position [2045, 0]
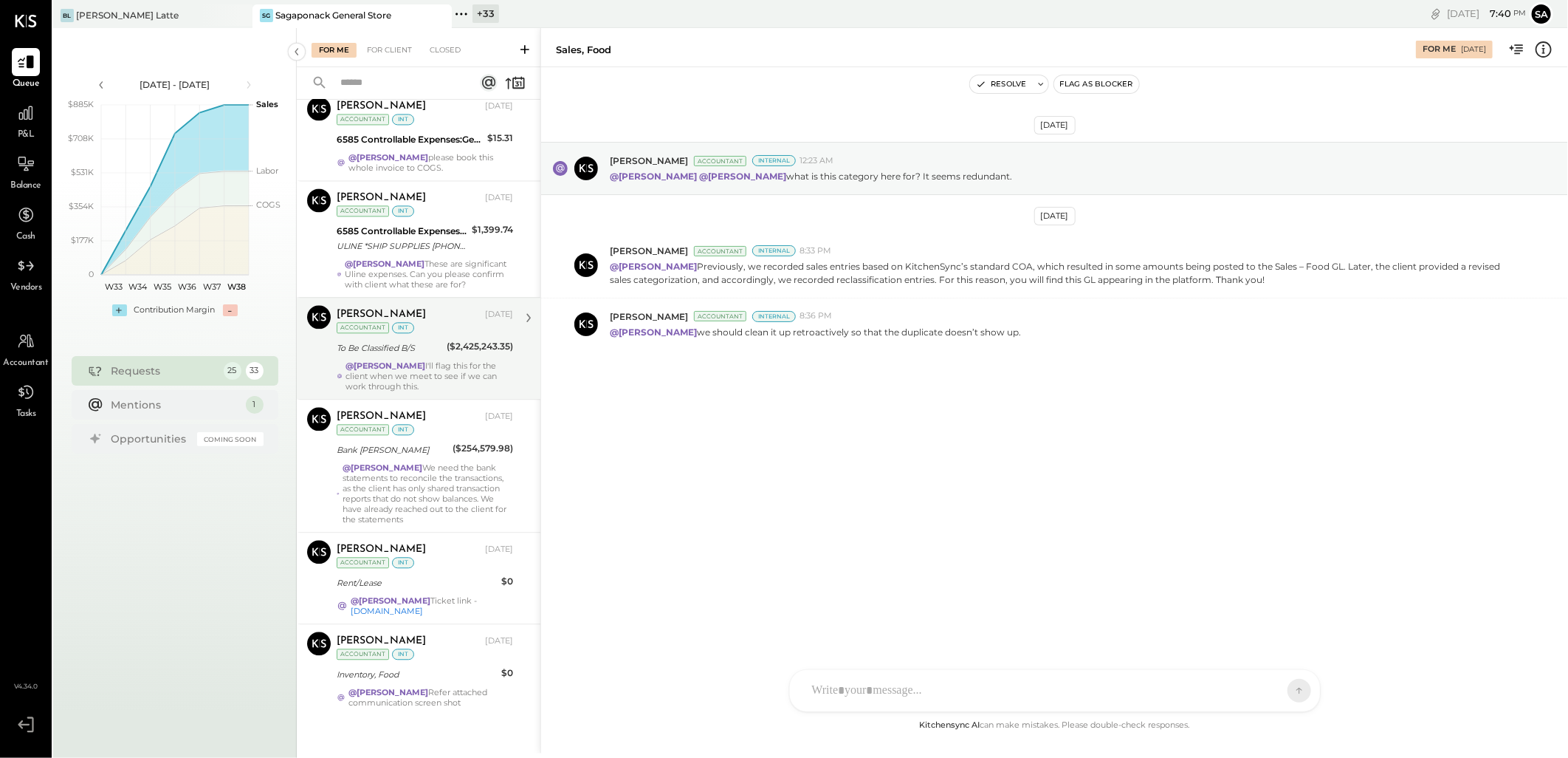
click at [444, 351] on div "[PERSON_NAME] [DATE] Accountant int To Be Classified B/S ($2,425,243.35) @[PERS…" at bounding box center [424, 348] width 176 height 86
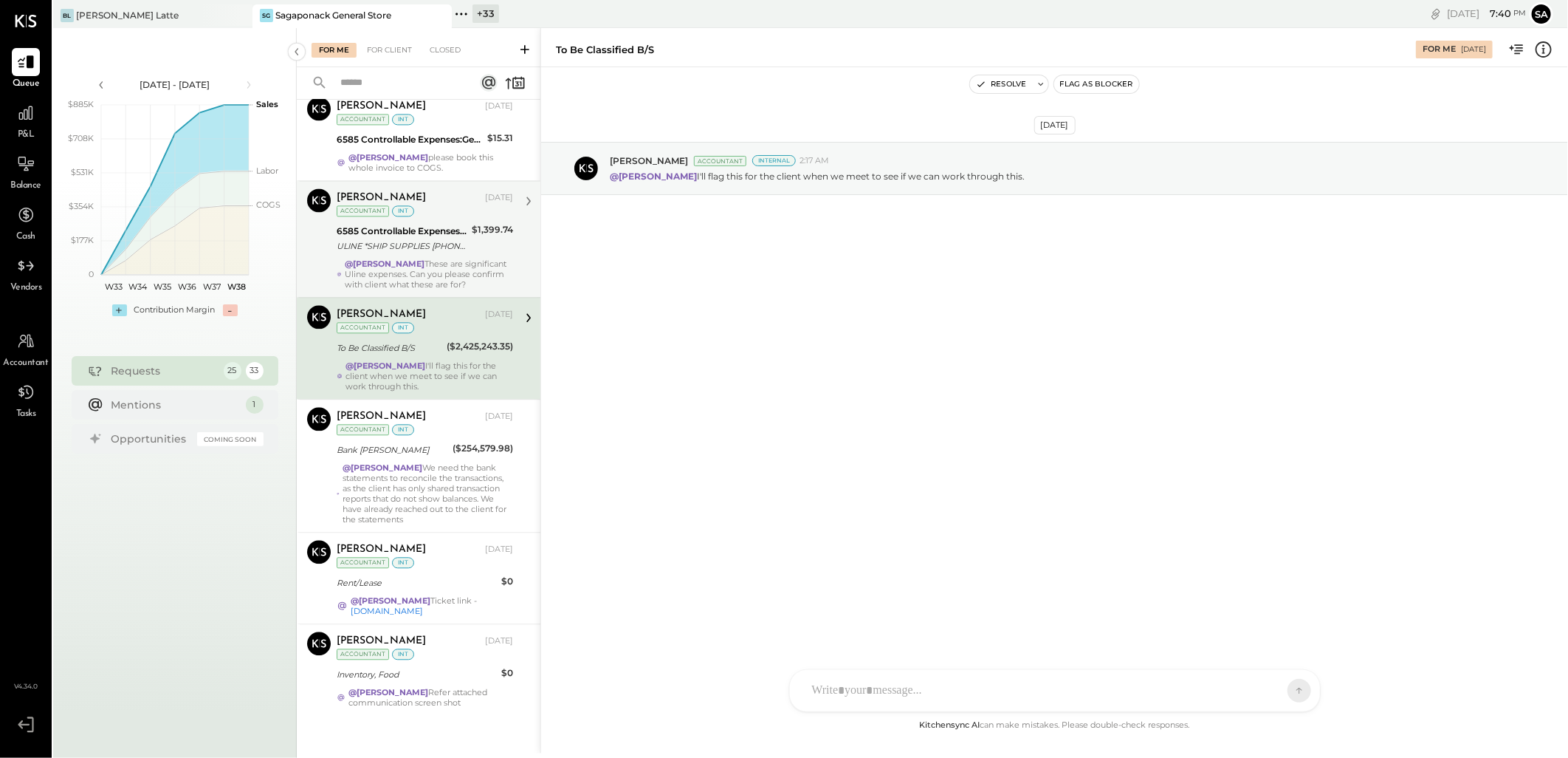
click at [461, 212] on div "Margot Bloch Sep 12, 2025 Accountant int 6585 Controllable Expenses:General & A…" at bounding box center [424, 239] width 176 height 101
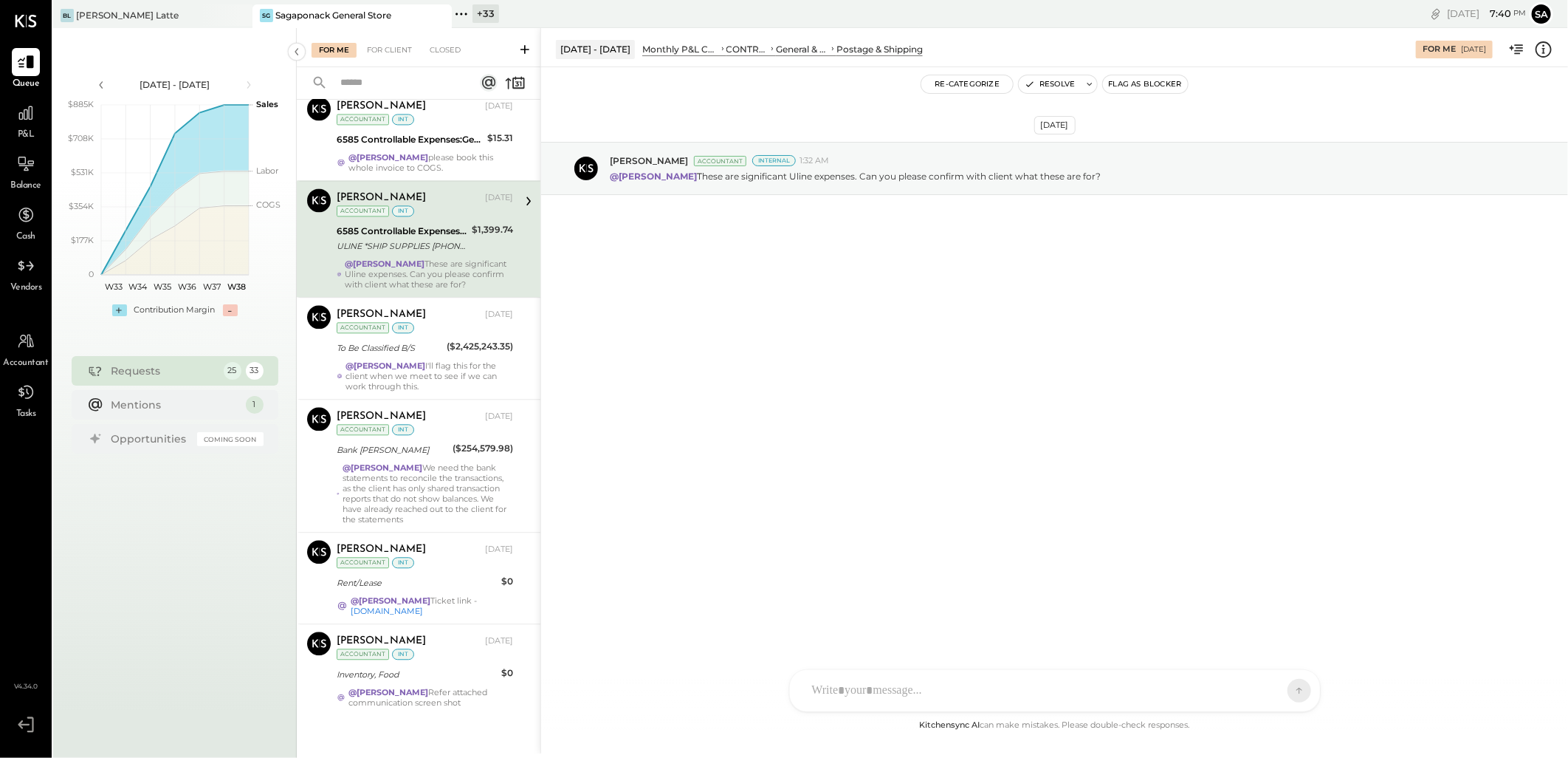
click at [1541, 46] on icon at bounding box center [1543, 50] width 19 height 19
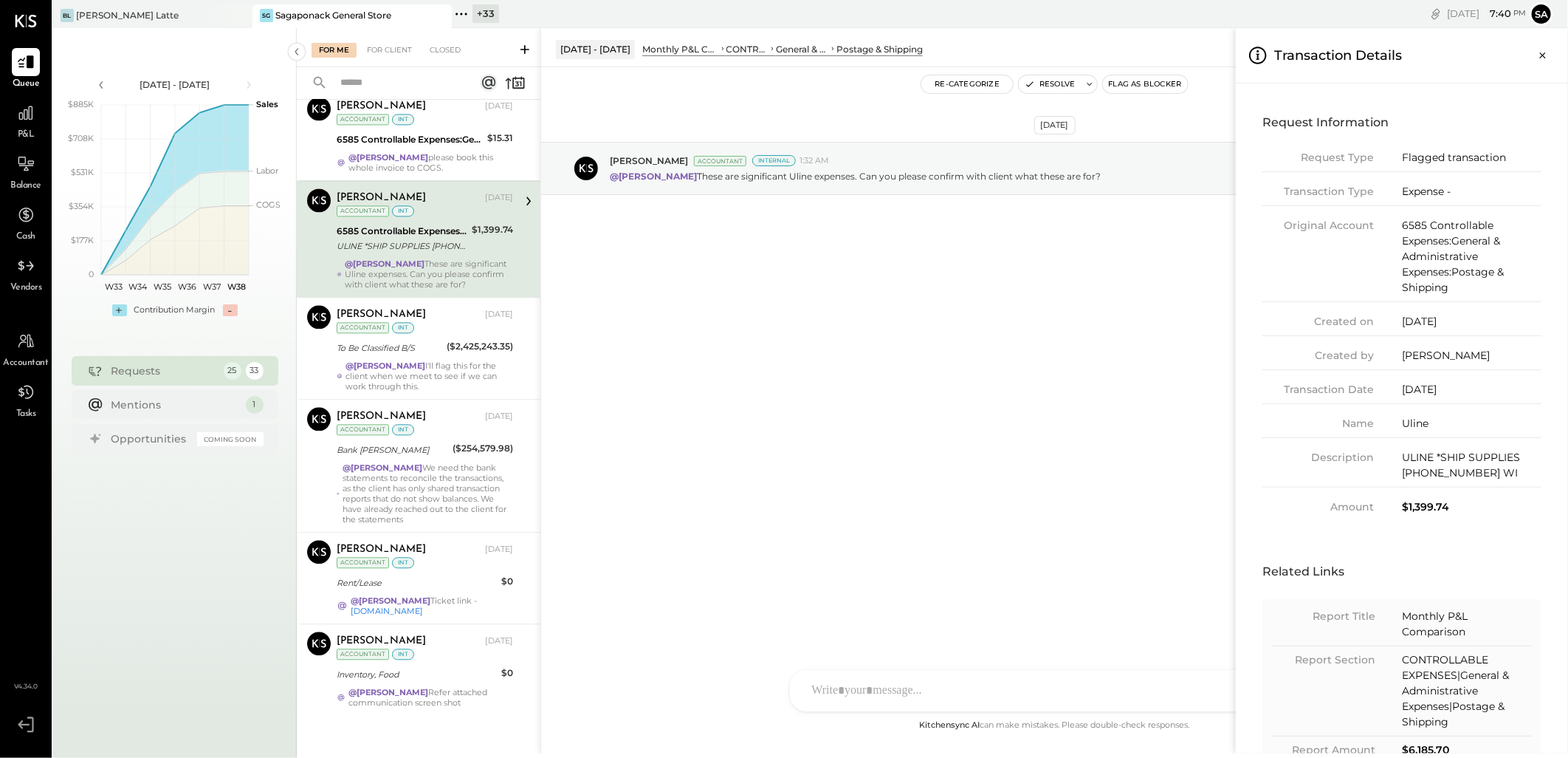
drag, startPoint x: 1549, startPoint y: 52, endPoint x: 1520, endPoint y: 68, distance: 33.1
click at [1549, 52] on icon "Close panel" at bounding box center [1543, 55] width 15 height 15
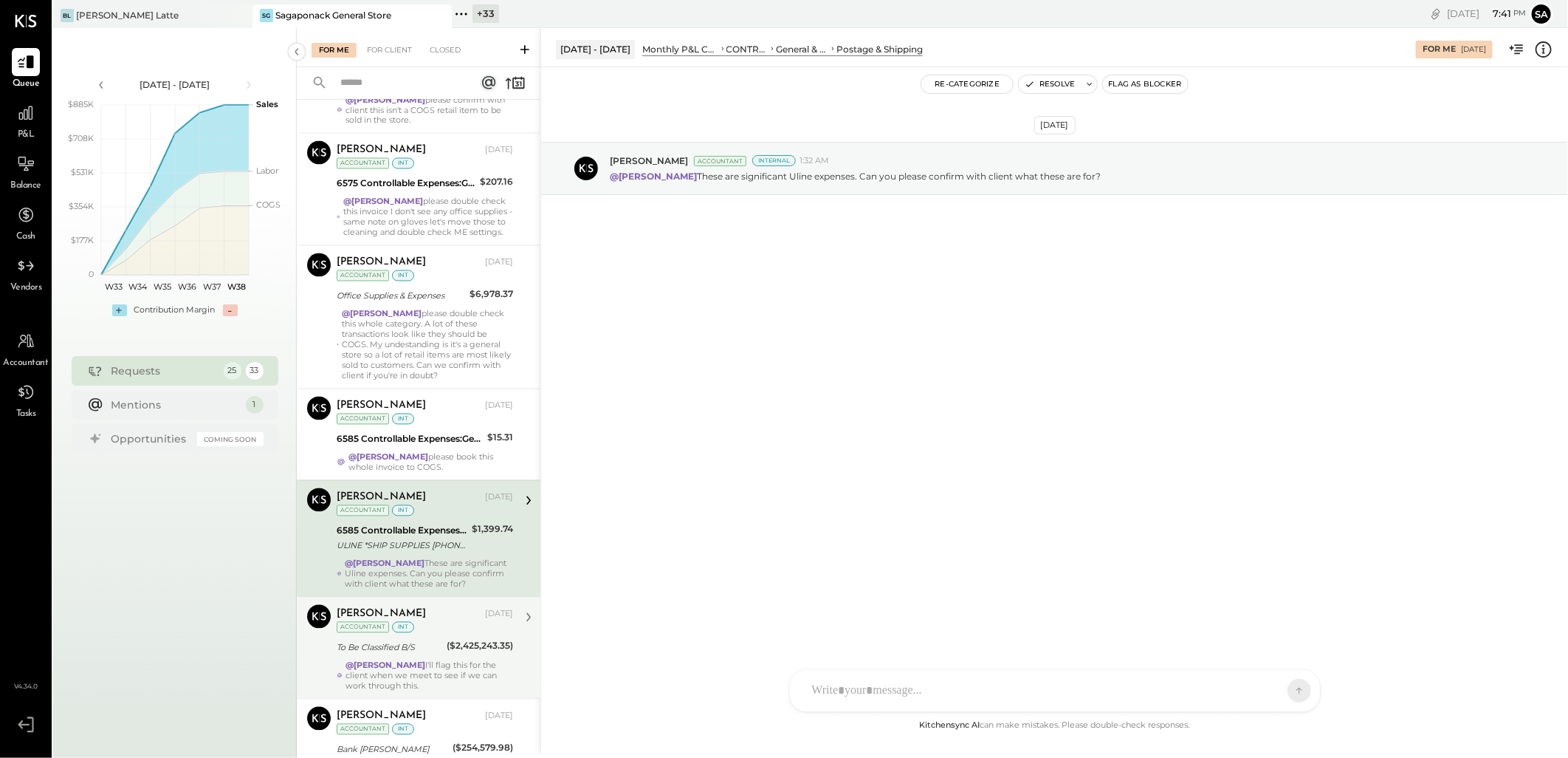
scroll to position [1717, 0]
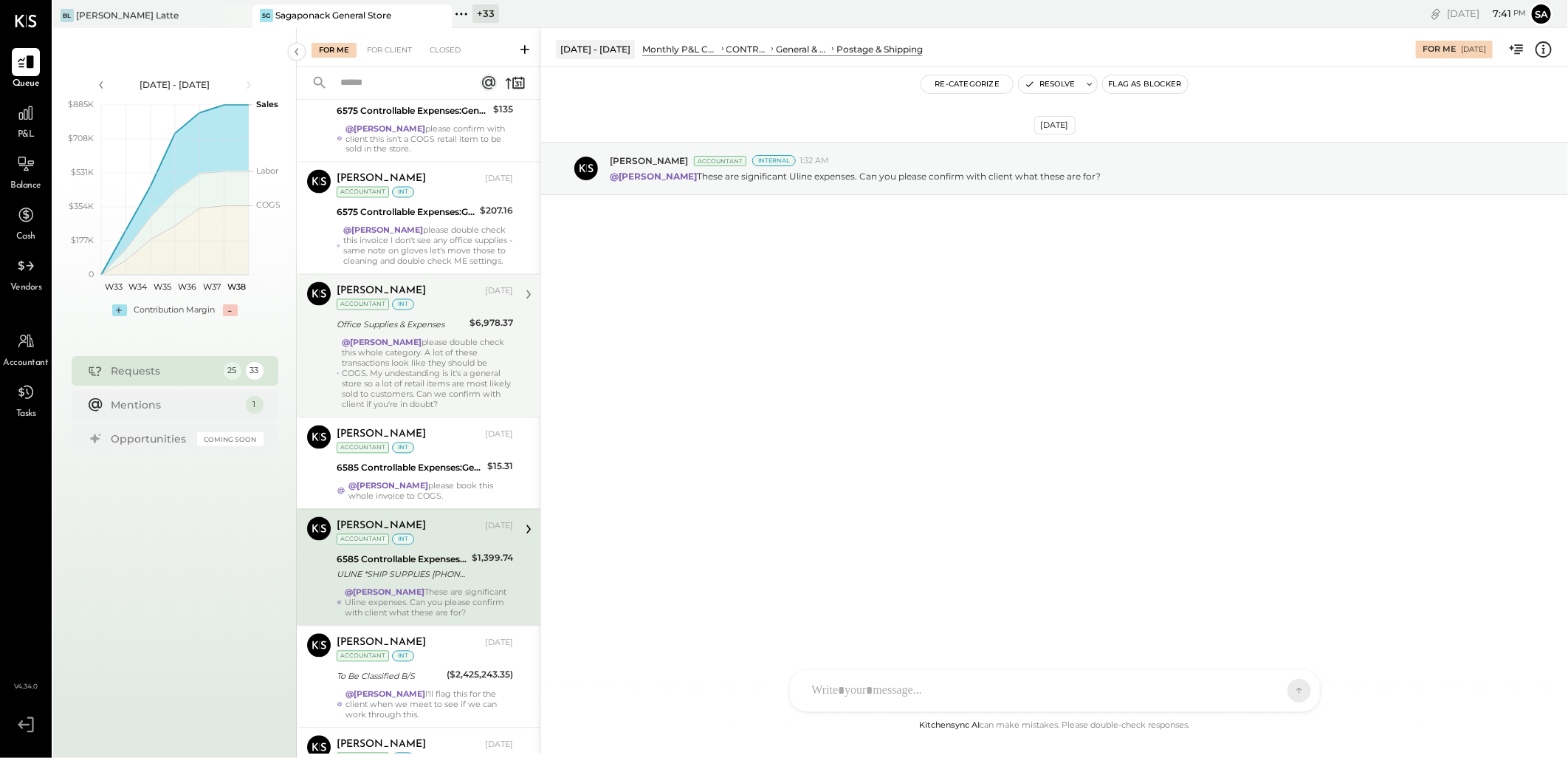
click at [441, 365] on div "@[PERSON_NAME] please double check this whole category. A lot of these transact…" at bounding box center [427, 373] width 171 height 72
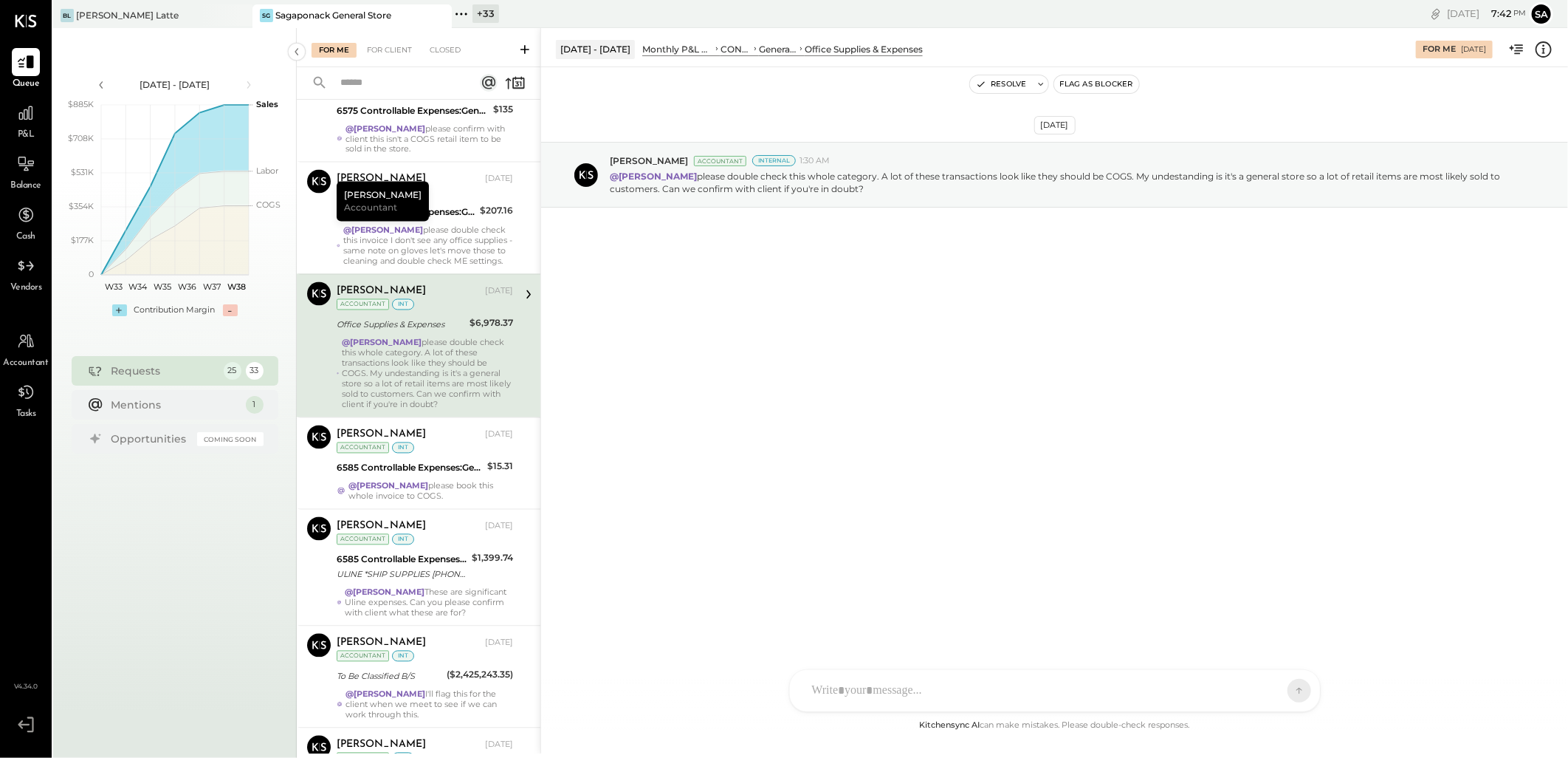
click at [470, 10] on icon at bounding box center [461, 14] width 19 height 19
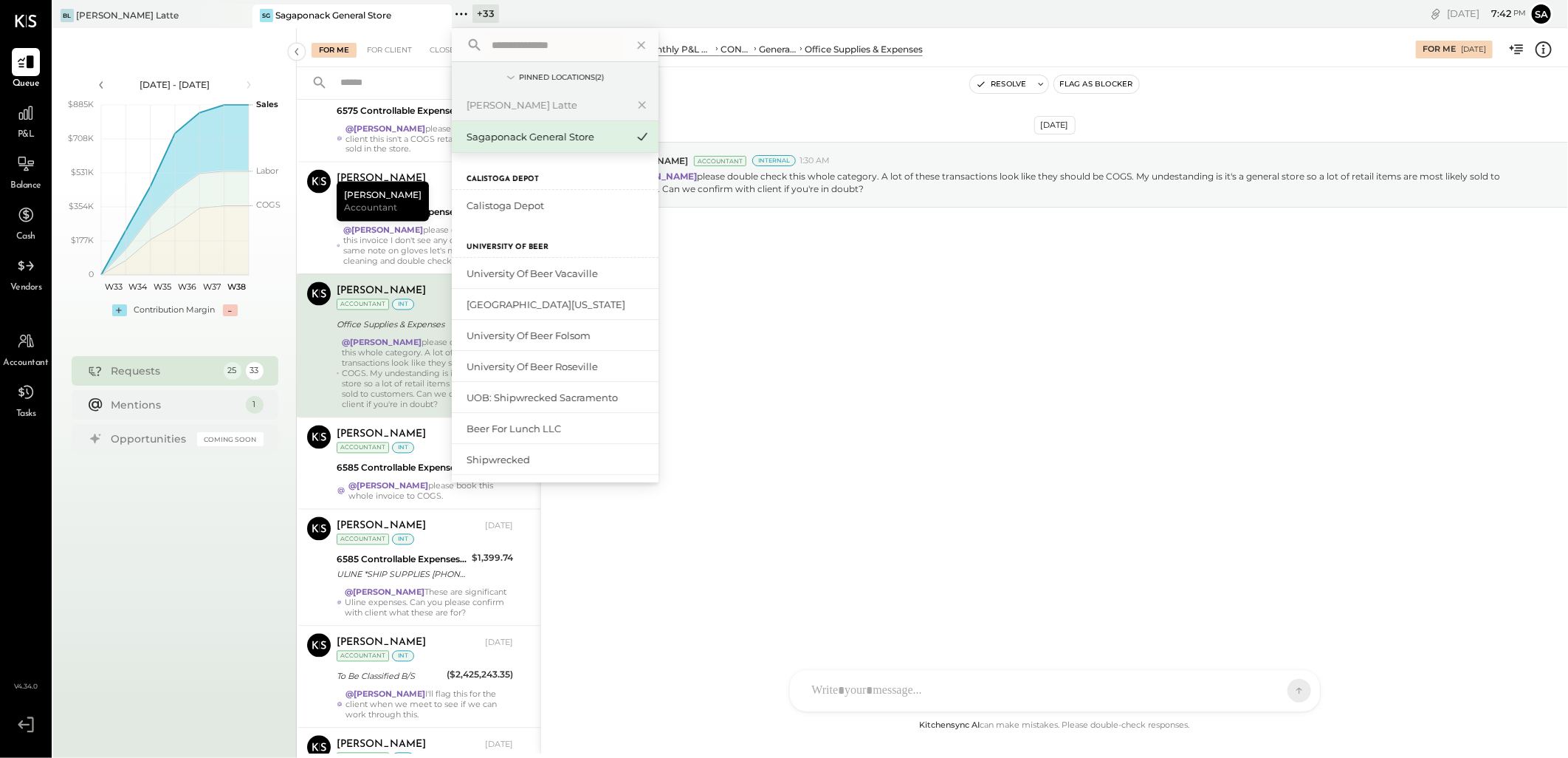
click at [496, 39] on input "text" at bounding box center [554, 45] width 137 height 27
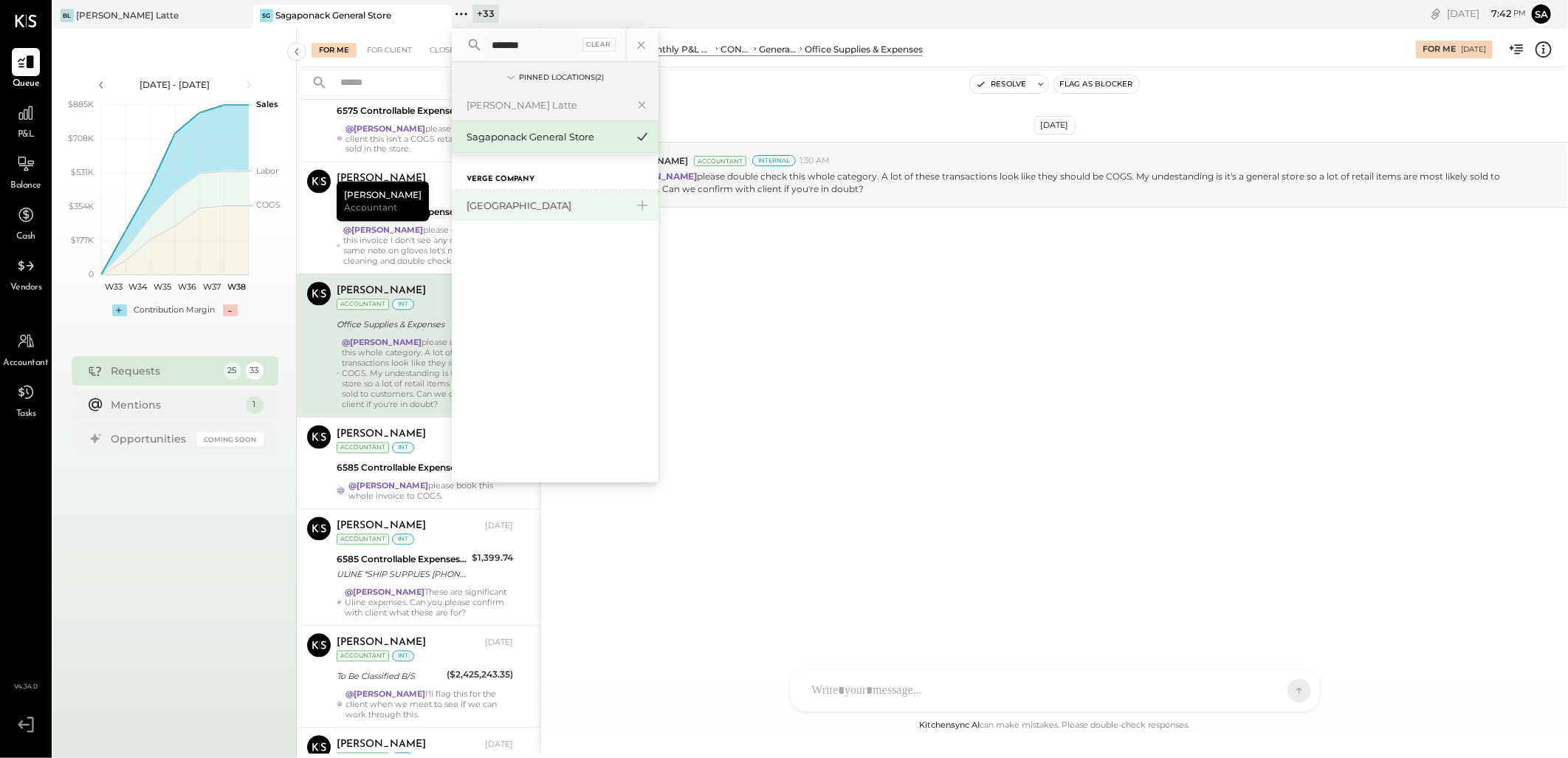
type input "*******"
click at [548, 201] on div "[GEOGRAPHIC_DATA]" at bounding box center [546, 206] width 159 height 14
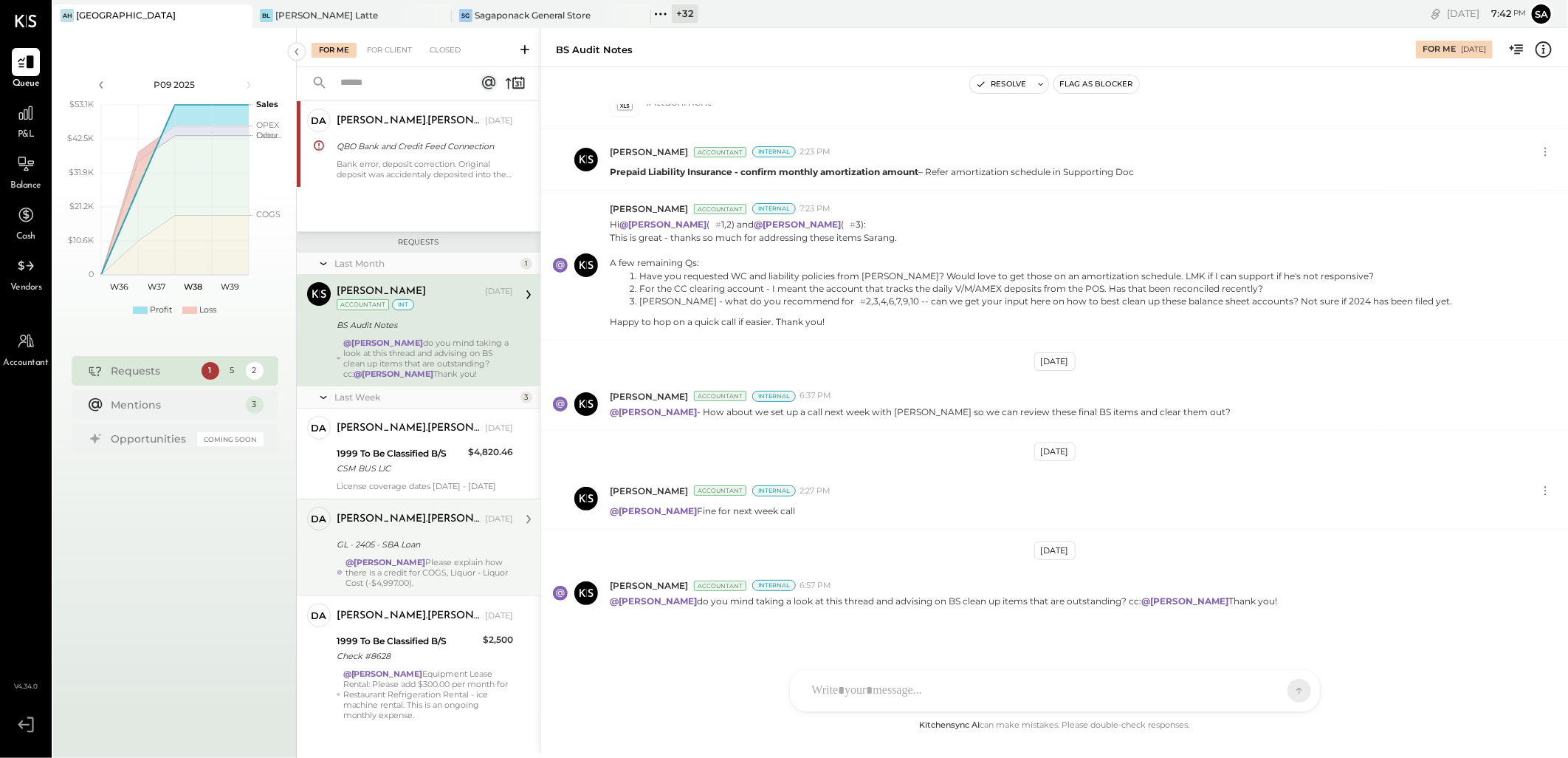
scroll to position [60, 0]
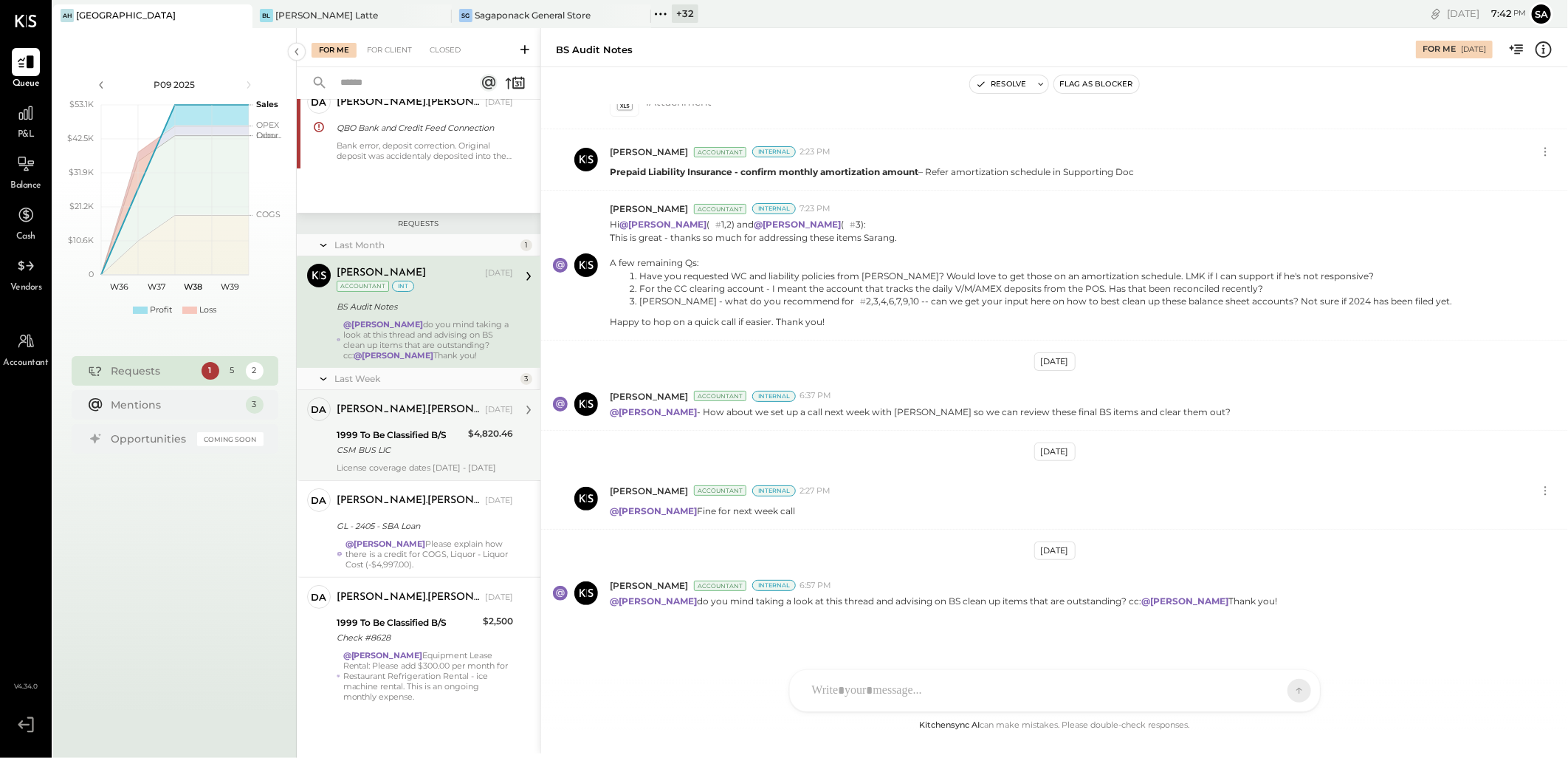
click at [399, 437] on div "1999 To Be Classified B/S" at bounding box center [400, 435] width 127 height 15
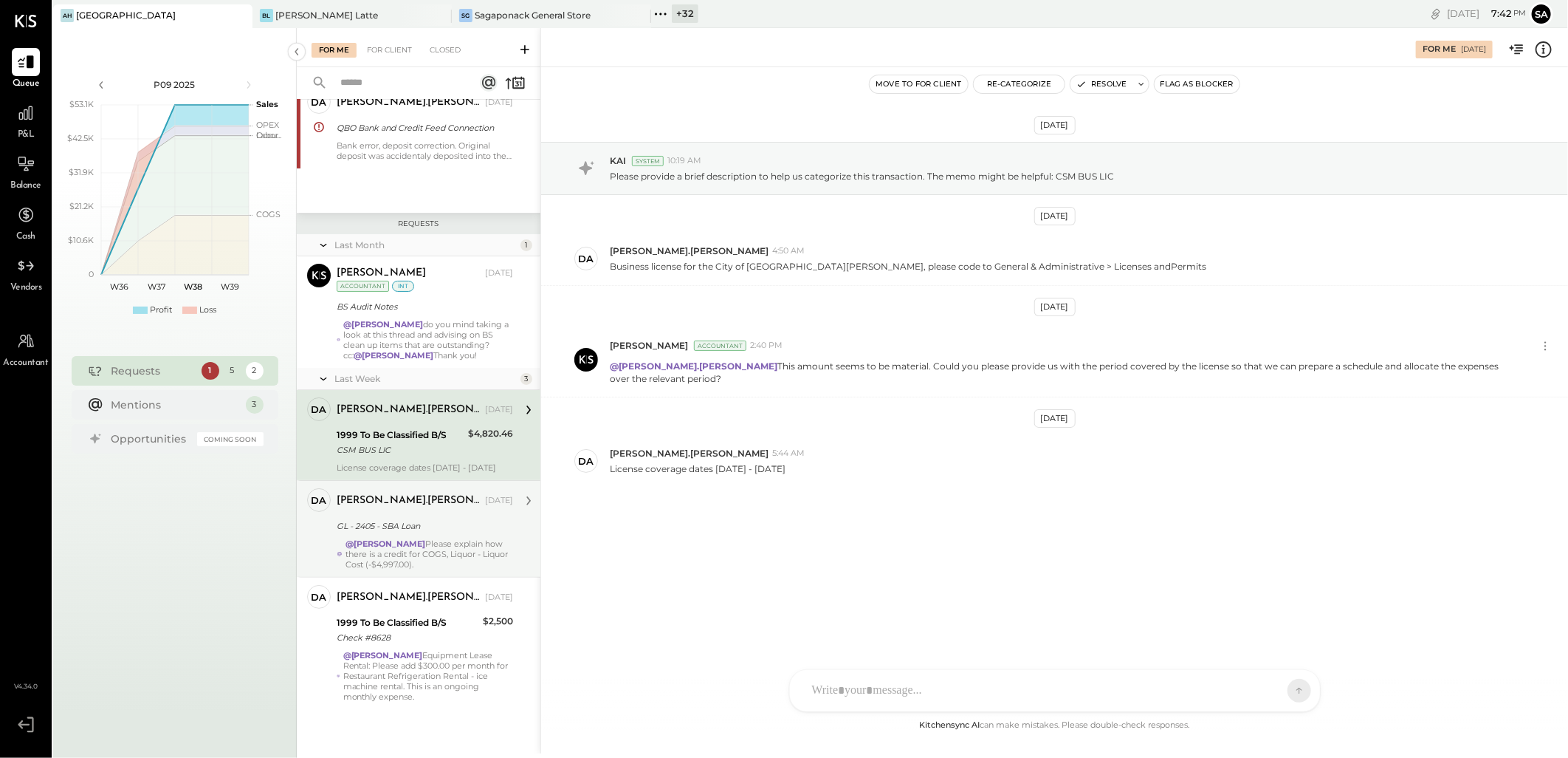
click at [423, 520] on div "GL - 2405 - SBA Loan" at bounding box center [422, 526] width 172 height 15
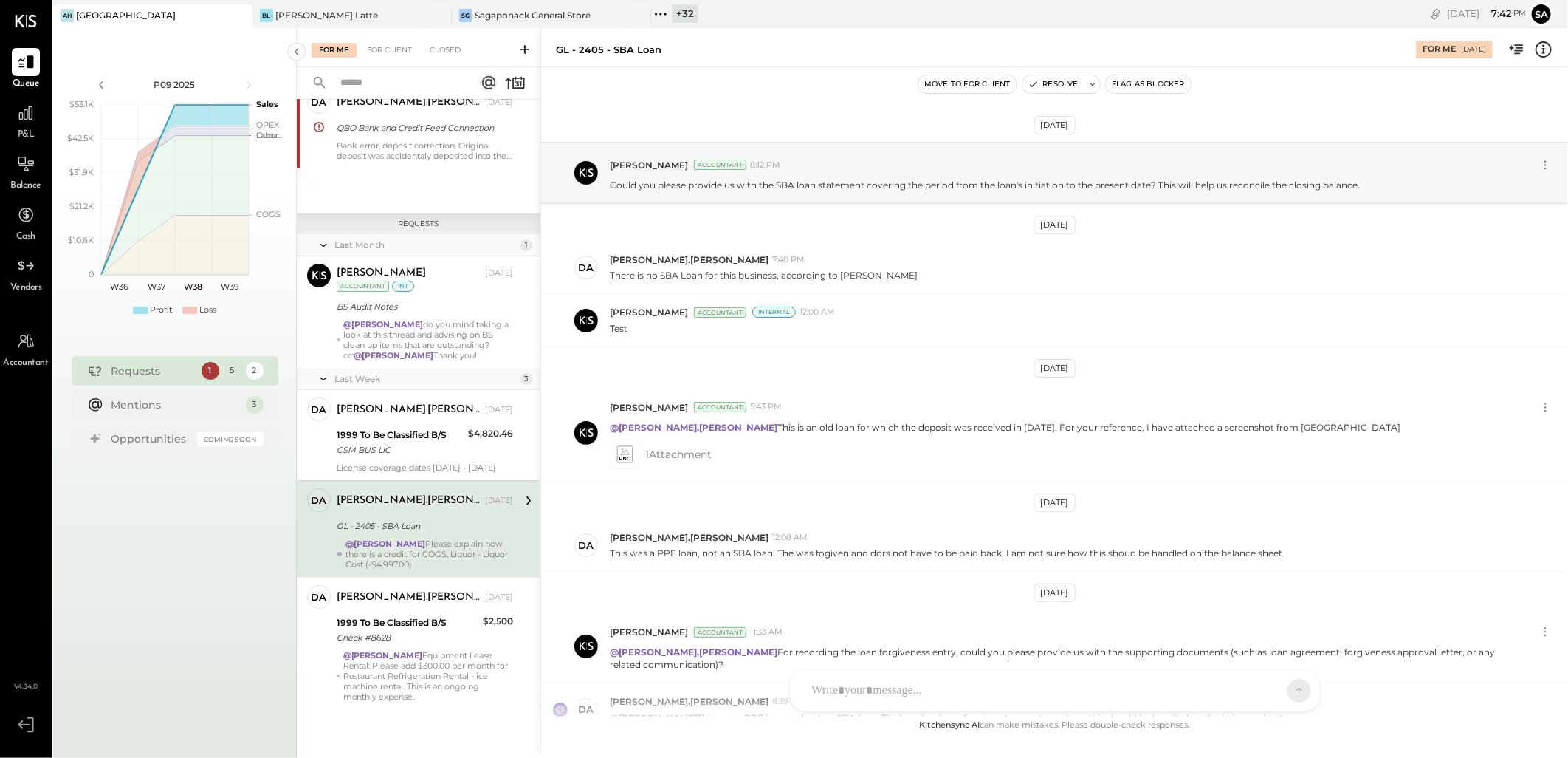
scroll to position [332, 0]
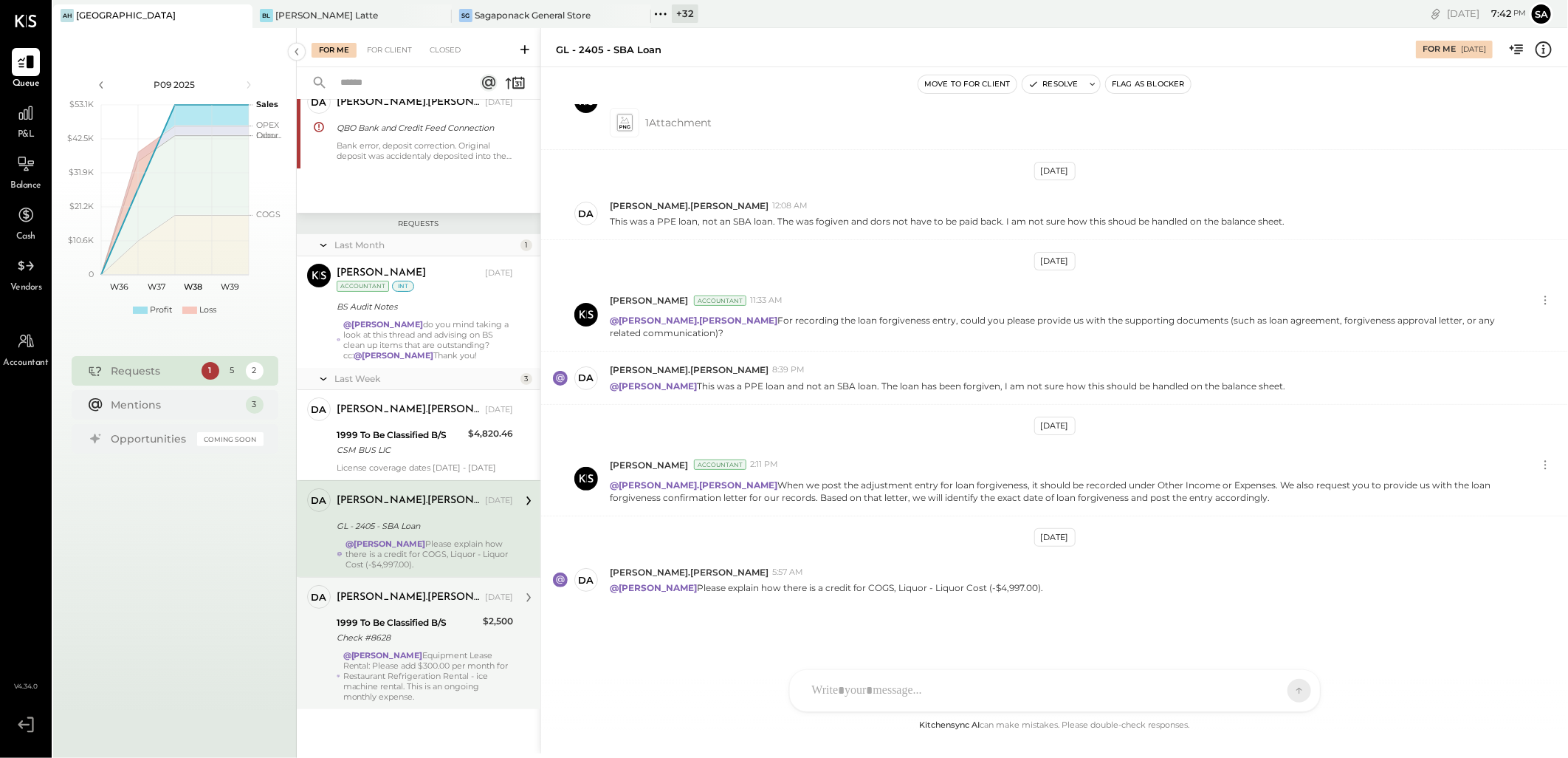
click at [433, 628] on div "1999 To Be Classified B/S" at bounding box center [407, 622] width 141 height 15
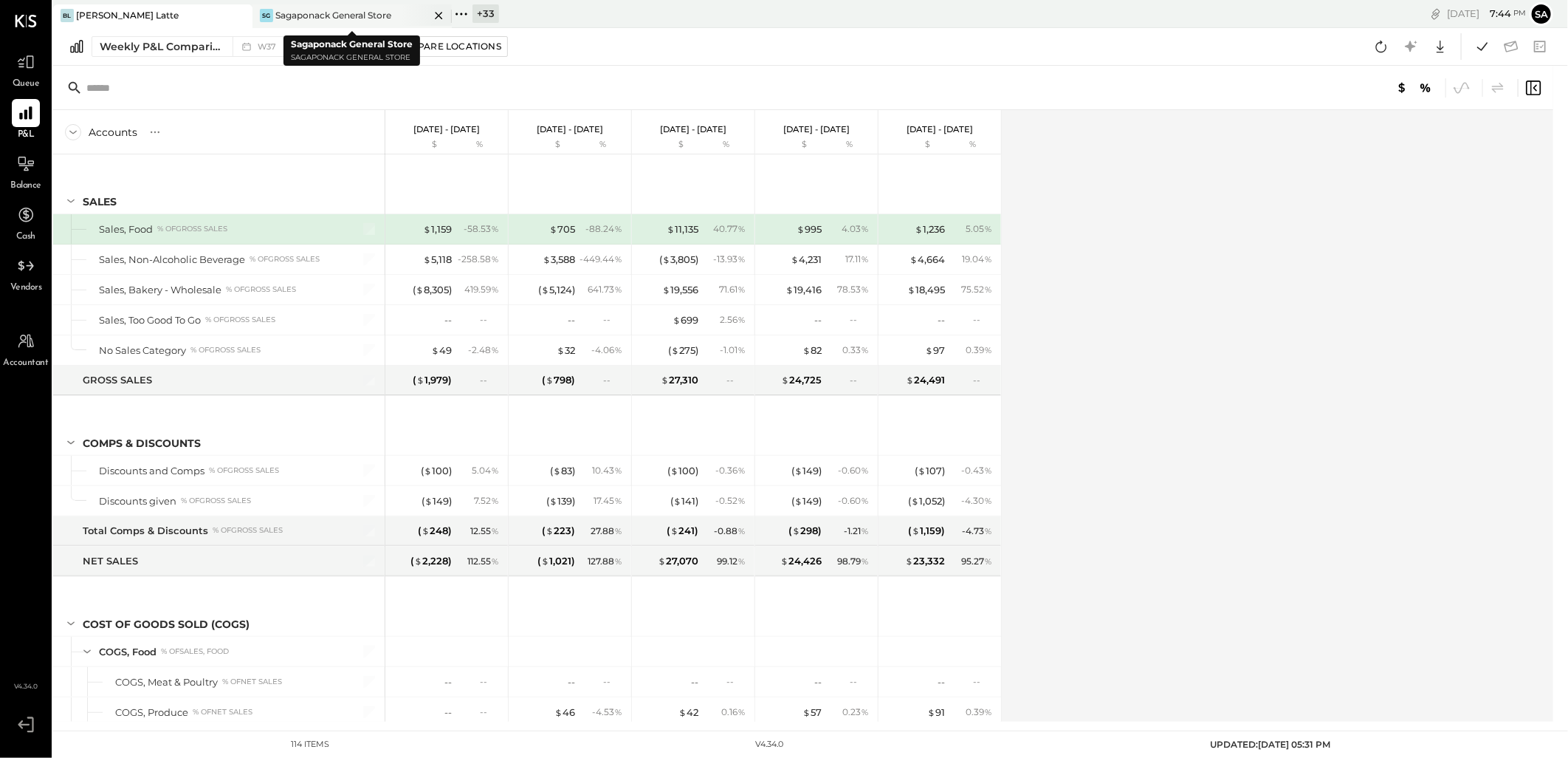
click at [354, 13] on div "Sagaponack General Store" at bounding box center [333, 15] width 116 height 13
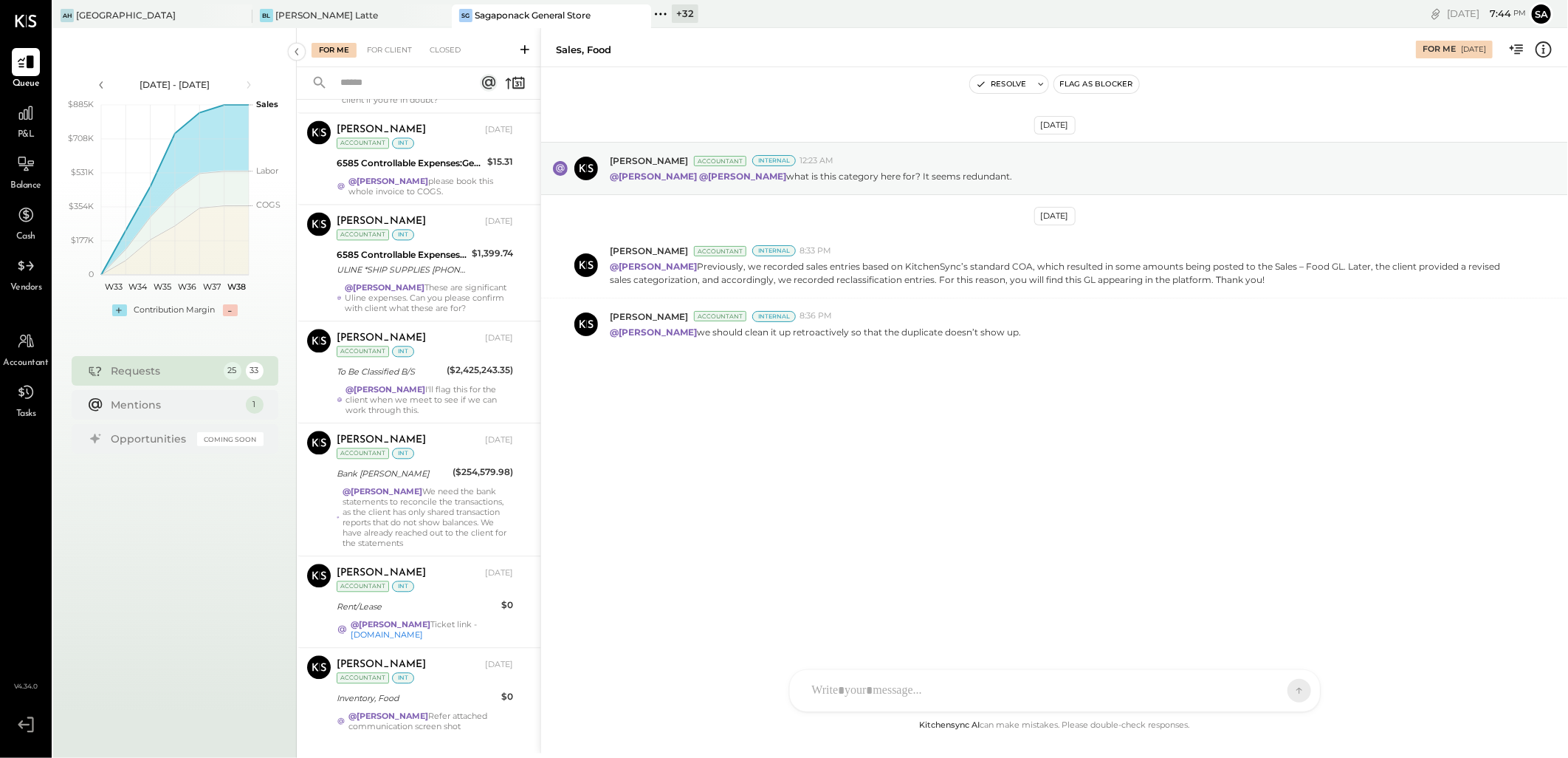
scroll to position [2045, 0]
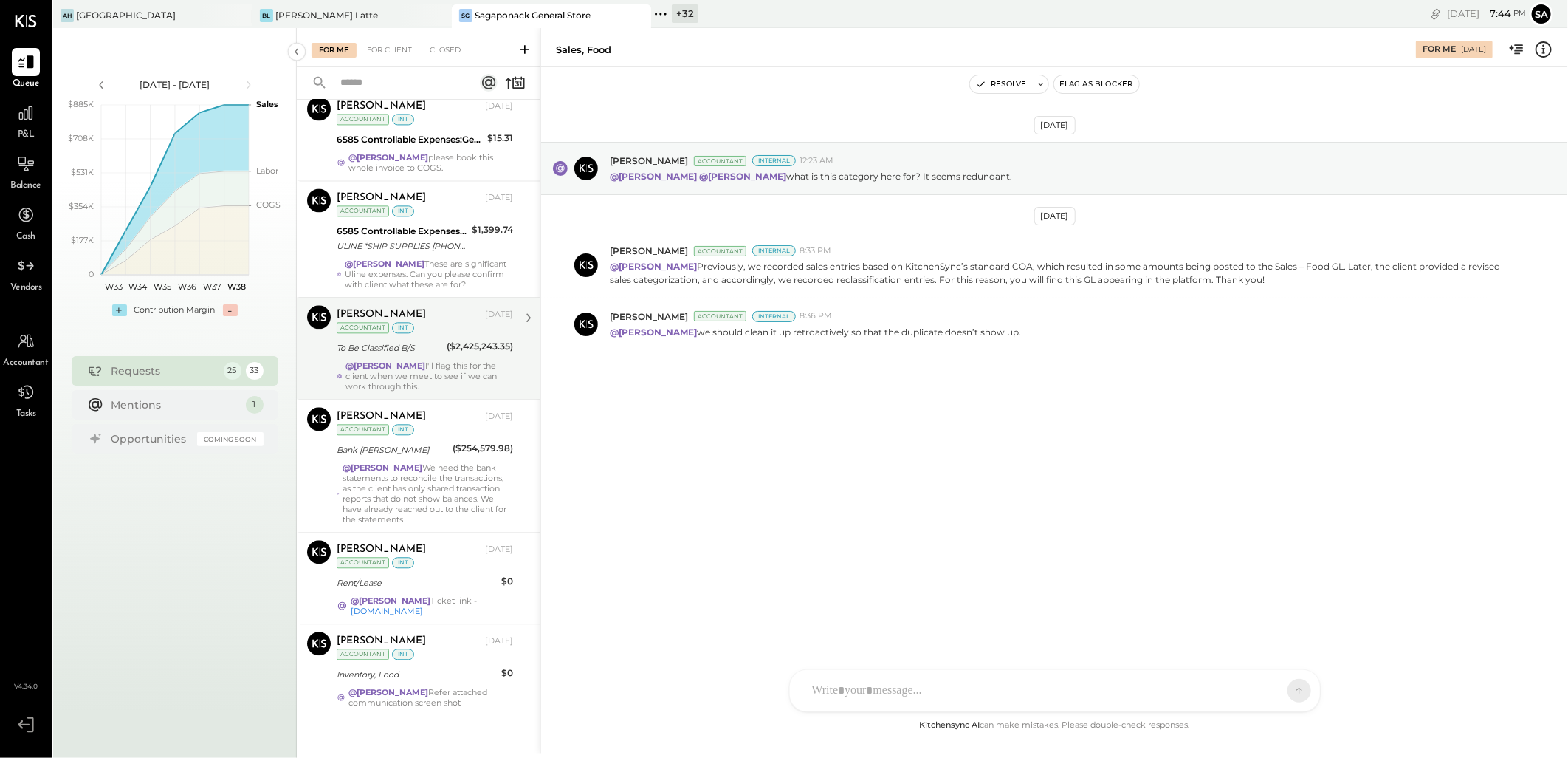
click at [428, 350] on div "[PERSON_NAME] [DATE] Accountant int To Be Classified B/S ($2,425,243.35) @[PERS…" at bounding box center [424, 348] width 176 height 86
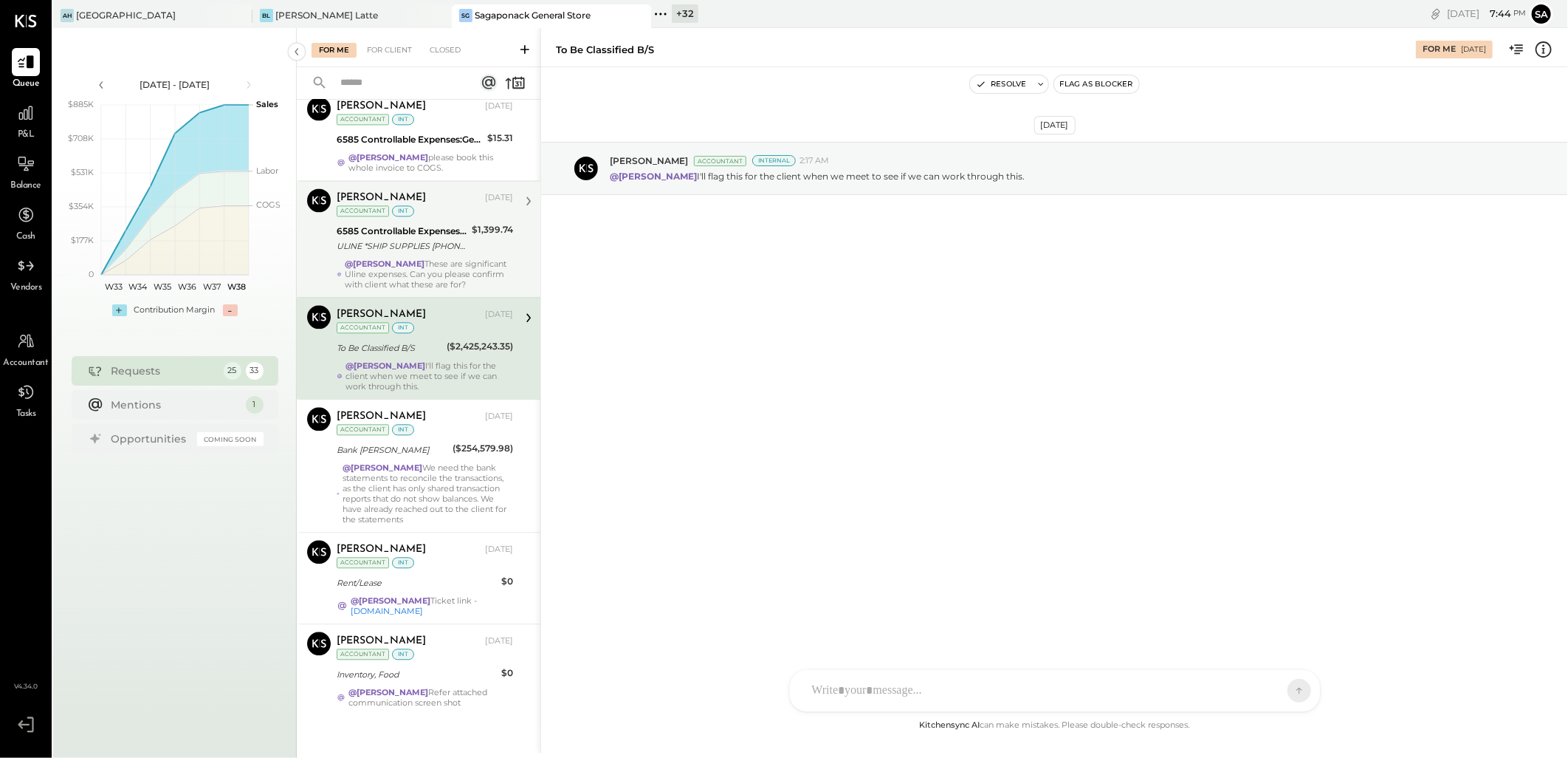
click at [429, 261] on div "@[PERSON_NAME] These are significant Uline expenses. Can you please confirm wit…" at bounding box center [429, 274] width 168 height 31
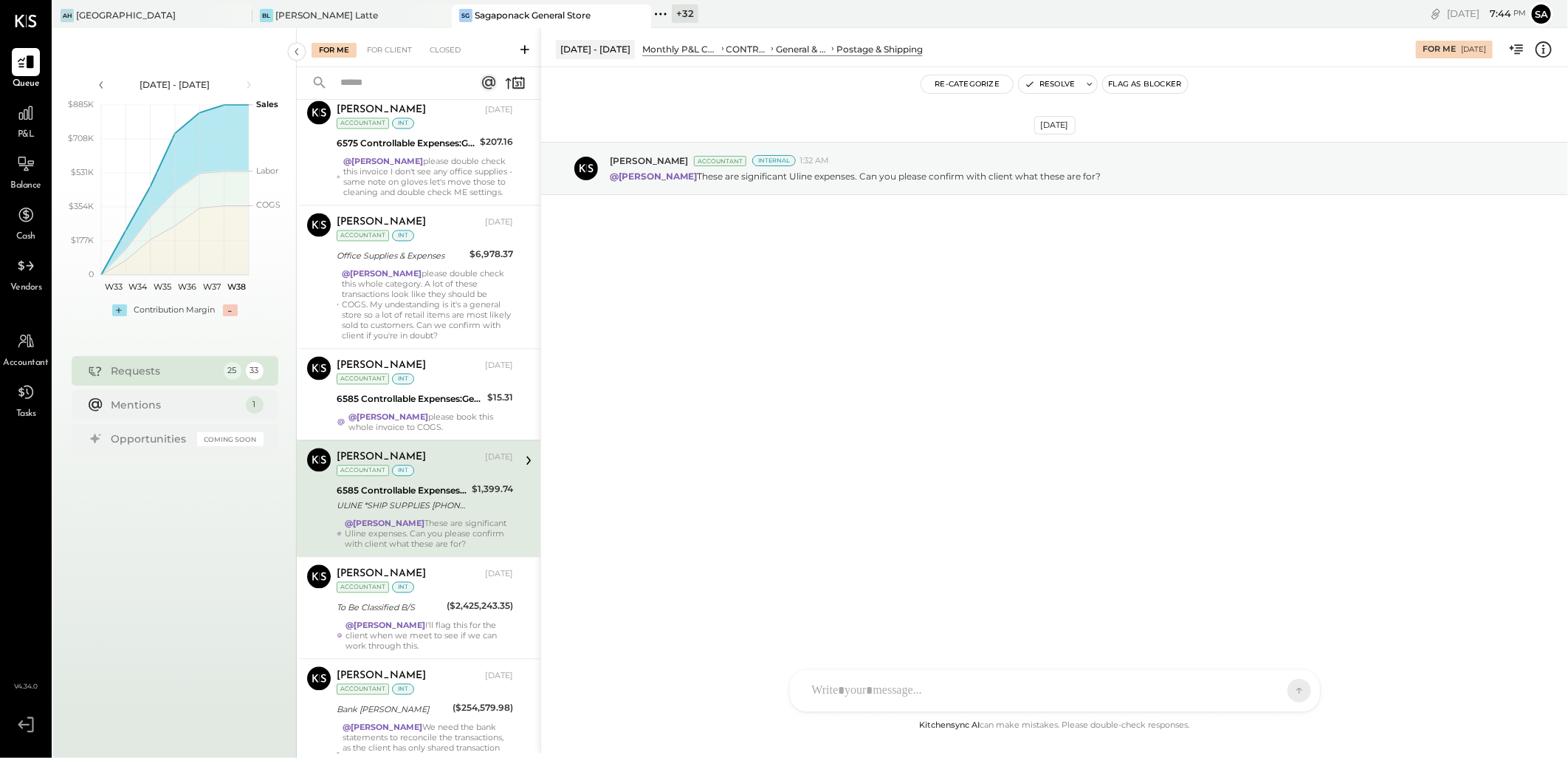
scroll to position [1717, 0]
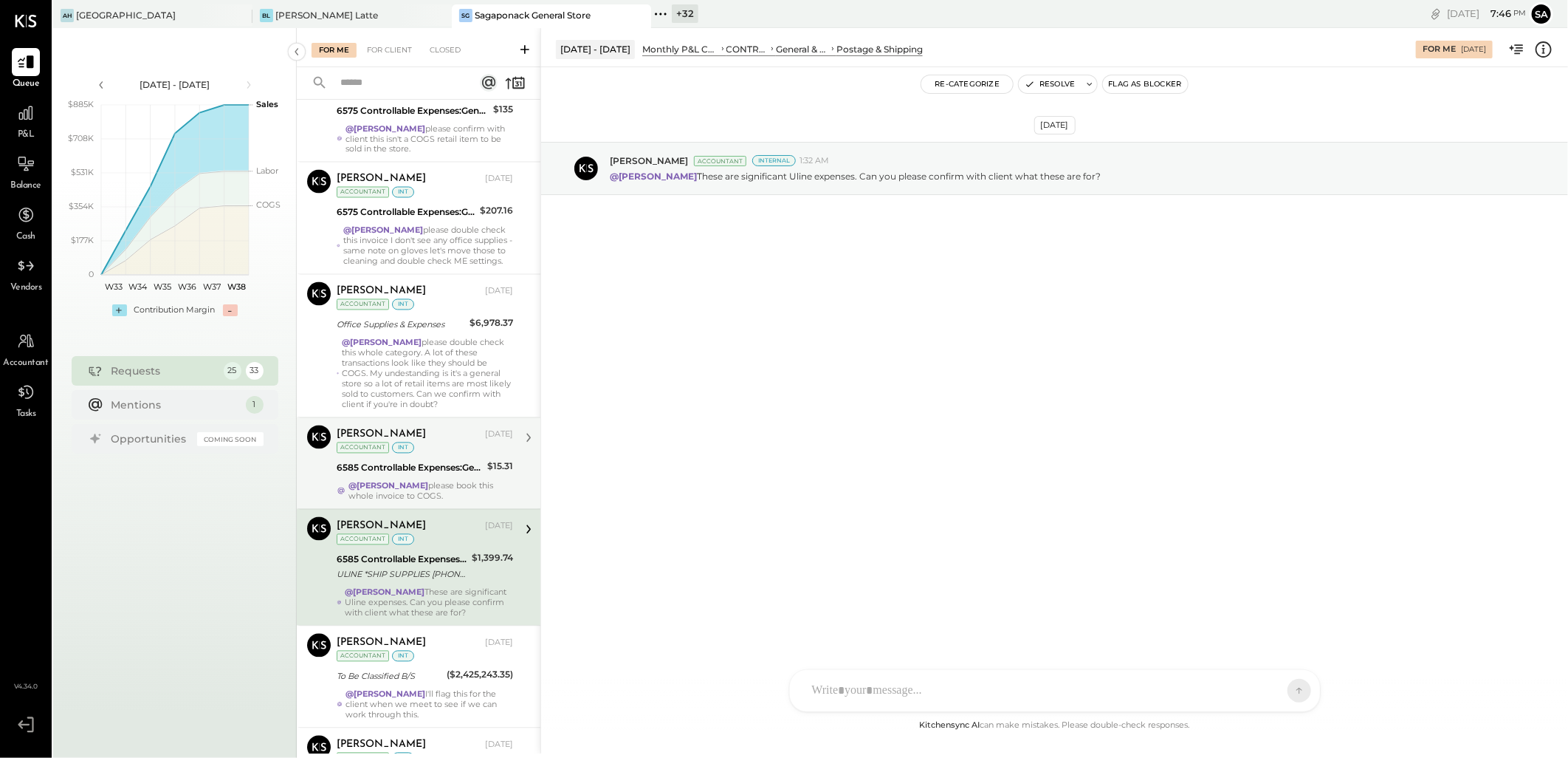
click at [419, 448] on div "[PERSON_NAME] [DATE] Accountant int 6585 Controllable Expenses:General & Admini…" at bounding box center [424, 463] width 176 height 76
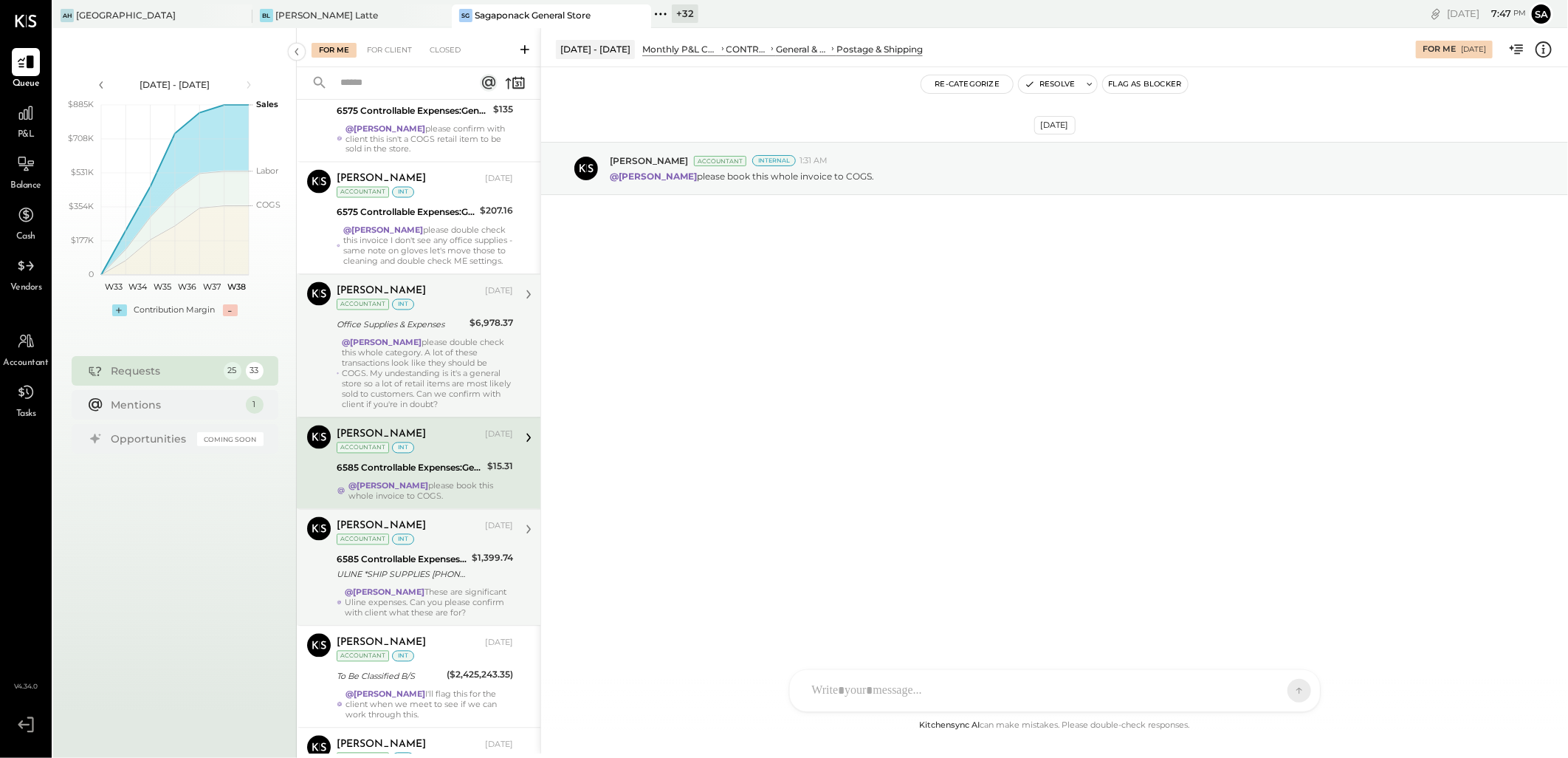
click at [407, 350] on div "@[PERSON_NAME] please double check this whole category. A lot of these transact…" at bounding box center [427, 373] width 171 height 72
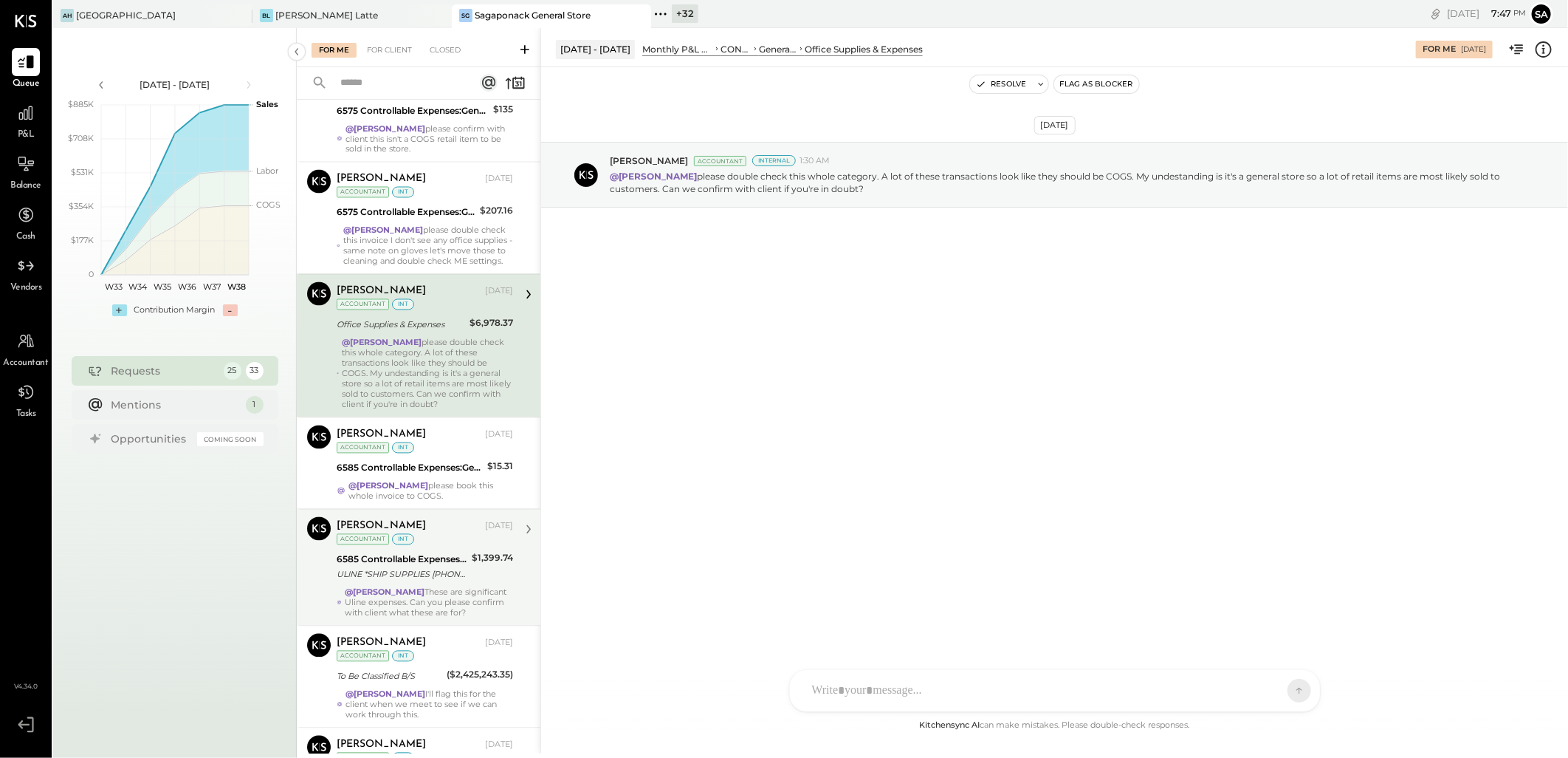
click at [1543, 50] on icon at bounding box center [1543, 50] width 19 height 19
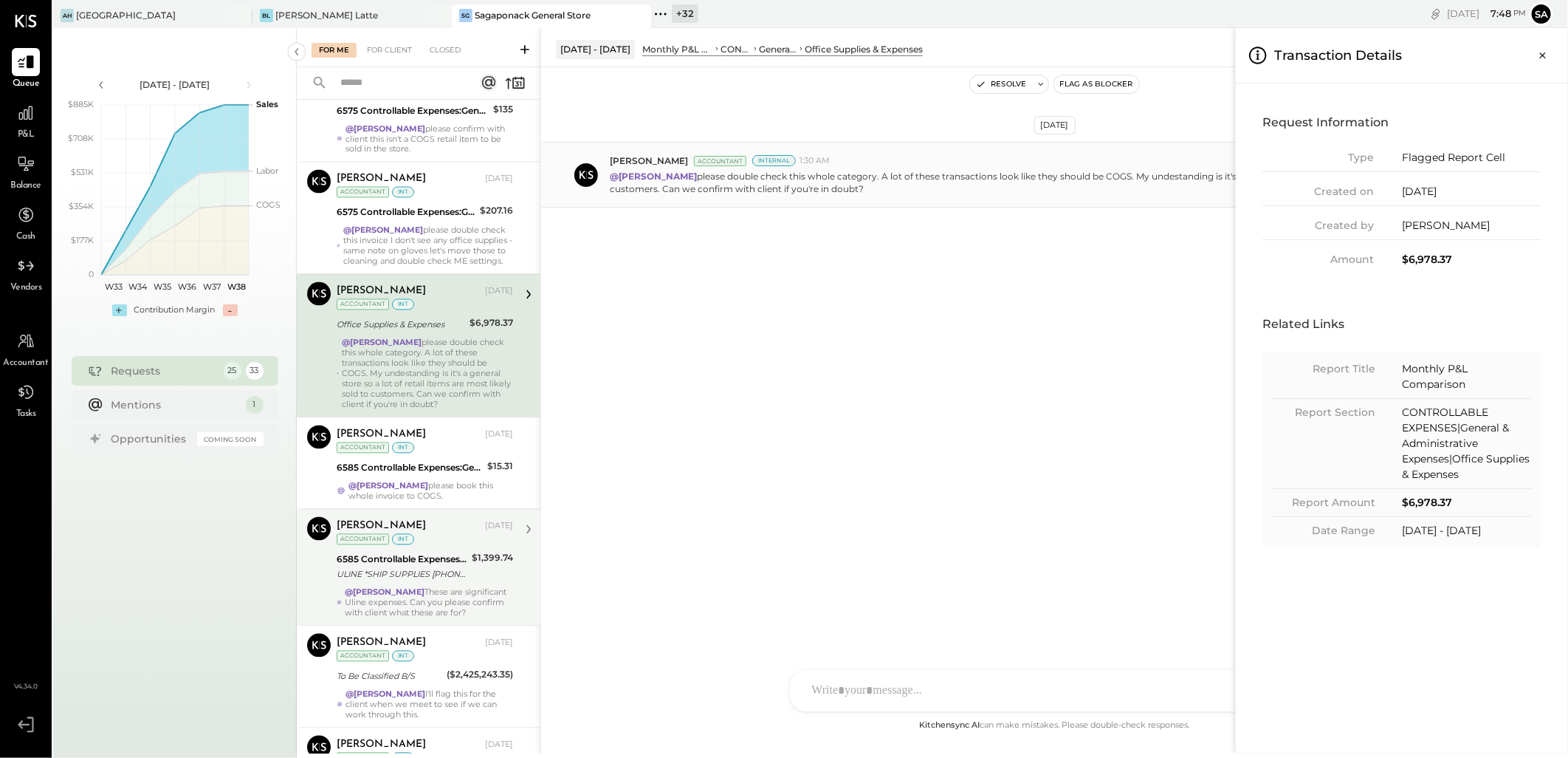
drag, startPoint x: 1545, startPoint y: 51, endPoint x: 1332, endPoint y: 141, distance: 231.2
click at [1545, 51] on icon "Close panel" at bounding box center [1543, 55] width 15 height 15
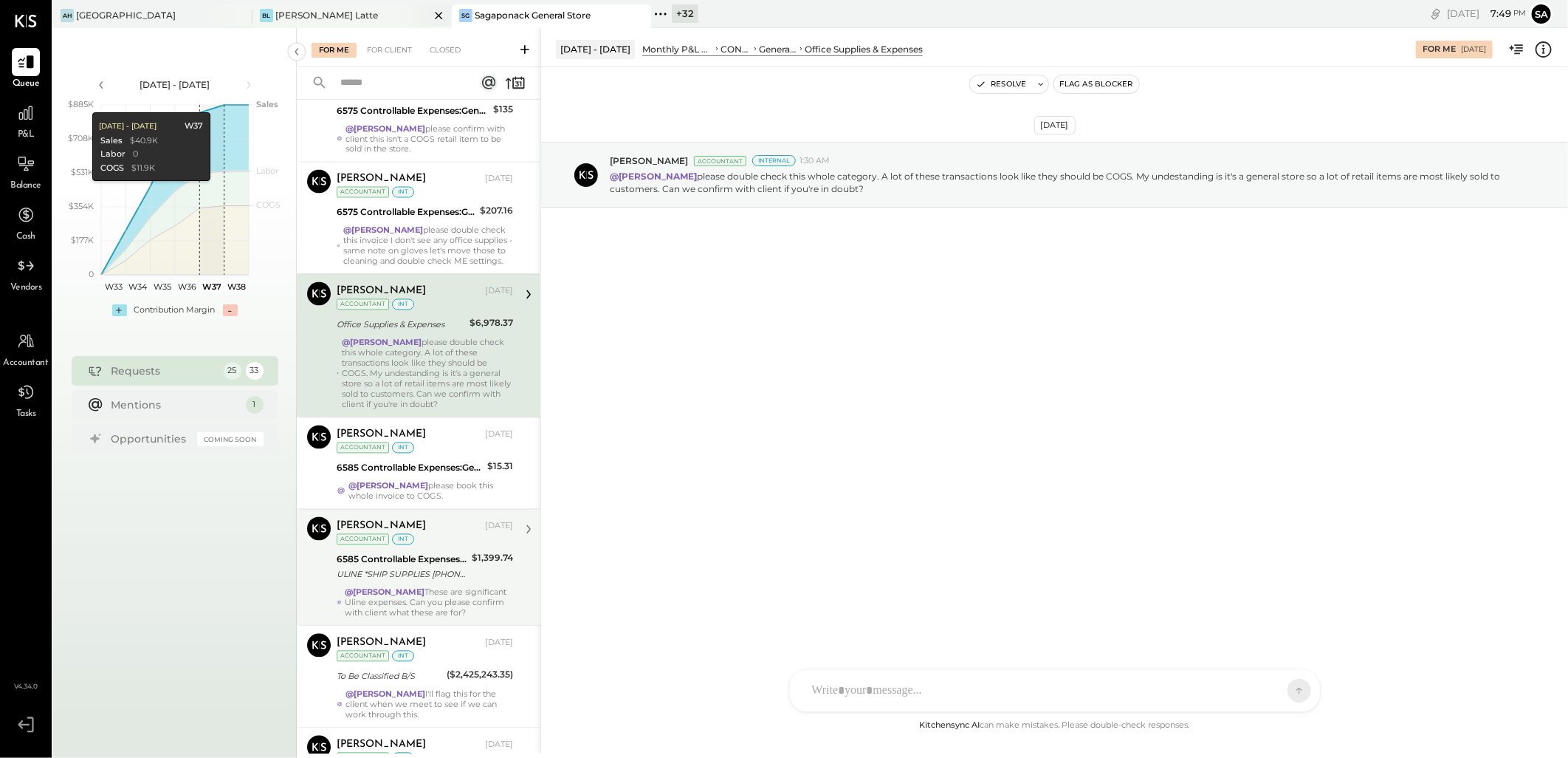
click at [319, 12] on div "[PERSON_NAME] Latte" at bounding box center [327, 15] width 103 height 13
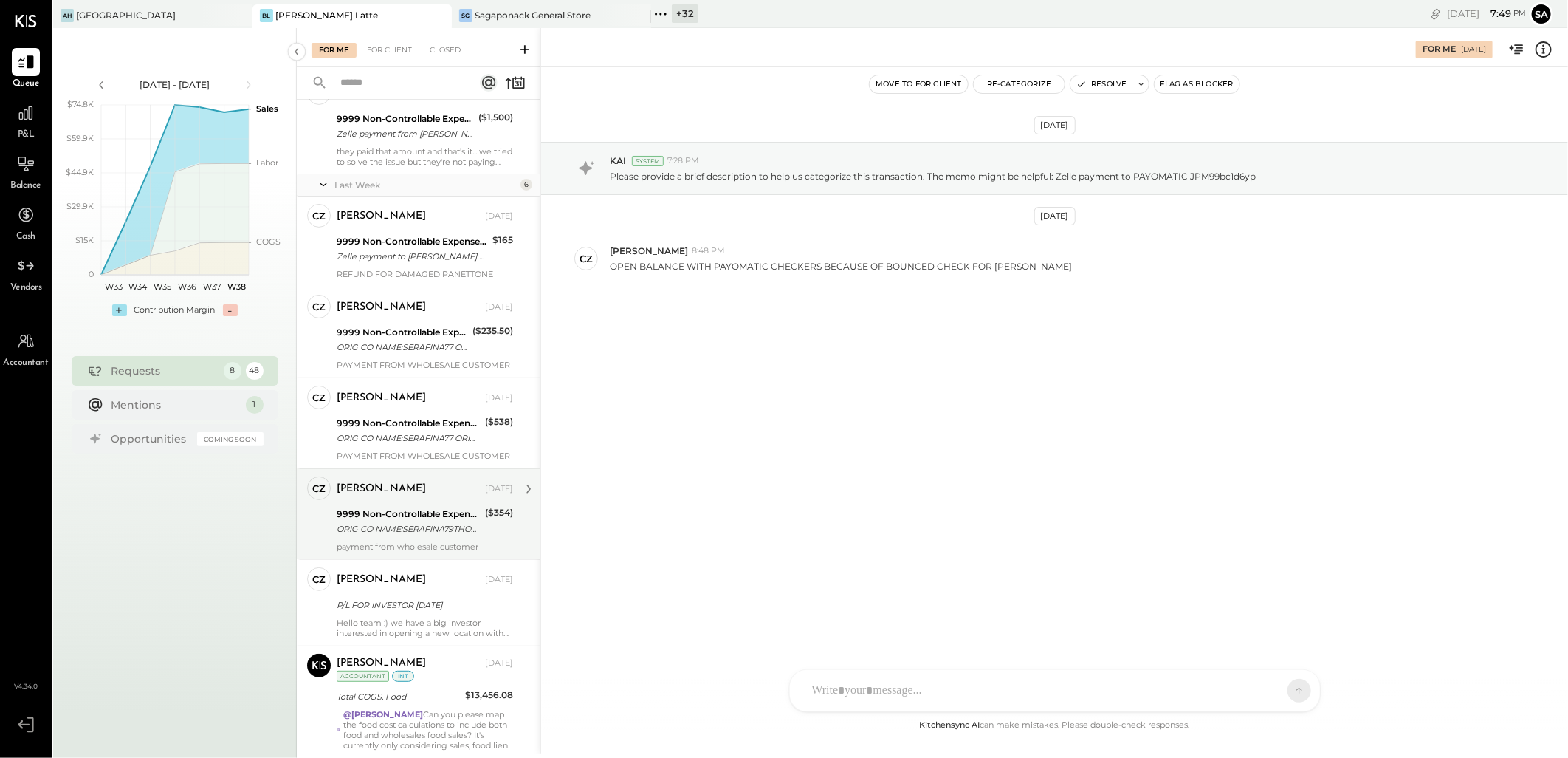
scroll to position [229, 0]
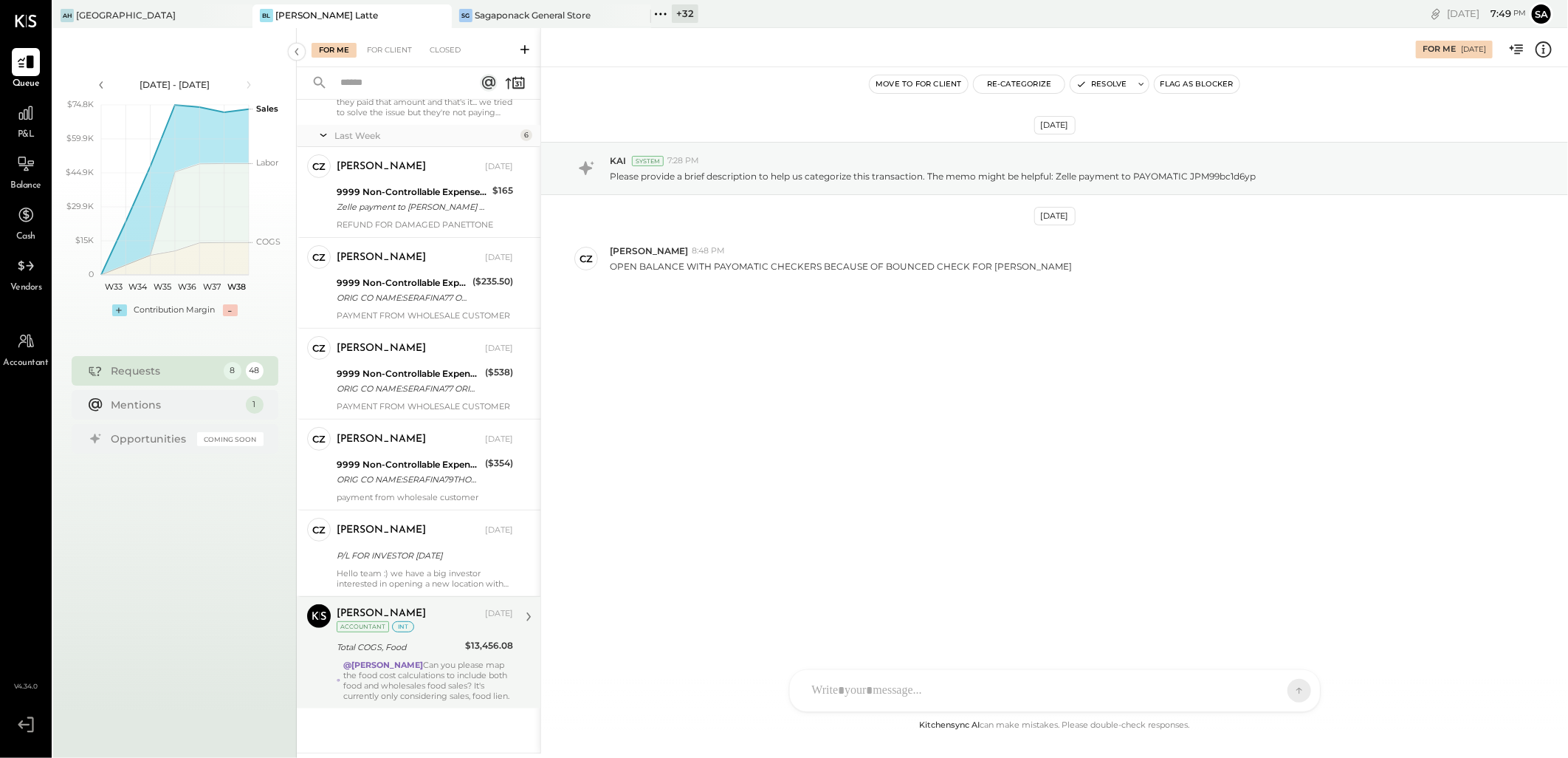
click at [411, 640] on div "Total COGS, Food" at bounding box center [398, 647] width 124 height 15
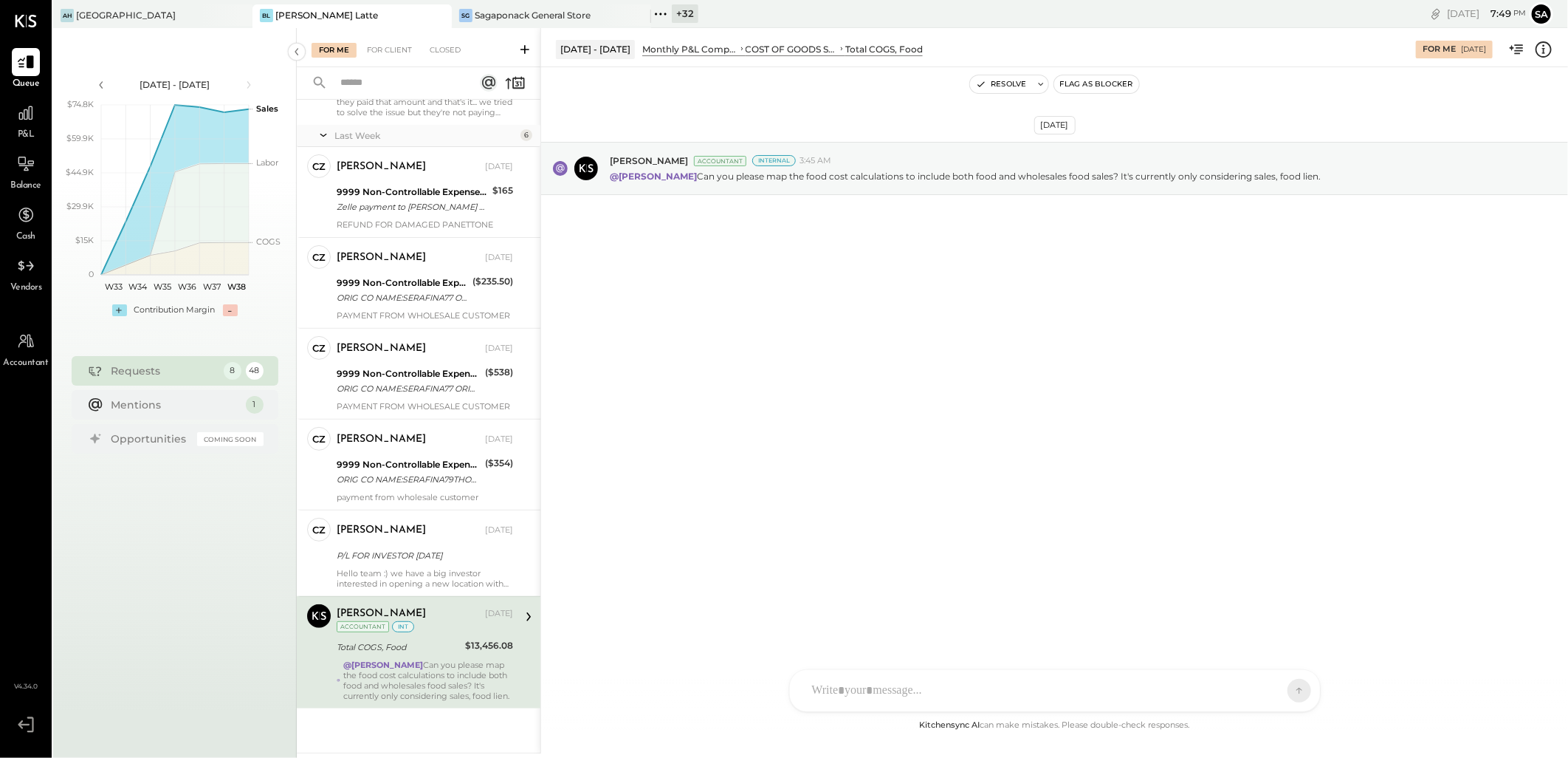
click at [837, 684] on div at bounding box center [1041, 691] width 474 height 33
click at [24, 120] on icon at bounding box center [26, 113] width 19 height 19
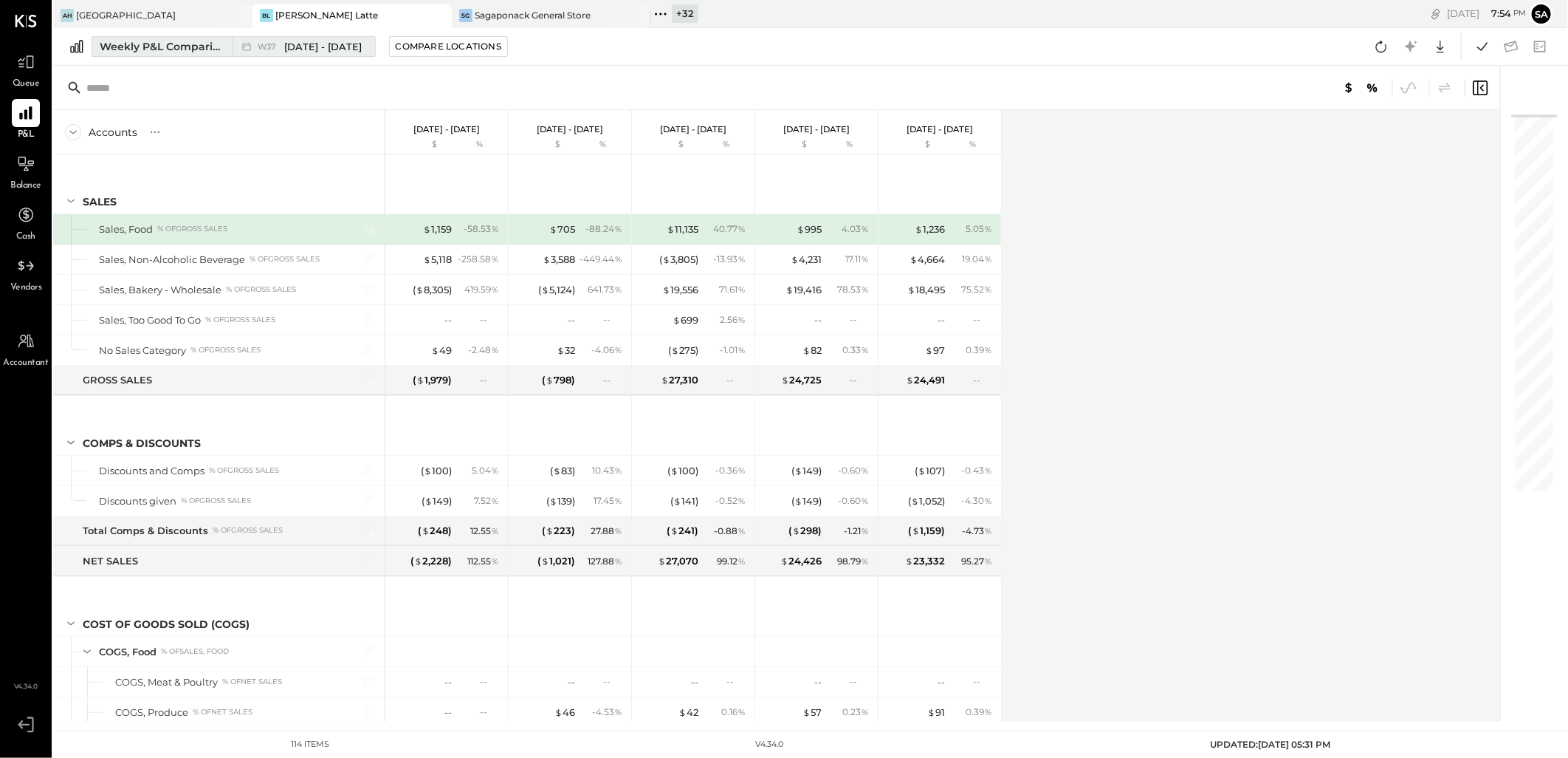
click at [186, 42] on div "Weekly P&L Comparison" at bounding box center [161, 47] width 124 height 15
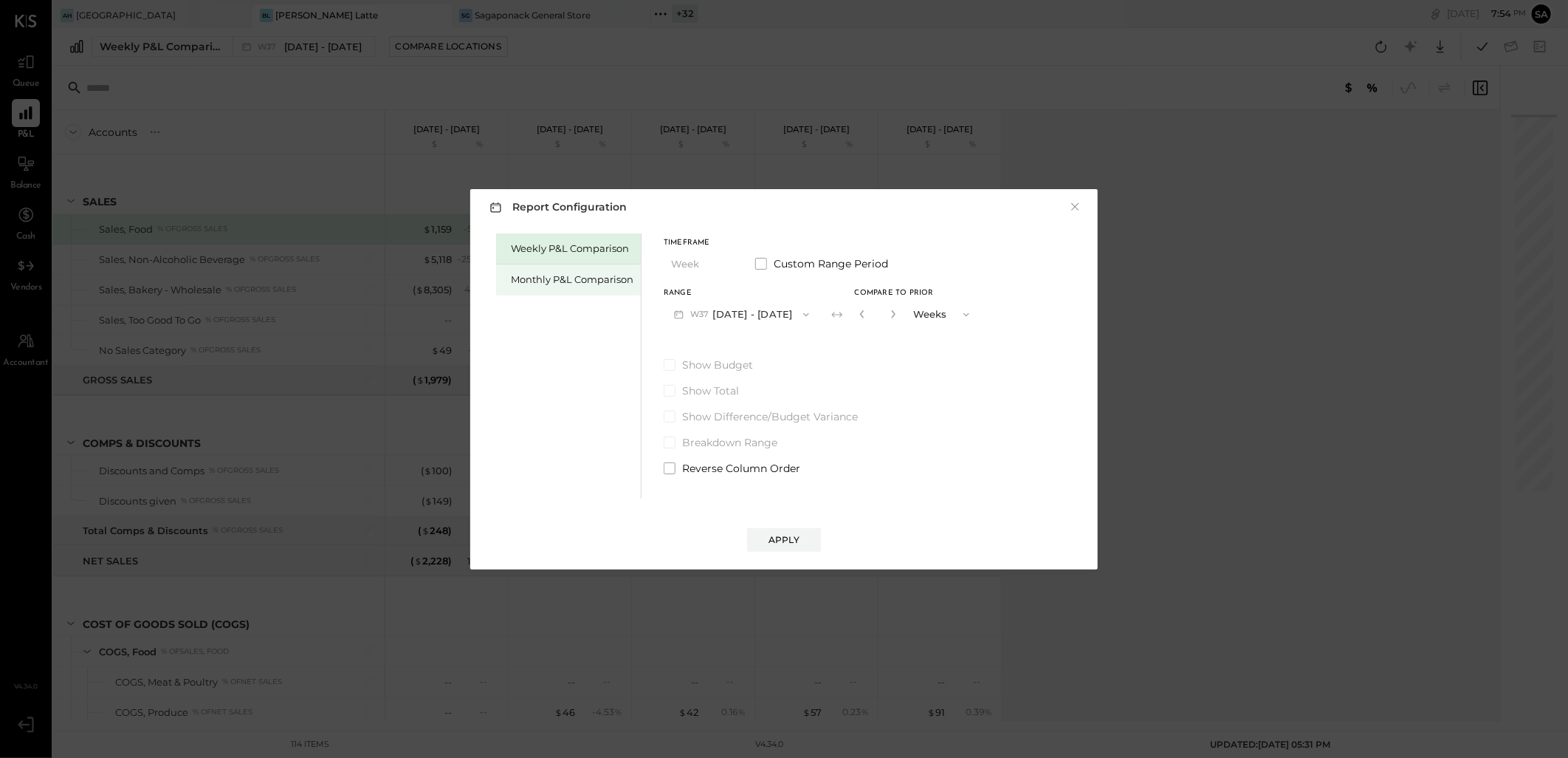
click at [540, 276] on div "Monthly P&L Comparison" at bounding box center [572, 279] width 123 height 14
click at [761, 309] on button "M09 Sep 1 - 30, 2025" at bounding box center [741, 314] width 156 height 28
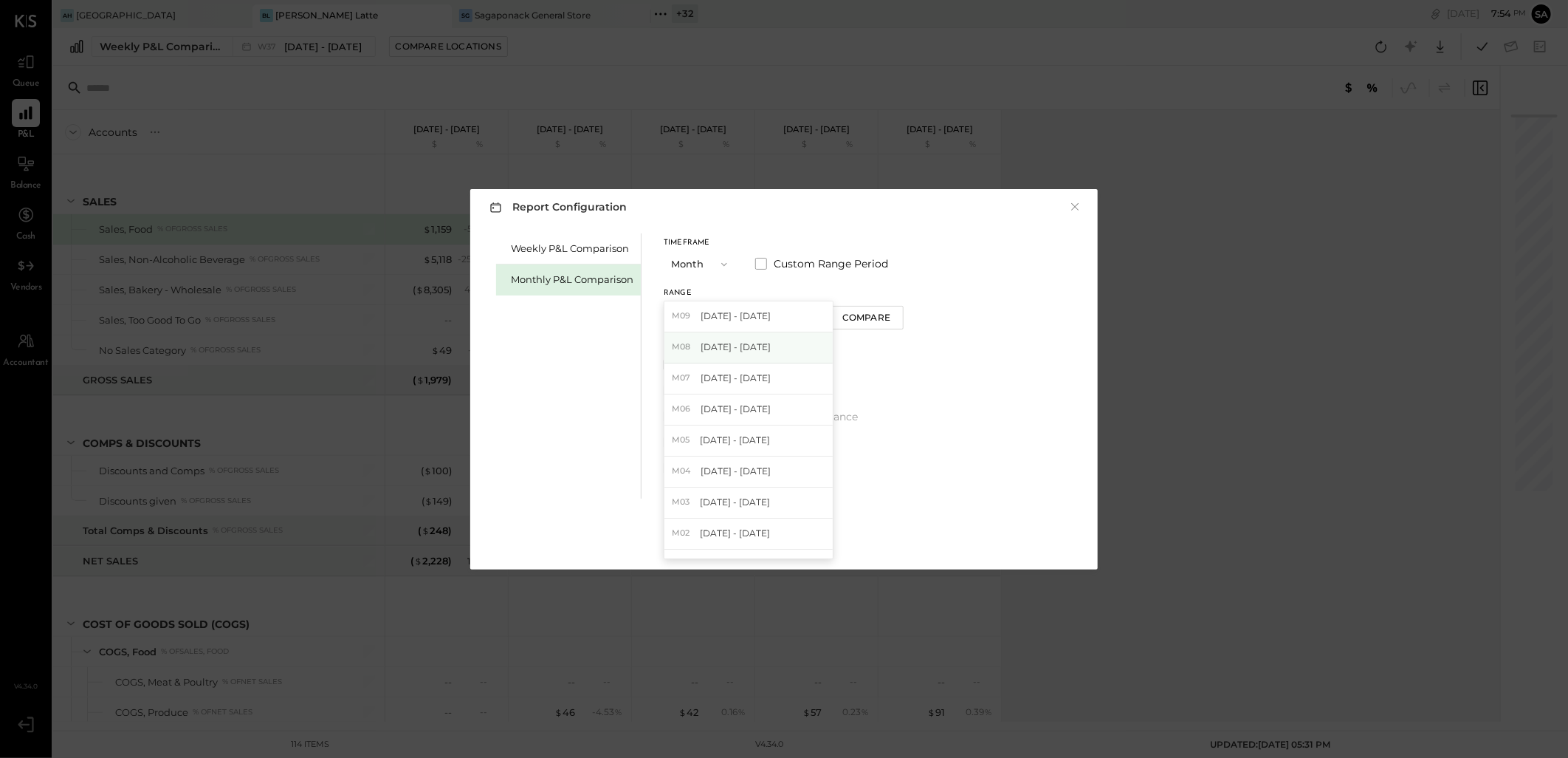
click at [758, 349] on span "Aug 1 - 31, 2025" at bounding box center [735, 346] width 70 height 13
click at [786, 539] on div "Apply" at bounding box center [784, 539] width 31 height 13
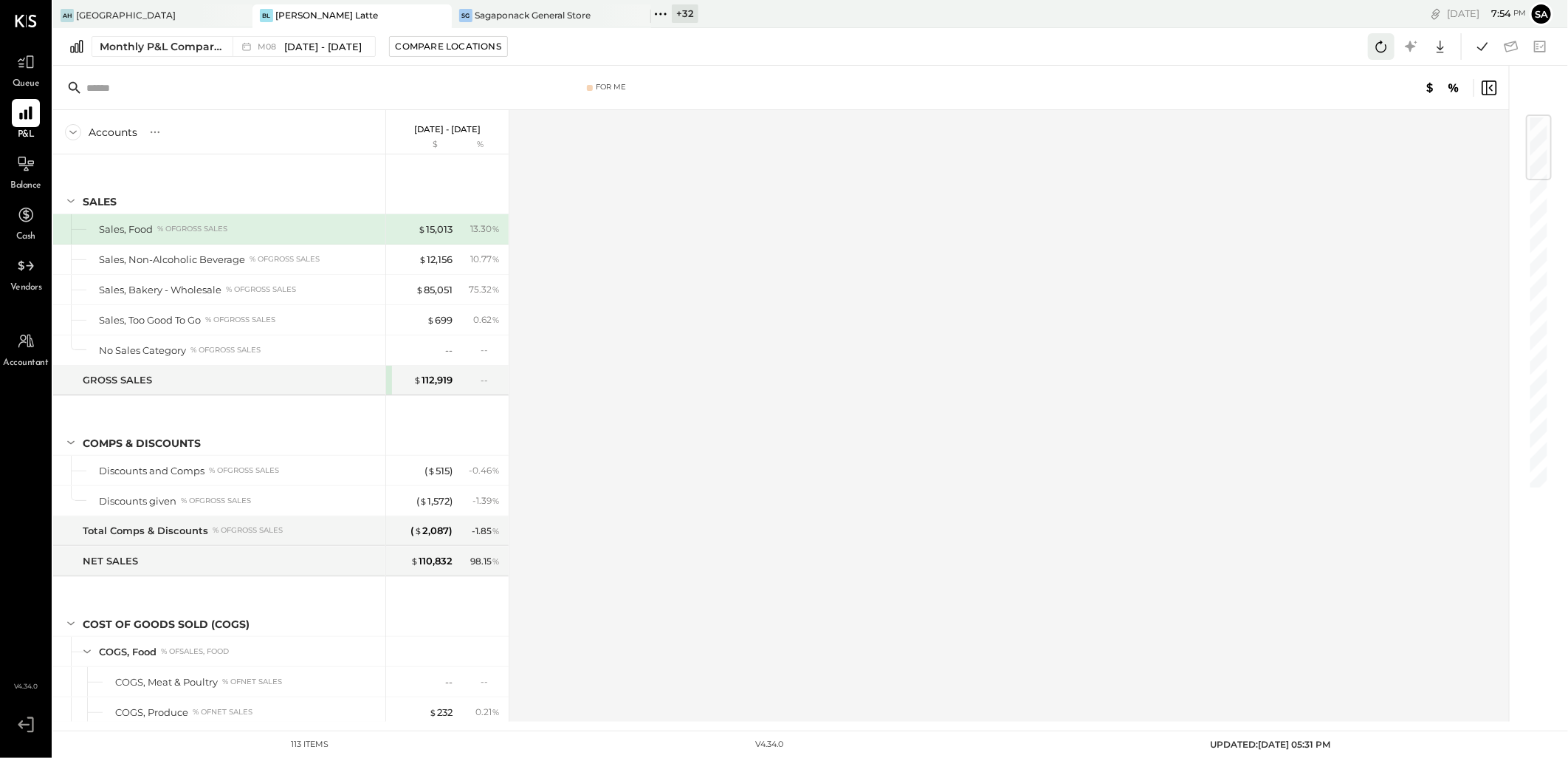
click at [1384, 46] on icon at bounding box center [1381, 47] width 19 height 19
click at [1486, 38] on icon at bounding box center [1482, 47] width 19 height 19
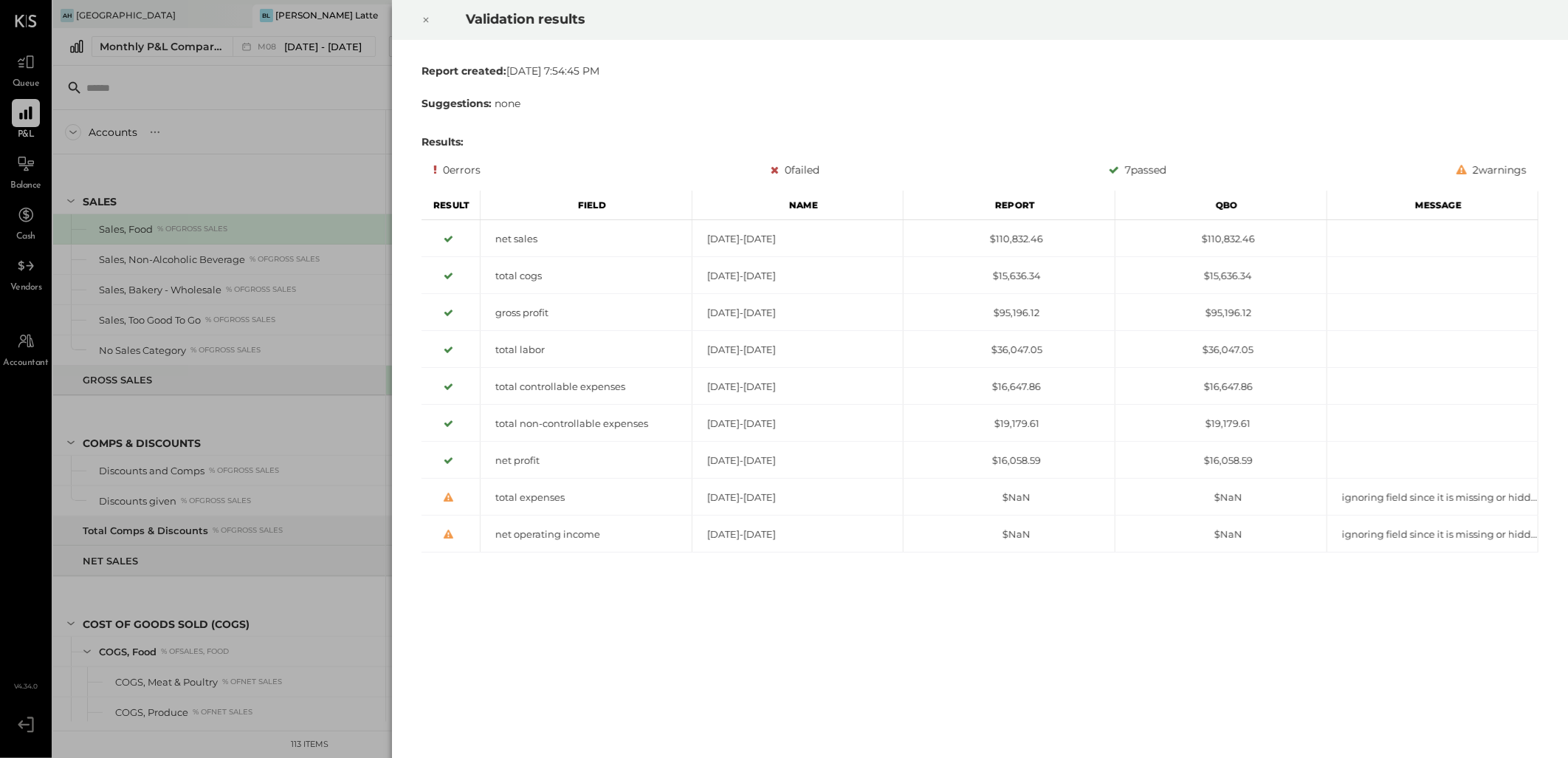
click at [424, 20] on icon at bounding box center [426, 20] width 9 height 18
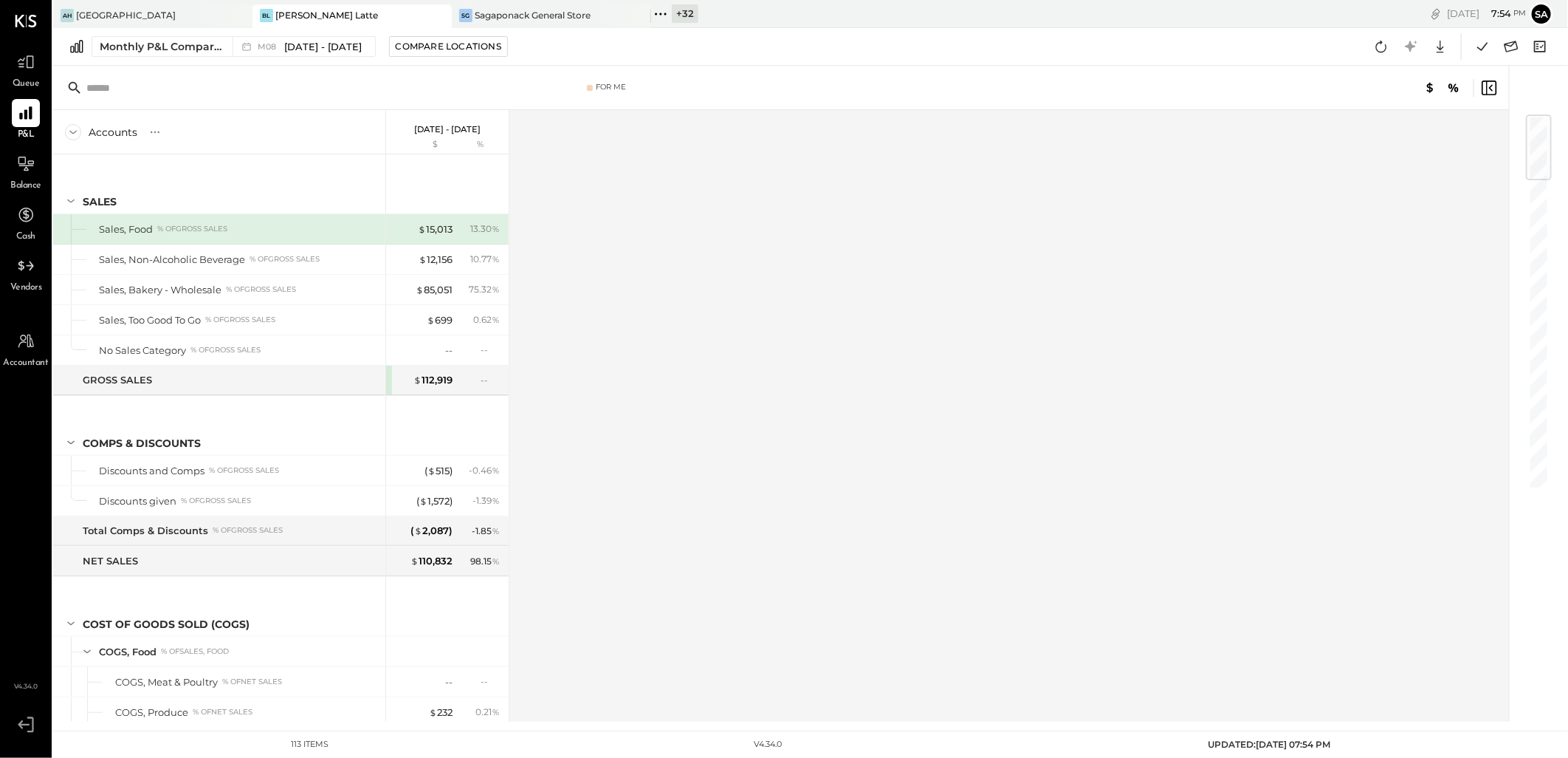
click at [371, 11] on div "BL Bianco Latte" at bounding box center [341, 16] width 177 height 13
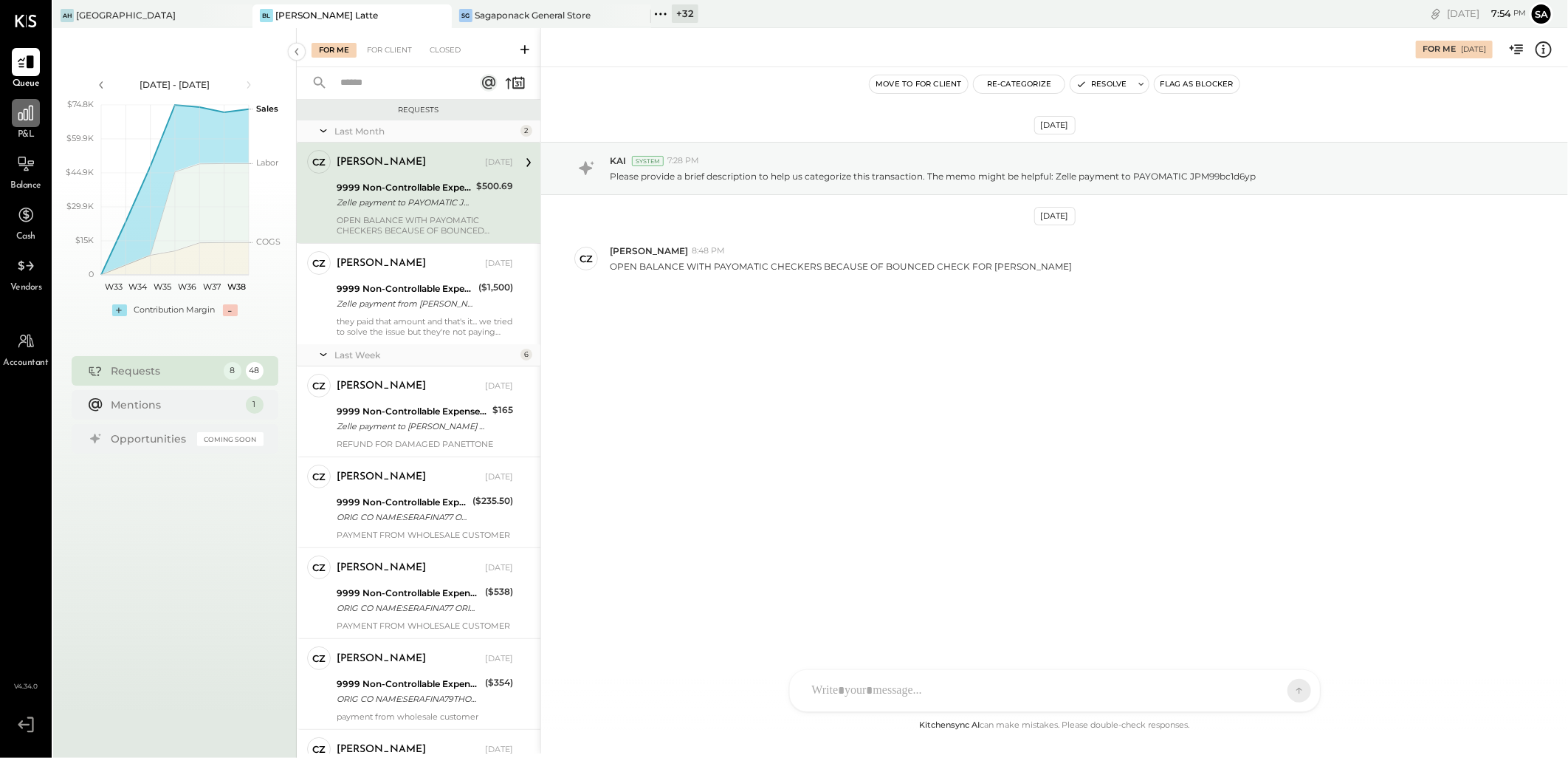
click at [25, 109] on icon at bounding box center [26, 113] width 15 height 15
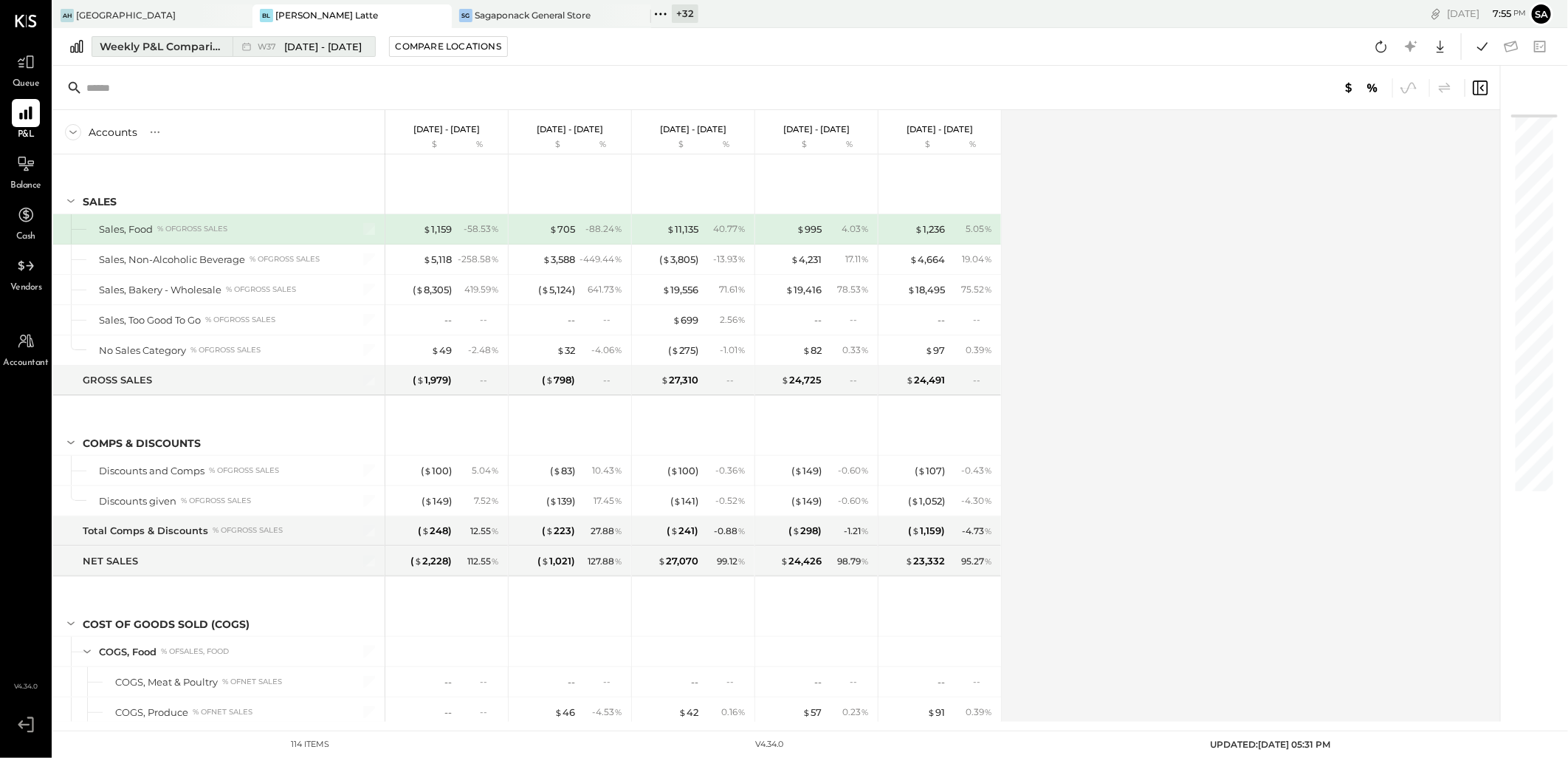
click at [138, 46] on div "Weekly P&L Comparison" at bounding box center [161, 47] width 124 height 15
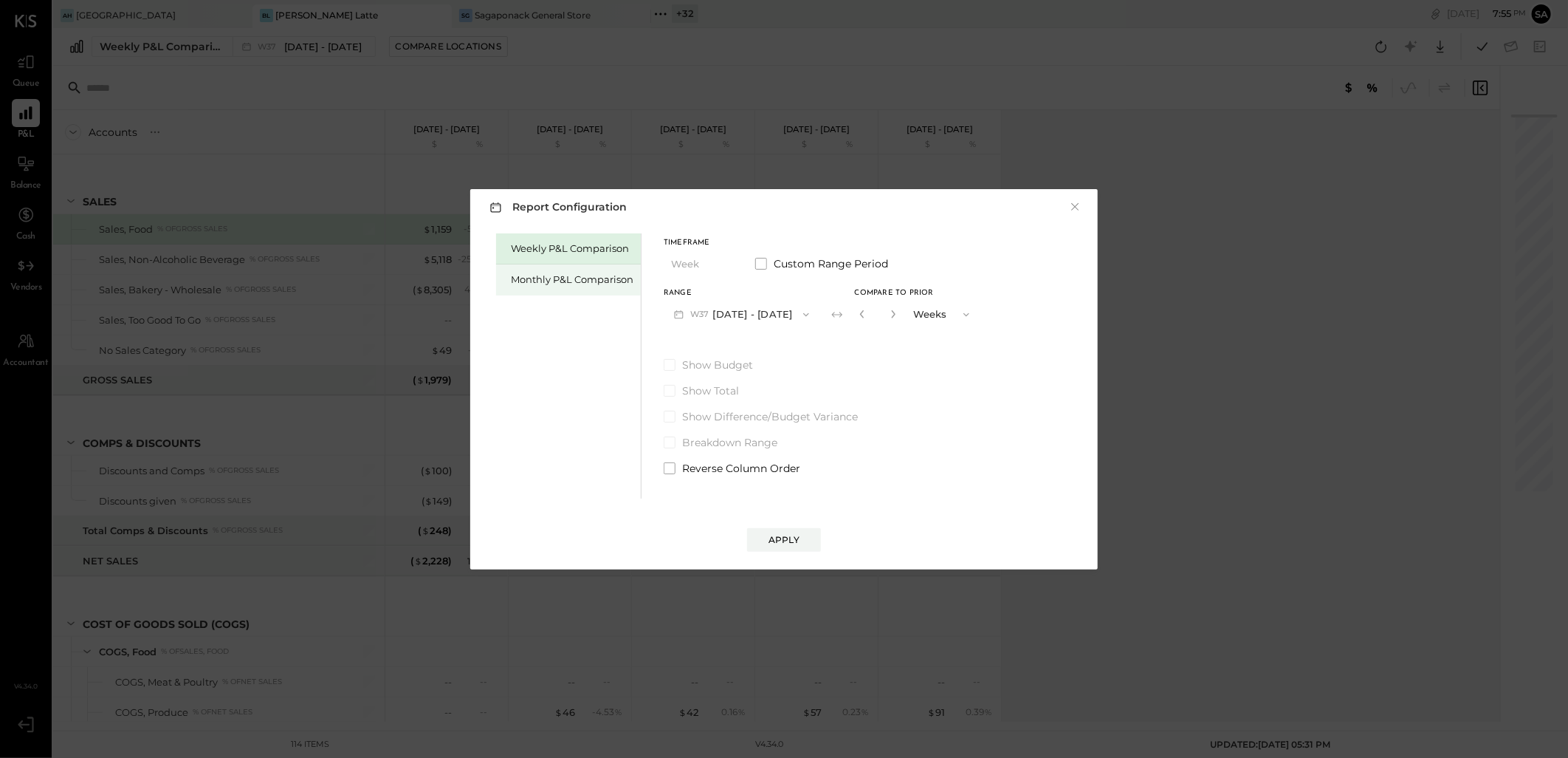
click at [554, 276] on div "Monthly P&L Comparison" at bounding box center [572, 279] width 123 height 14
click at [742, 311] on button "M09 Sep 1 - 30, 2025" at bounding box center [741, 314] width 156 height 28
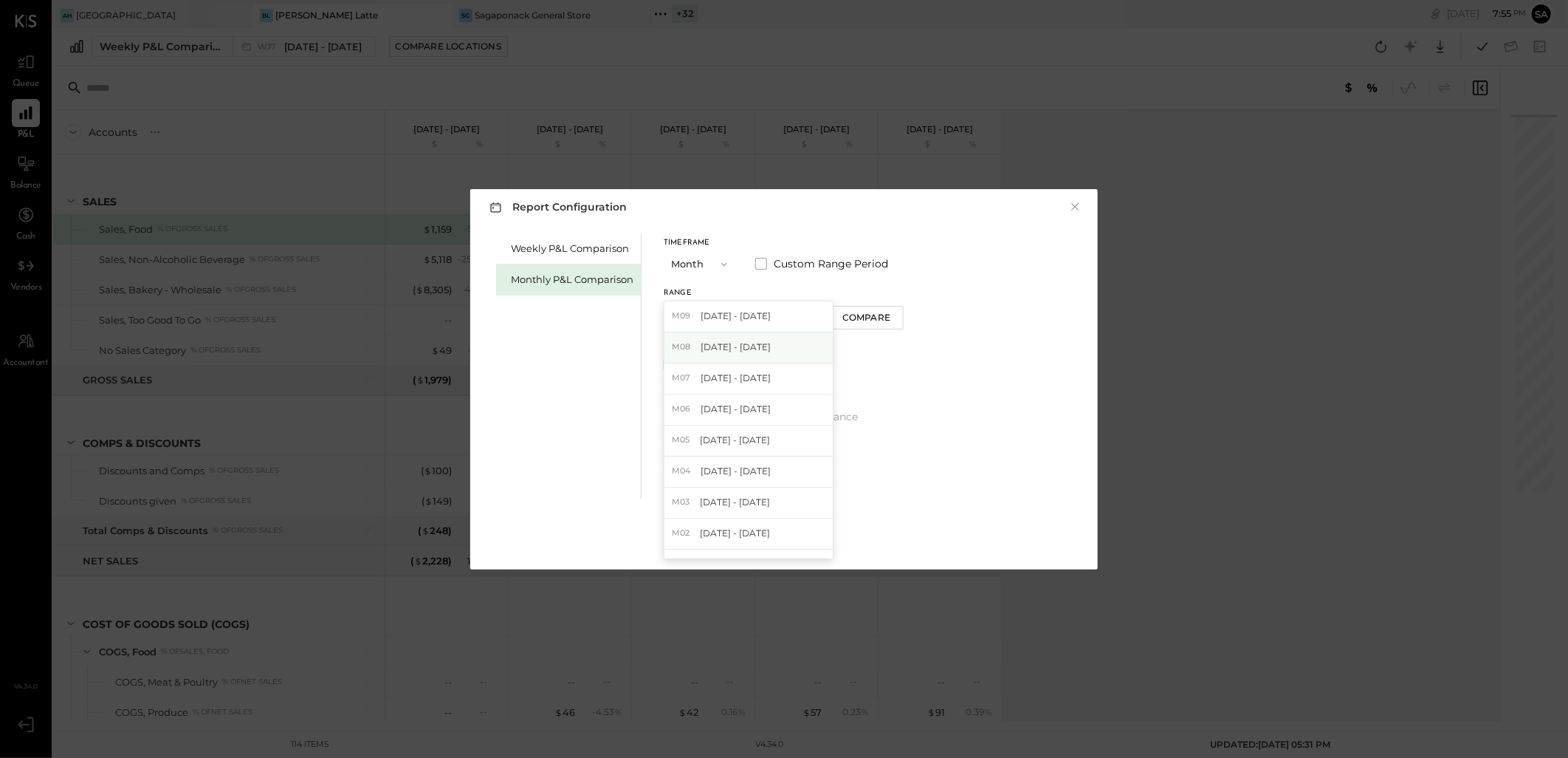
click at [742, 344] on span "Aug 1 - 31, 2025" at bounding box center [735, 346] width 70 height 13
click at [781, 529] on button "Apply" at bounding box center [784, 540] width 74 height 24
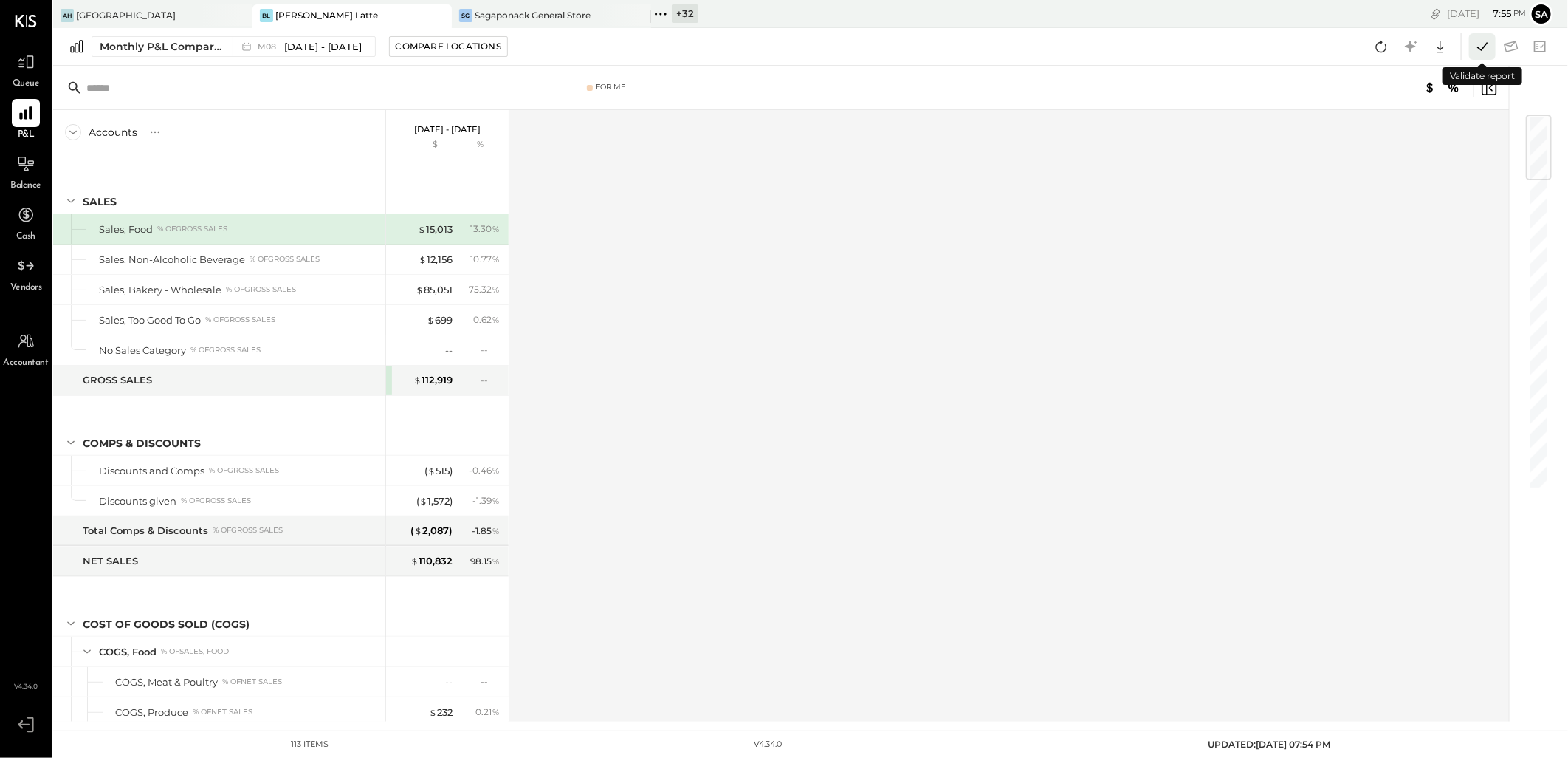
click at [1479, 45] on icon at bounding box center [1482, 47] width 19 height 19
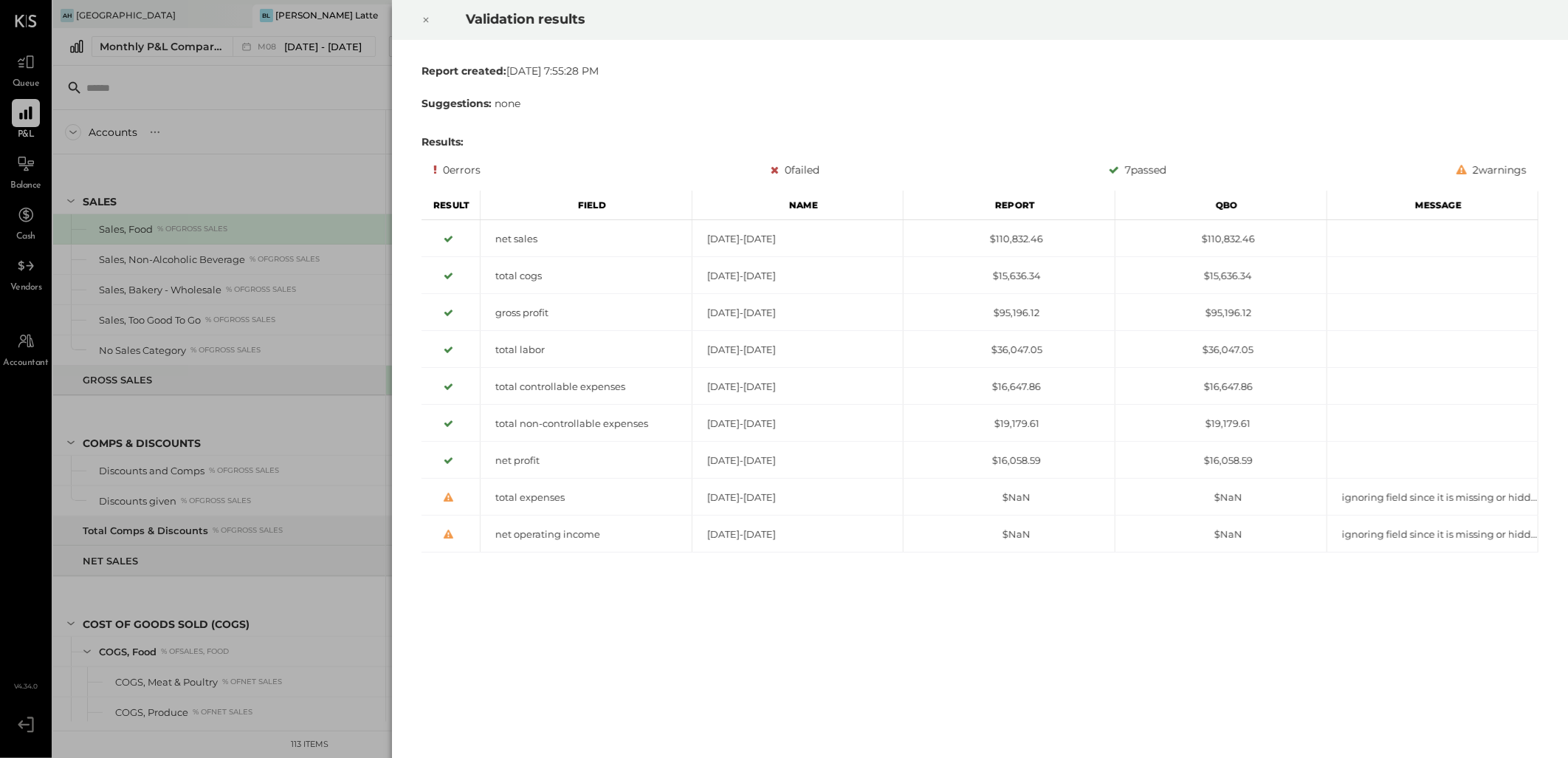
drag, startPoint x: 421, startPoint y: 16, endPoint x: 423, endPoint y: 40, distance: 24.1
click at [421, 16] on icon at bounding box center [426, 20] width 9 height 18
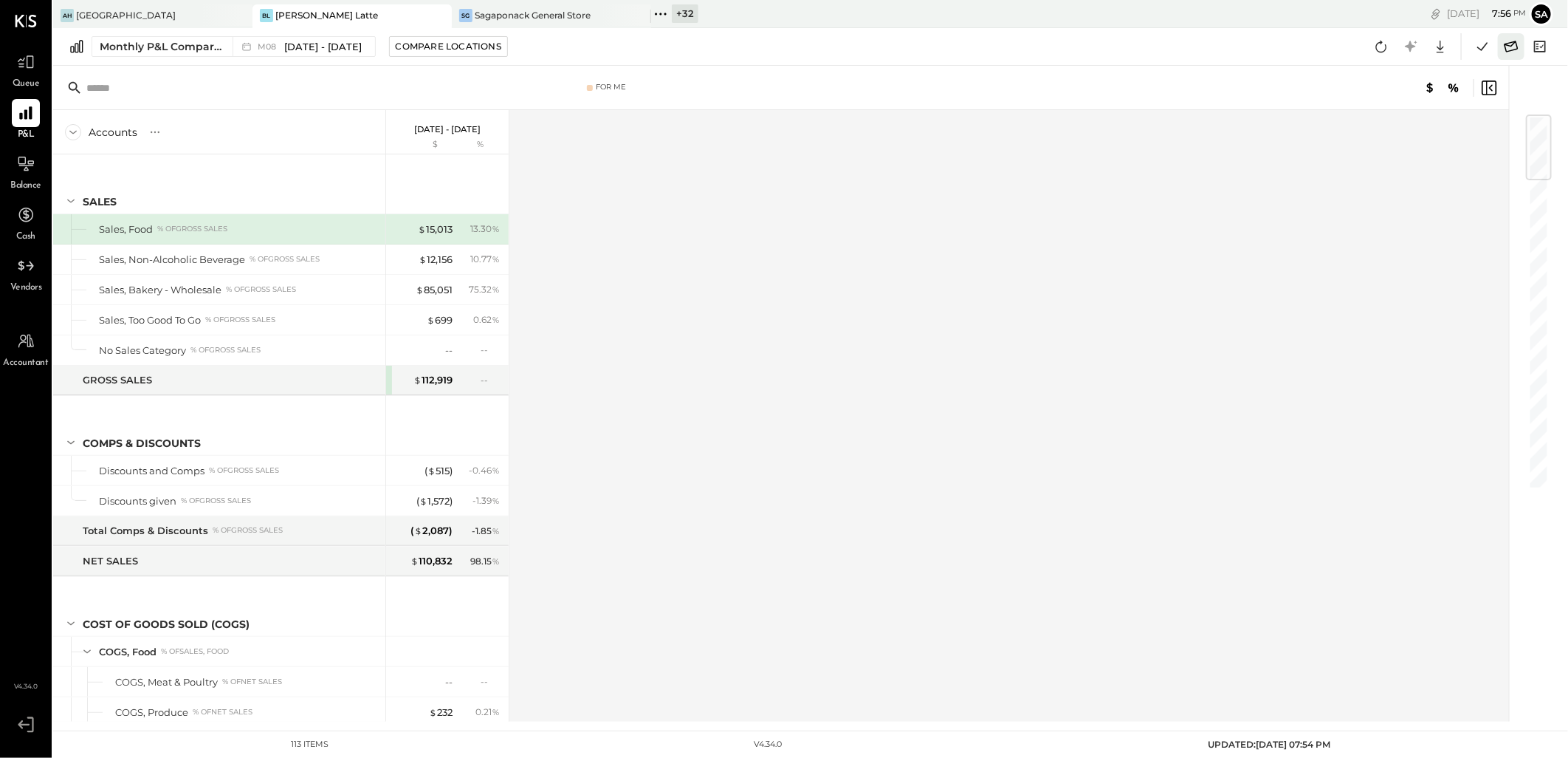
click at [1503, 45] on icon at bounding box center [1511, 47] width 19 height 19
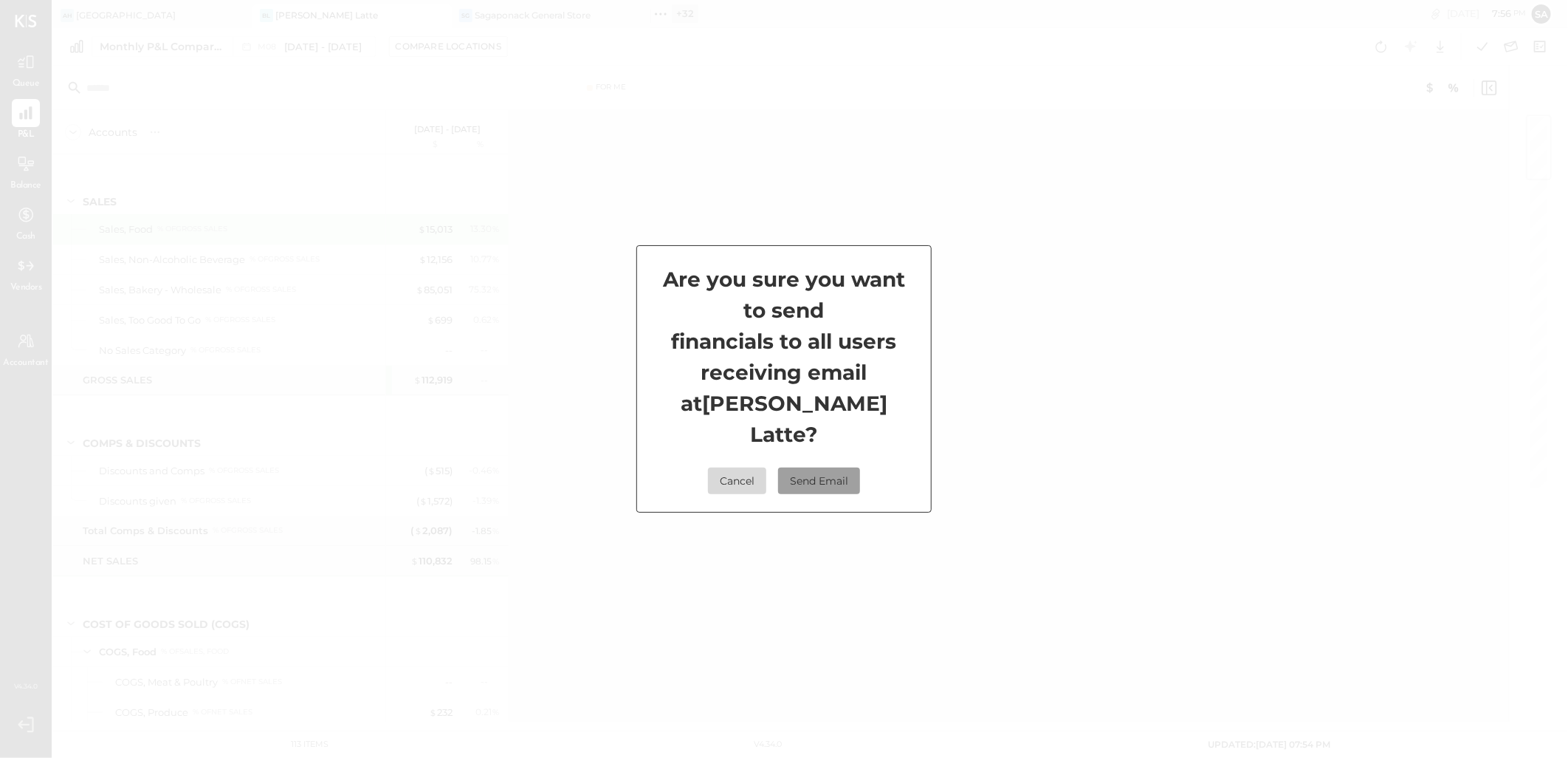
click at [823, 470] on button "Send Email" at bounding box center [819, 481] width 82 height 27
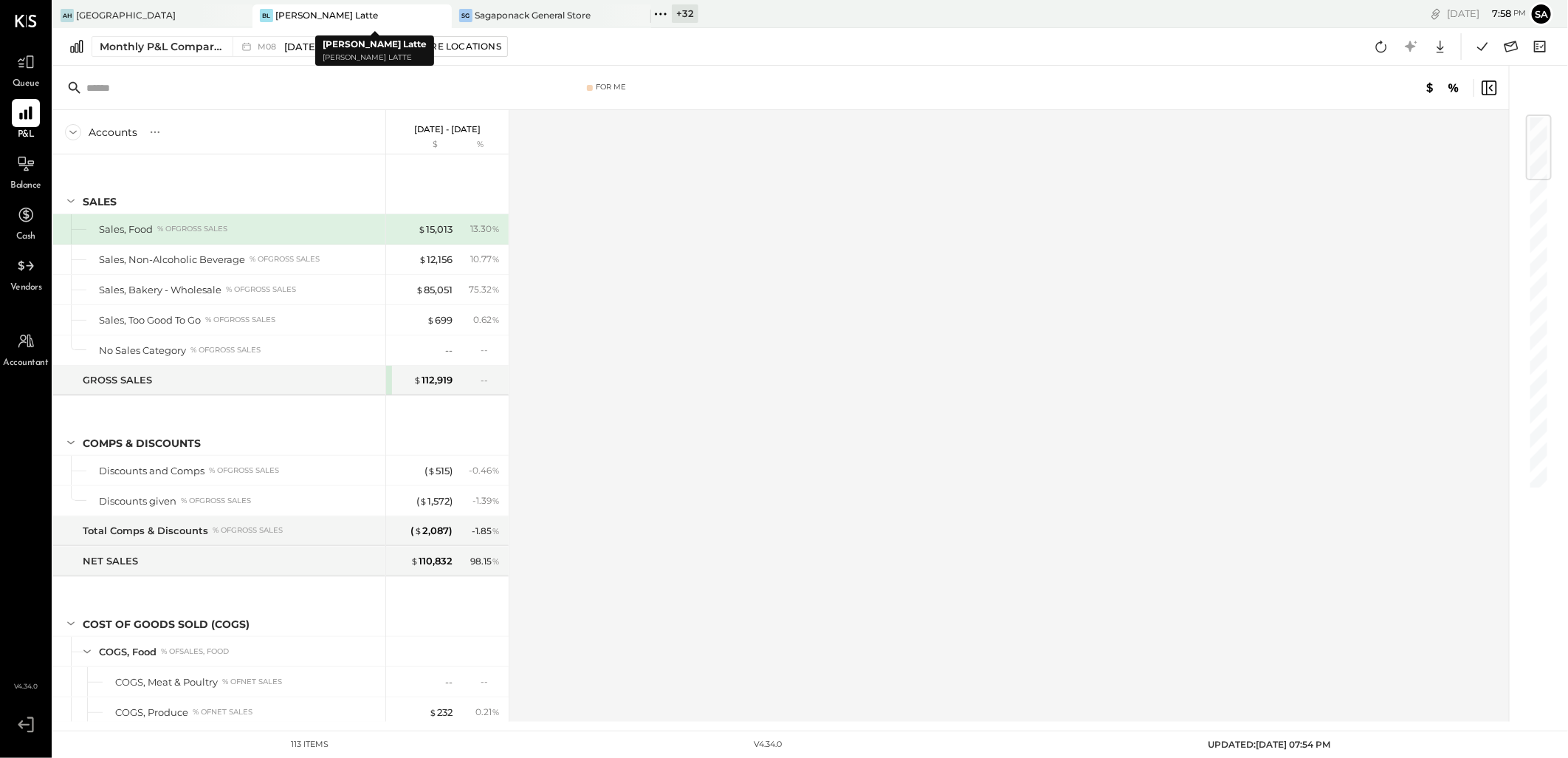
click at [441, 17] on icon at bounding box center [438, 16] width 19 height 18
click at [397, 13] on div "SG Sagaponack General Store" at bounding box center [341, 16] width 177 height 13
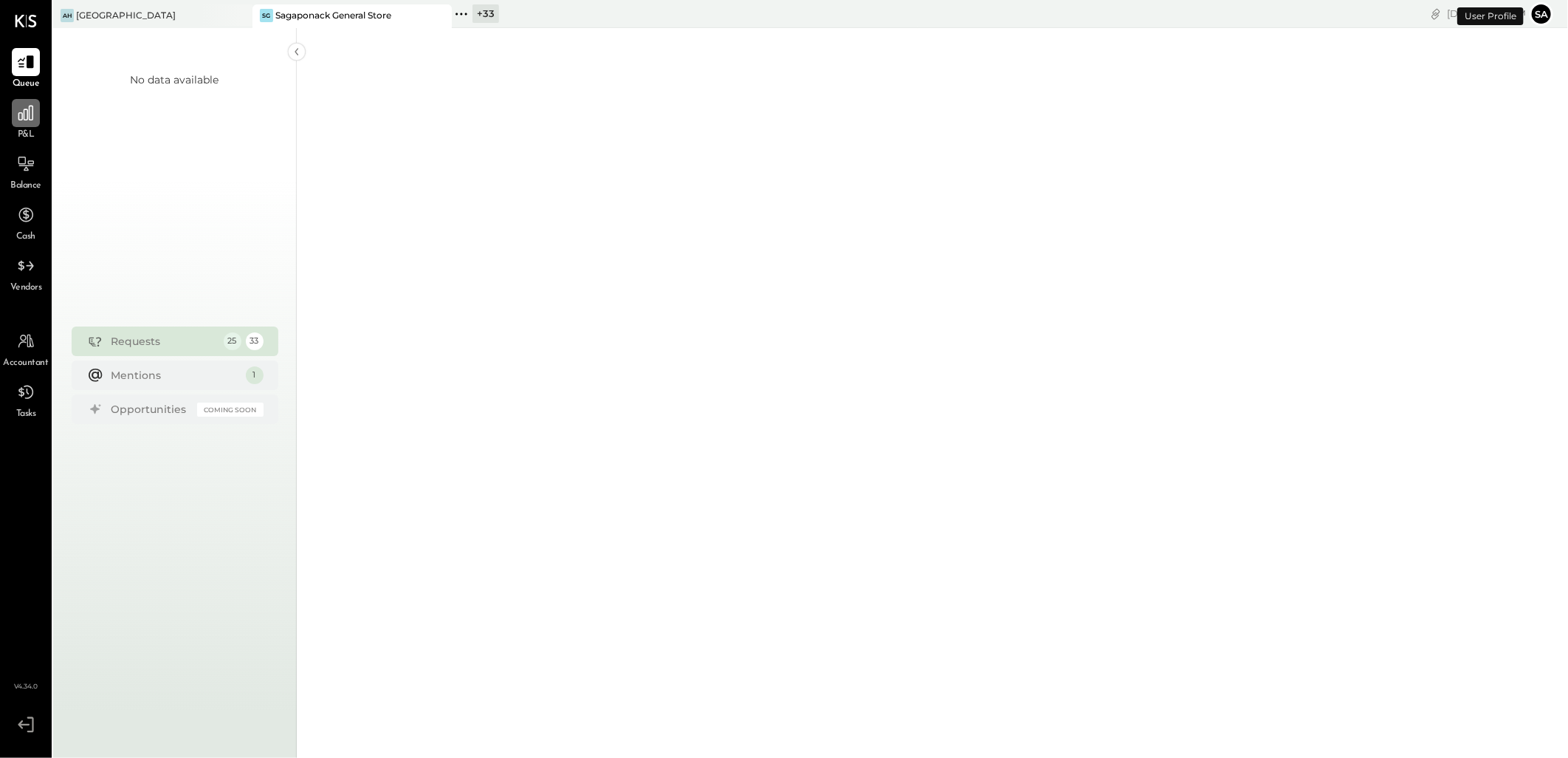
click at [26, 123] on div at bounding box center [26, 113] width 28 height 28
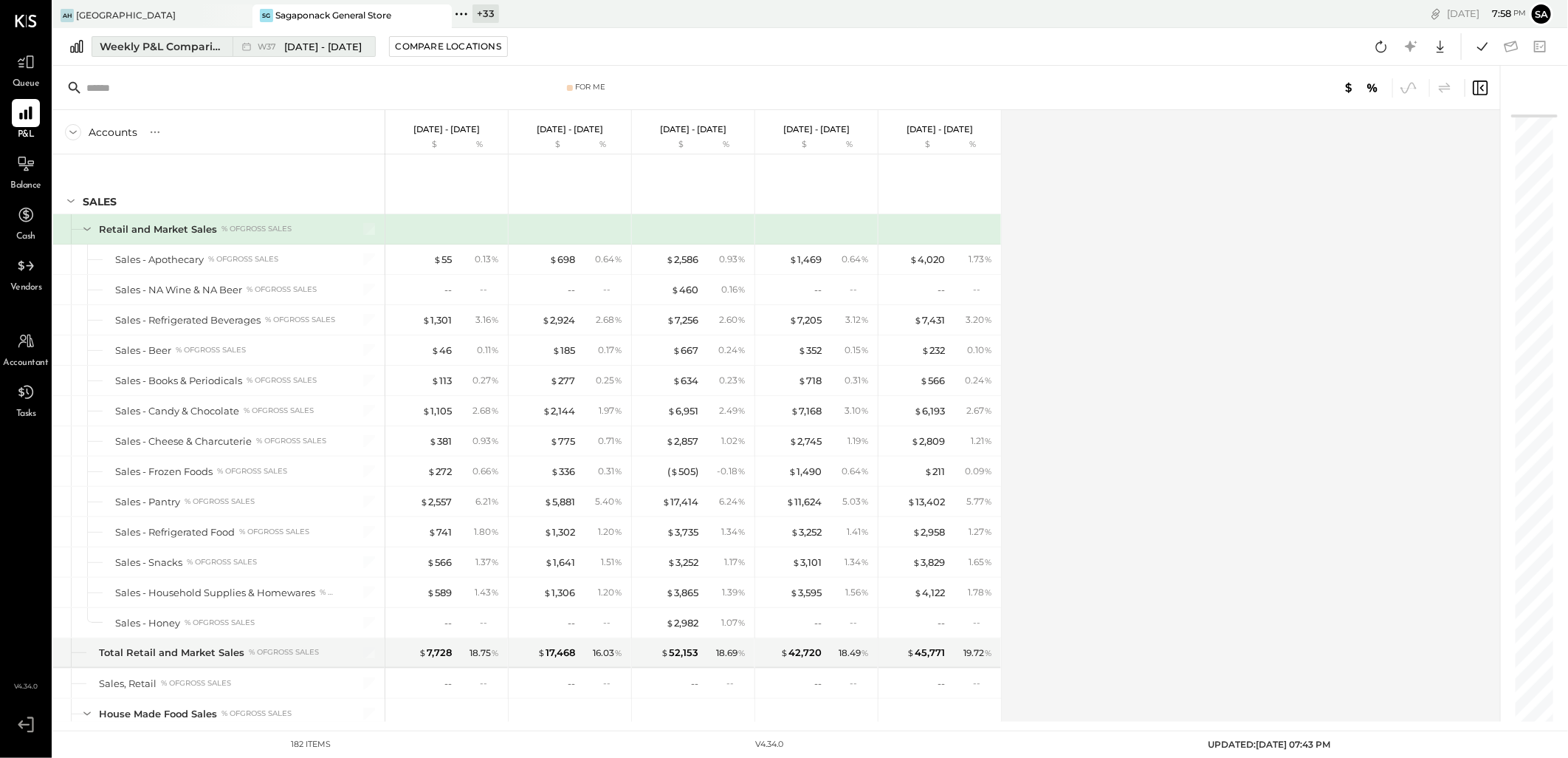
click at [170, 45] on div "Weekly P&L Comparison" at bounding box center [161, 47] width 124 height 15
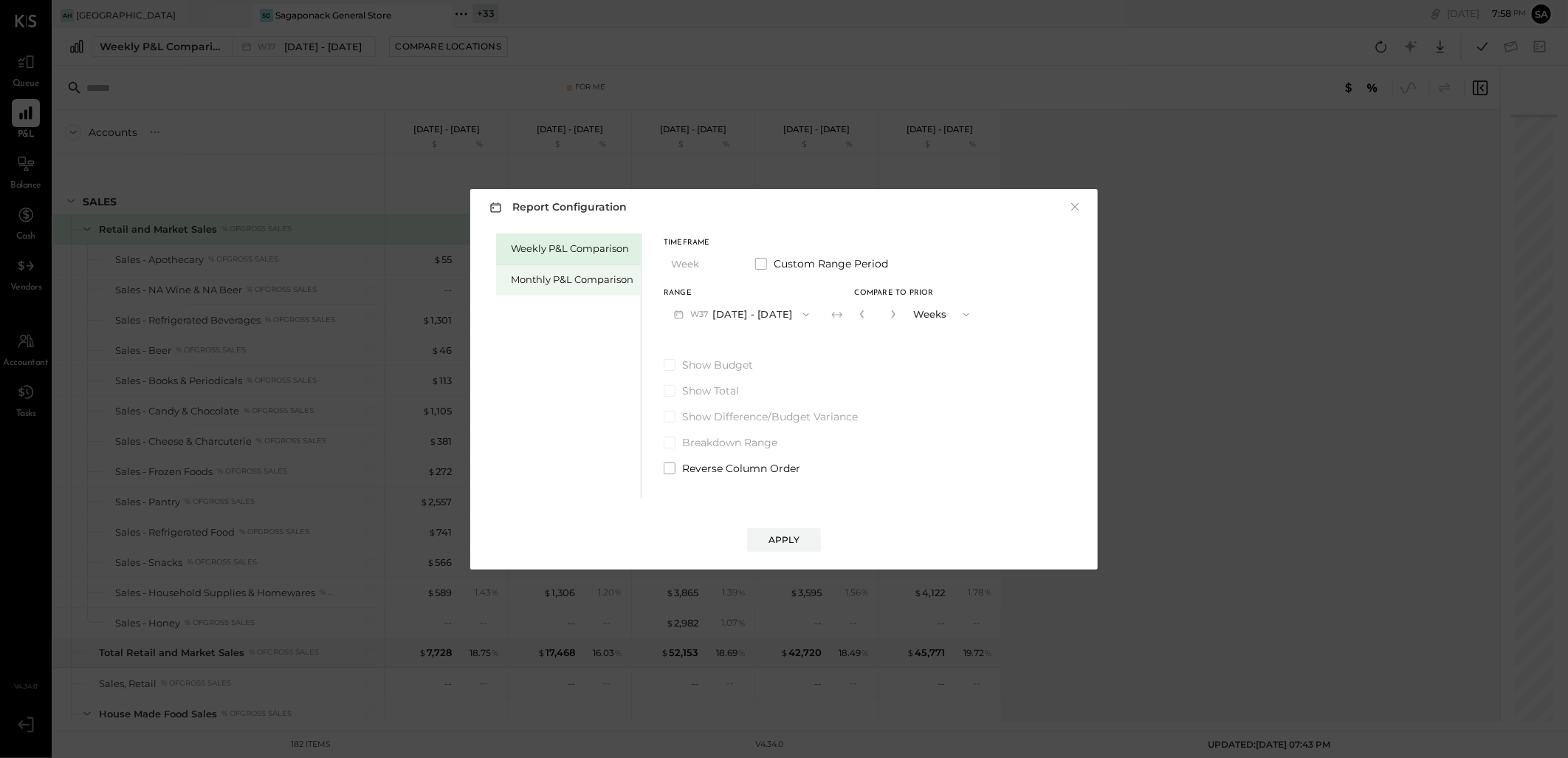
click at [529, 283] on div "Monthly P&L Comparison" at bounding box center [572, 279] width 123 height 14
click at [732, 313] on button "M09 Sep 1 - 30, 2025" at bounding box center [741, 314] width 156 height 28
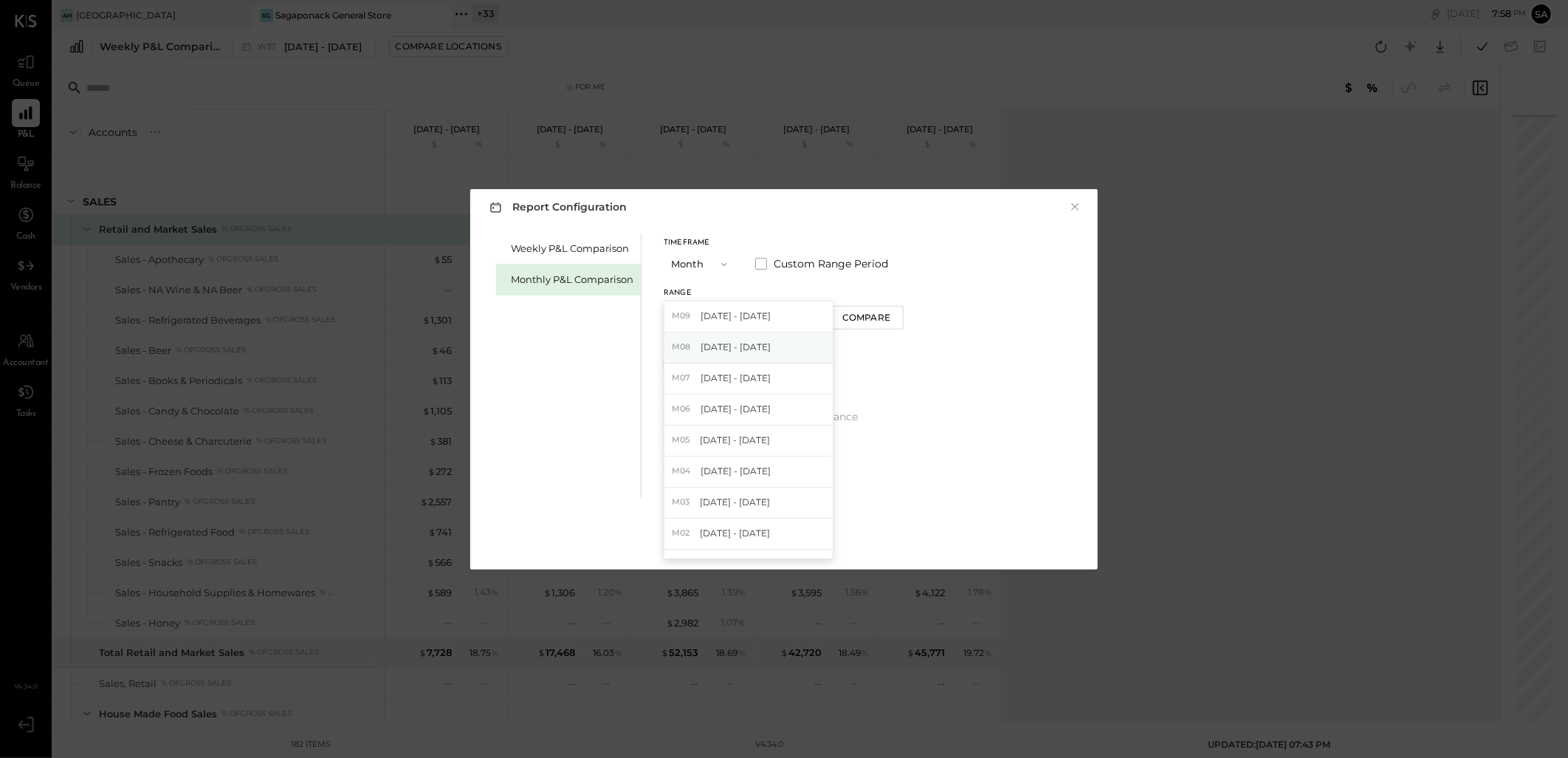
click at [743, 345] on span "Aug 1 - 31, 2025" at bounding box center [735, 346] width 70 height 13
click at [790, 536] on div "Apply" at bounding box center [784, 539] width 31 height 13
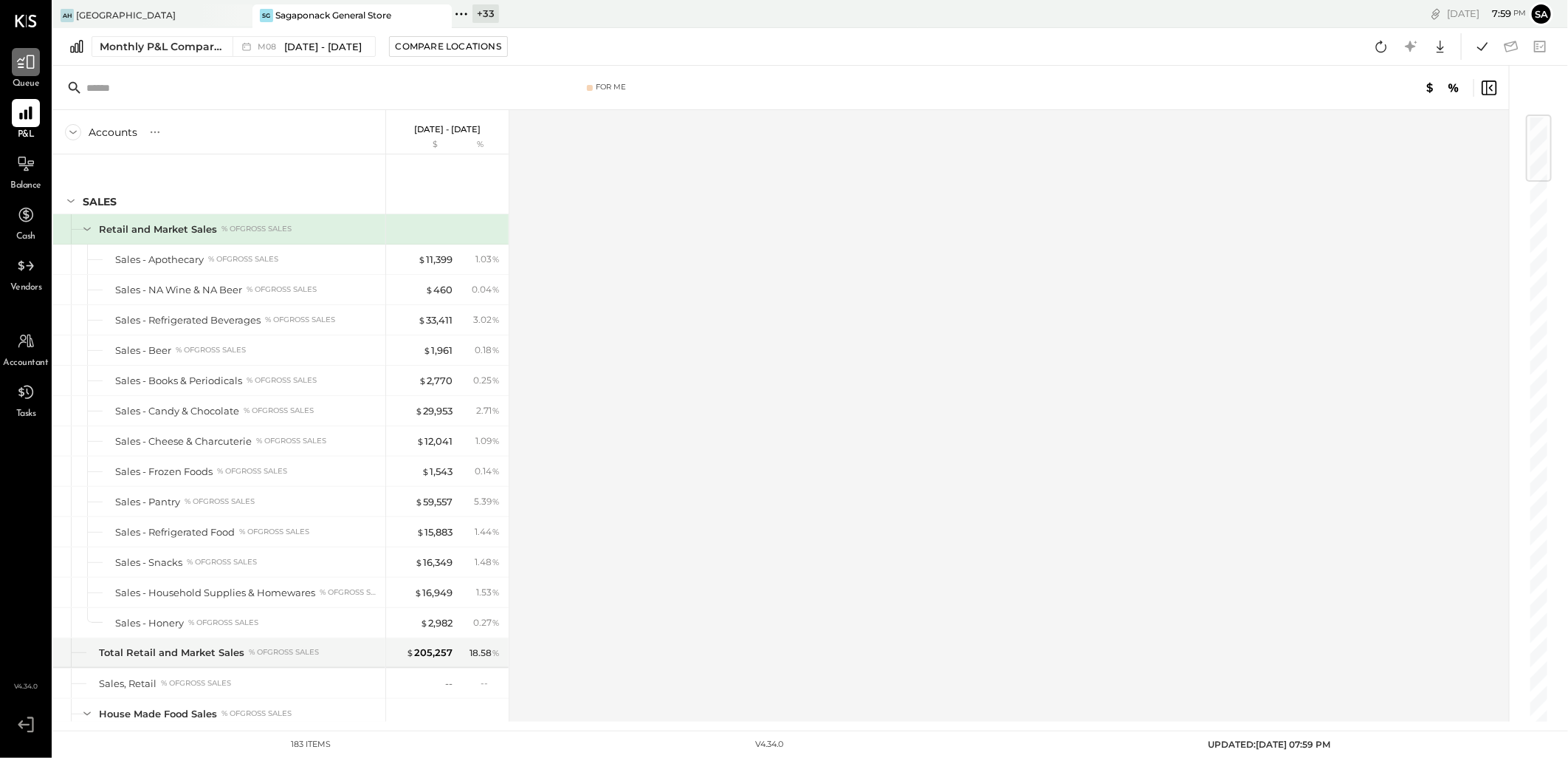
click at [24, 71] on div at bounding box center [26, 62] width 28 height 28
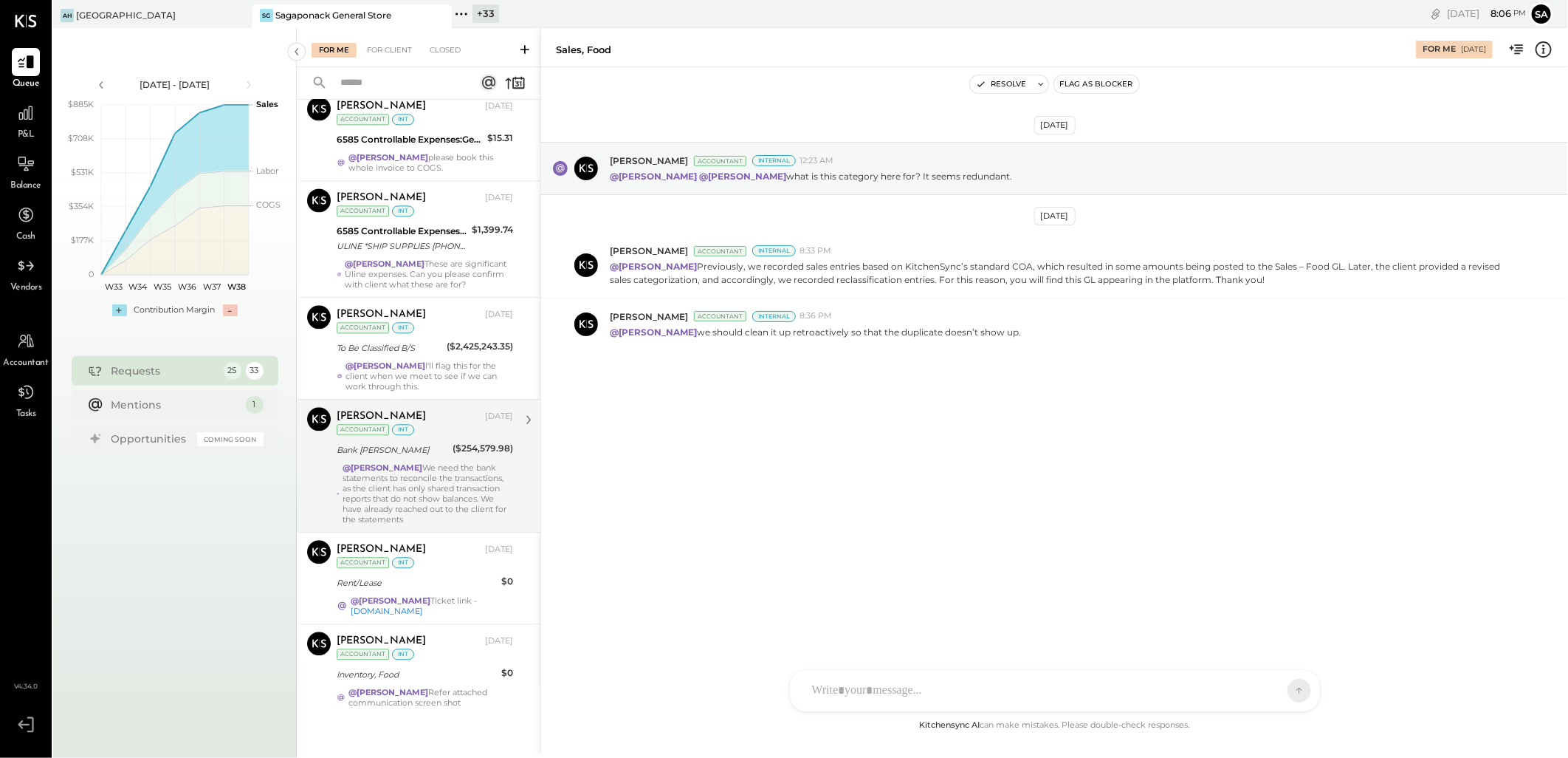
scroll to position [1963, 0]
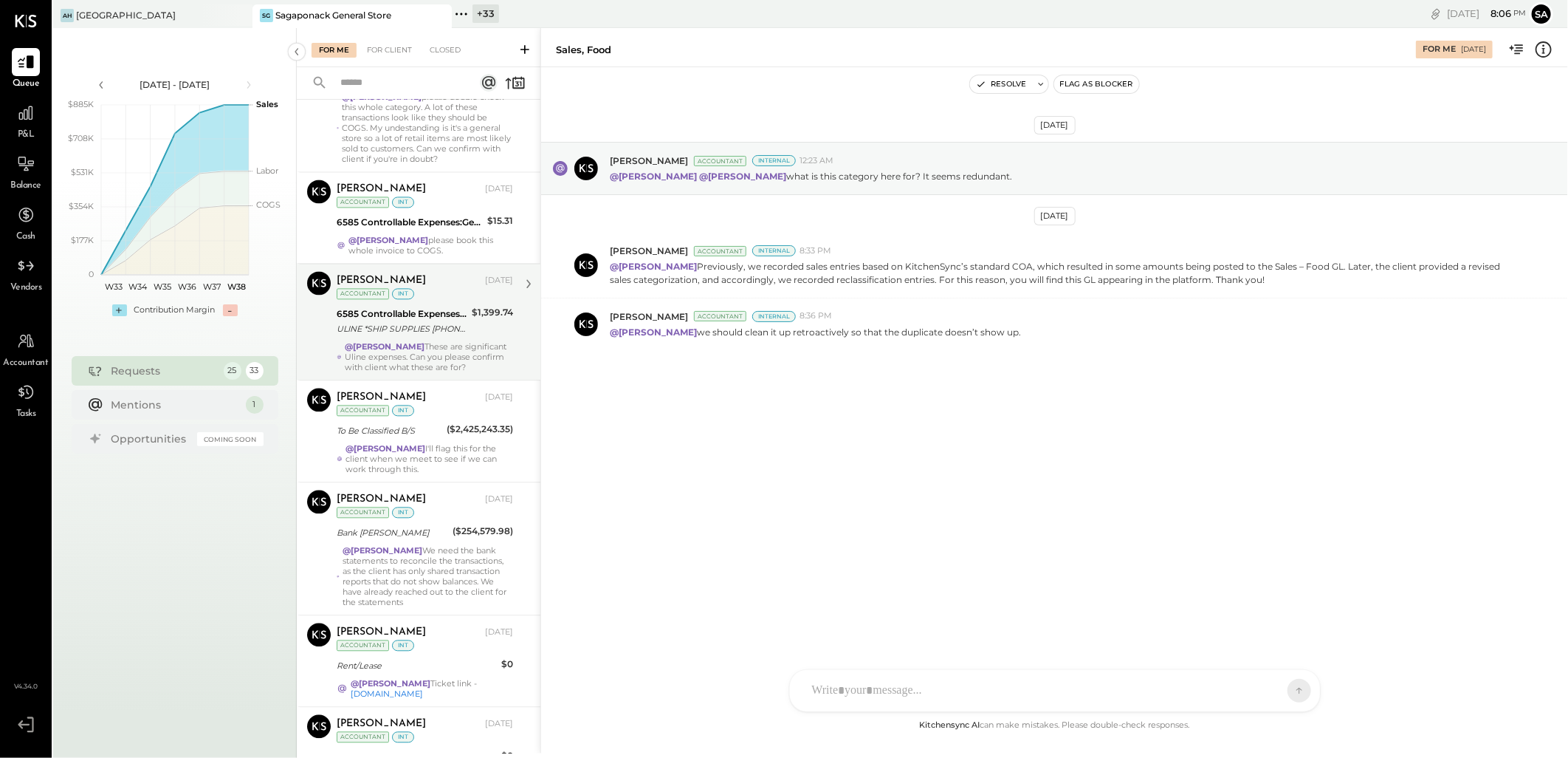
drag, startPoint x: 438, startPoint y: 233, endPoint x: 438, endPoint y: 330, distance: 97.0
click at [438, 235] on div "@Janvi Soni please book this whole invoice to COGS." at bounding box center [430, 245] width 164 height 21
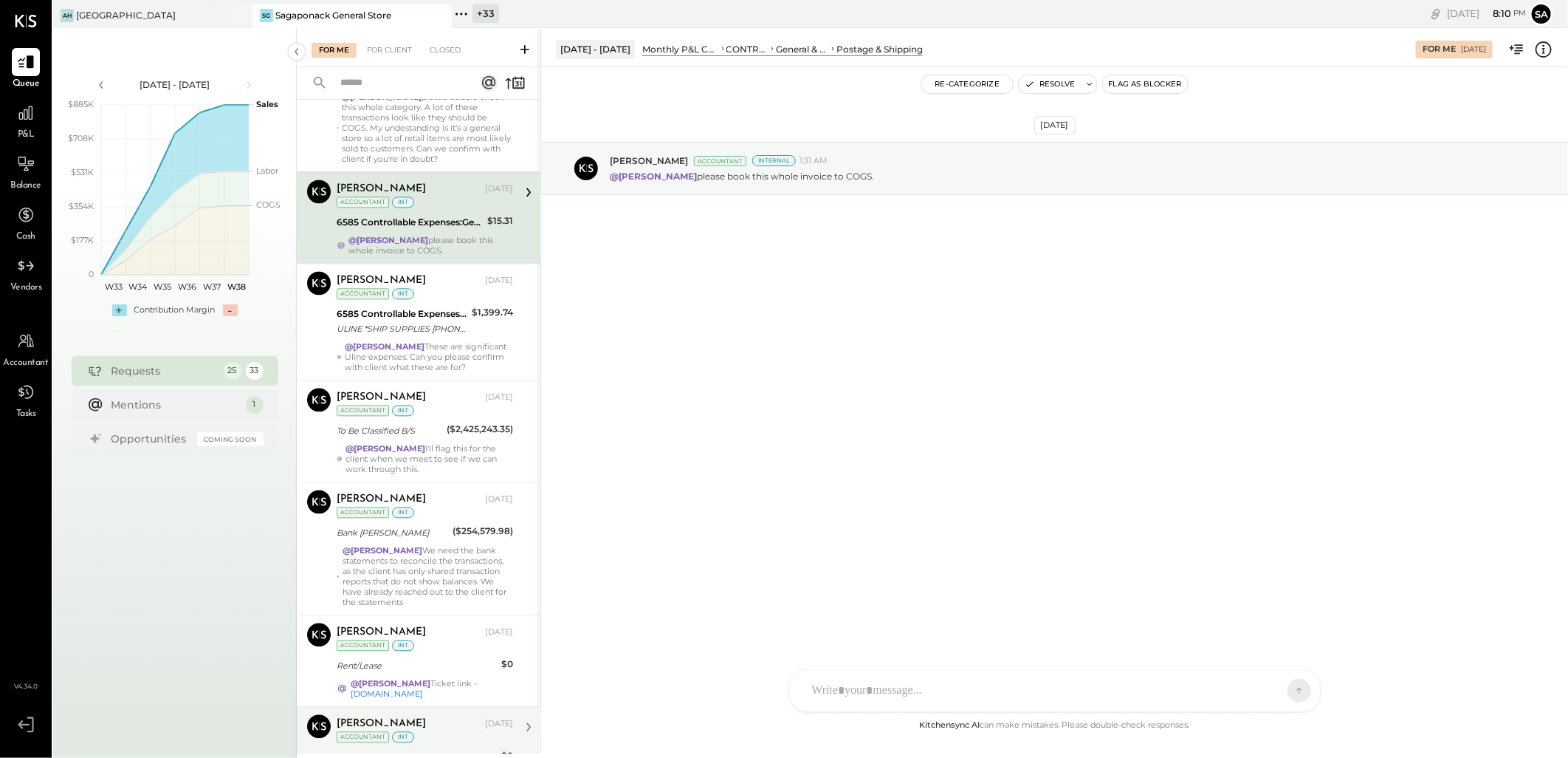
scroll to position [1881, 0]
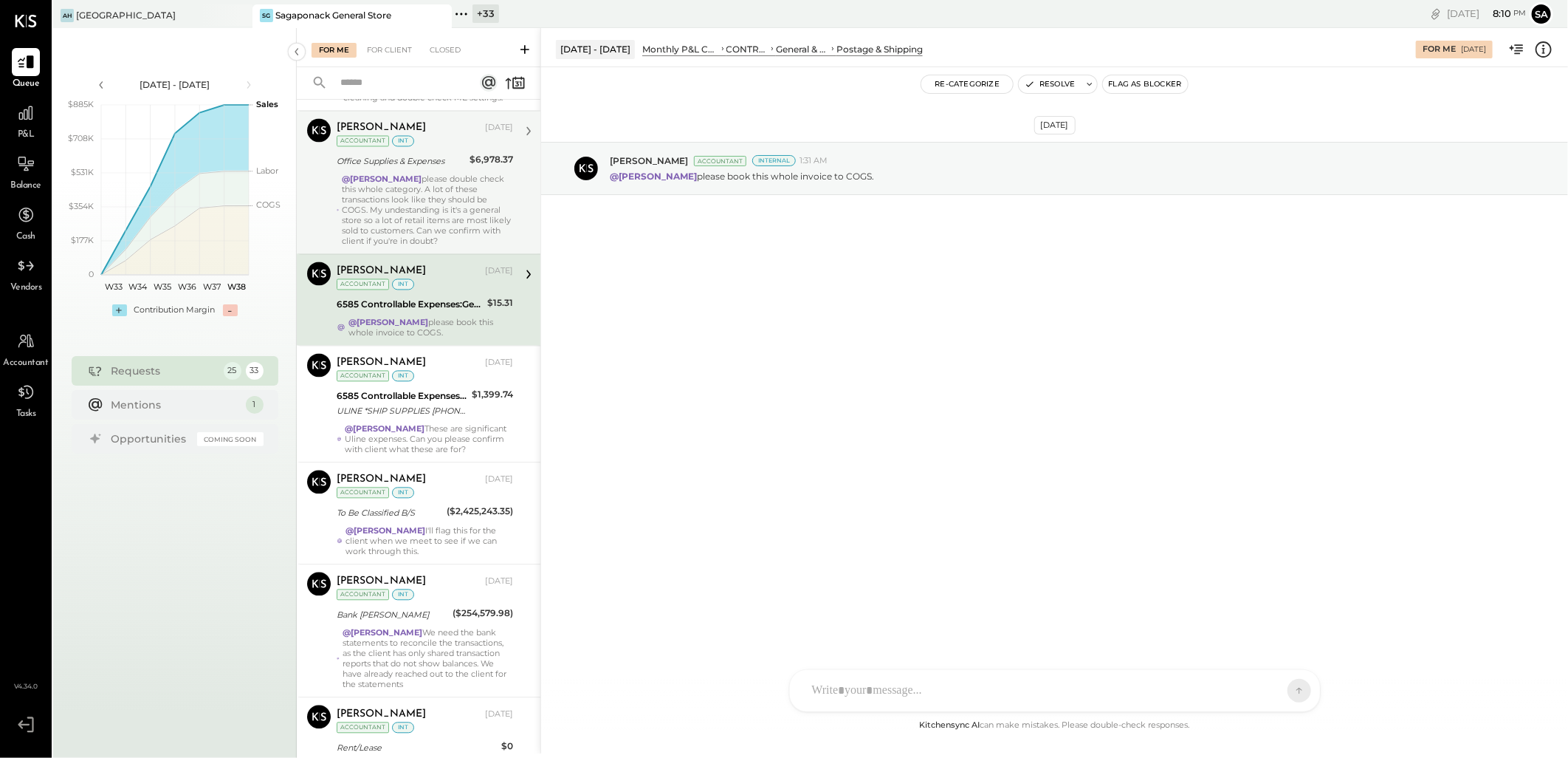
click at [416, 173] on div "@Janvi Soni please double check this whole category. A lot of these transaction…" at bounding box center [427, 209] width 171 height 72
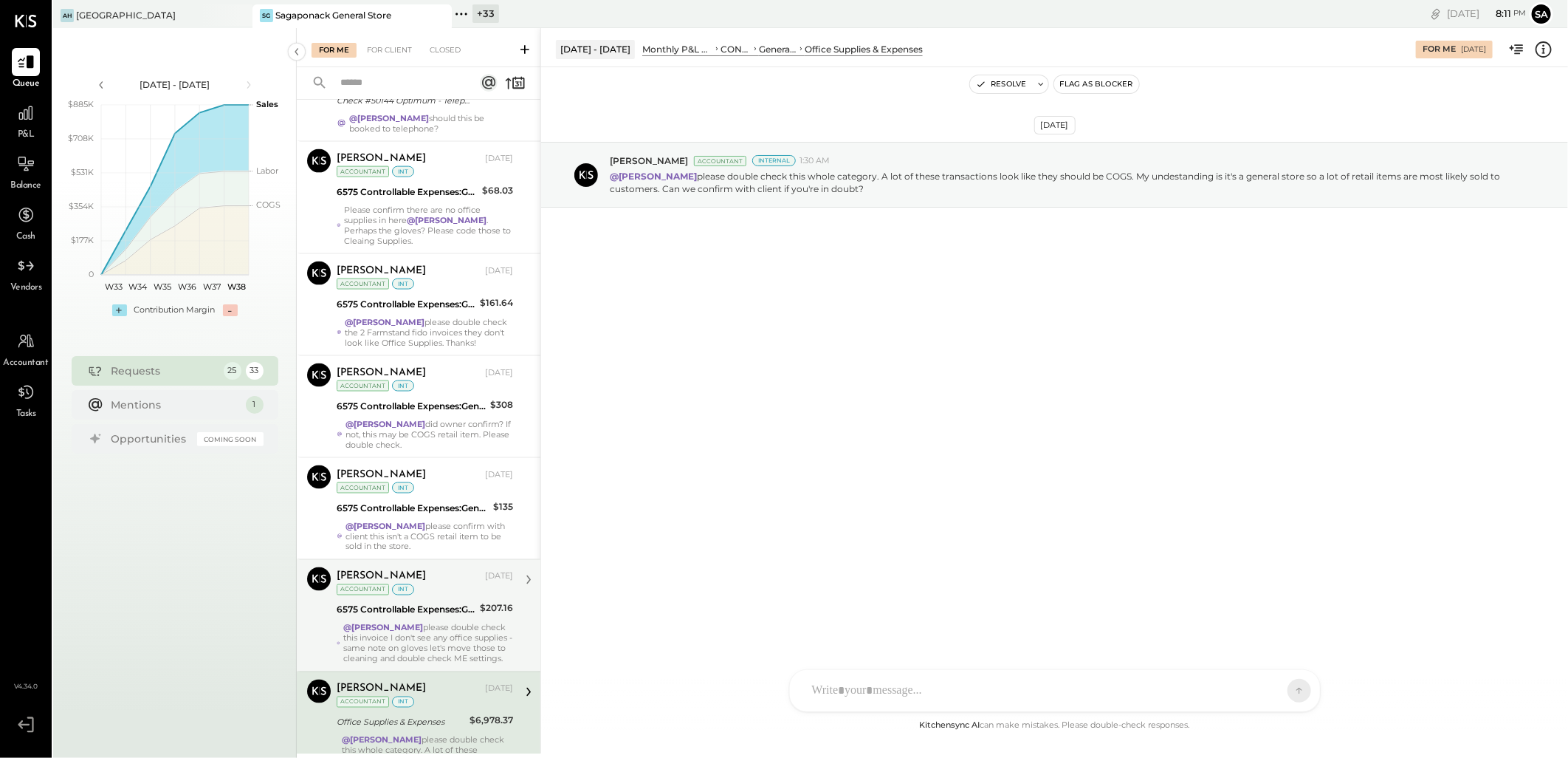
scroll to position [1224, 0]
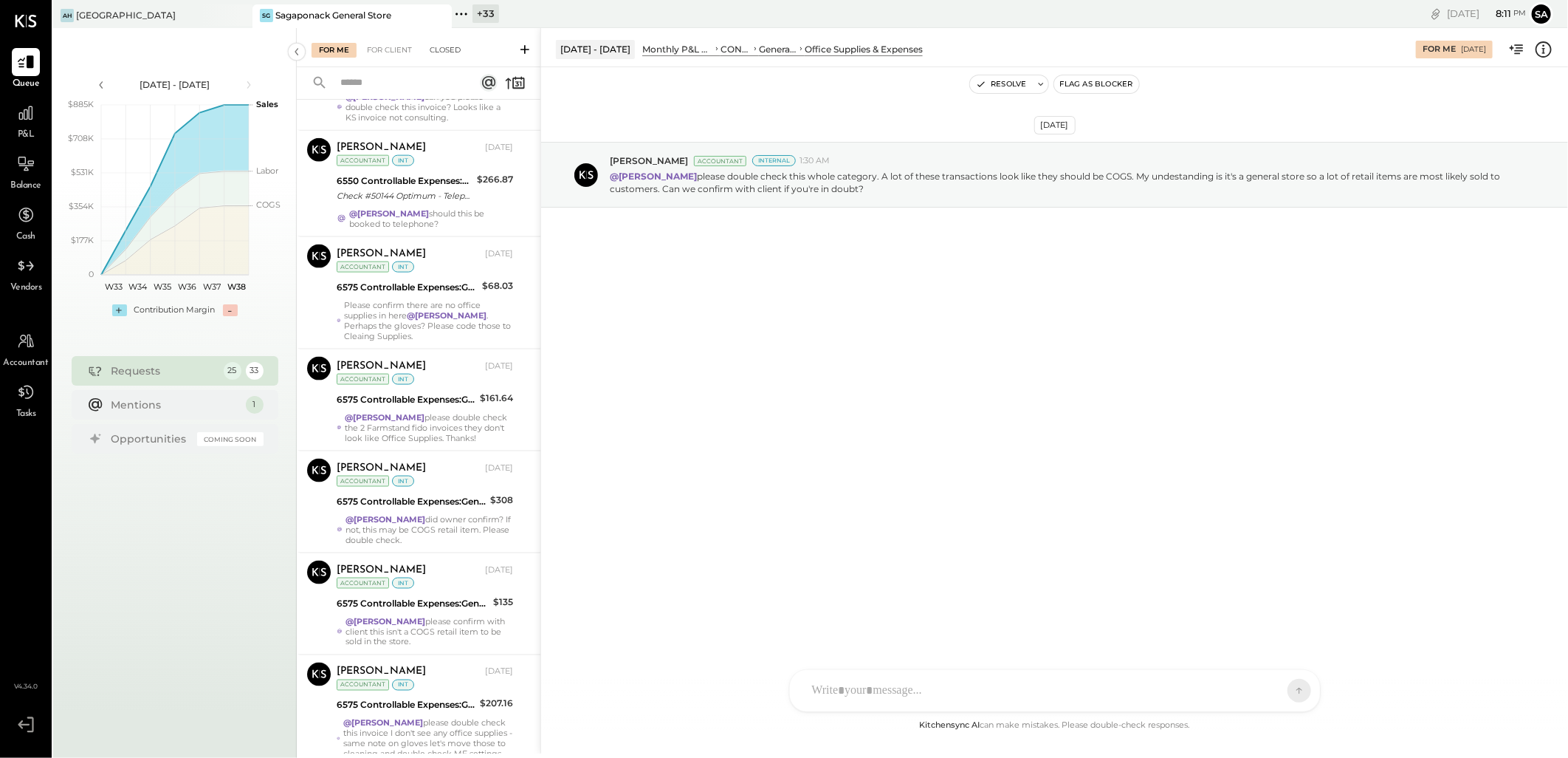
click at [447, 52] on div "Closed" at bounding box center [444, 51] width 45 height 15
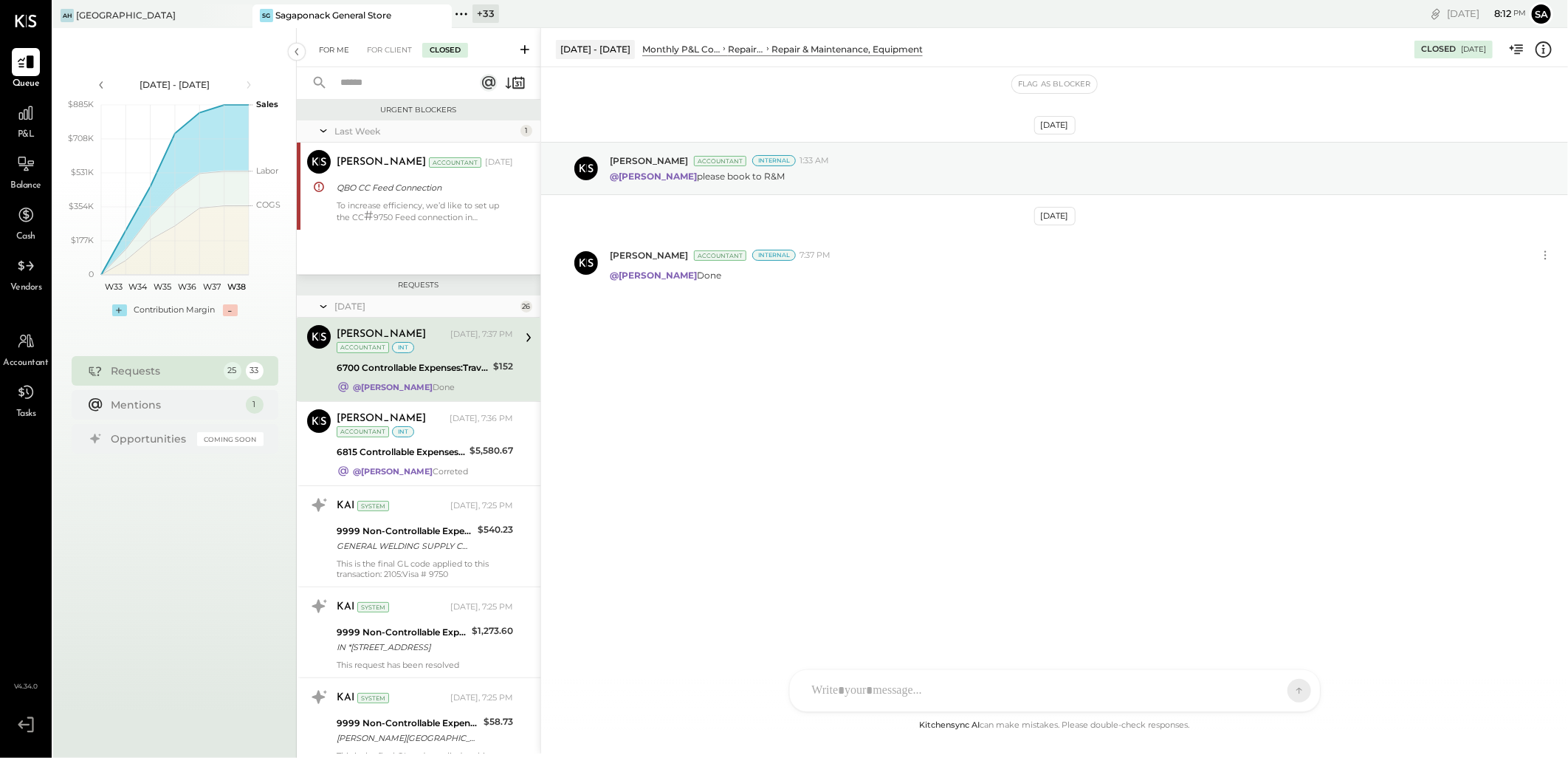
click at [327, 50] on div "For Me" at bounding box center [334, 51] width 45 height 15
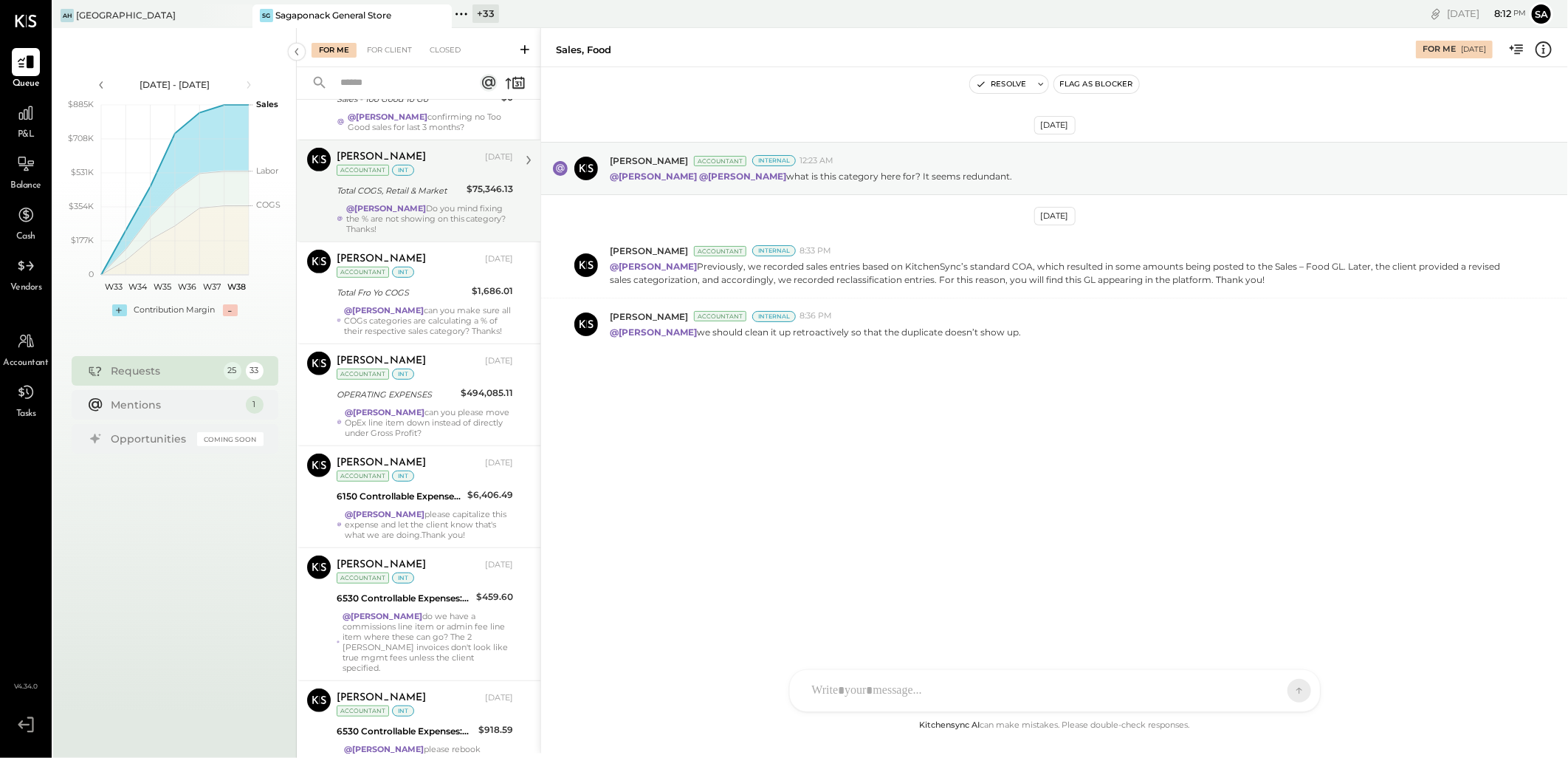
scroll to position [492, 0]
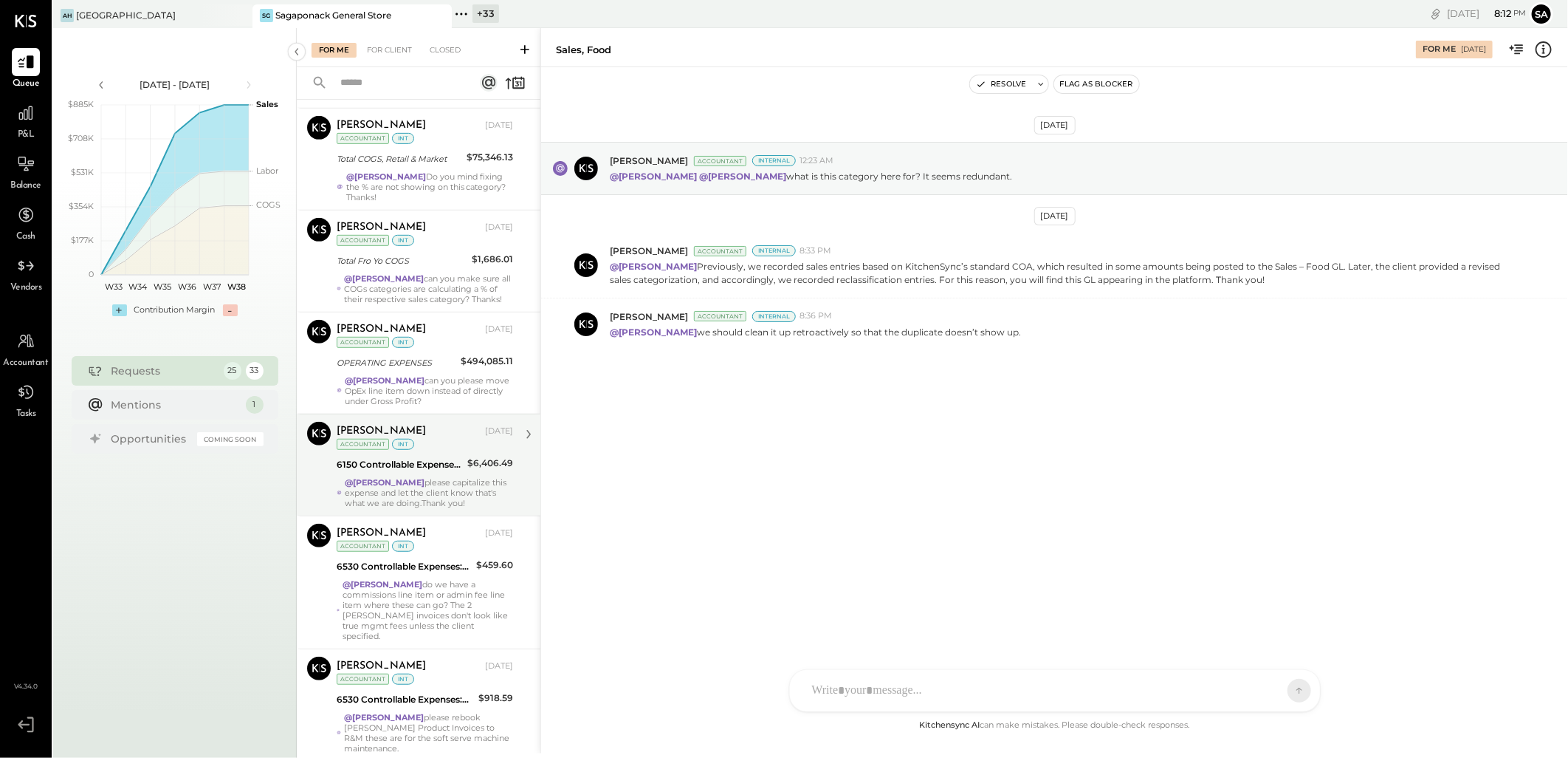
click at [456, 493] on div "@Janvi Soni please capitalize this expense and let the client know that's what …" at bounding box center [429, 493] width 168 height 31
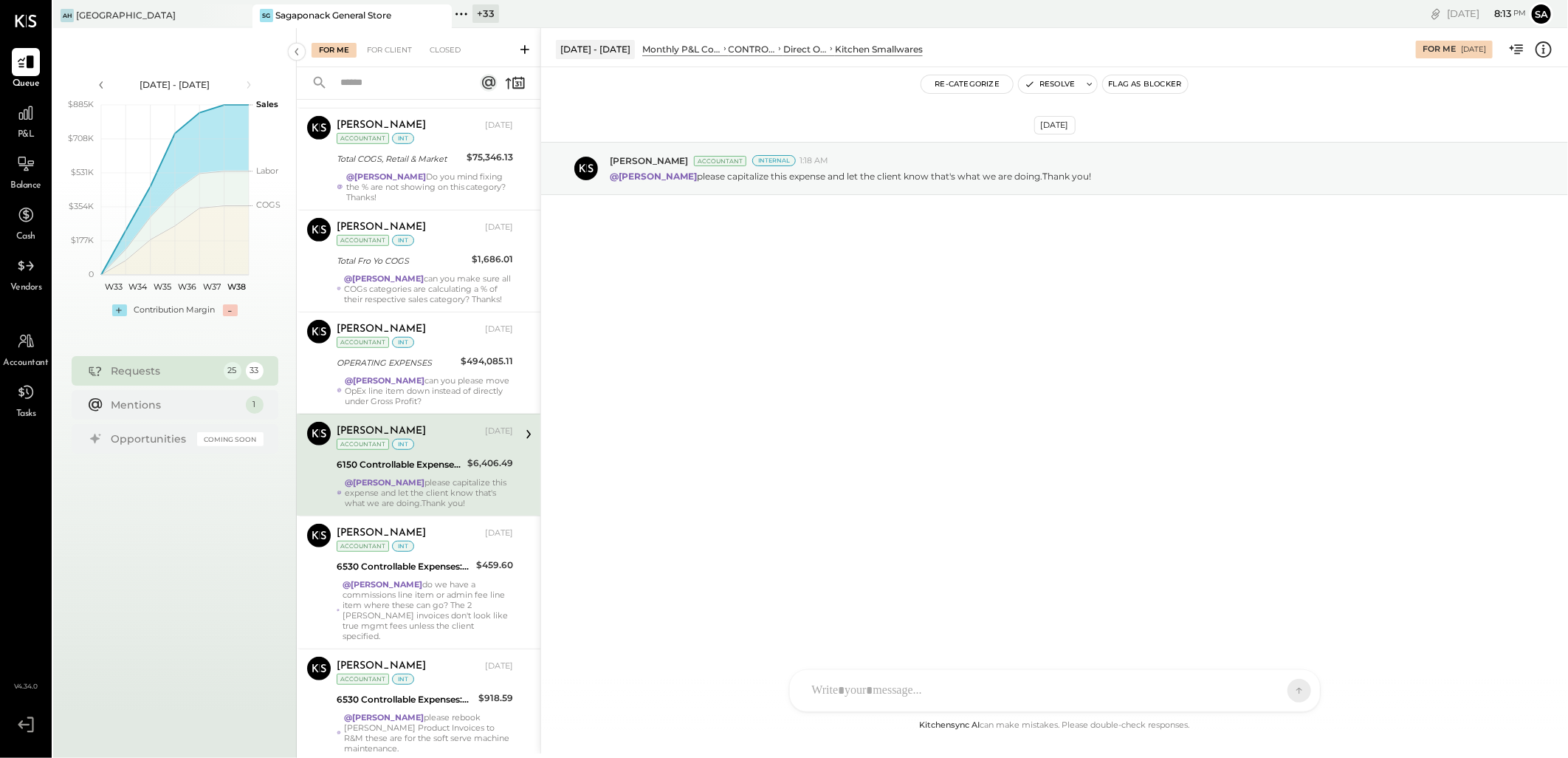
click at [997, 694] on div at bounding box center [1041, 691] width 474 height 33
click at [1046, 83] on button "Resolve" at bounding box center [1049, 84] width 62 height 18
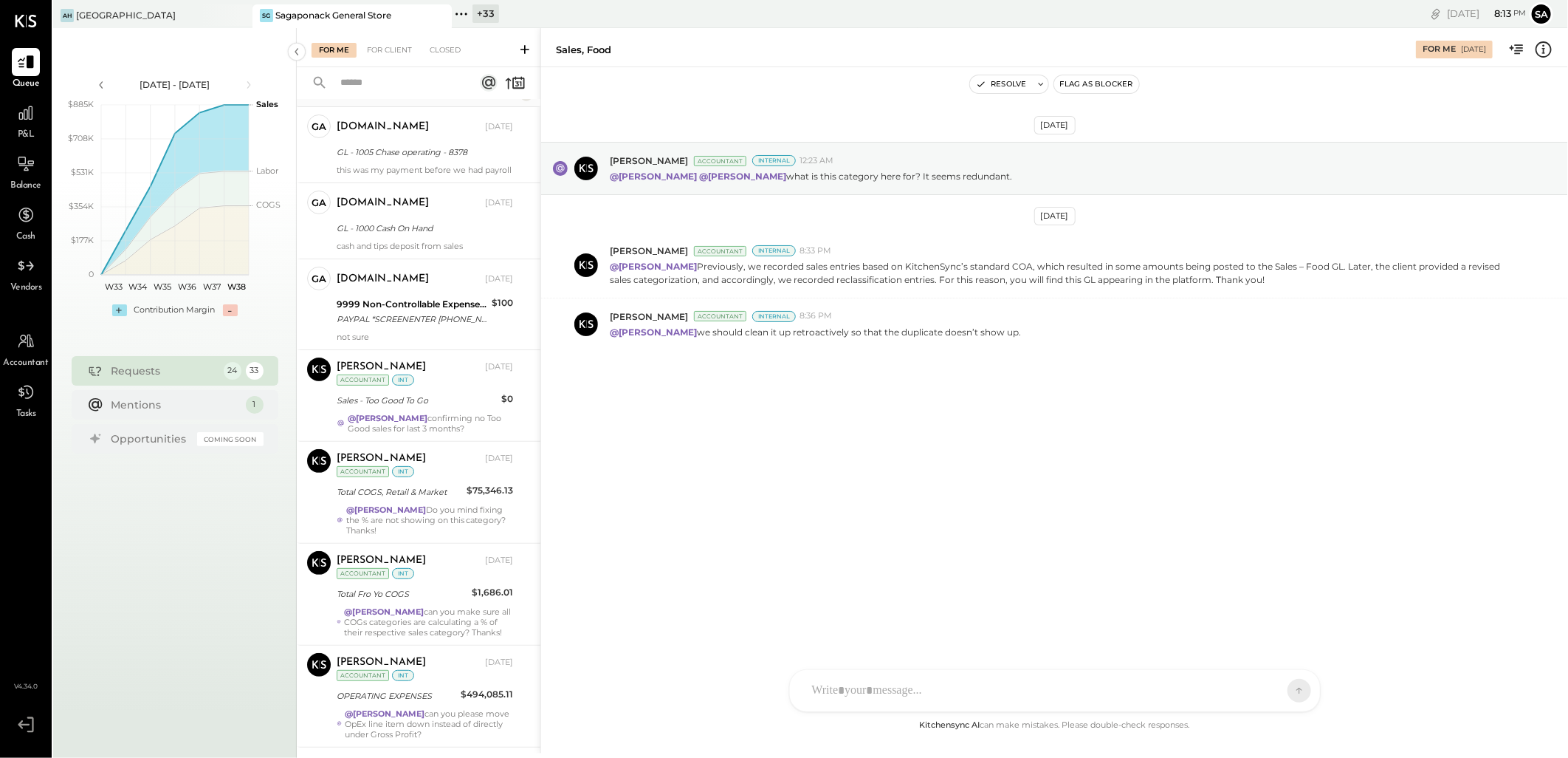
scroll to position [137, 0]
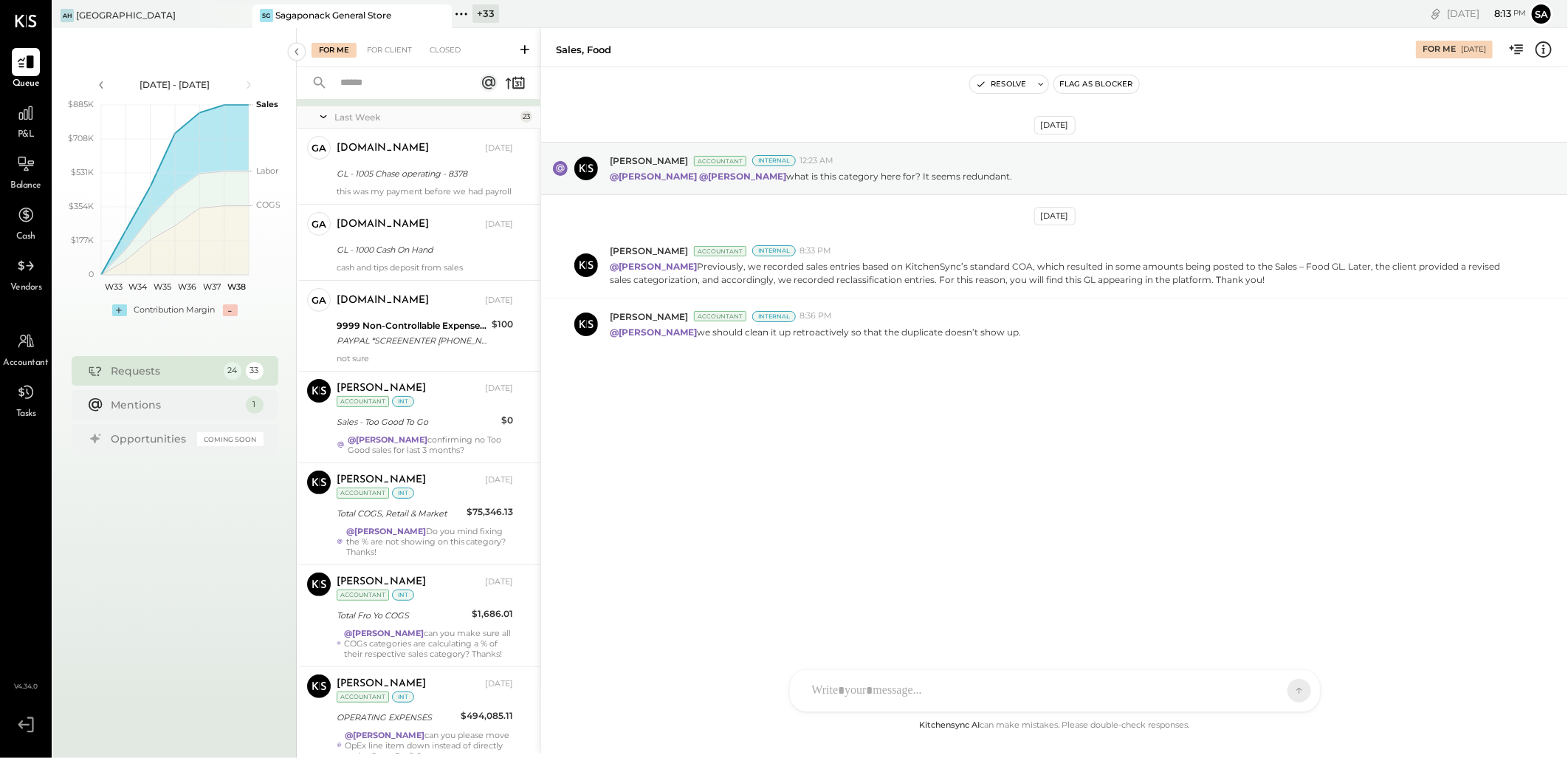
click at [394, 84] on input "text" at bounding box center [398, 83] width 134 height 25
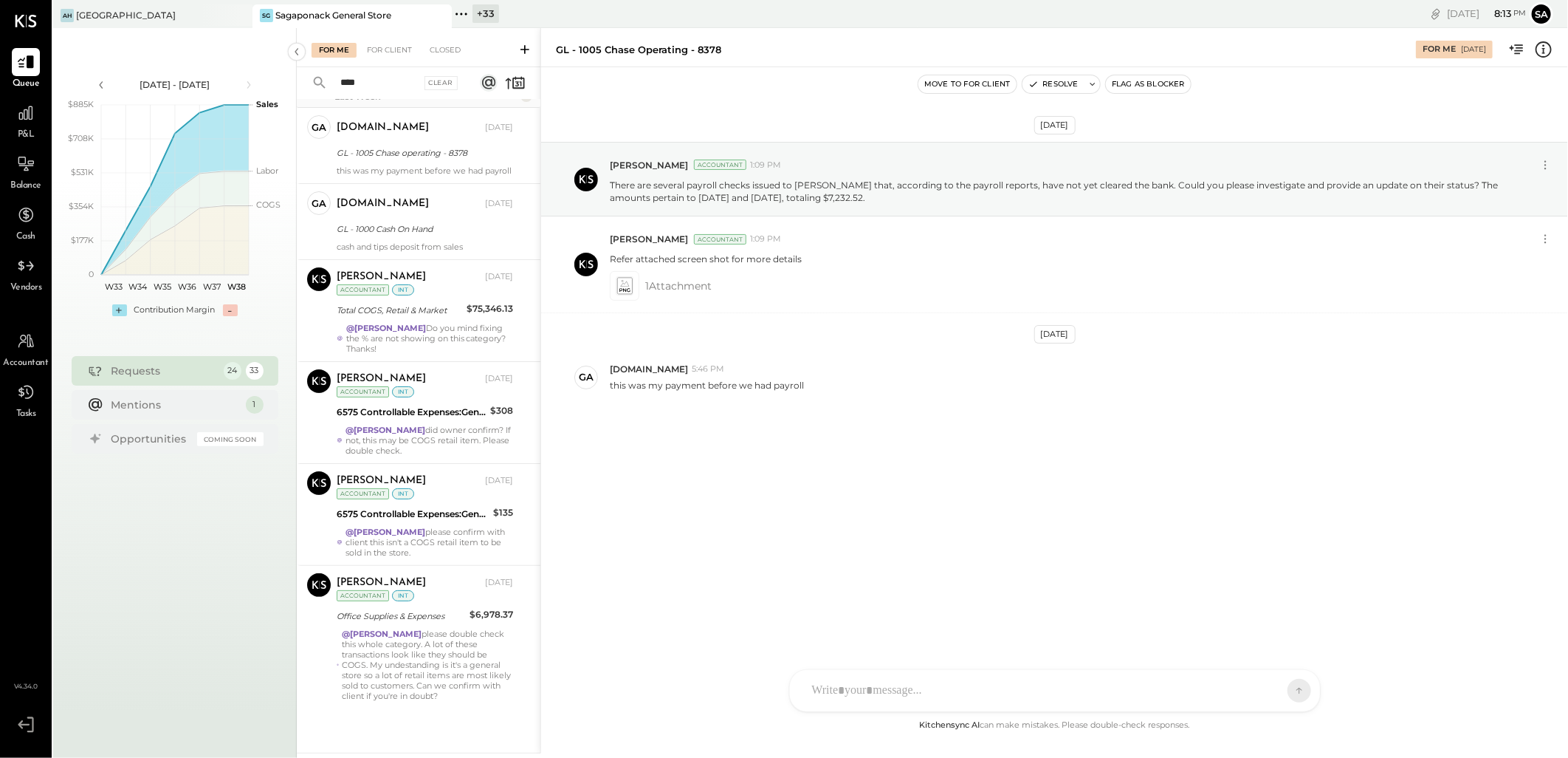
scroll to position [45, 0]
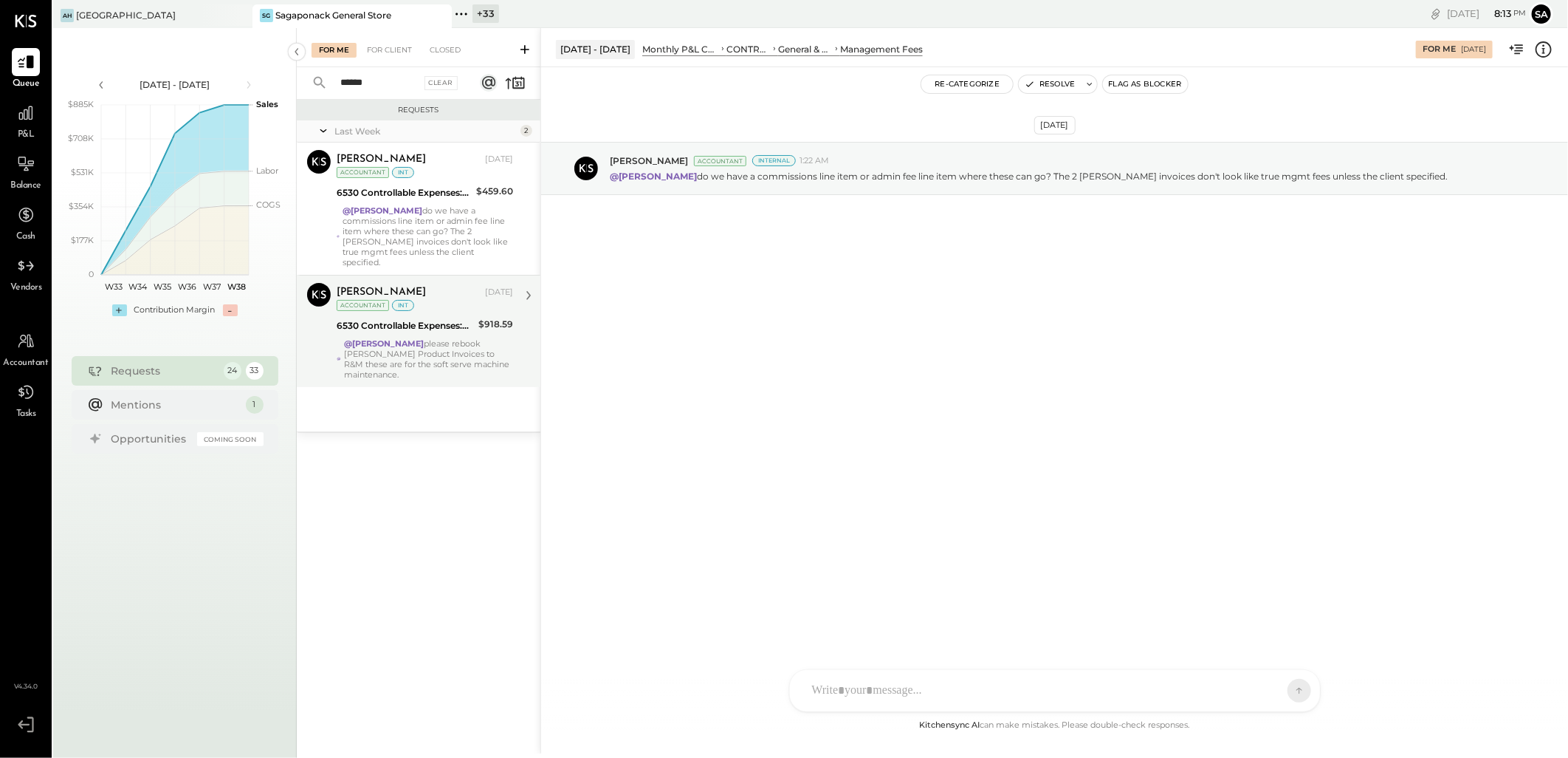
type input "******"
click at [431, 348] on div "@Janvi Soni please rebook Taylor Product Invoices to R&M these are for the soft…" at bounding box center [428, 359] width 169 height 42
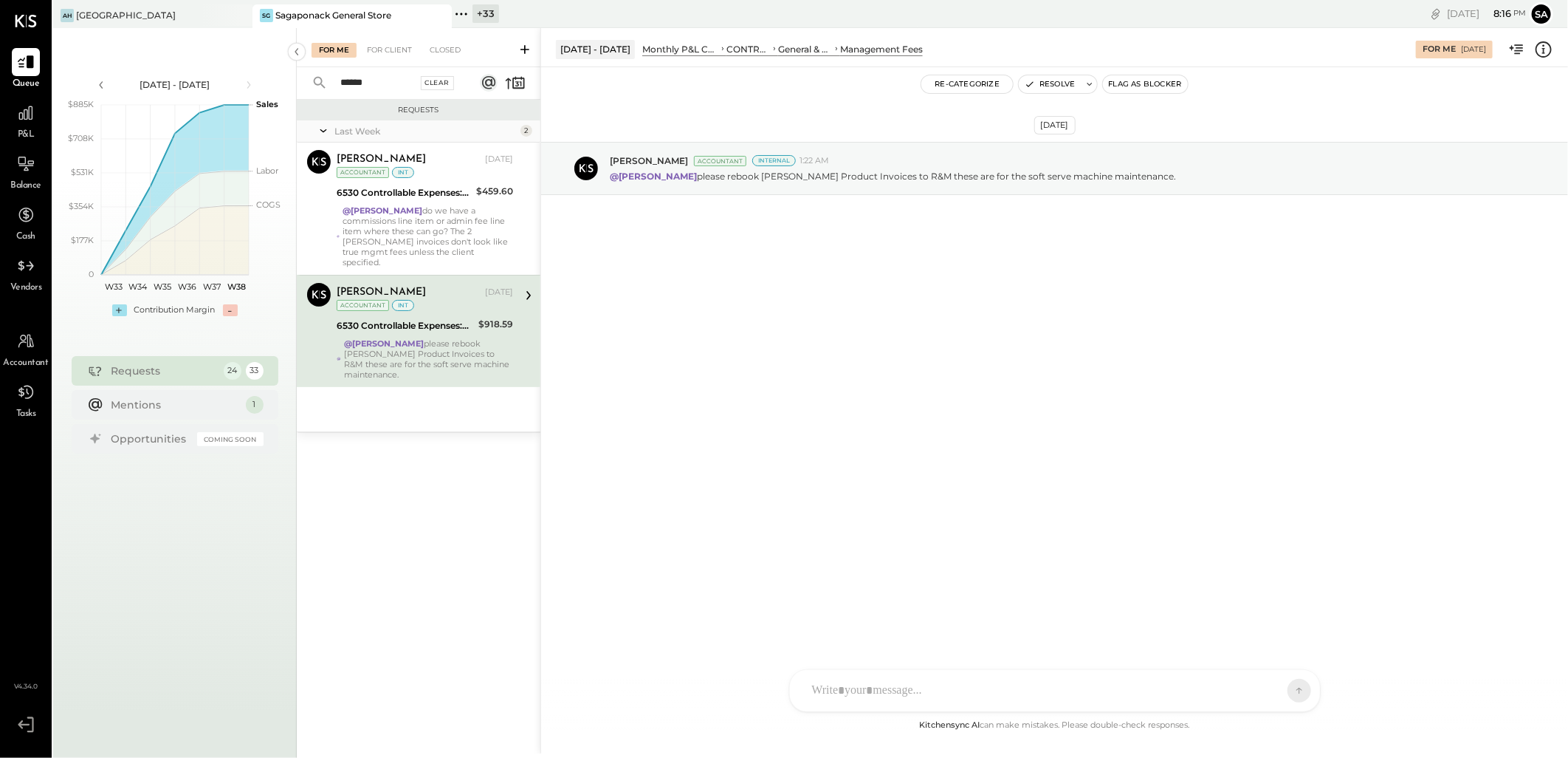
click at [420, 83] on div "Clear" at bounding box center [438, 83] width 34 height 14
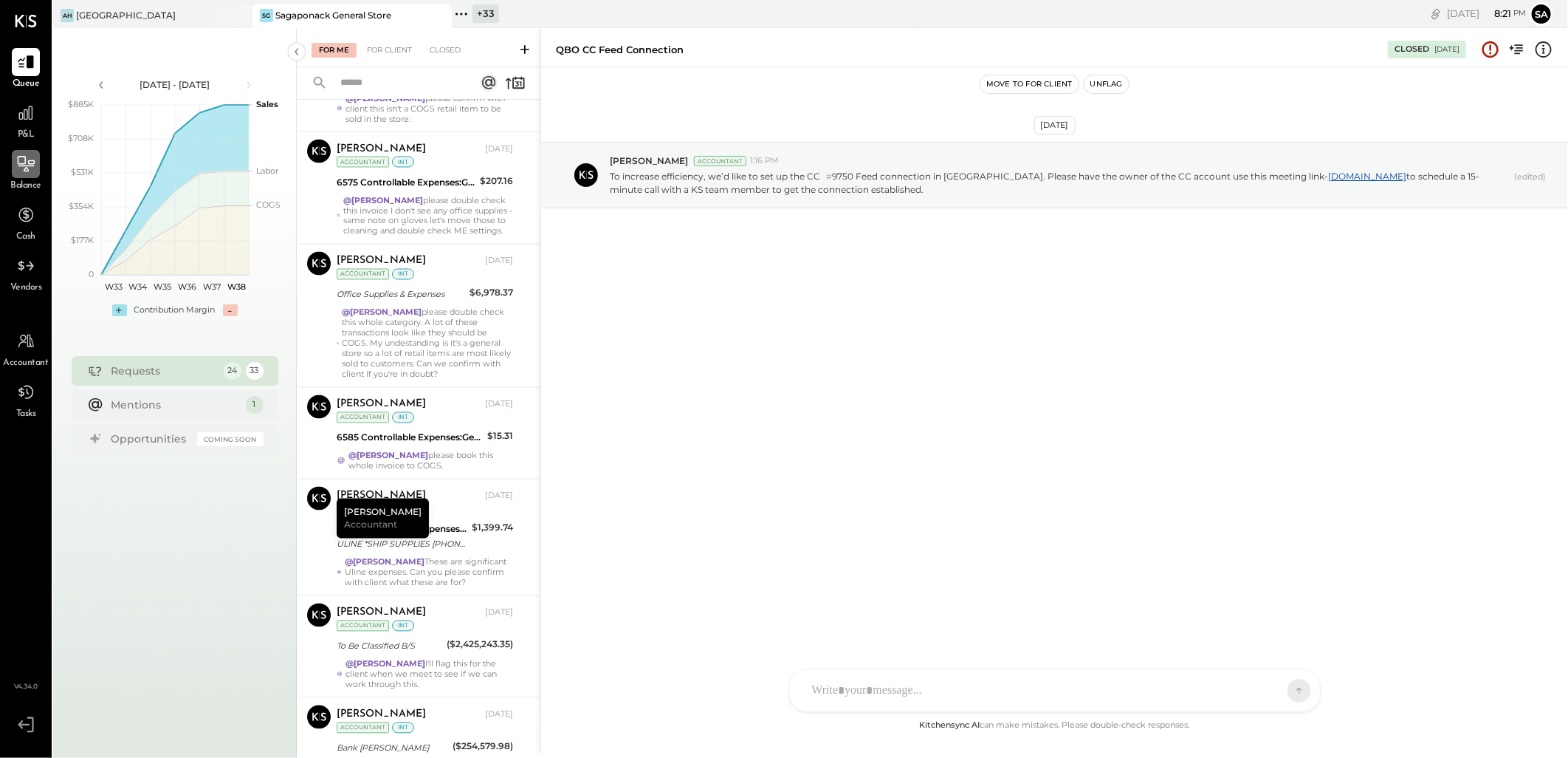
scroll to position [1614, 0]
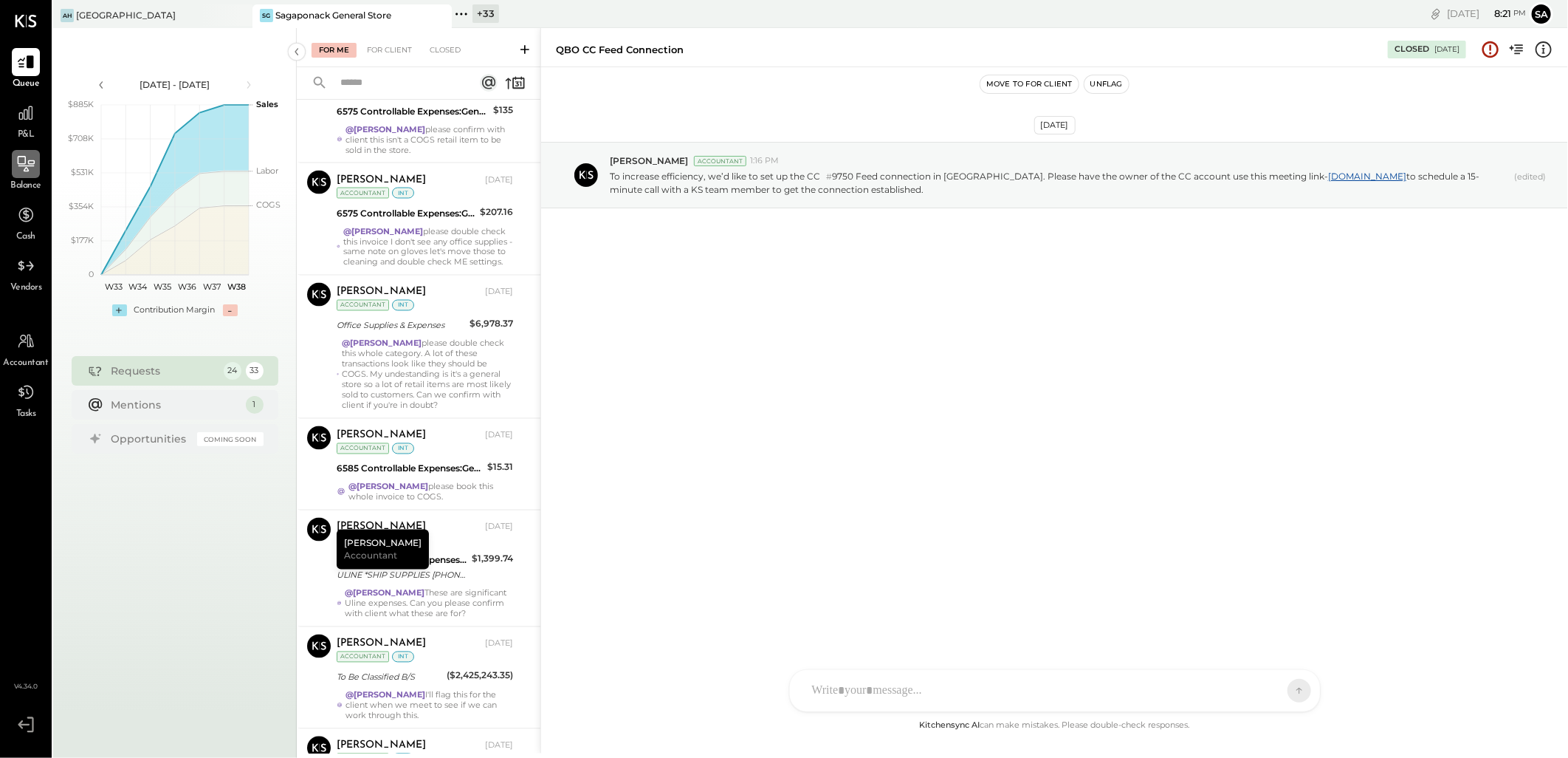
click at [23, 174] on div at bounding box center [26, 164] width 28 height 28
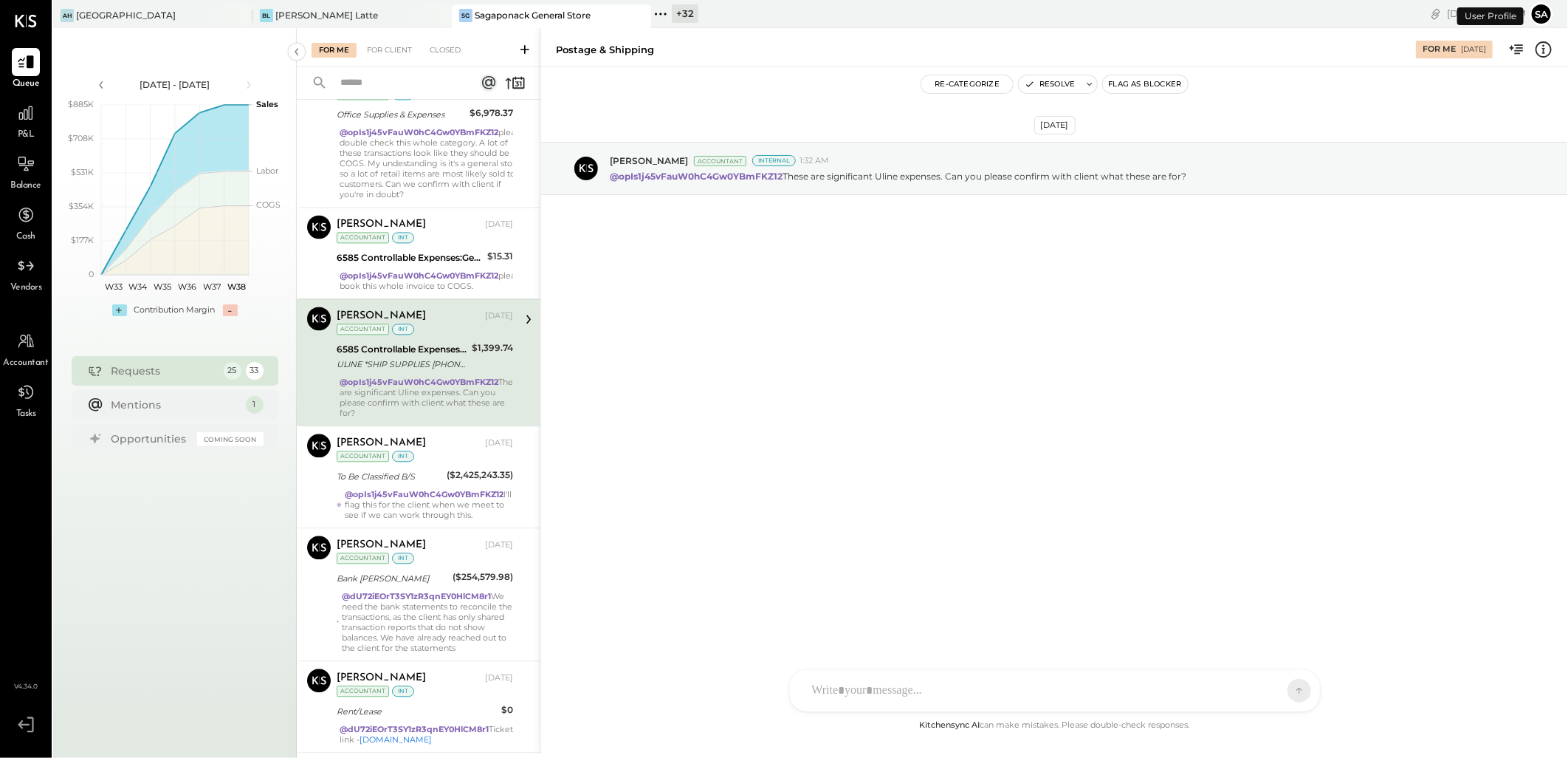
scroll to position [1865, 0]
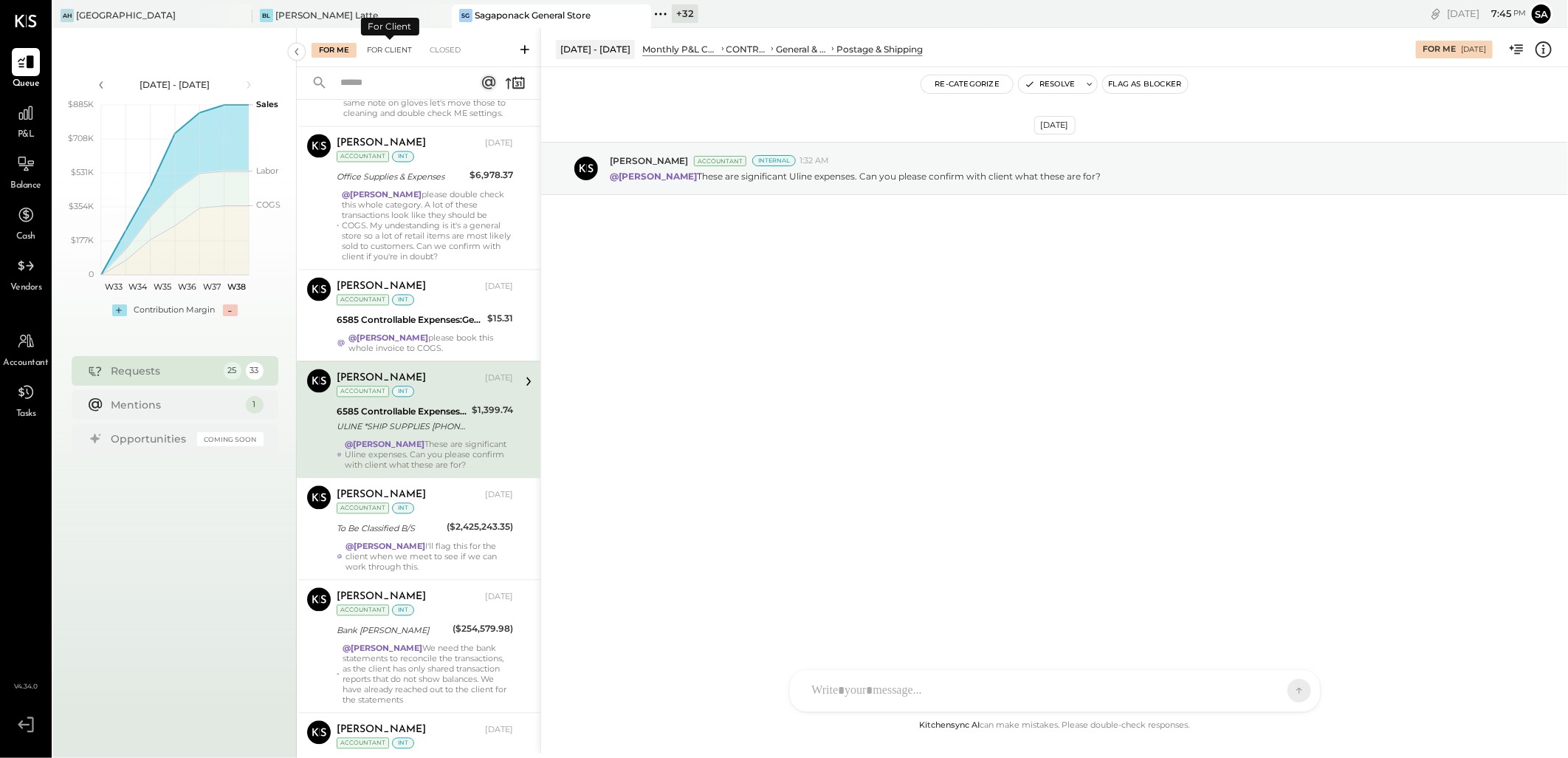
click at [396, 45] on div "For Client" at bounding box center [389, 51] width 60 height 15
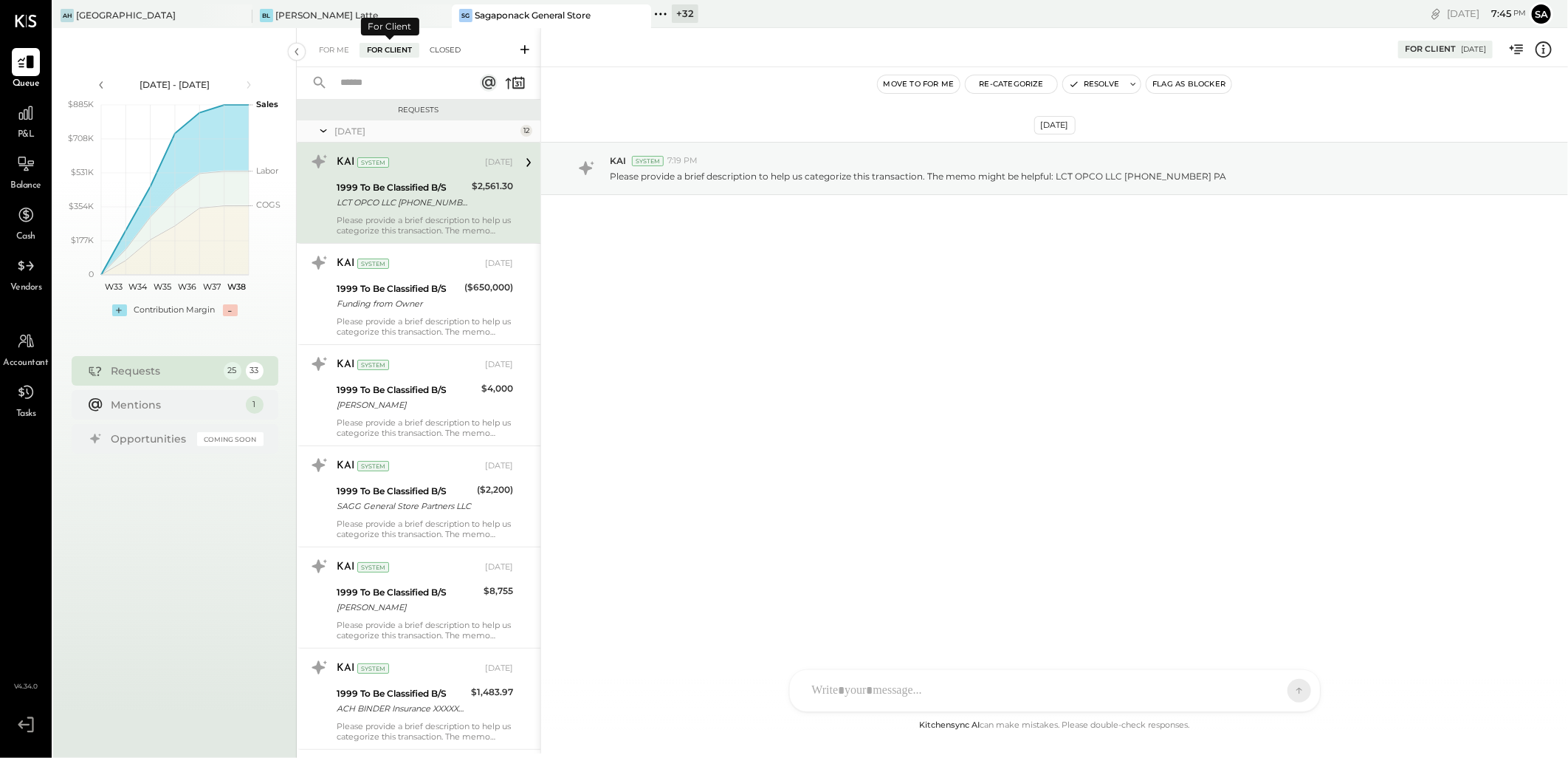
click at [454, 48] on div "Closed" at bounding box center [444, 51] width 45 height 15
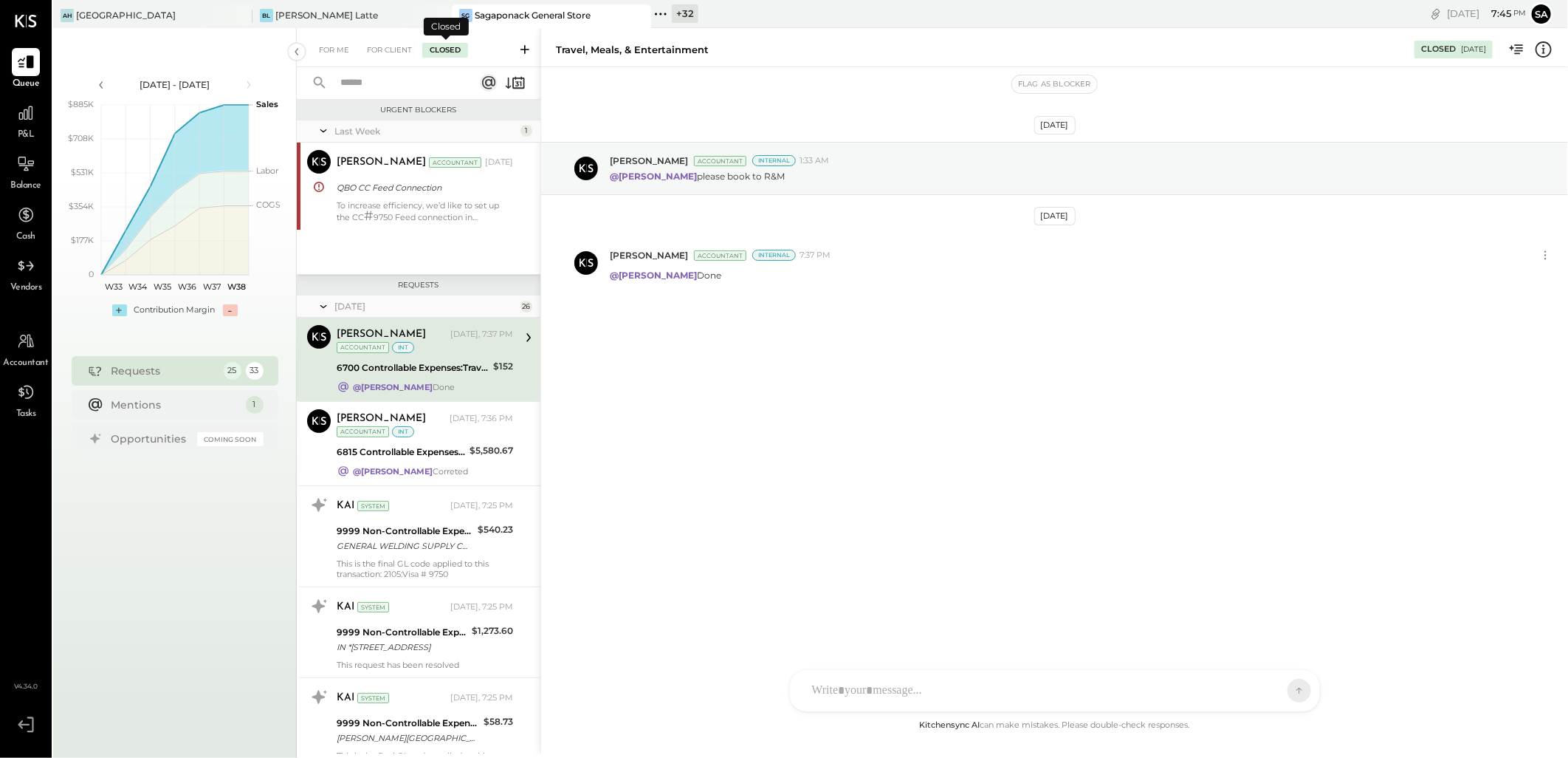
click at [389, 84] on input "text" at bounding box center [398, 83] width 134 height 25
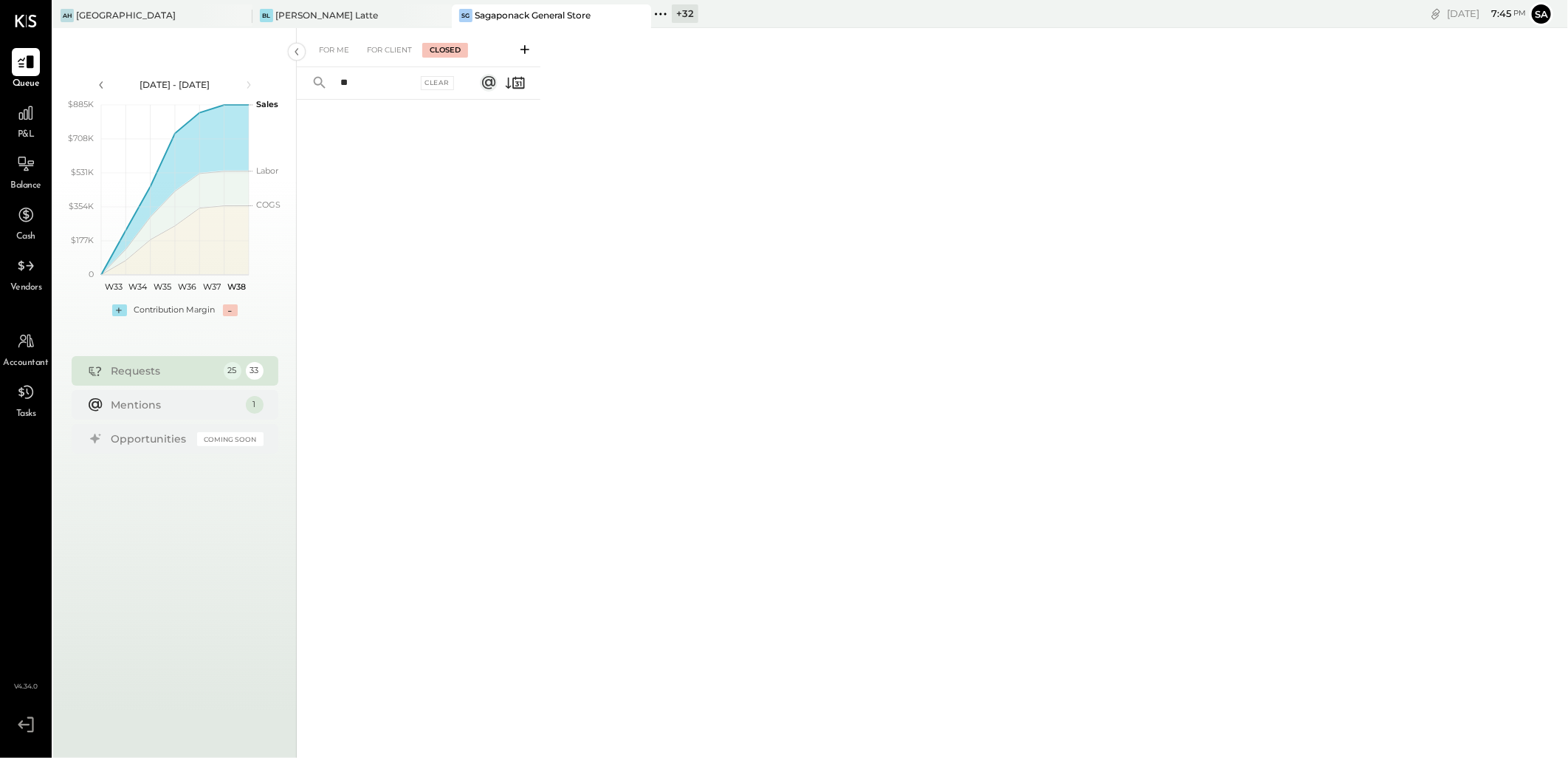
type input "*"
click at [389, 84] on input "text" at bounding box center [374, 83] width 86 height 25
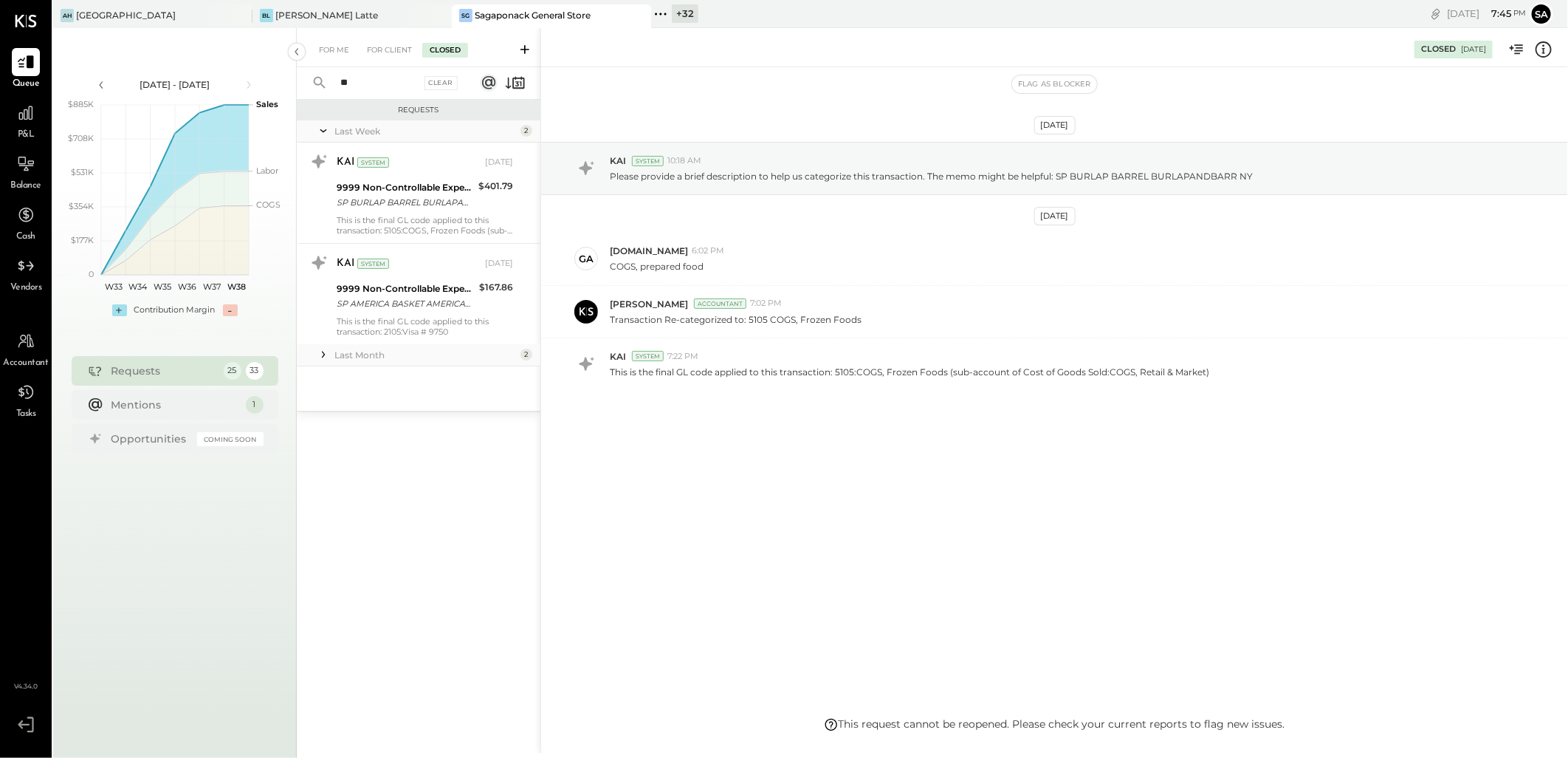
type input "*"
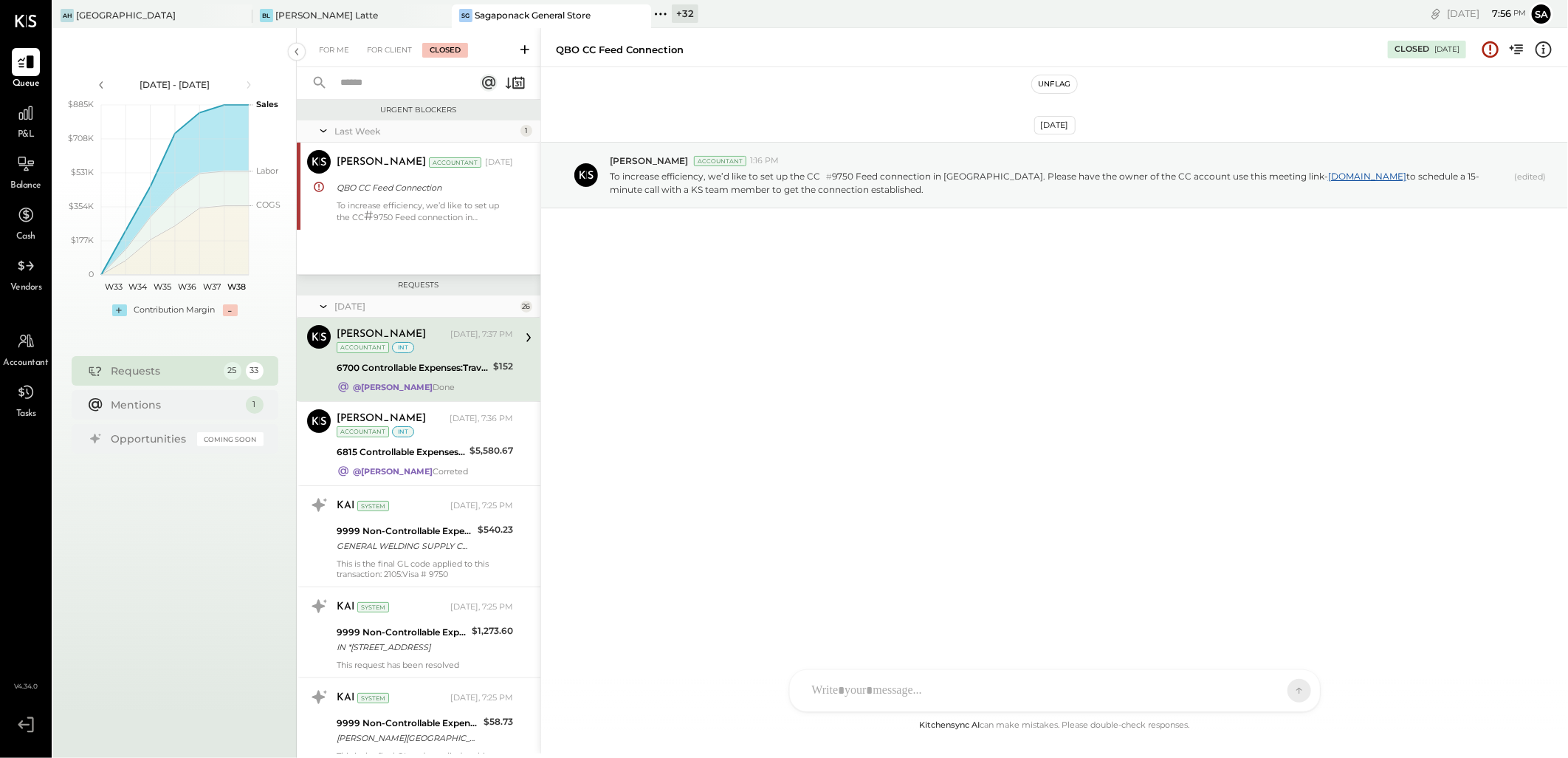
click at [834, 694] on div at bounding box center [1041, 691] width 474 height 33
click at [356, 3] on div "AH Ashland Hill BL Bianco Latte SG Sagaponack General Store + 32 Pinned Locatio…" at bounding box center [522, 14] width 938 height 28
click at [332, 19] on div "BL Bianco Latte" at bounding box center [341, 16] width 177 height 13
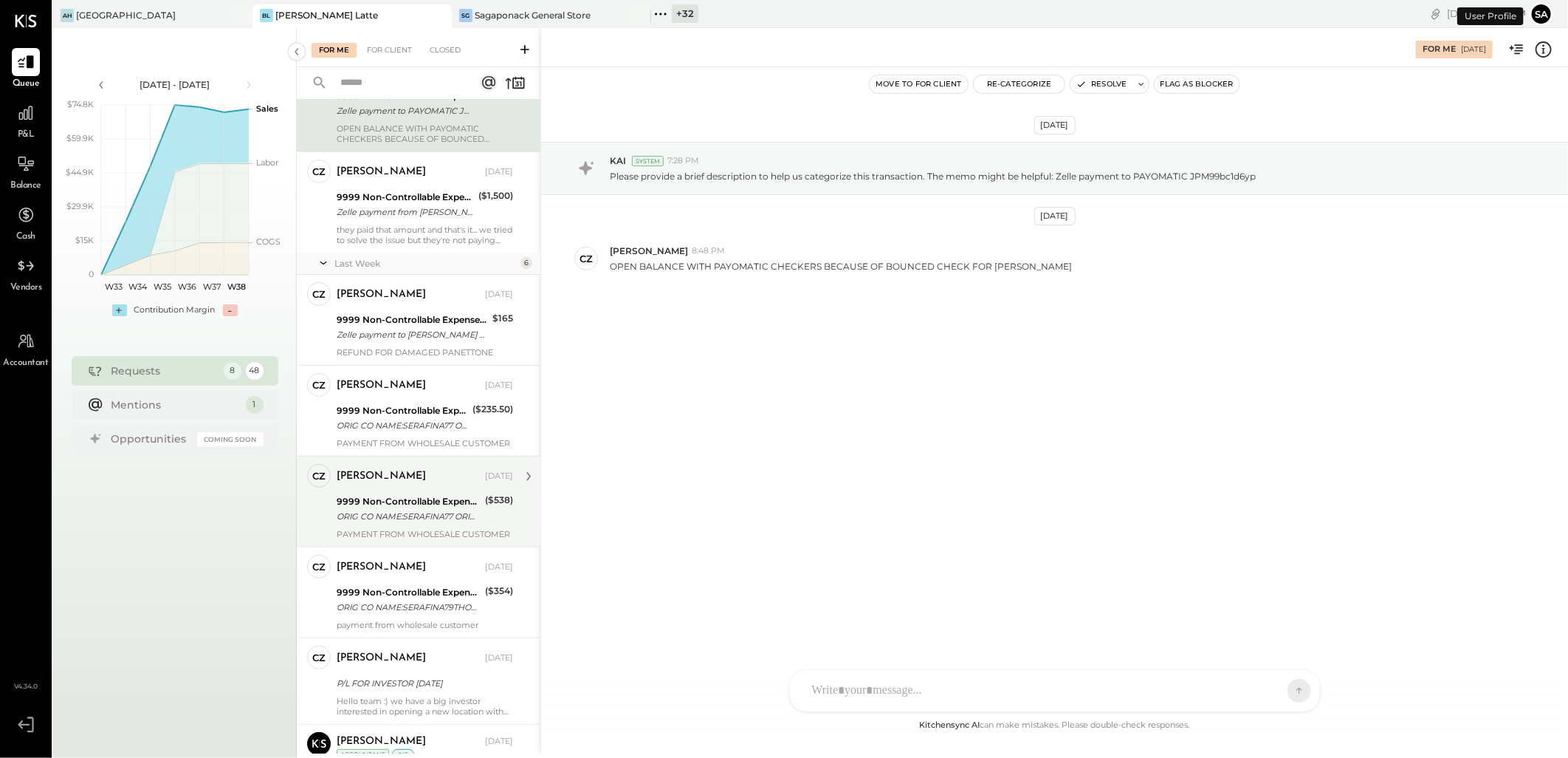
scroll to position [229, 0]
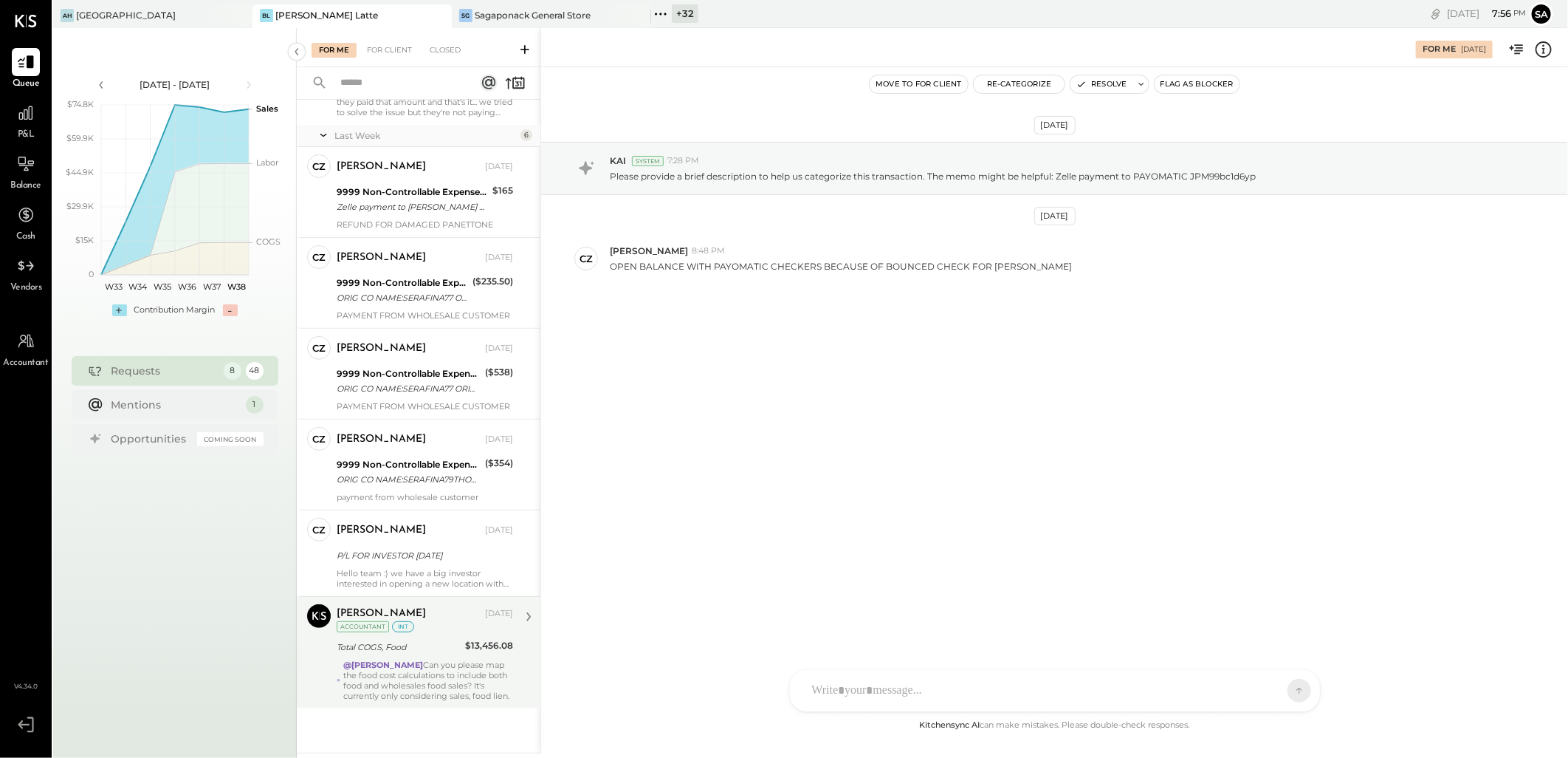
click at [400, 695] on div "@Sarang Khandhar Can you please map the food cost calculations to include both …" at bounding box center [428, 681] width 170 height 42
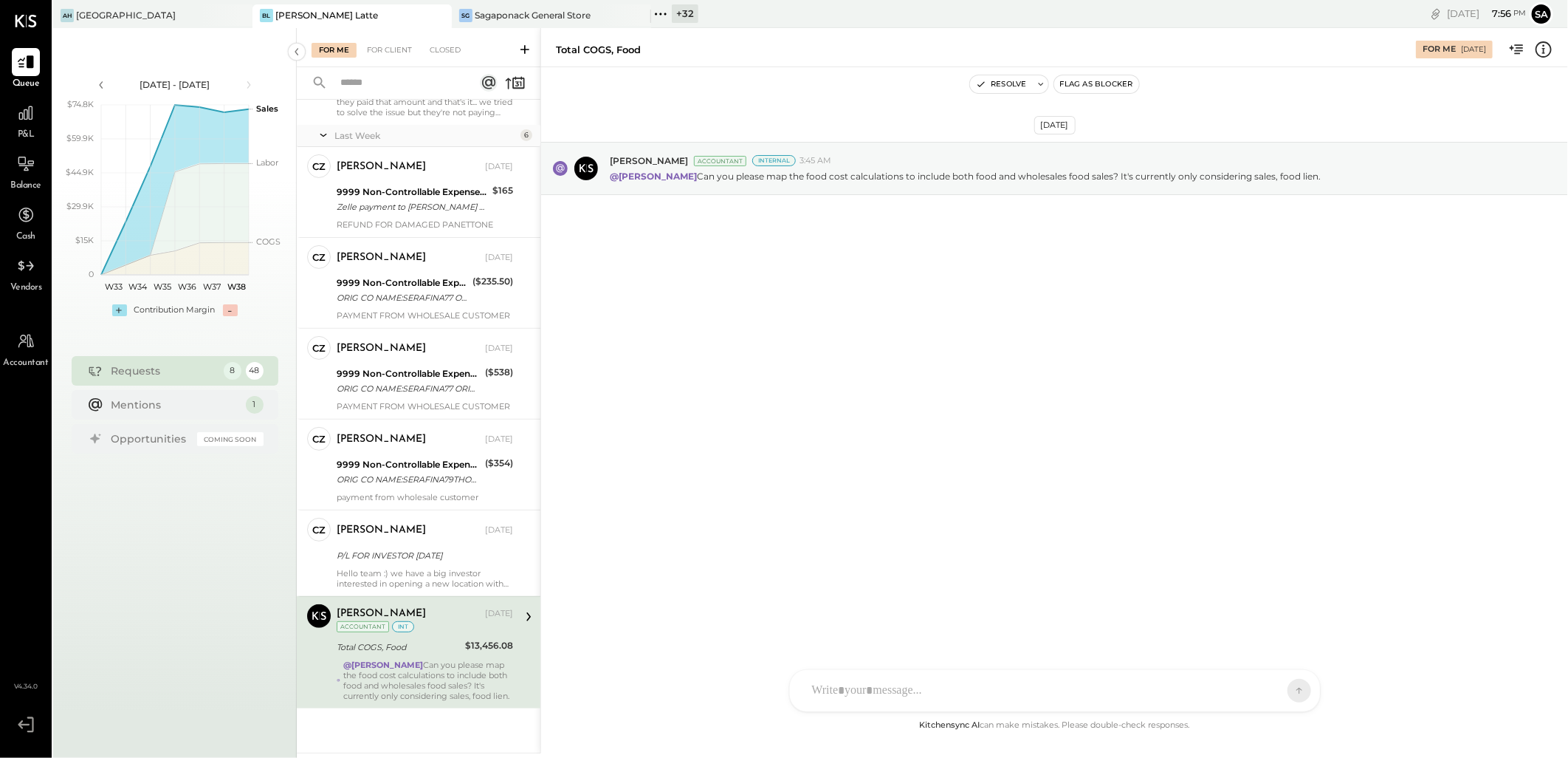
click at [889, 691] on div at bounding box center [1041, 691] width 474 height 33
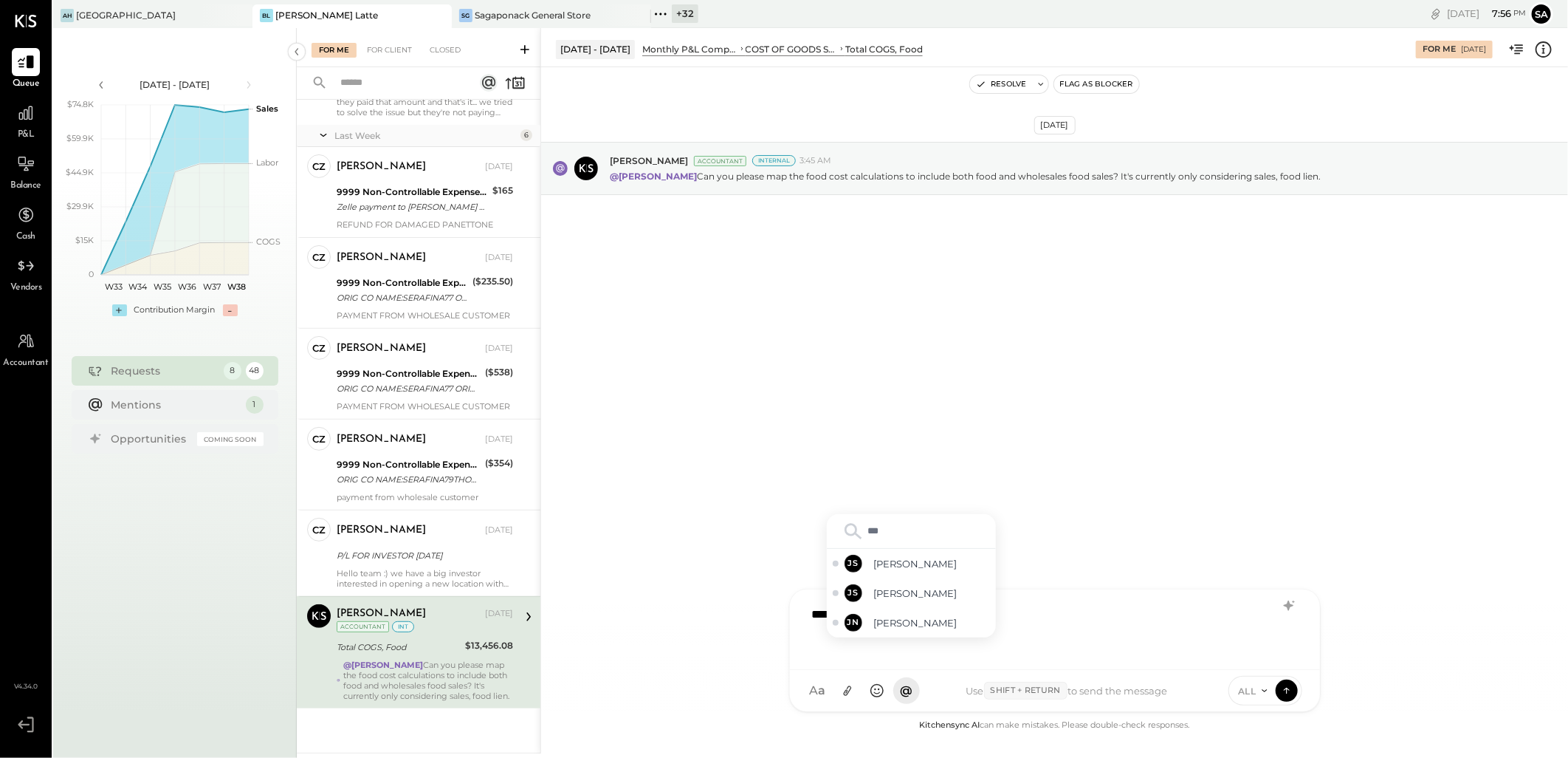
type input "****"
click at [913, 628] on span "[PERSON_NAME]" at bounding box center [932, 622] width 116 height 14
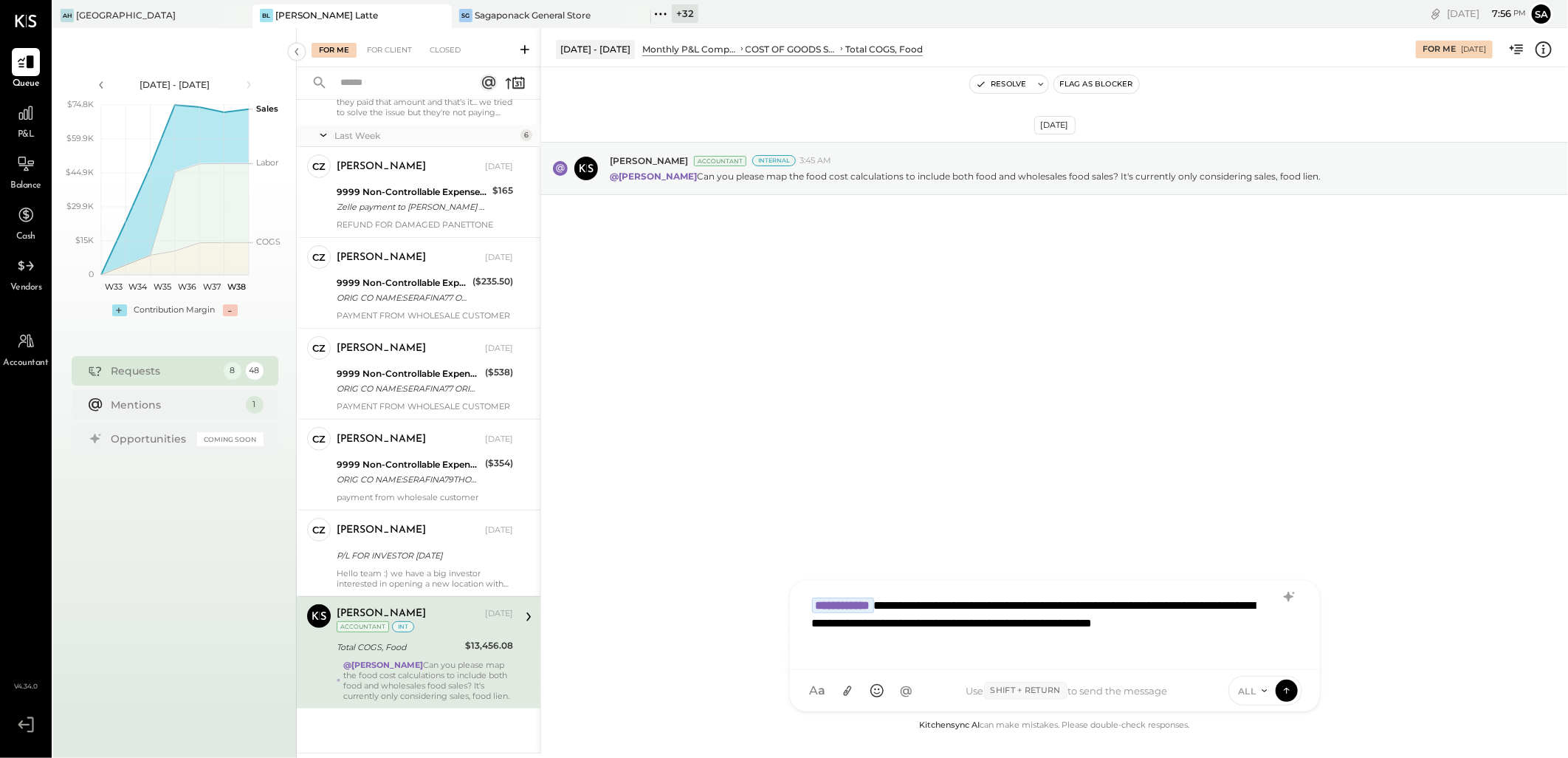
click at [1122, 623] on div "**********" at bounding box center [1055, 622] width 500 height 68
click at [1256, 697] on div "ALL" at bounding box center [1264, 691] width 74 height 30
click at [1255, 691] on span "ALL" at bounding box center [1247, 690] width 19 height 13
click at [1257, 652] on div "INTERNAL" at bounding box center [1272, 654] width 87 height 25
click at [1281, 696] on icon at bounding box center [1287, 689] width 13 height 15
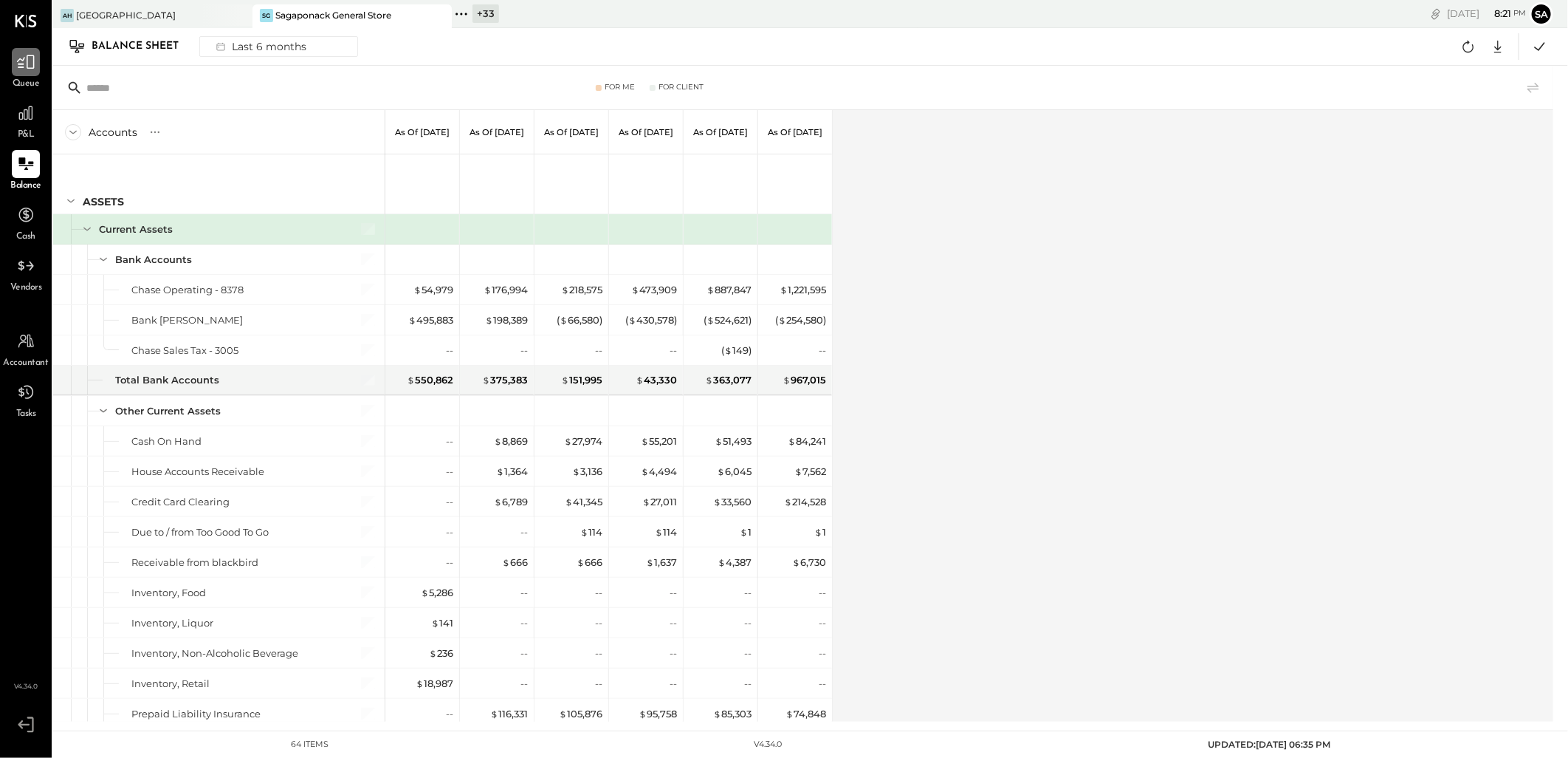
click at [24, 69] on icon at bounding box center [26, 62] width 19 height 19
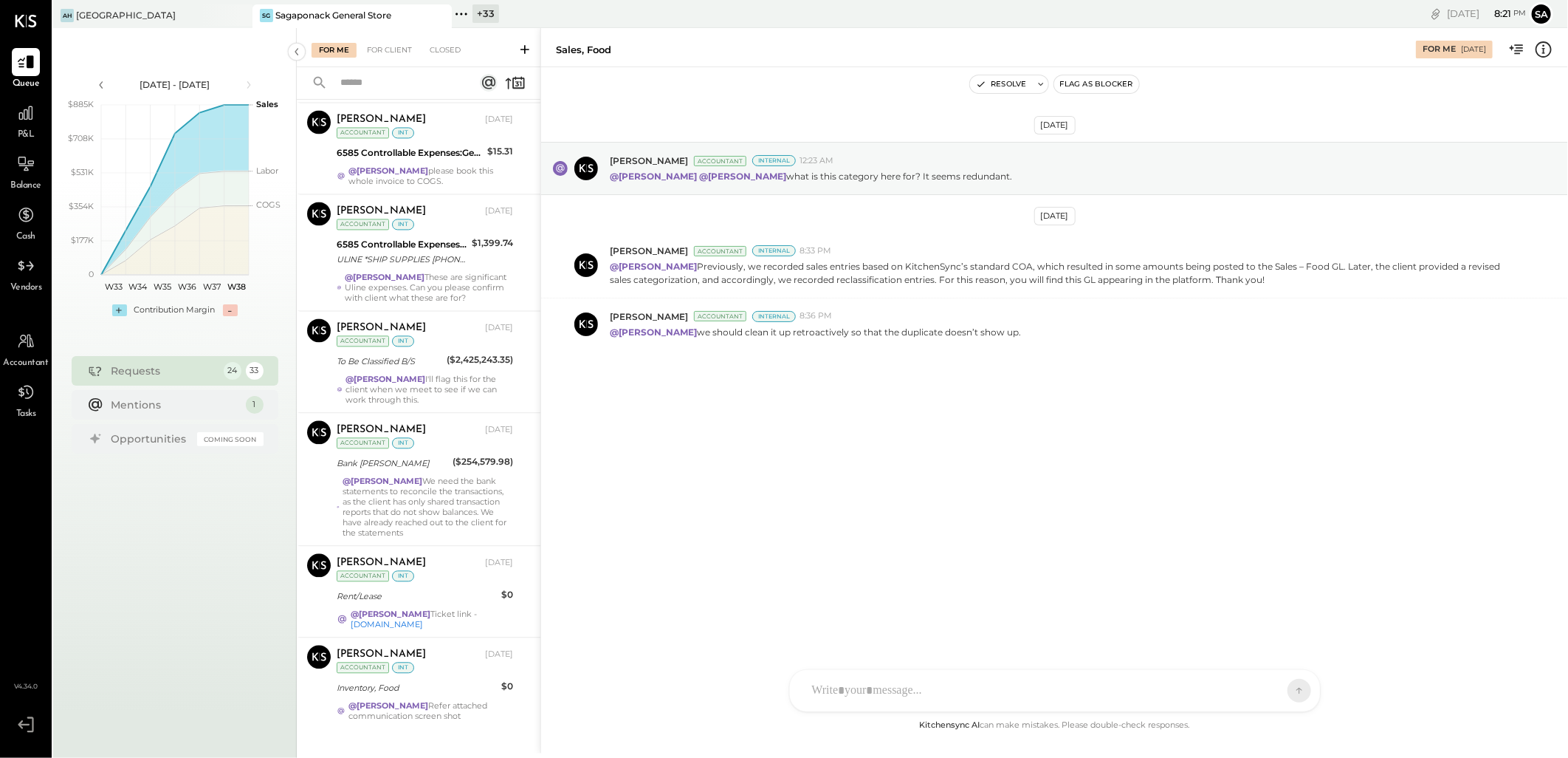
scroll to position [1943, 0]
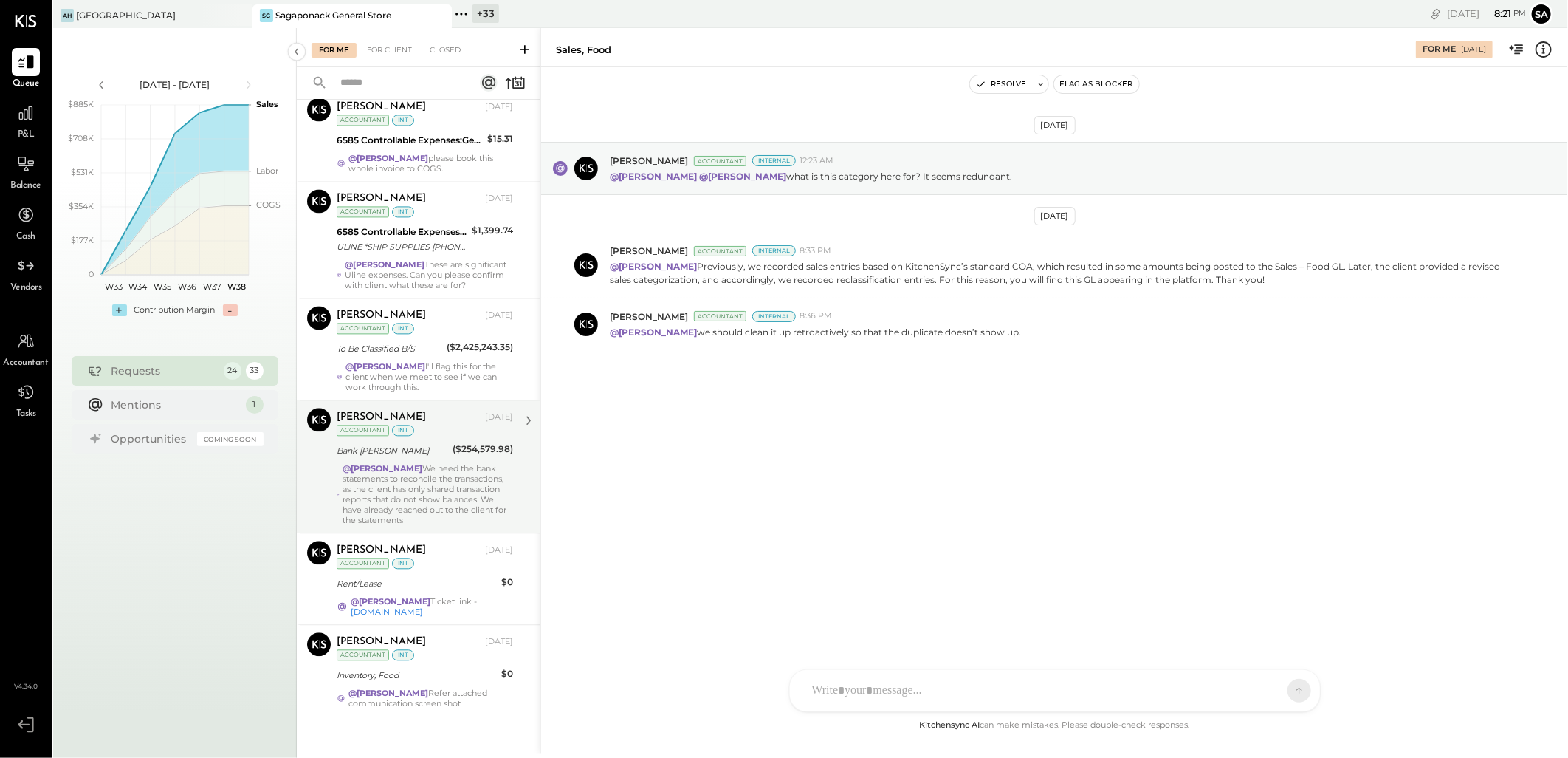
click at [432, 483] on div "@[PERSON_NAME] We need the bank statements to reconcile the transactions, as th…" at bounding box center [427, 494] width 170 height 62
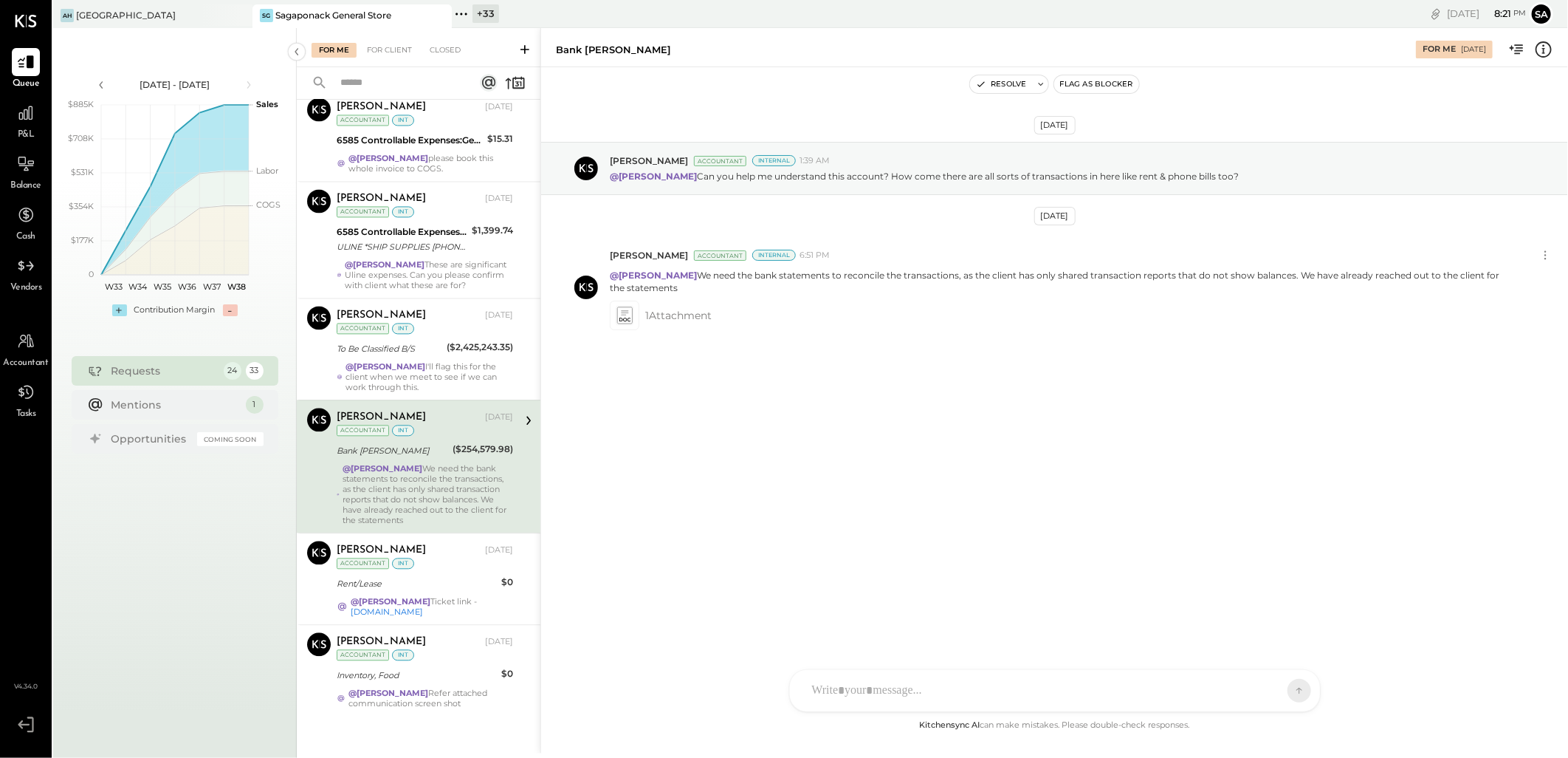
click at [407, 463] on div "@[PERSON_NAME] We need the bank statements to reconcile the transactions, as th…" at bounding box center [427, 494] width 170 height 62
click at [625, 313] on icon at bounding box center [624, 315] width 16 height 17
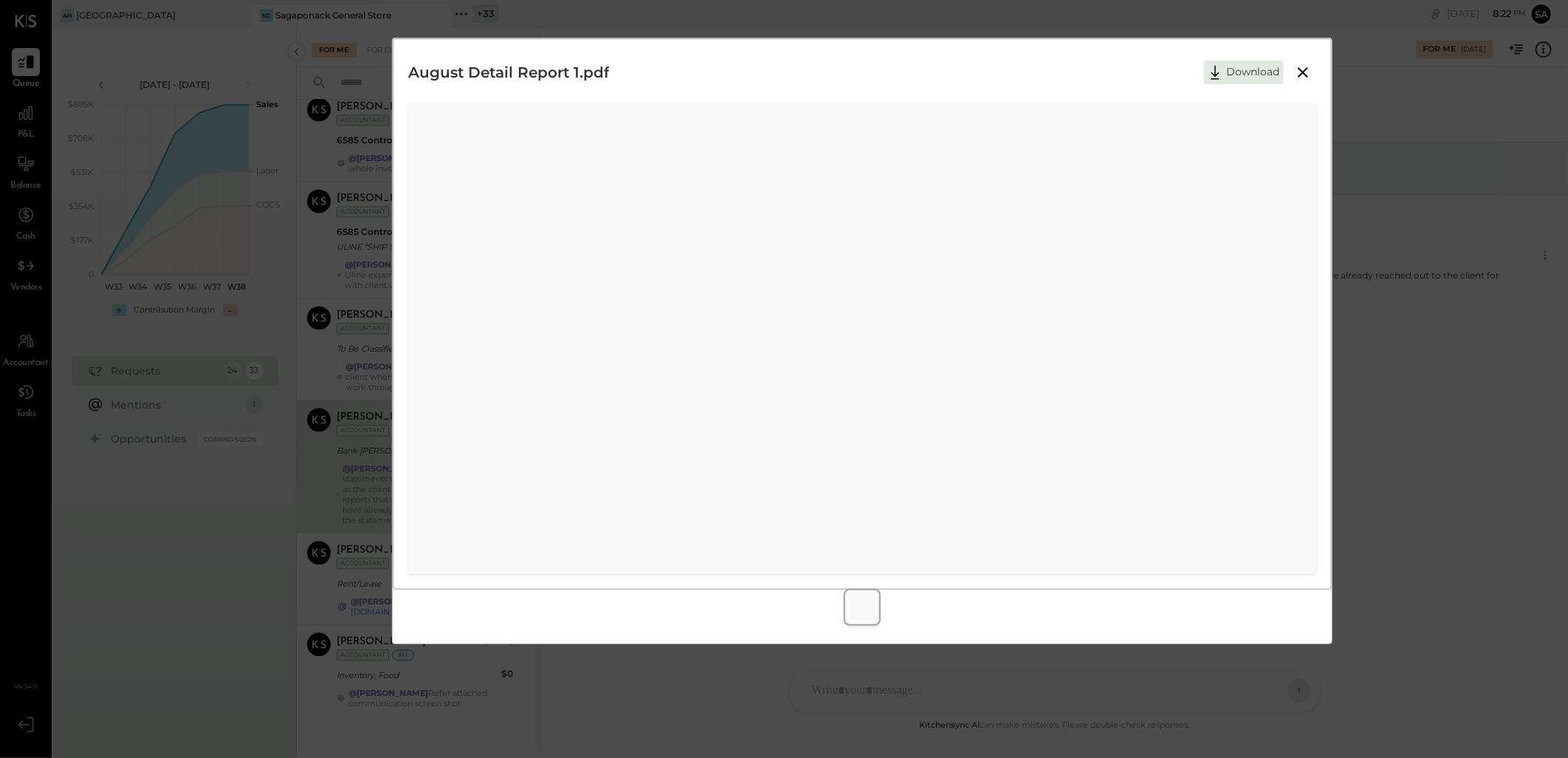
drag, startPoint x: 1258, startPoint y: 66, endPoint x: 1243, endPoint y: 105, distance: 41.8
click at [1257, 65] on button "Download" at bounding box center [1244, 72] width 80 height 24
click at [1307, 71] on icon at bounding box center [1303, 72] width 18 height 18
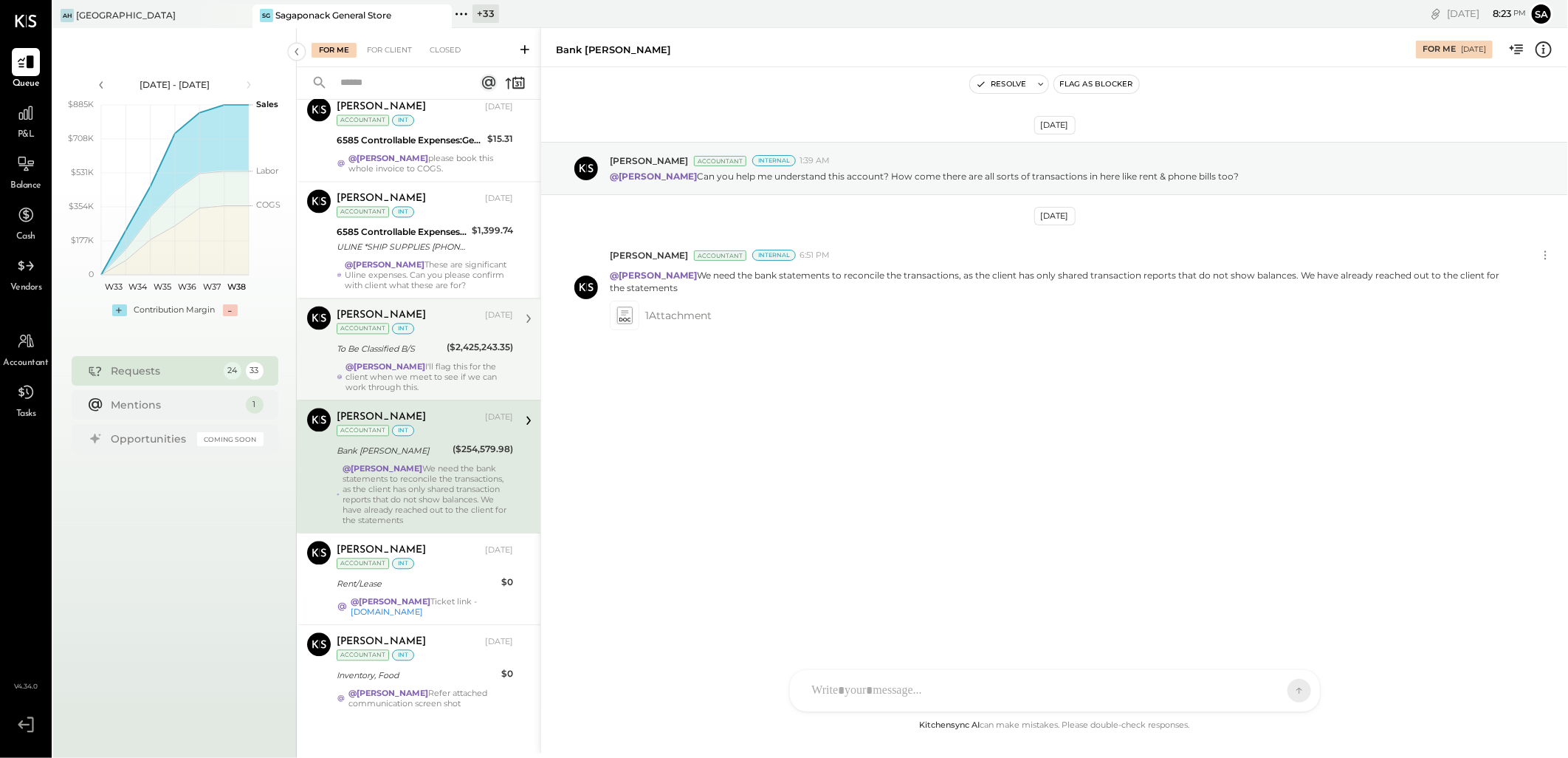
click at [431, 344] on div "To Be Classified B/S" at bounding box center [389, 348] width 106 height 15
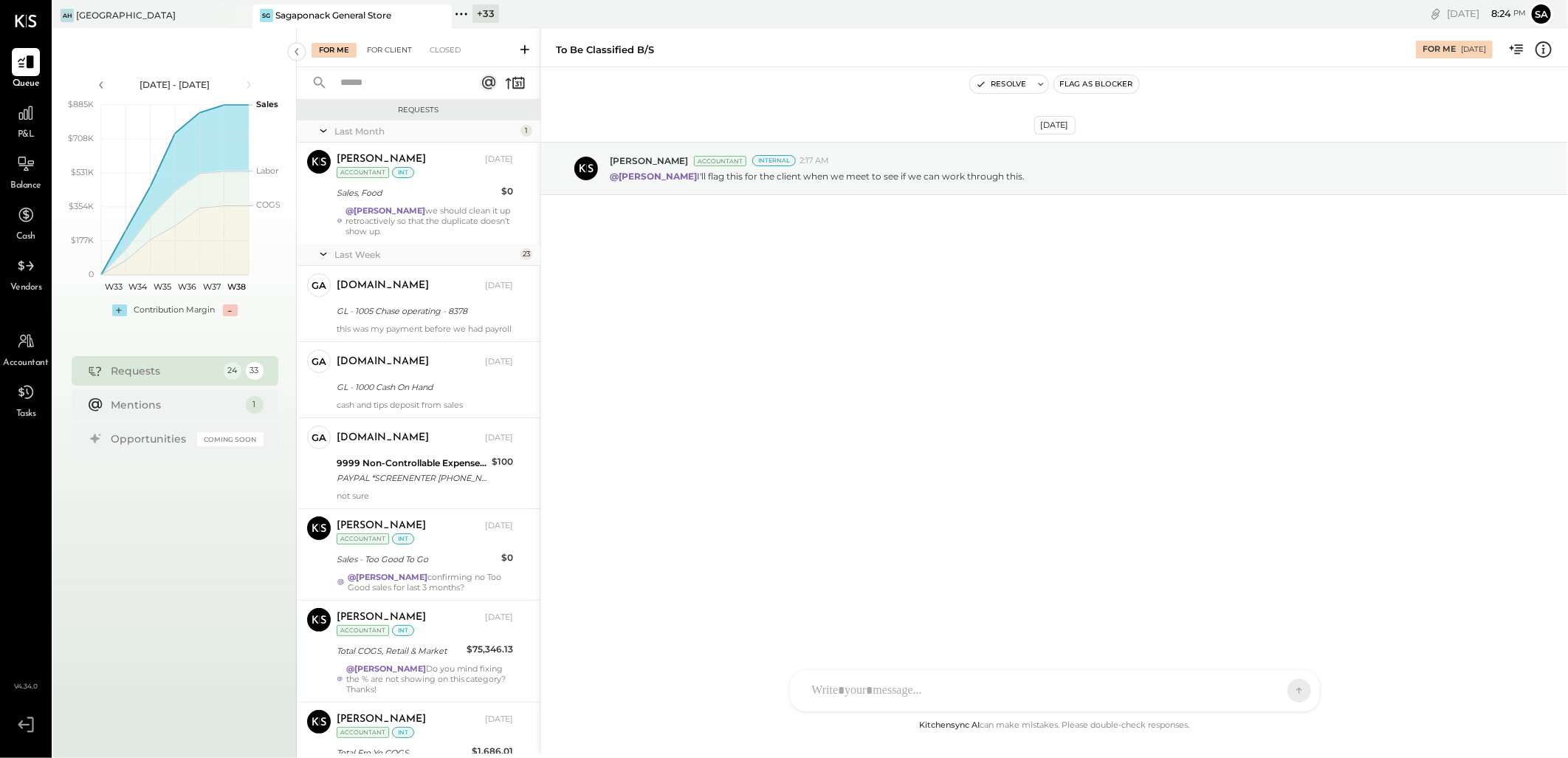
click at [394, 46] on div "For Client" at bounding box center [389, 51] width 60 height 15
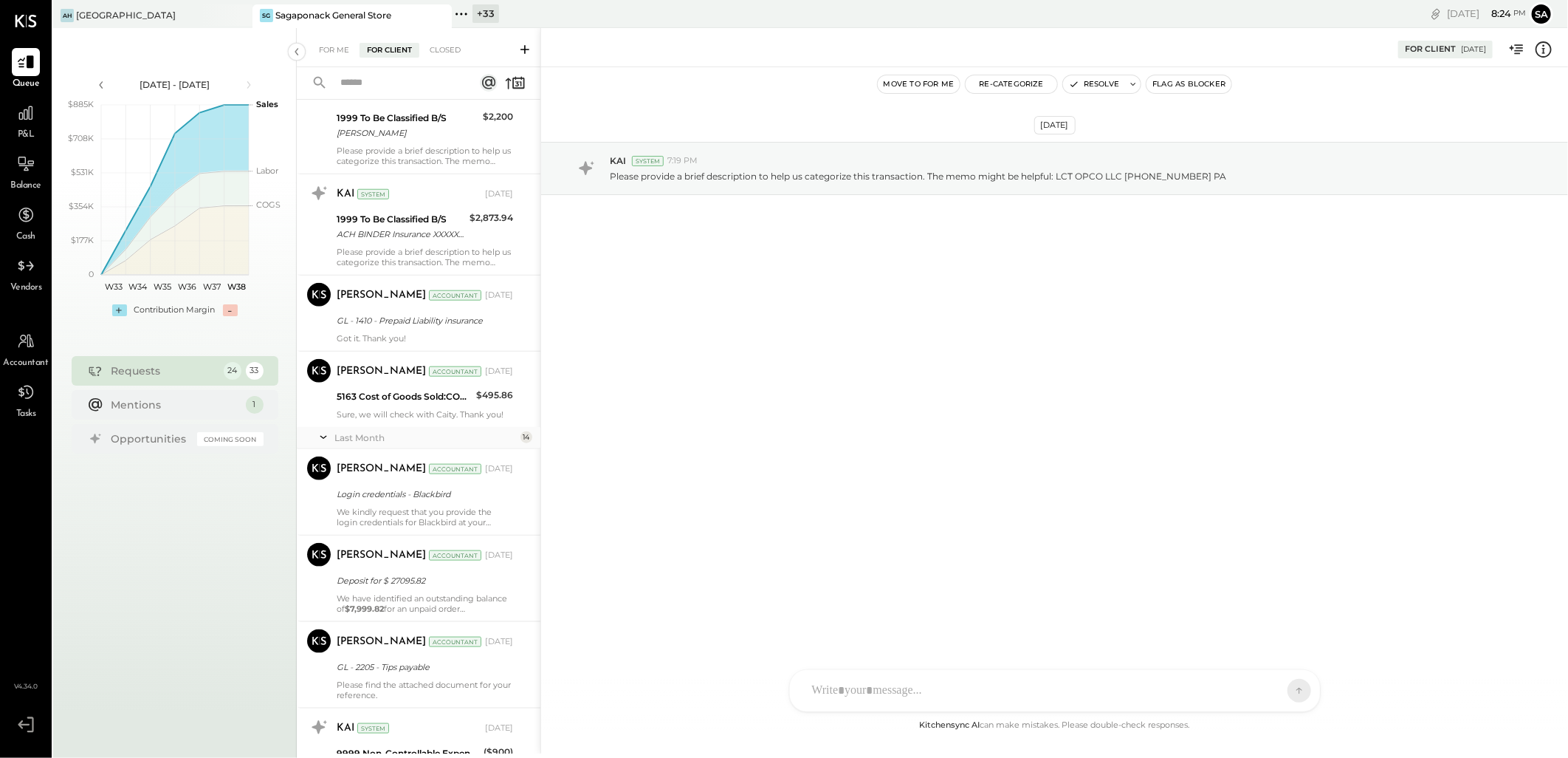
scroll to position [574, 0]
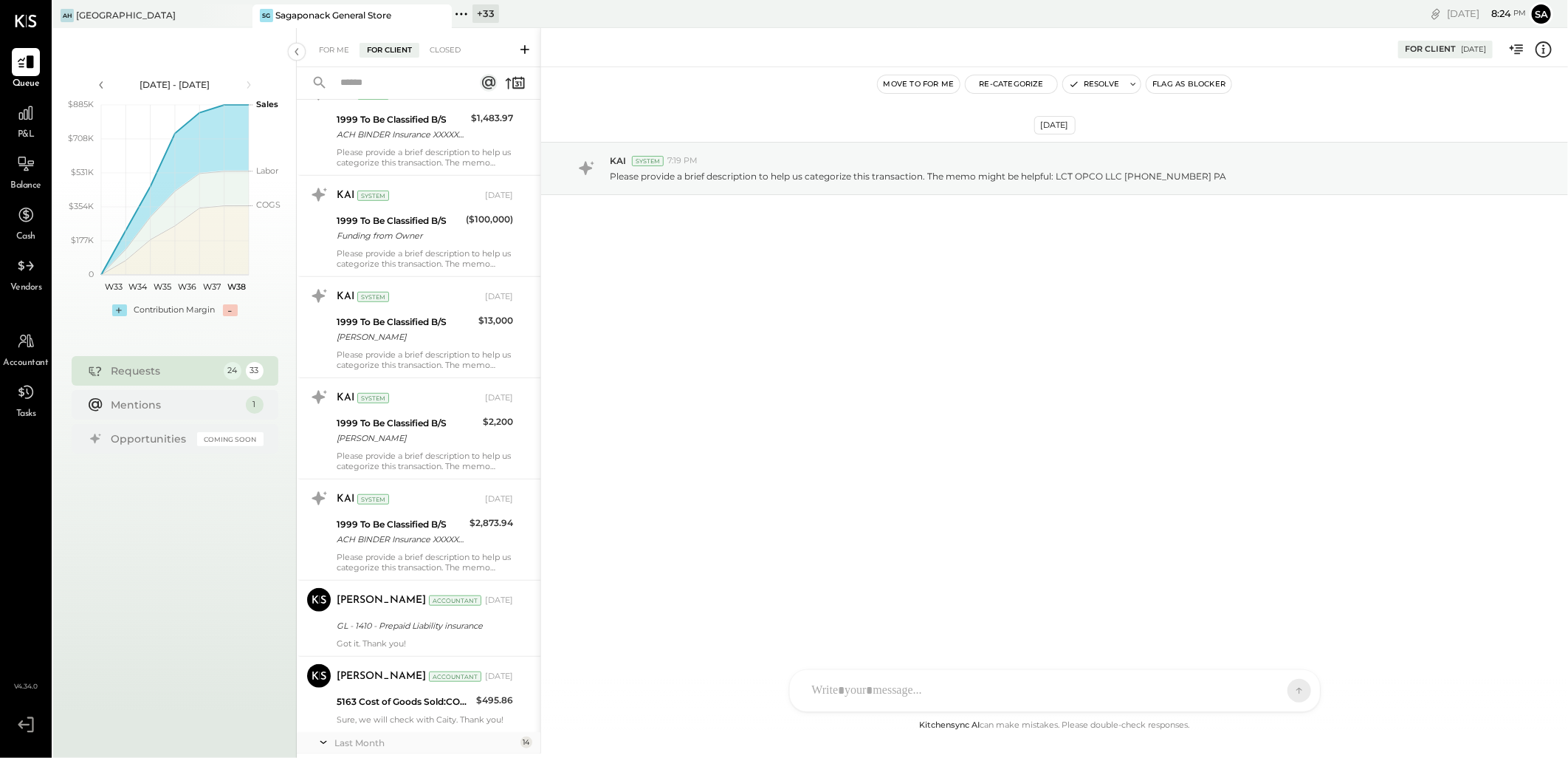
click at [487, 86] on rect at bounding box center [489, 83] width 18 height 18
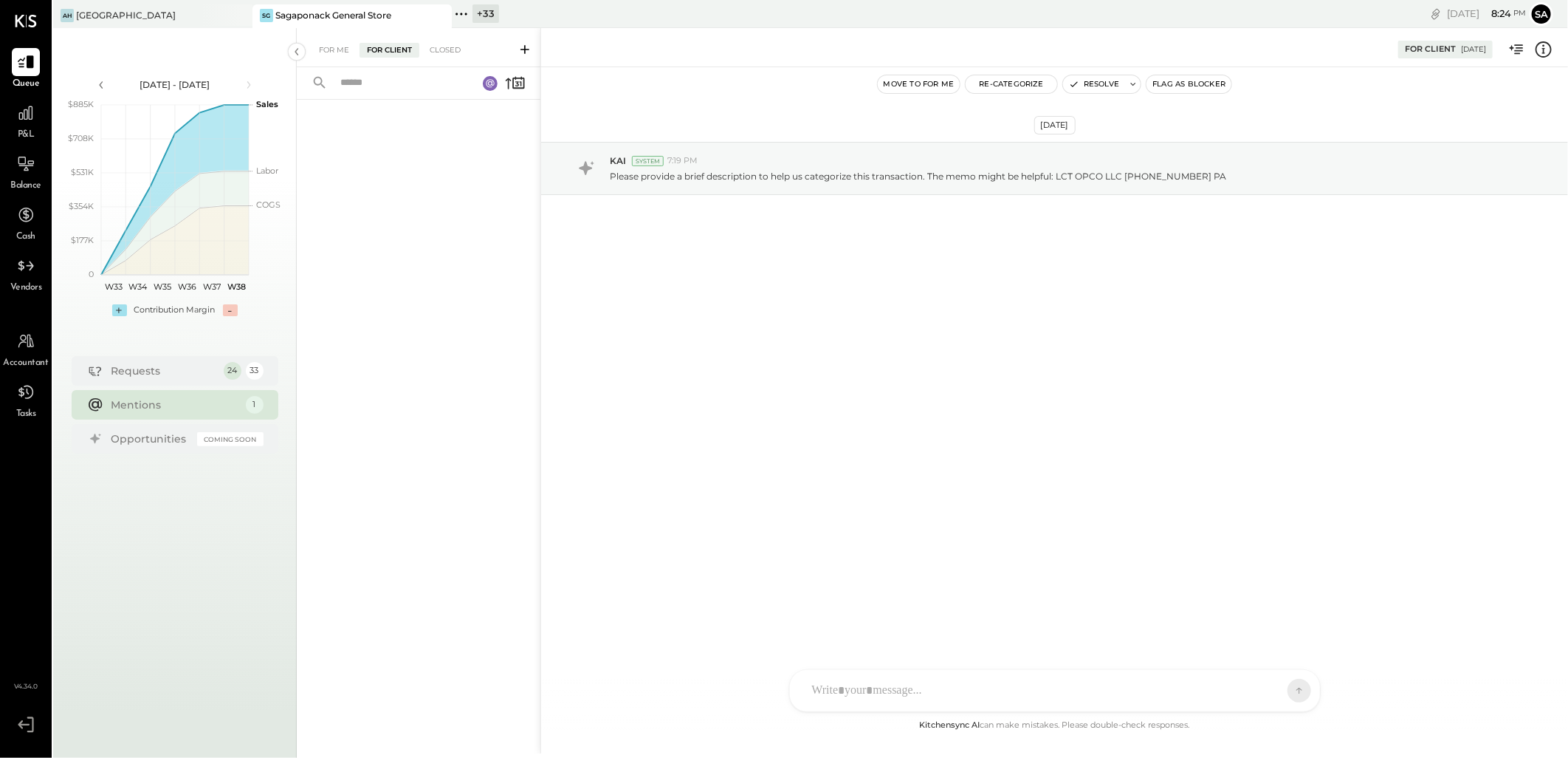
click at [496, 82] on rect at bounding box center [490, 83] width 15 height 15
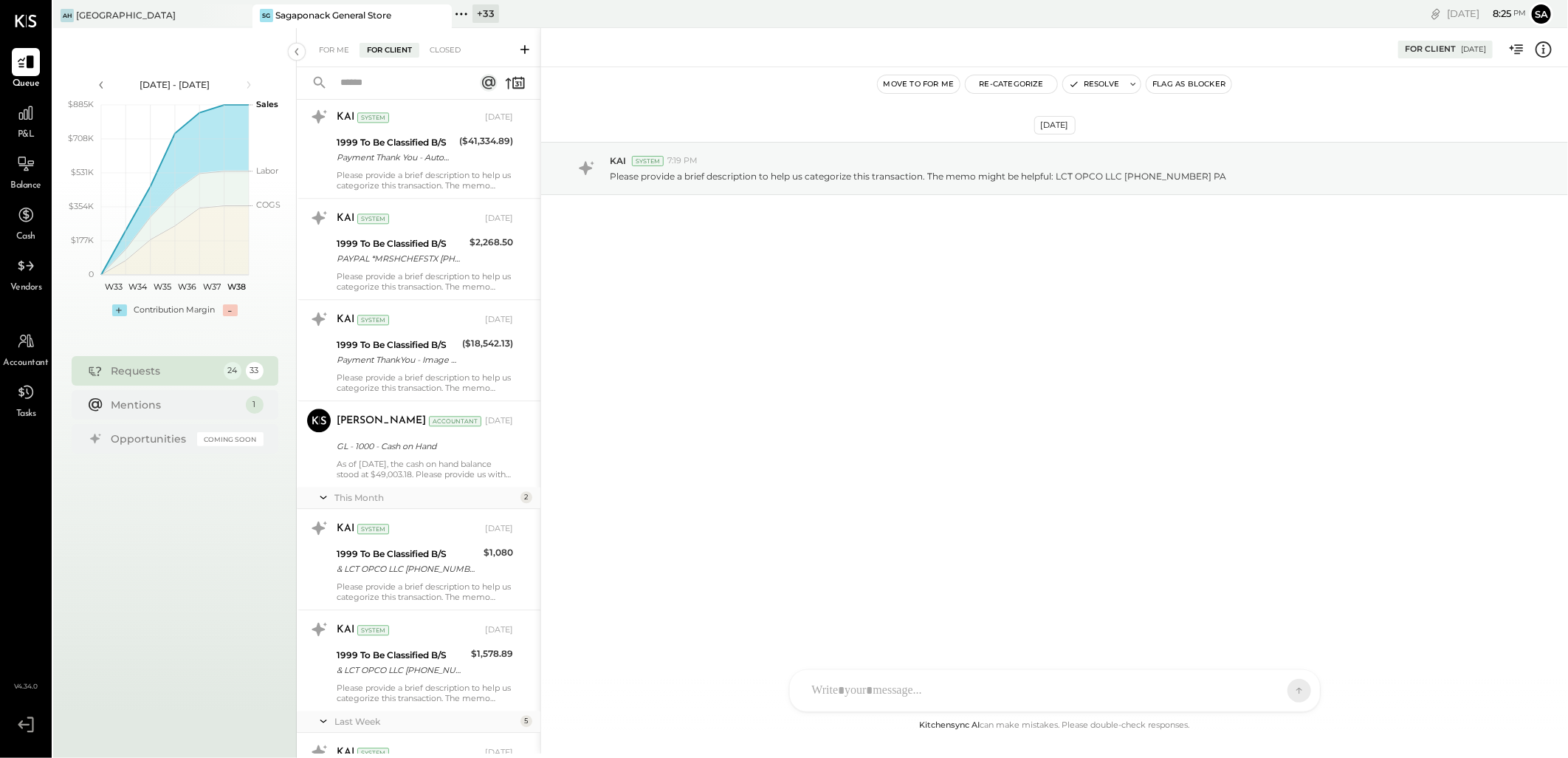
scroll to position [2170, 0]
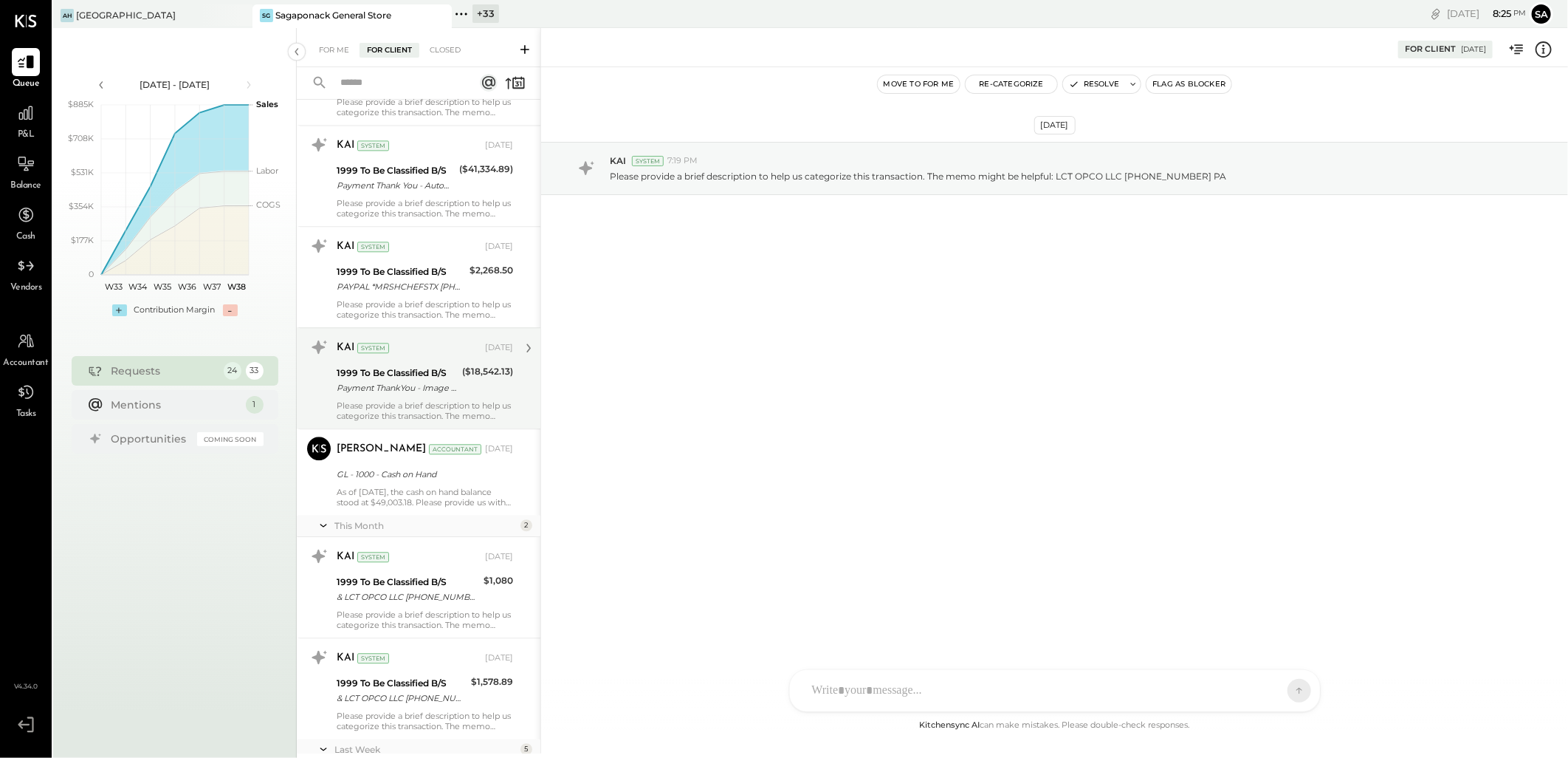
click at [417, 383] on div "Payment ThankYou - Image Check" at bounding box center [397, 388] width 121 height 15
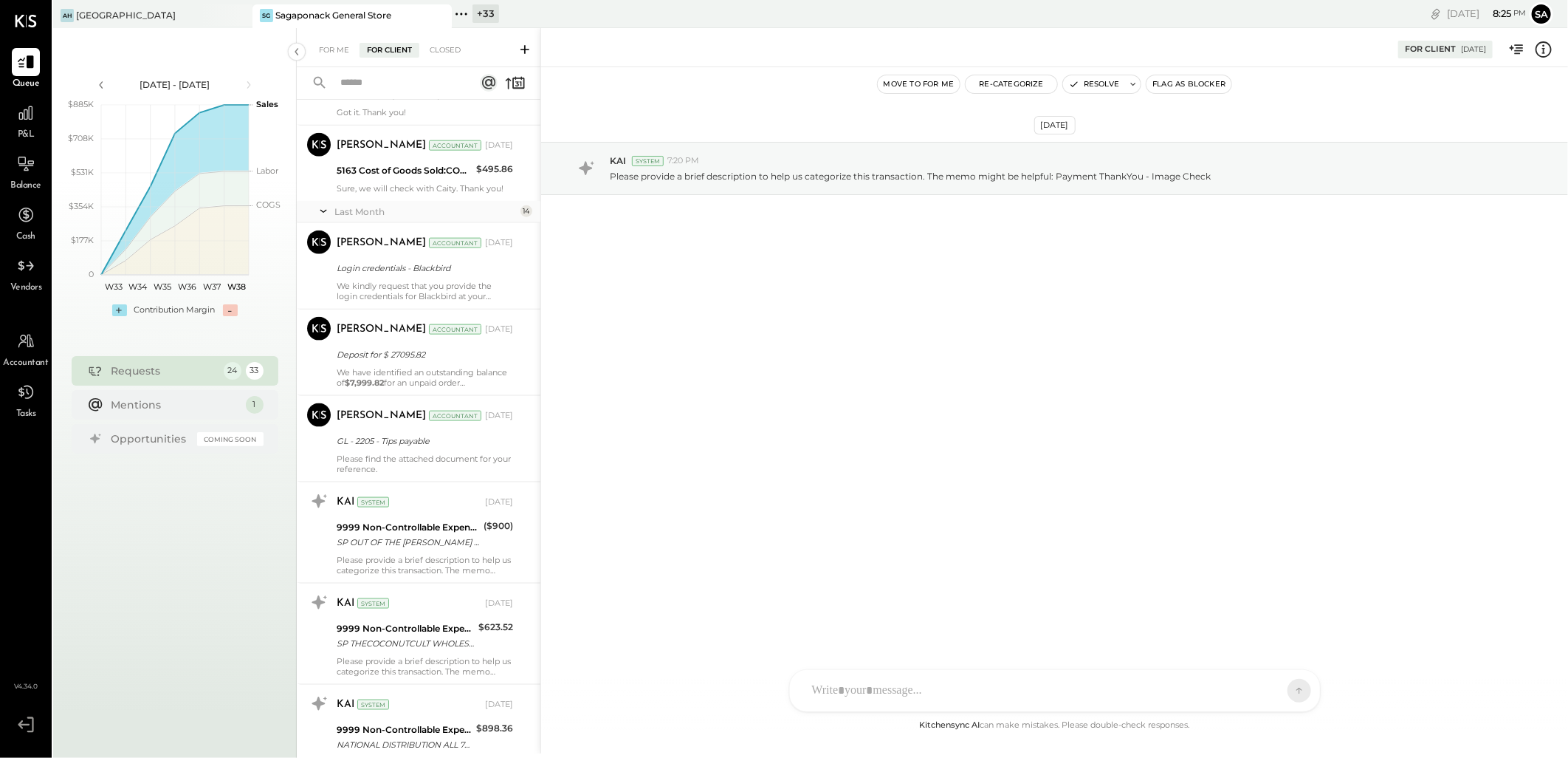
scroll to position [1103, 0]
click at [445, 365] on div "[PERSON_NAME] Accountant [DATE] Deposit for $ 27095.82 We have identified an ou…" at bounding box center [424, 353] width 176 height 71
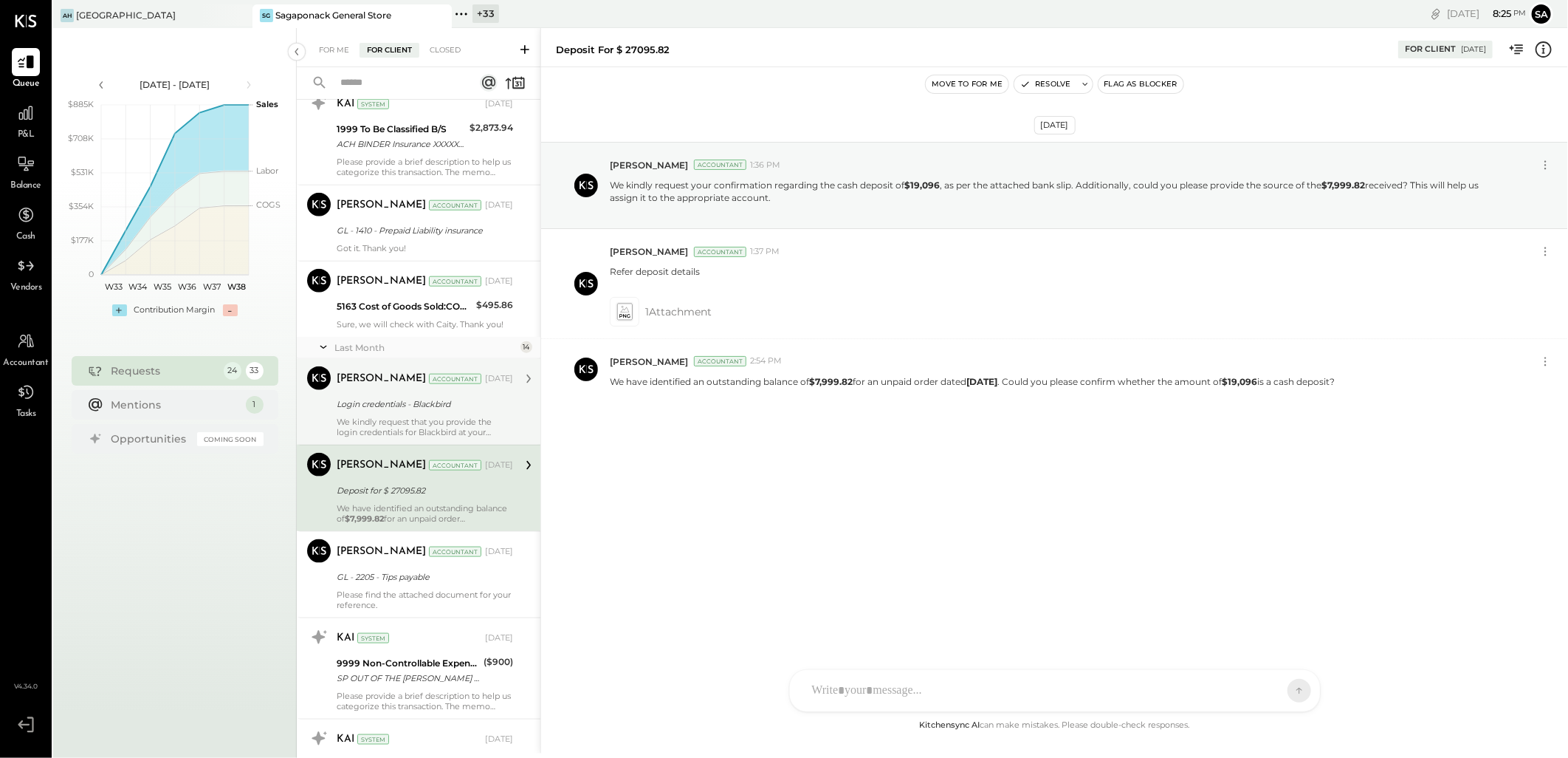
scroll to position [940, 0]
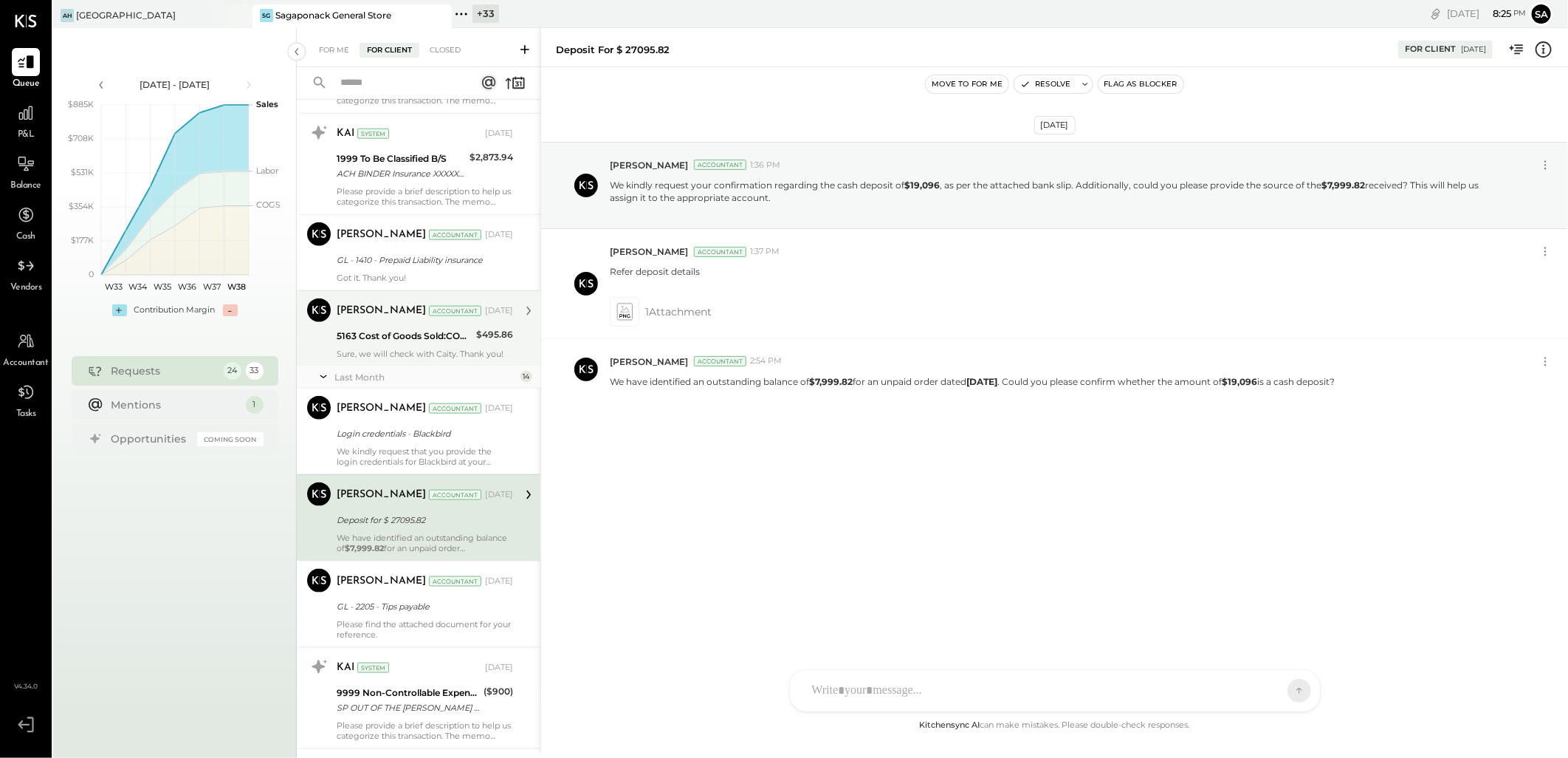
click at [429, 351] on div "Sure, we will check with Caity. Thank you!" at bounding box center [424, 354] width 176 height 10
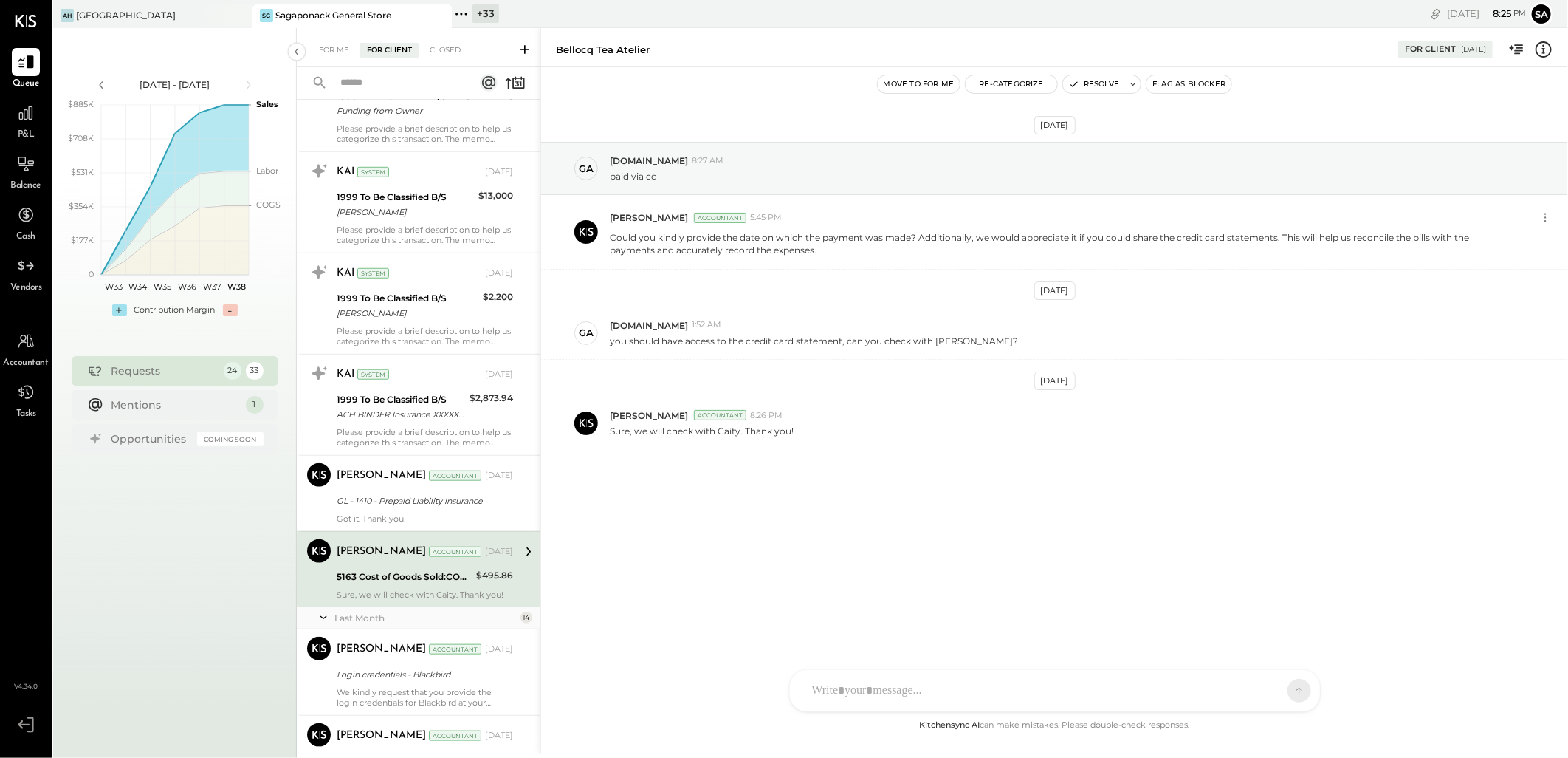
scroll to position [611, 0]
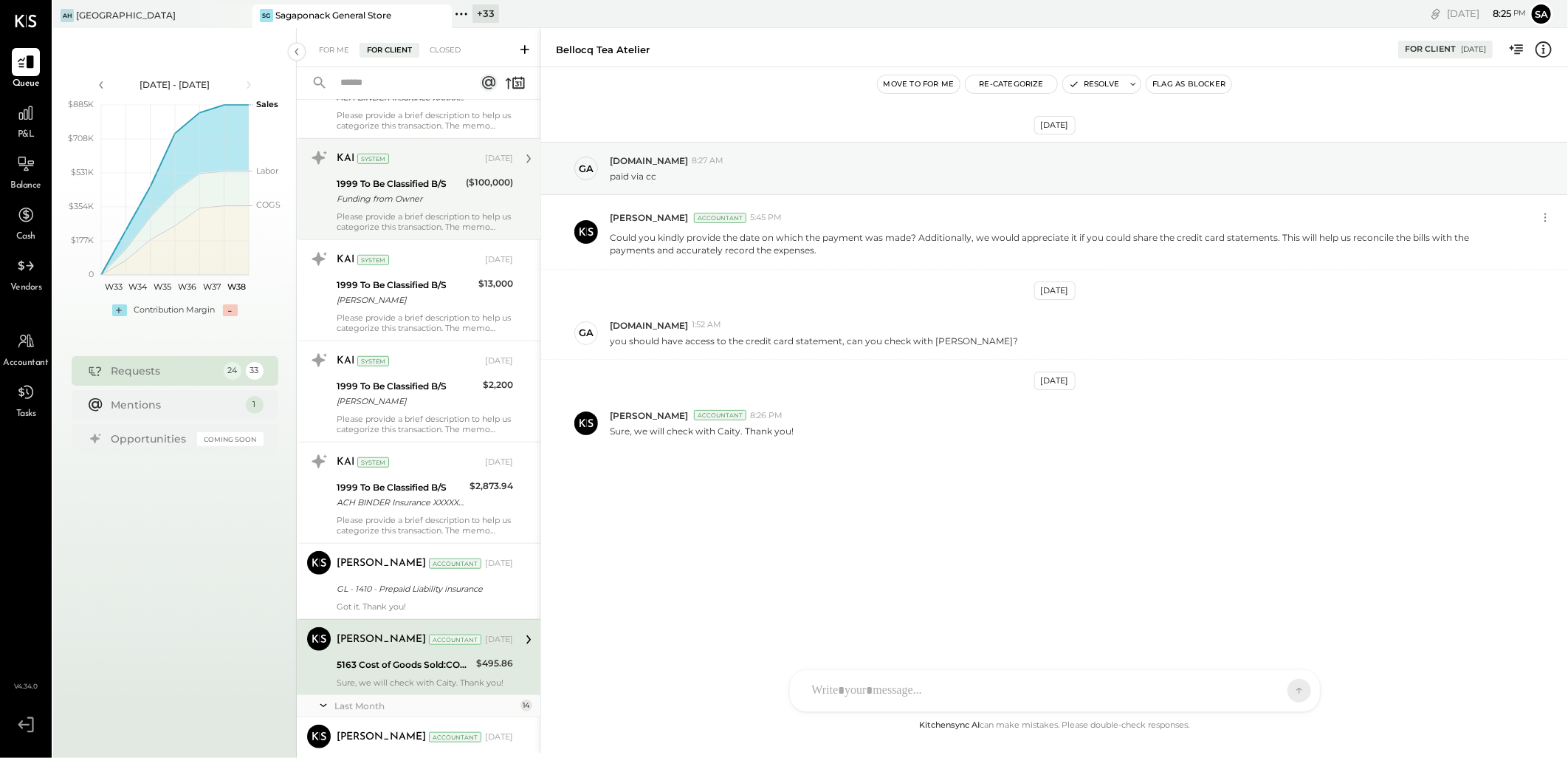
click at [403, 211] on div "Please provide a brief description to help us categorize this transaction. The …" at bounding box center [424, 222] width 176 height 21
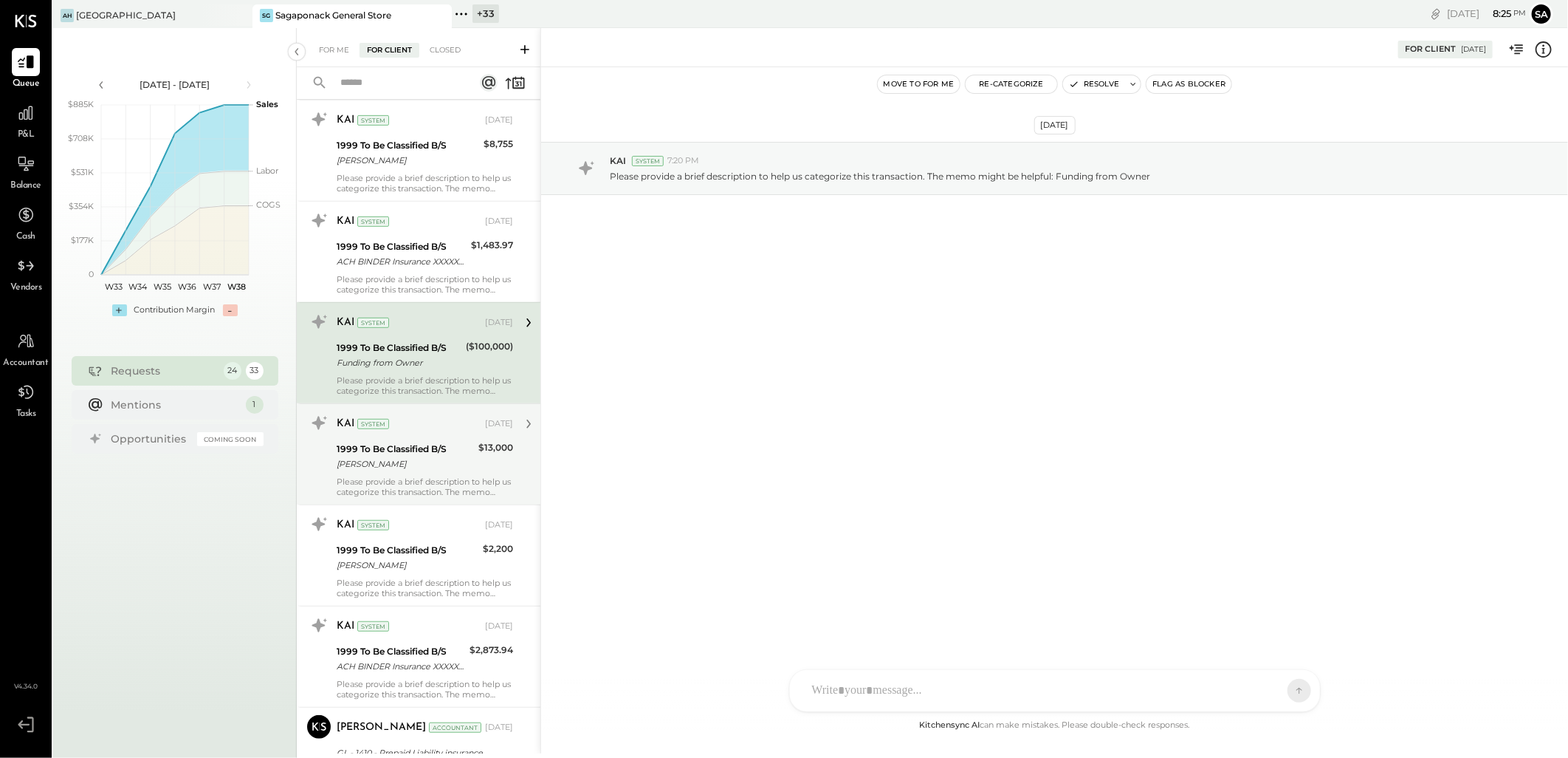
scroll to position [365, 0]
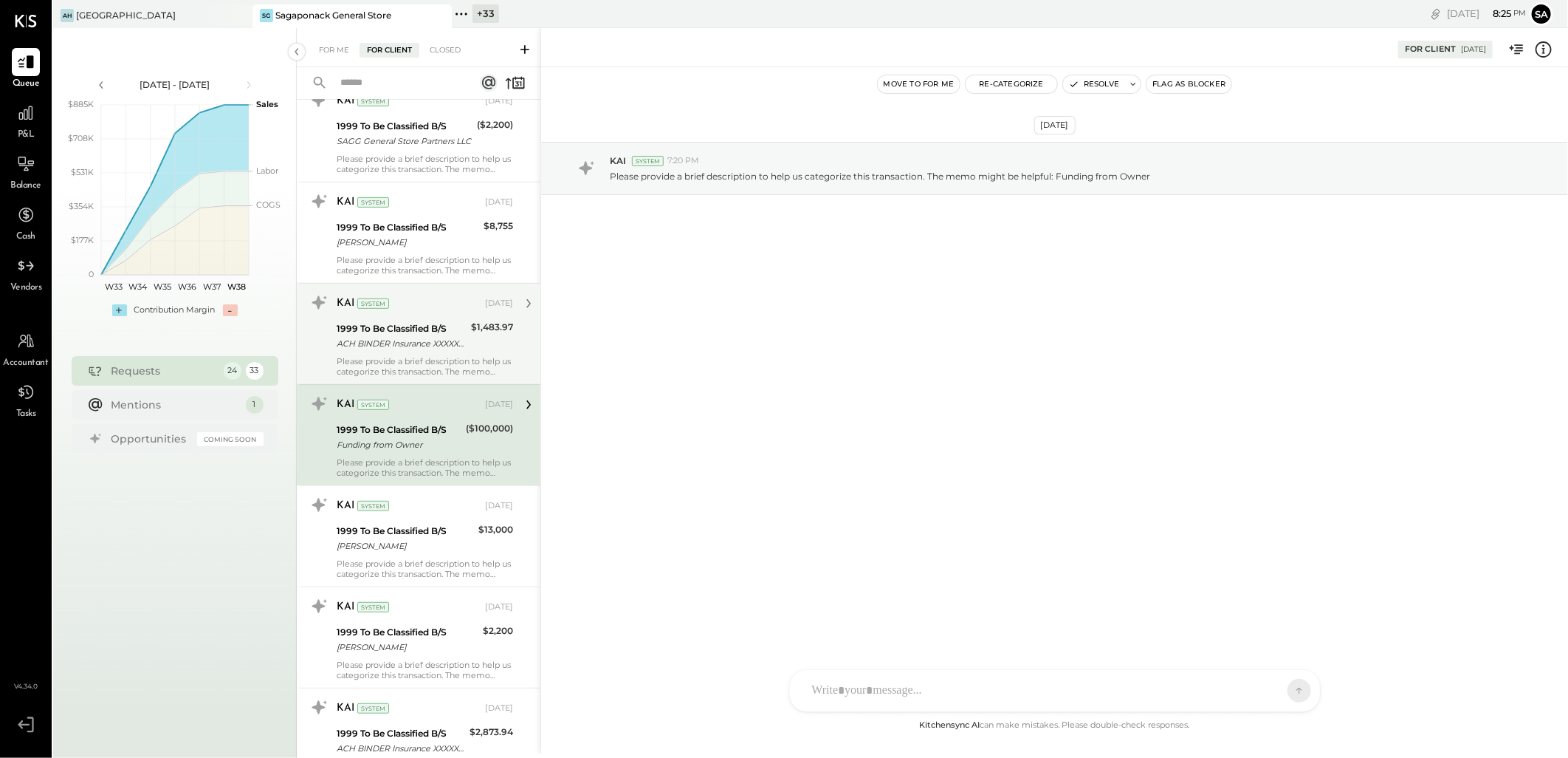
click at [387, 341] on div "ACH BINDER Insurance XXXXX0918 PPD ID: BXXXXX9245" at bounding box center [401, 343] width 130 height 15
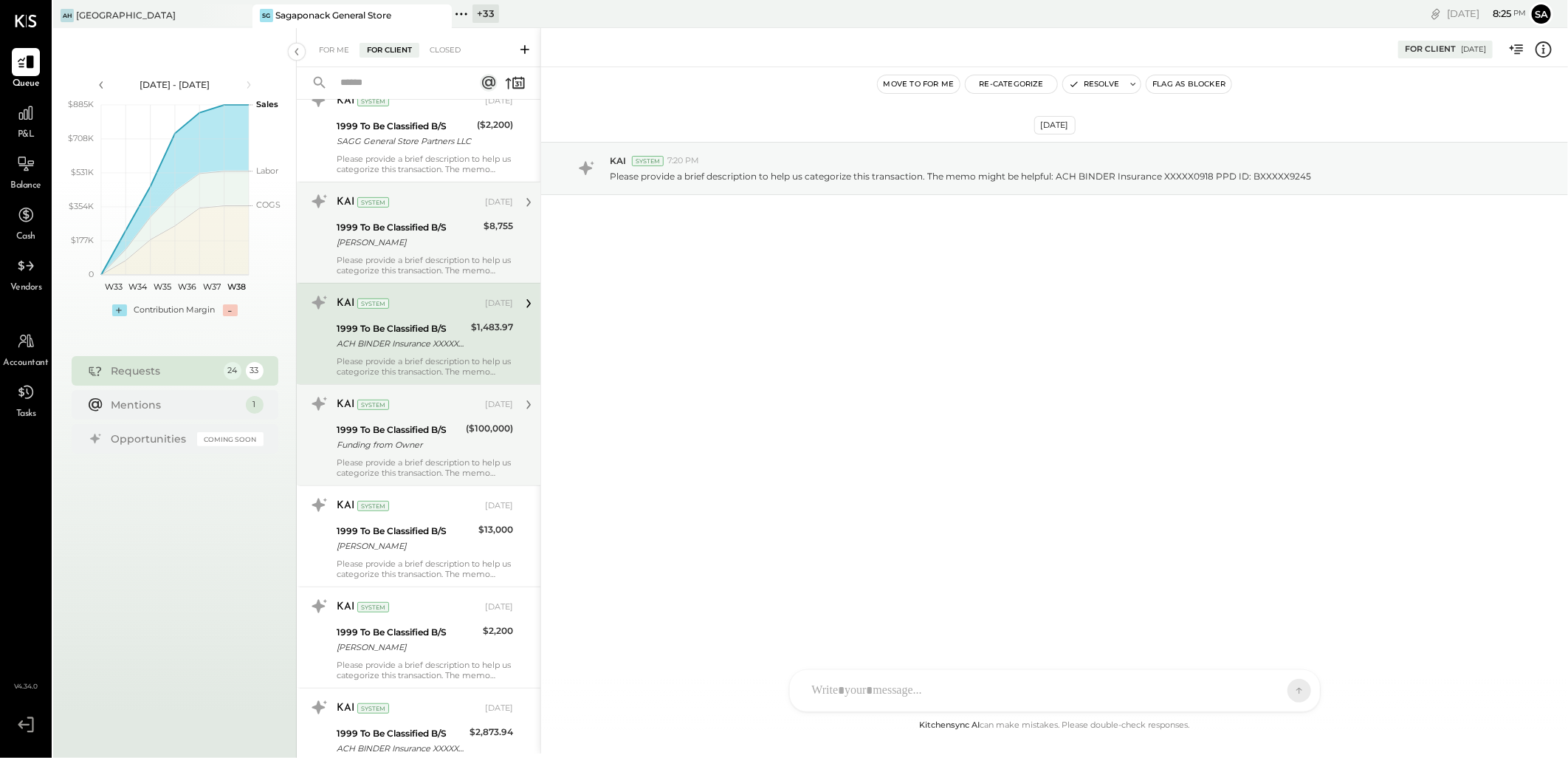
click at [392, 245] on div "[PERSON_NAME]" at bounding box center [407, 242] width 142 height 15
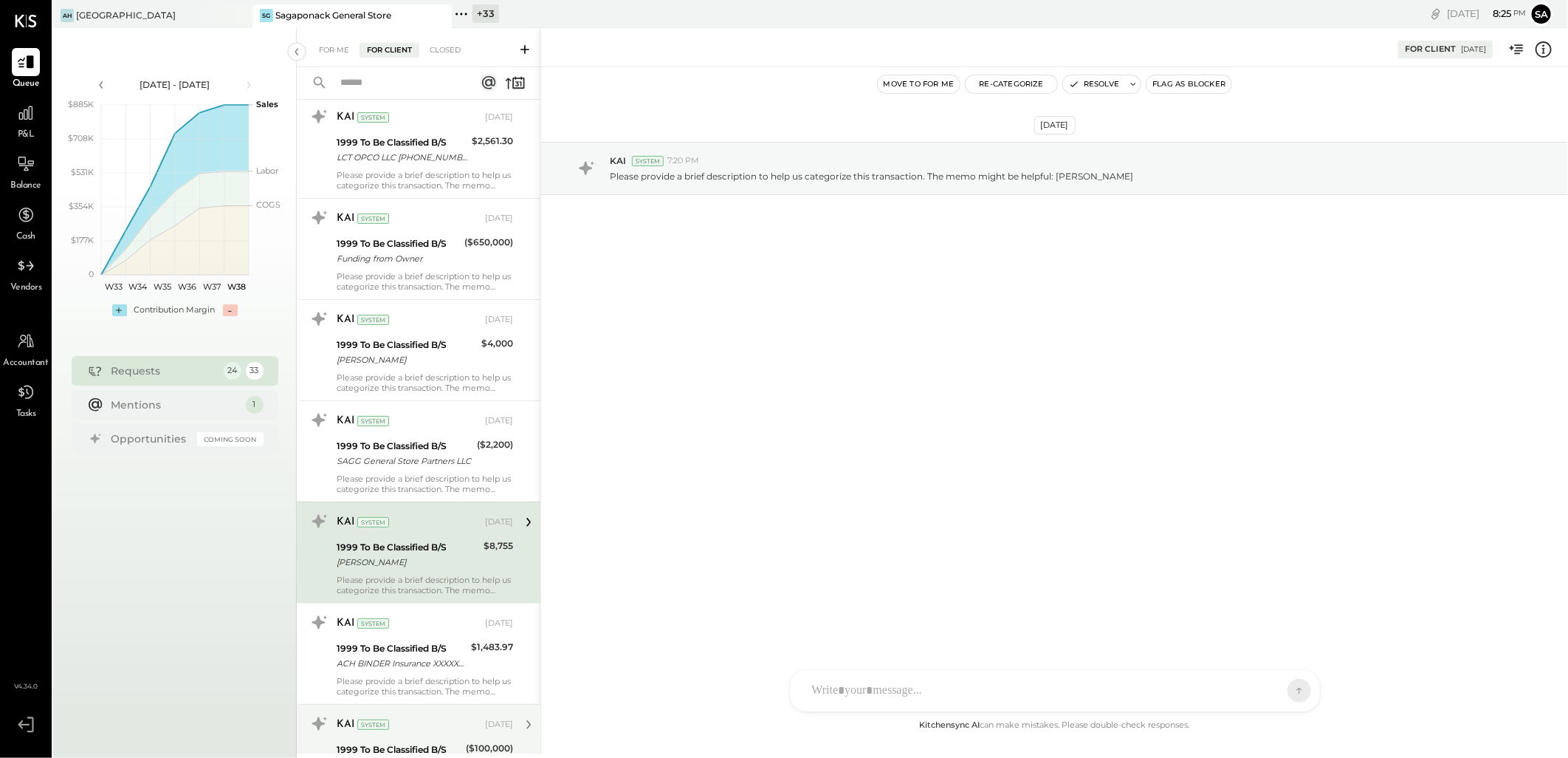
scroll to position [37, 0]
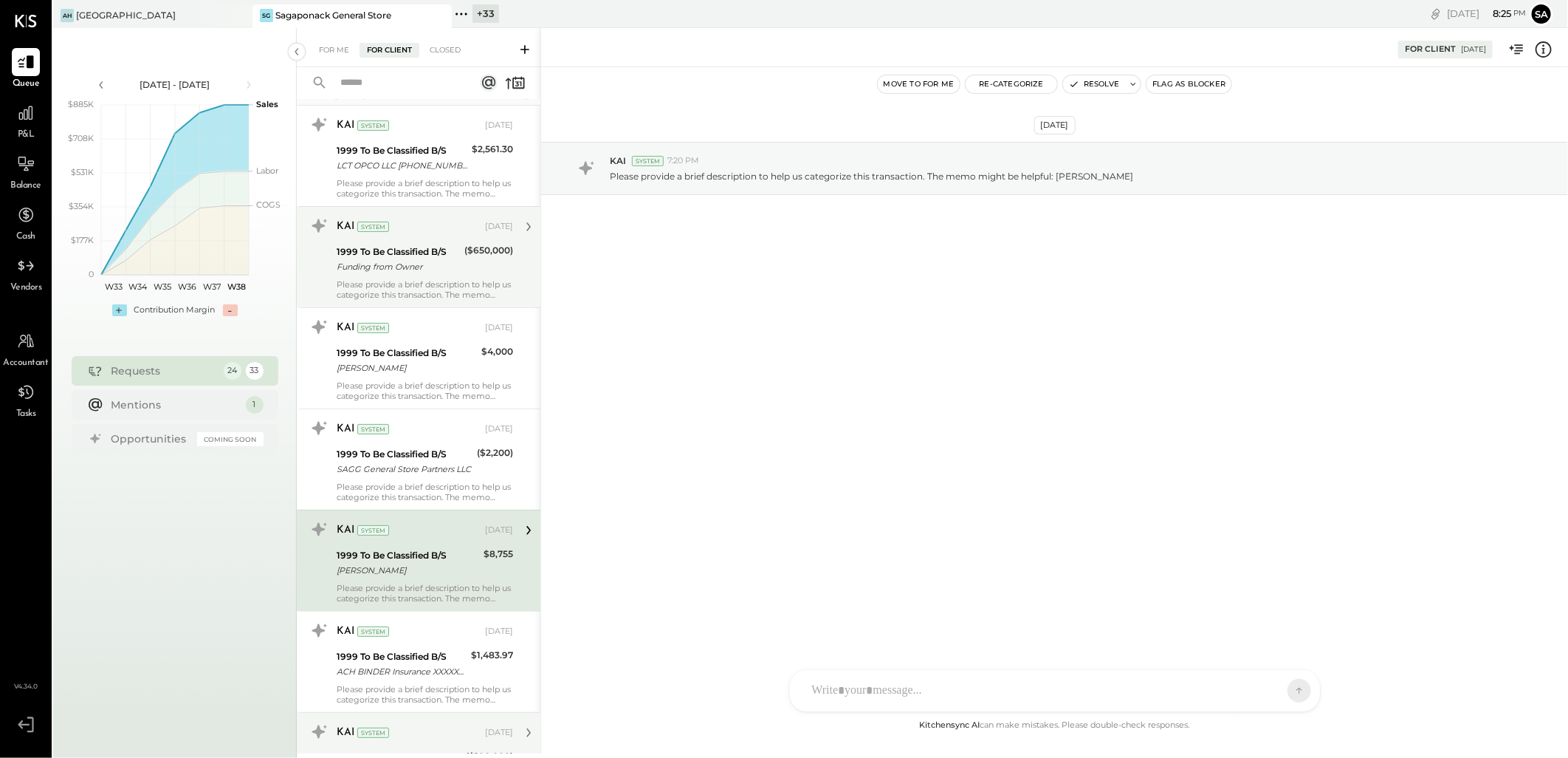
click at [434, 293] on div "Please provide a brief description to help us categorize this transaction. The …" at bounding box center [424, 290] width 176 height 21
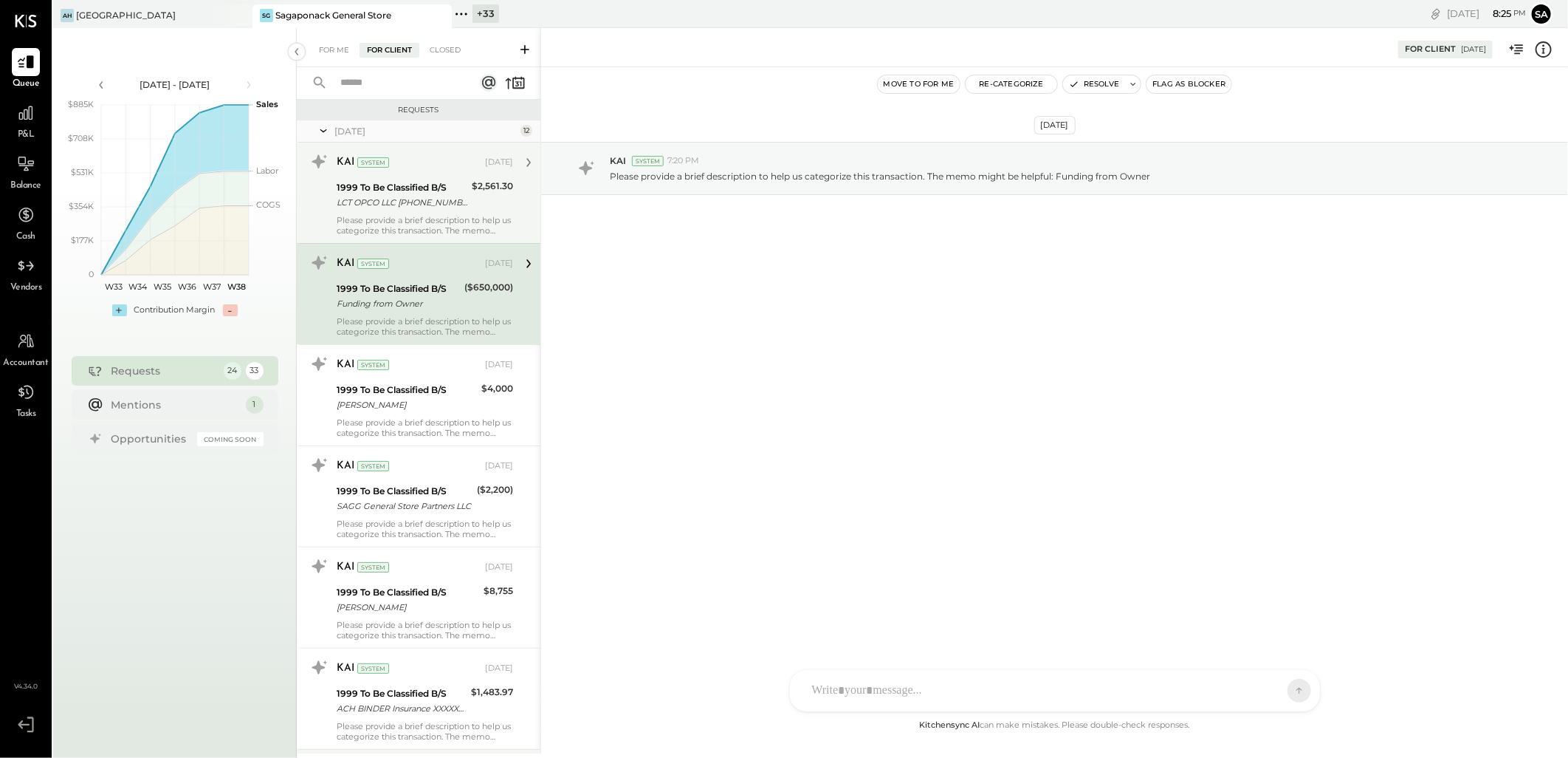
click at [424, 195] on div "LCT OPCO LLC [PHONE_NUMBER] PA" at bounding box center [402, 203] width 131 height 15
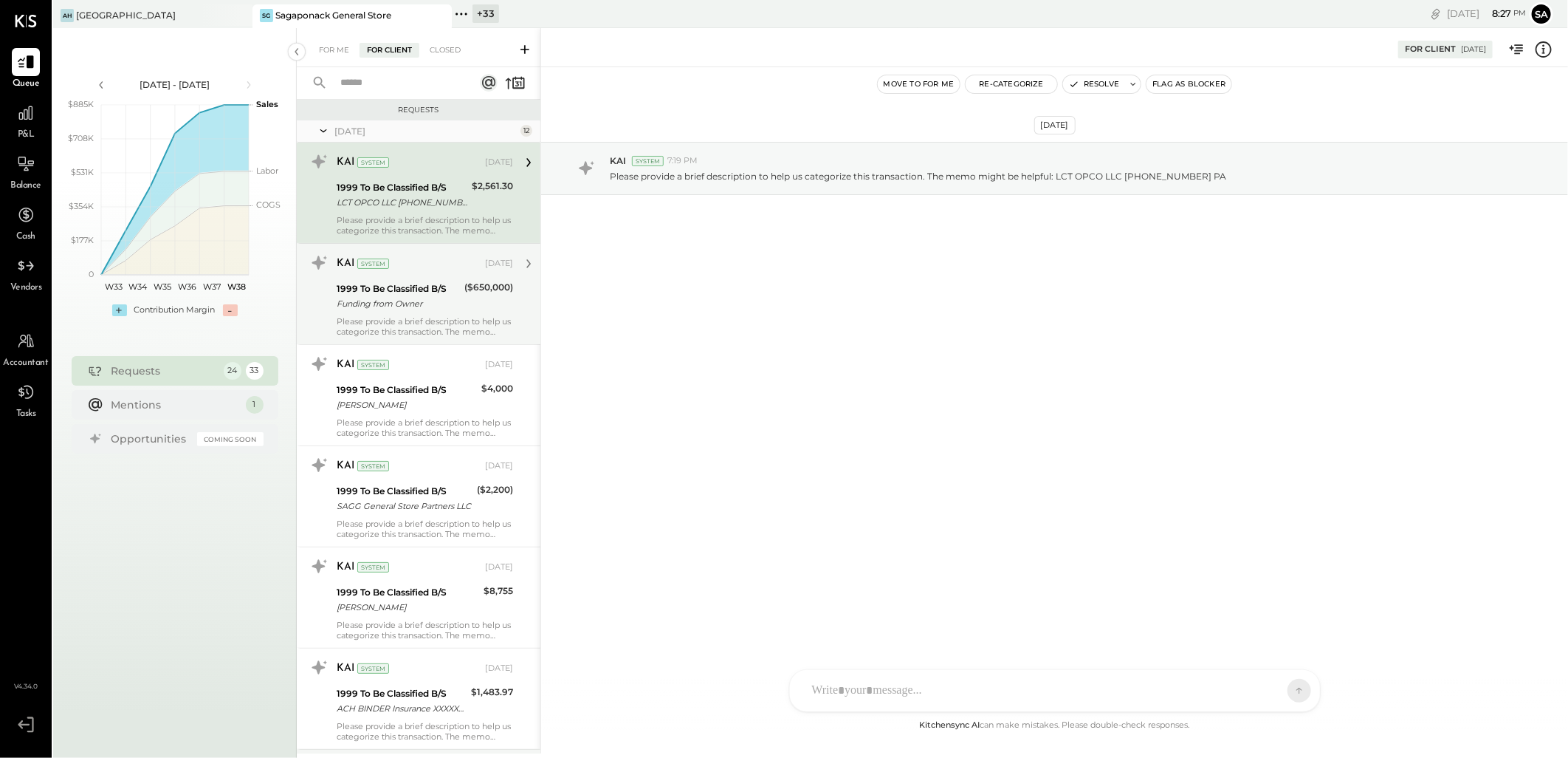
click at [384, 78] on input "text" at bounding box center [398, 83] width 134 height 25
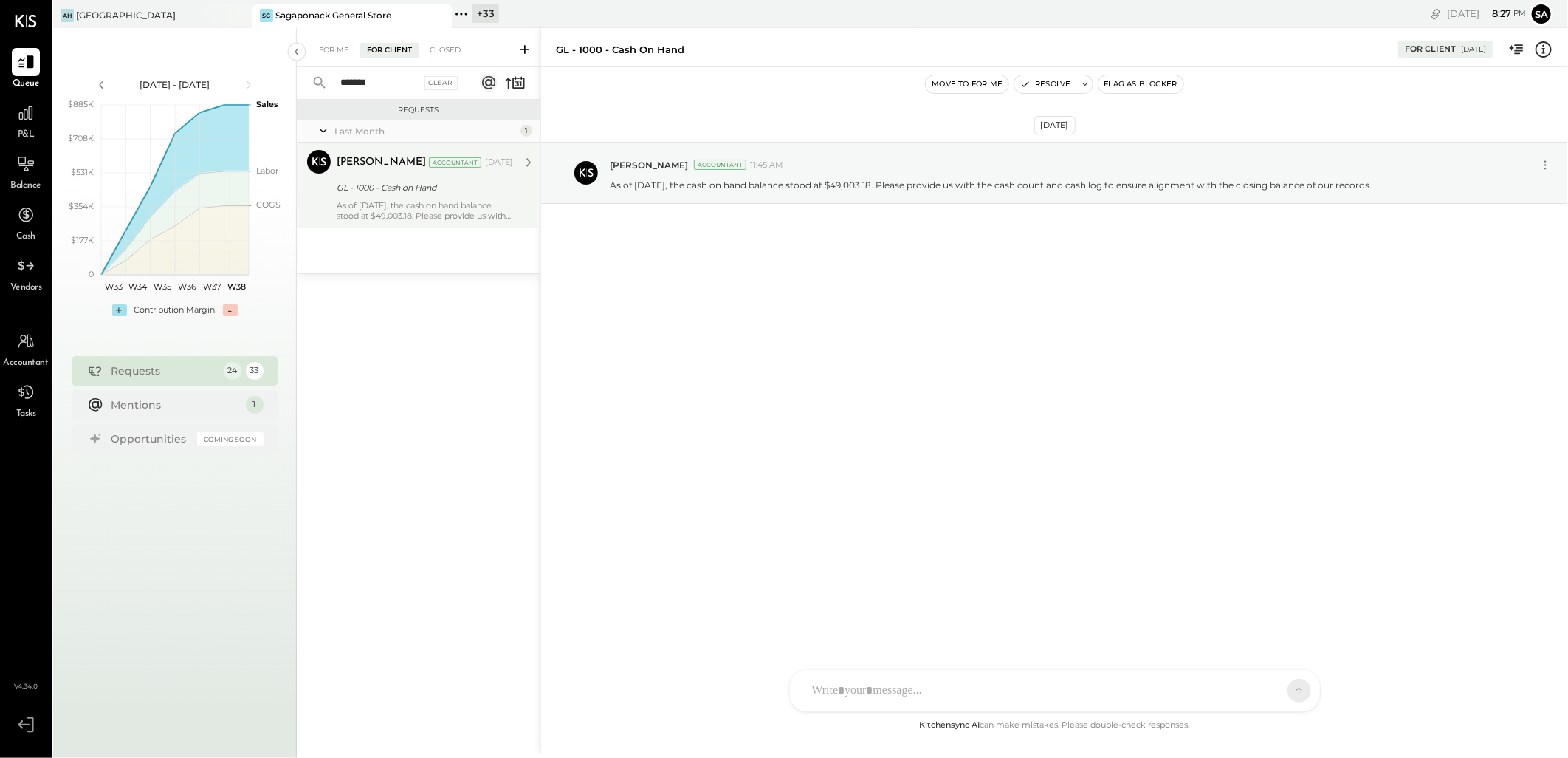
type input "*******"
click at [357, 173] on div "[PERSON_NAME] Accountant [DATE]" at bounding box center [424, 162] width 176 height 25
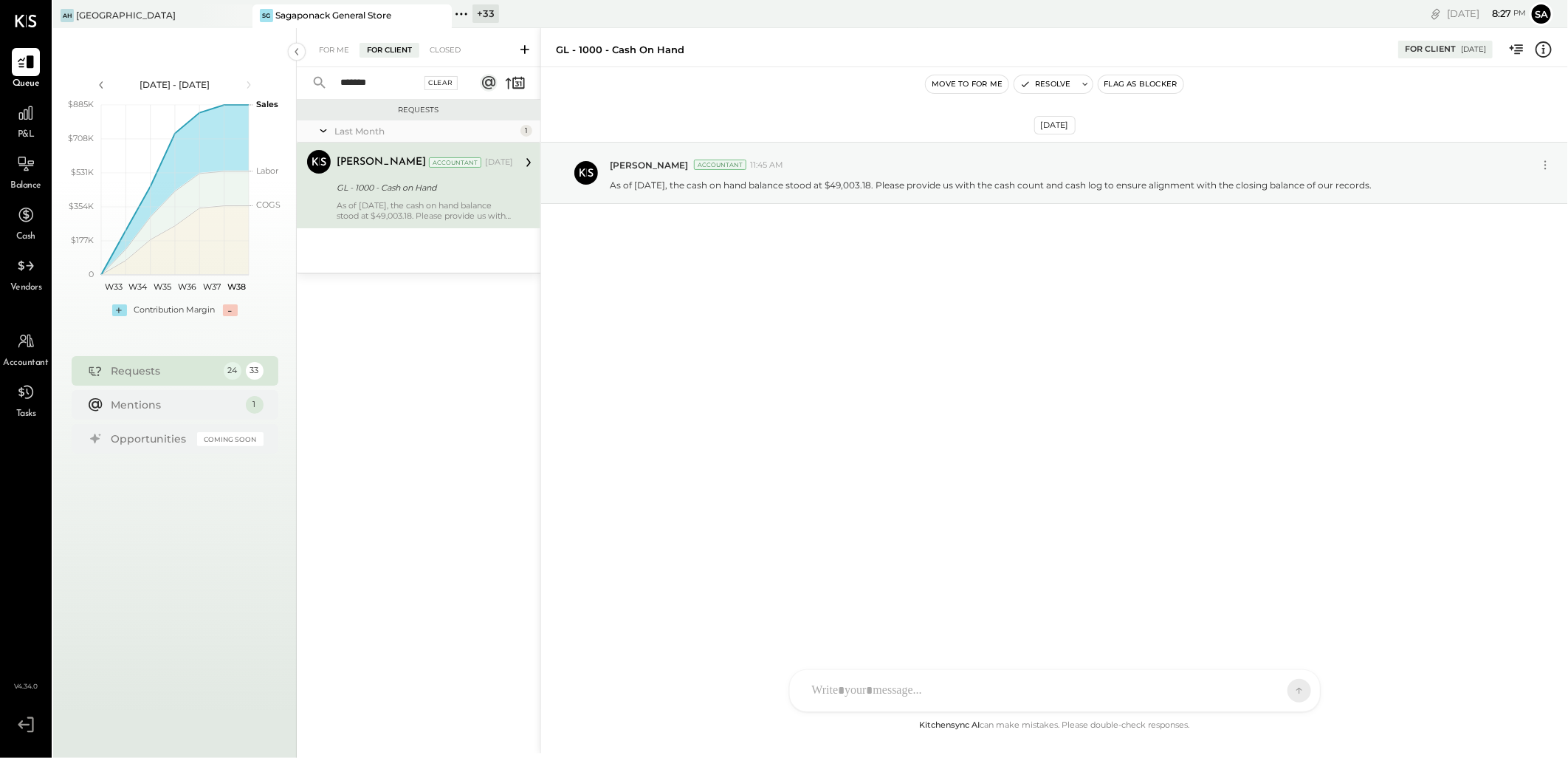
click at [439, 82] on div "Clear" at bounding box center [441, 83] width 34 height 14
